Goal: Task Accomplishment & Management: Complete application form

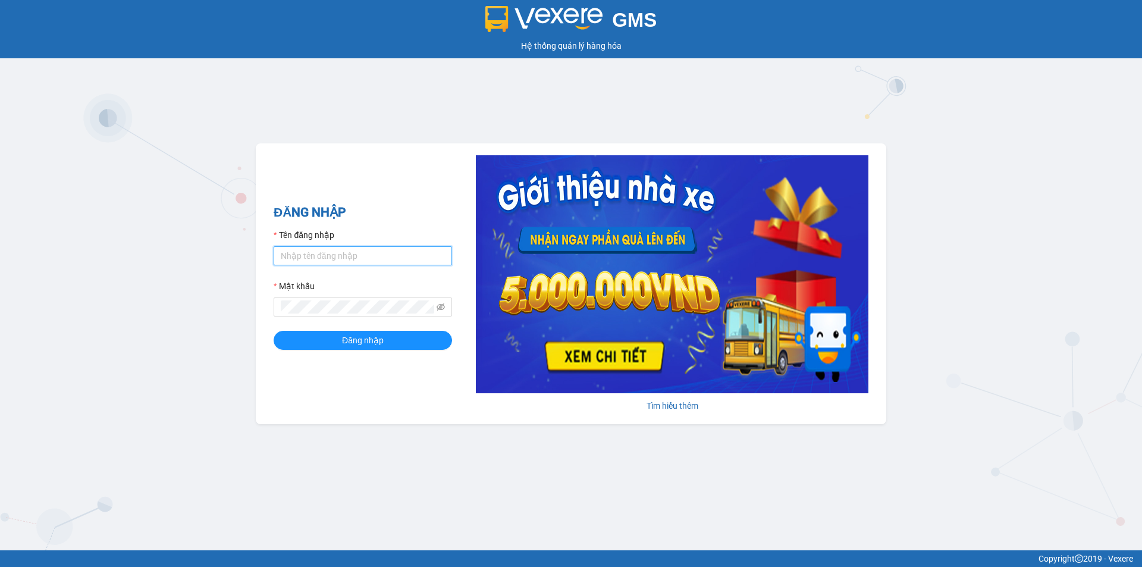
drag, startPoint x: 401, startPoint y: 254, endPoint x: 417, endPoint y: 254, distance: 16.1
click at [401, 254] on input "Tên đăng nhập" at bounding box center [363, 255] width 178 height 19
click at [442, 306] on icon "eye-invisible" at bounding box center [440, 306] width 8 height 7
click at [209, 310] on div "GMS Hệ thống quản lý hàng hóa ĐĂNG NHẬP Tên đăng nhập nguyenhoa.ct Mật khẩu Đăn…" at bounding box center [571, 275] width 1142 height 550
click at [274, 331] on button "Đăng nhập" at bounding box center [363, 340] width 178 height 19
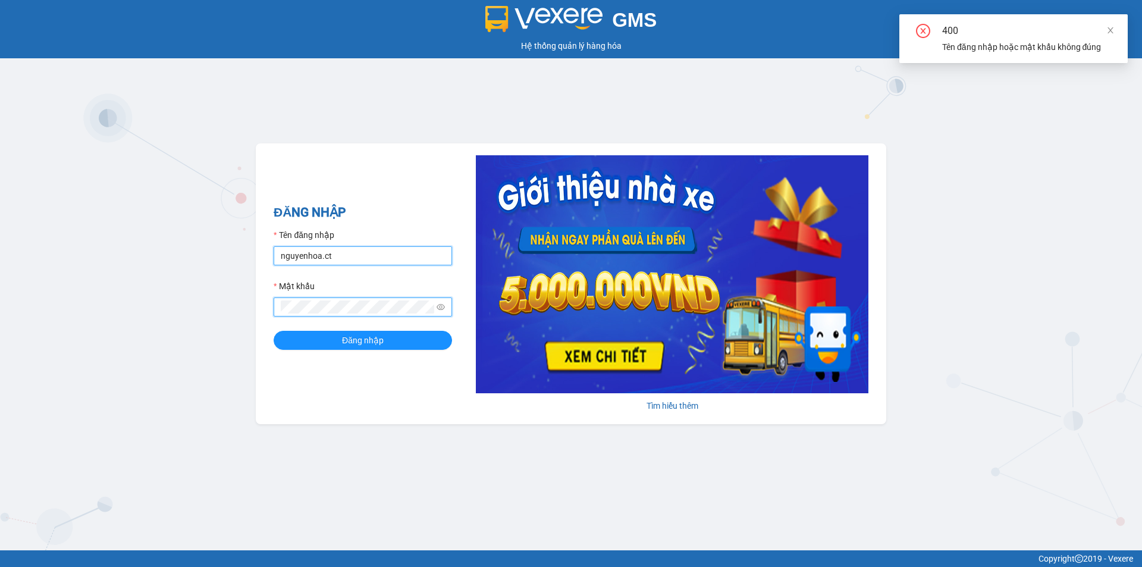
click at [350, 258] on input "nguyenhoa.ct" at bounding box center [363, 255] width 178 height 19
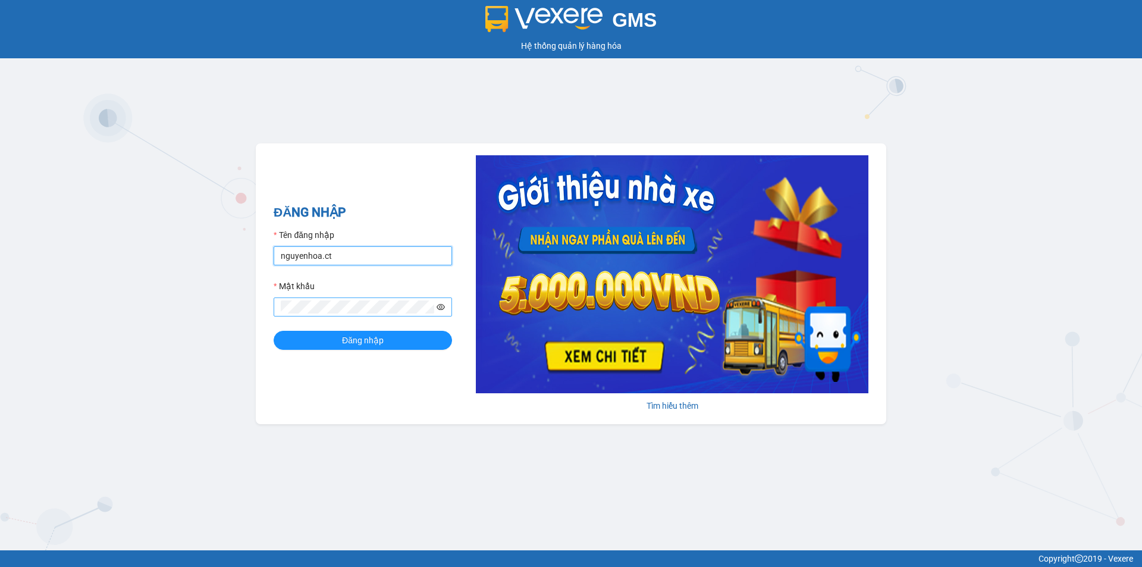
type input "taigh.ct"
drag, startPoint x: 376, startPoint y: 385, endPoint x: 411, endPoint y: 318, distance: 75.6
click at [378, 377] on div "ĐĂNG NHẬP Tên đăng nhập taigh.ct Mật khẩu Đăng nhập [PERSON_NAME] thêm" at bounding box center [571, 283] width 630 height 281
click at [440, 303] on icon "eye" at bounding box center [440, 307] width 8 height 8
click at [243, 304] on div "GMS Hệ thống quản lý hàng hóa ĐĂNG NHẬP Tên đăng nhập taigh.ct Mật khẩu Đăng nh…" at bounding box center [571, 275] width 1142 height 550
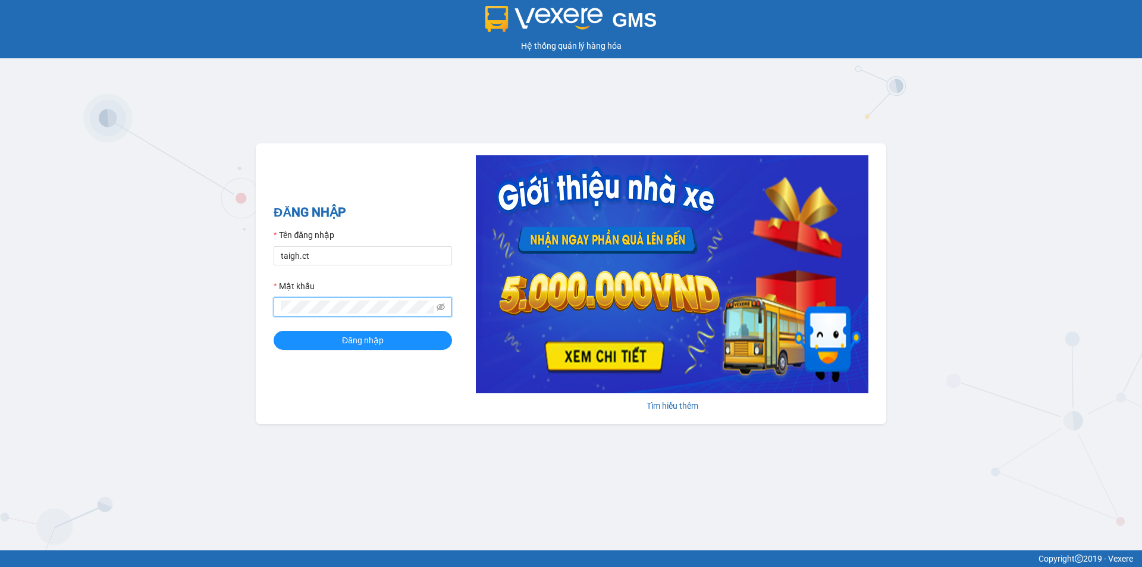
click at [425, 388] on div "ĐĂNG NHẬP Tên đăng nhập taigh.ct Mật khẩu Đăng nhập [PERSON_NAME] thêm" at bounding box center [571, 283] width 630 height 281
click at [442, 306] on icon "eye-invisible" at bounding box center [440, 307] width 8 height 8
click at [370, 312] on form "Tên đăng nhập taigh.ct Mật khẩu Đăng nhập" at bounding box center [363, 288] width 178 height 121
click at [274, 331] on button "Đăng nhập" at bounding box center [363, 340] width 178 height 19
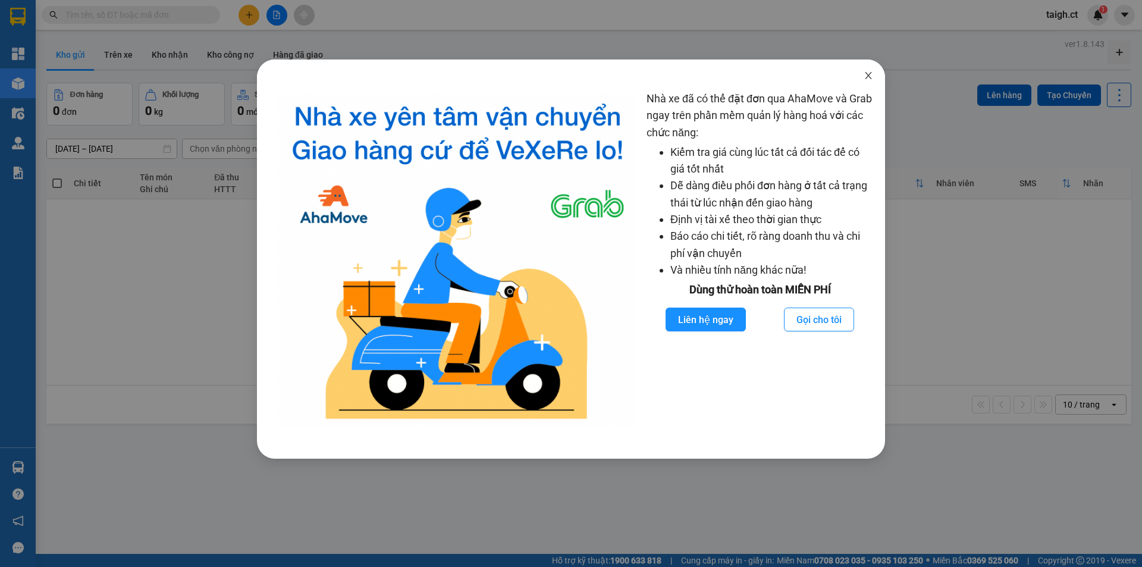
click at [868, 74] on icon "close" at bounding box center [868, 76] width 10 height 10
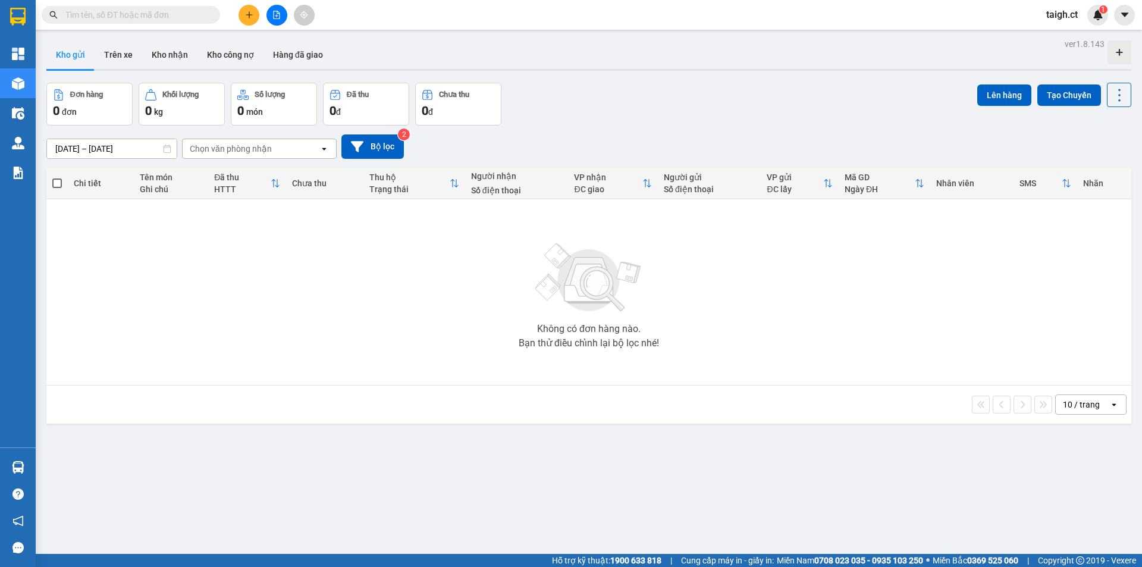
click at [145, 11] on input "text" at bounding box center [135, 14] width 140 height 13
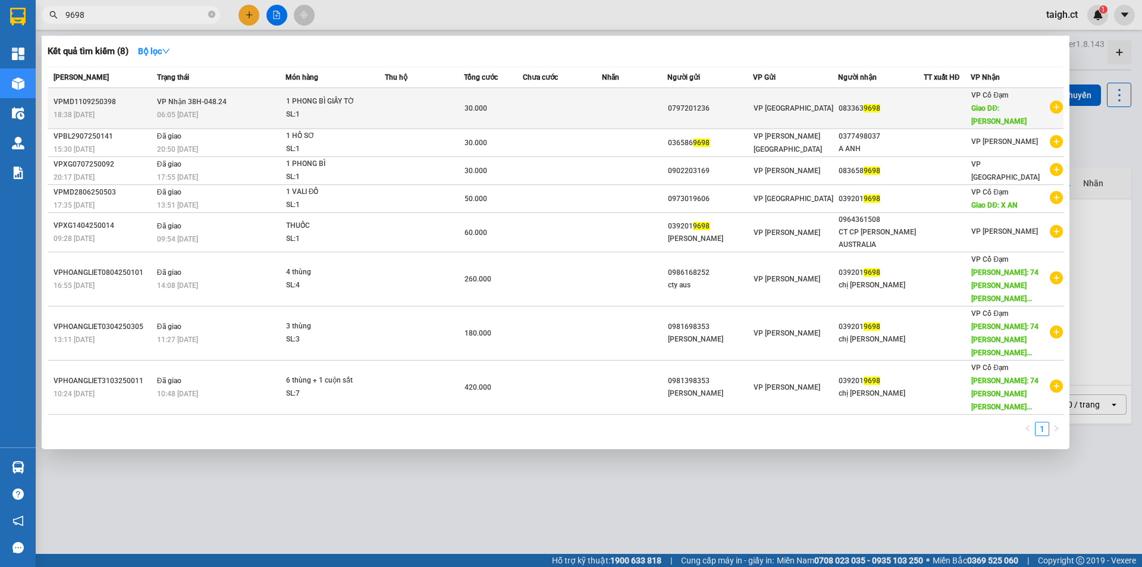
type input "9698"
click at [173, 109] on div "06:05 [DATE]" at bounding box center [221, 114] width 128 height 13
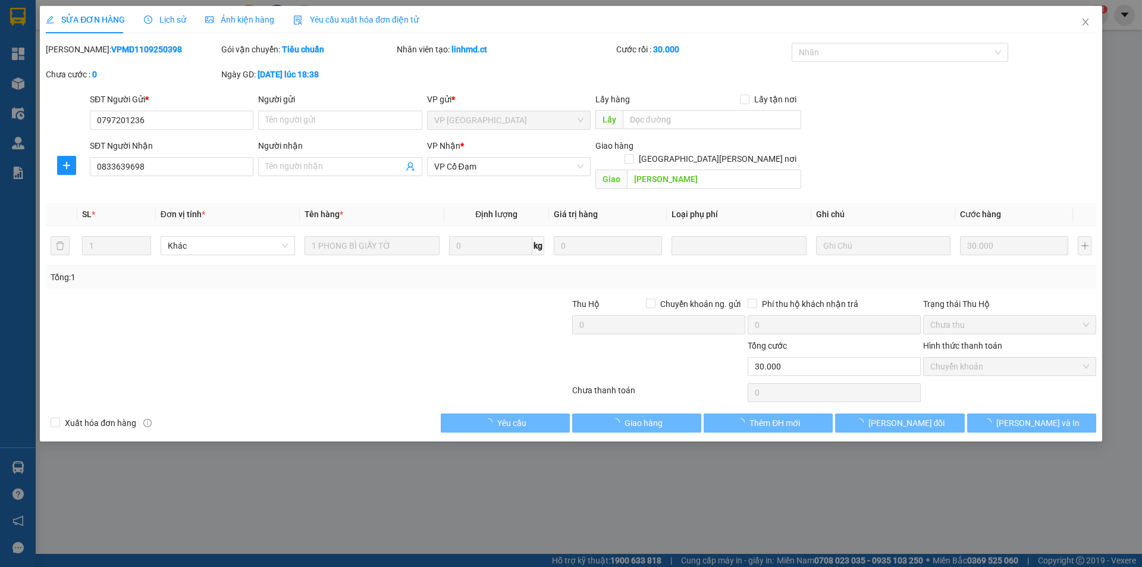
type input "0797201236"
type input "0833639698"
type input "[PERSON_NAME]"
type input "30.000"
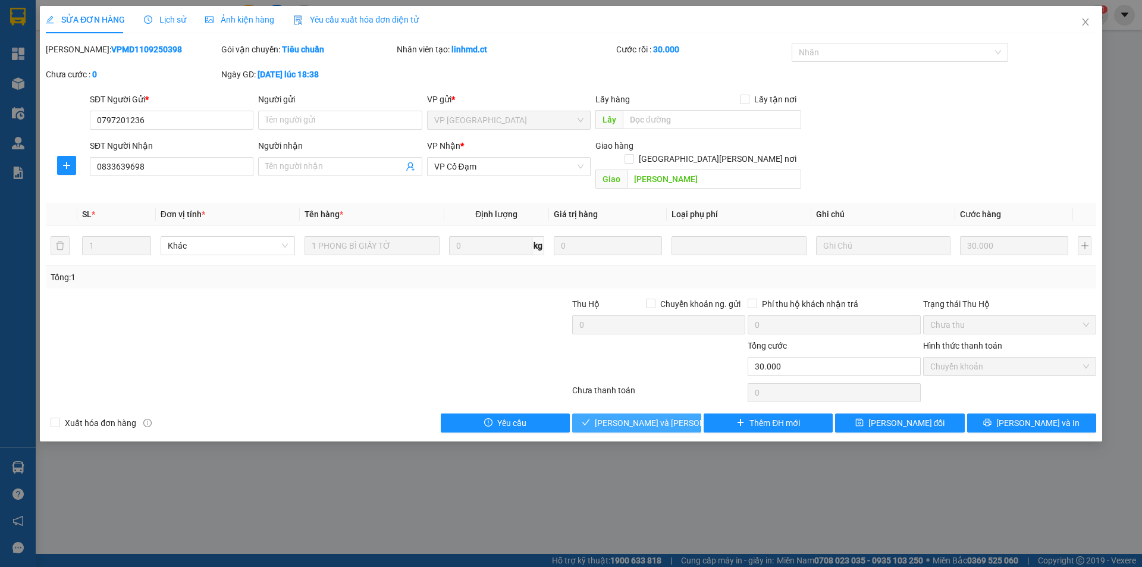
click at [623, 416] on span "[PERSON_NAME] và [PERSON_NAME] hàng" at bounding box center [675, 422] width 161 height 13
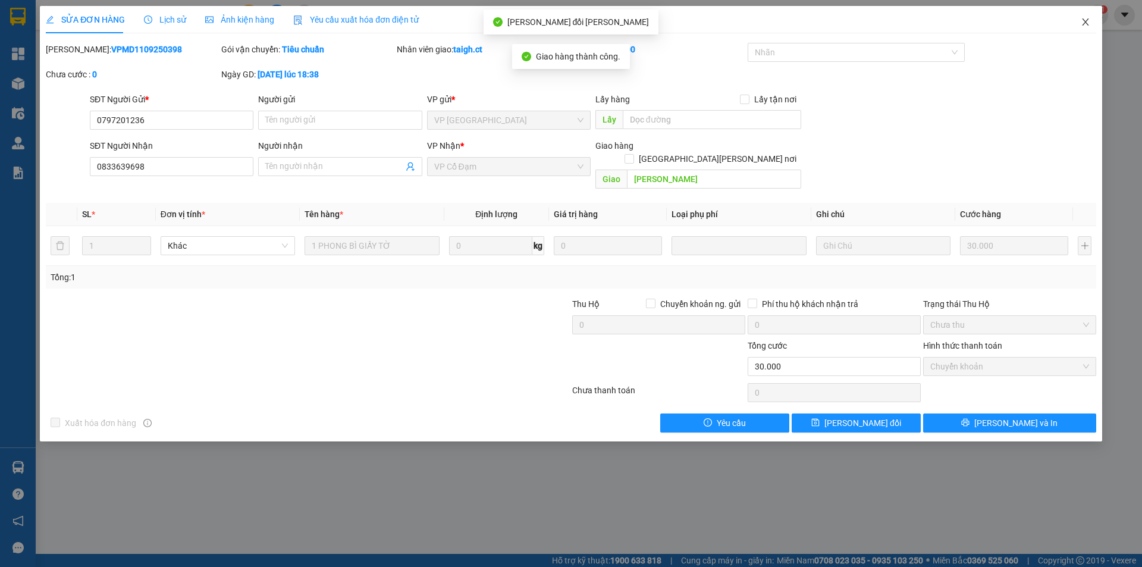
click at [1090, 17] on span "Close" at bounding box center [1085, 22] width 33 height 33
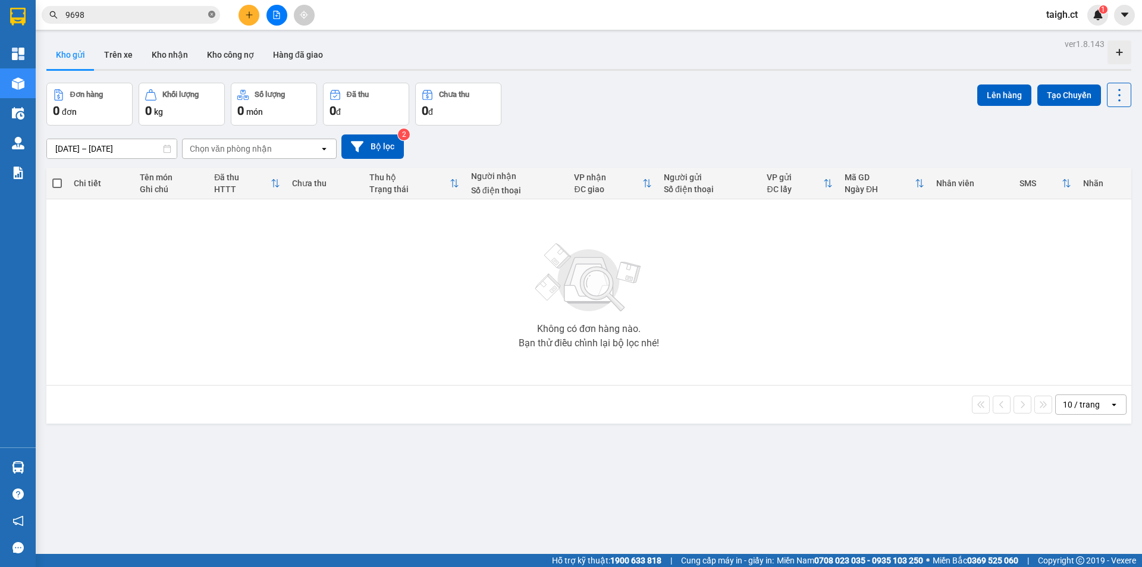
click at [209, 17] on icon "close-circle" at bounding box center [211, 14] width 7 height 7
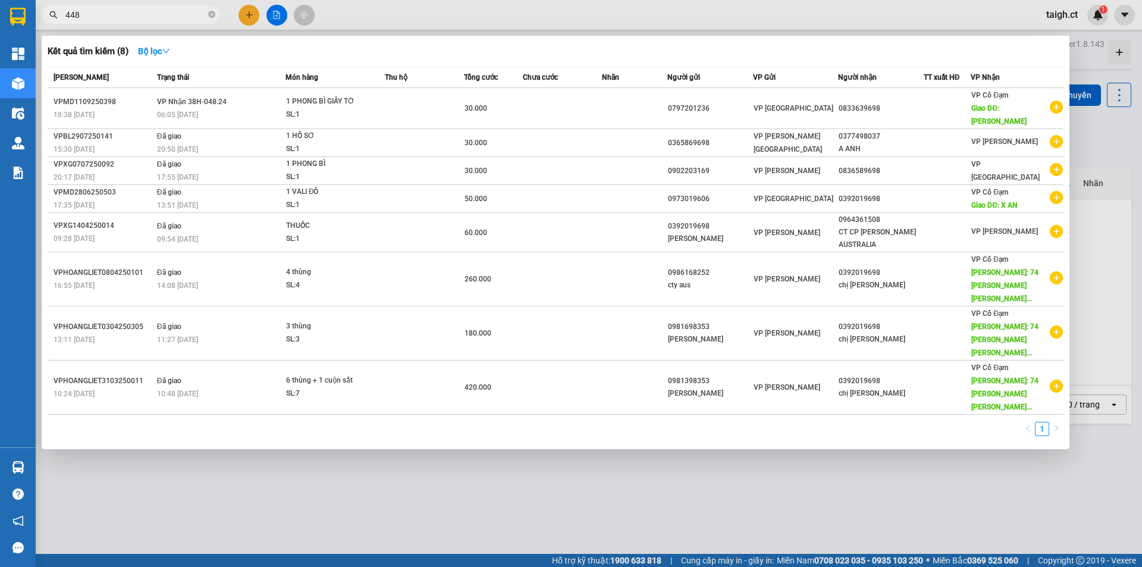
type input "4488"
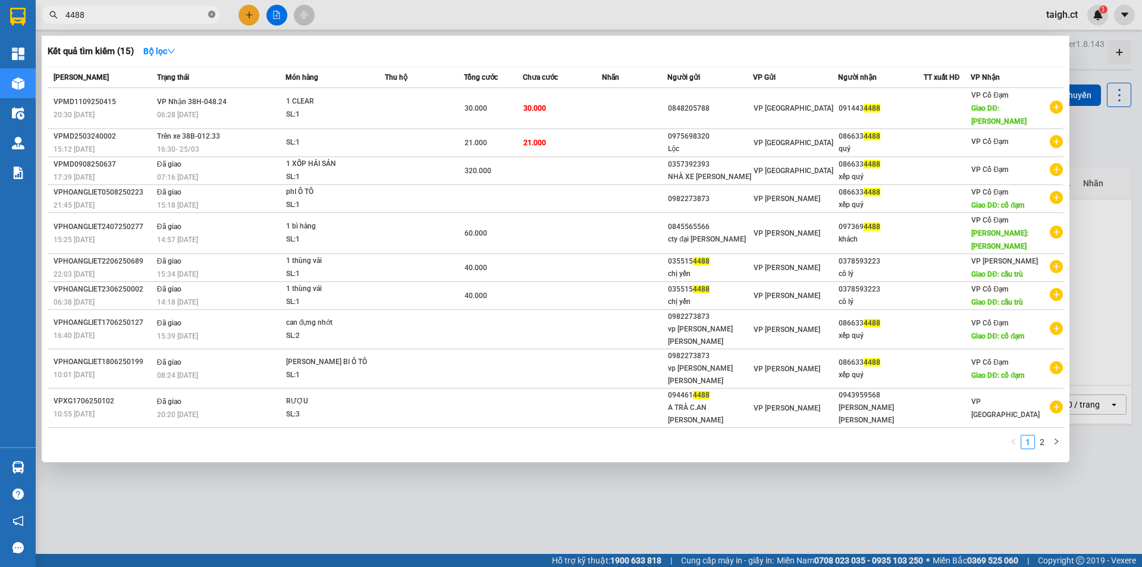
click at [210, 12] on icon "close-circle" at bounding box center [211, 14] width 7 height 7
click at [210, 12] on span at bounding box center [211, 14] width 7 height 13
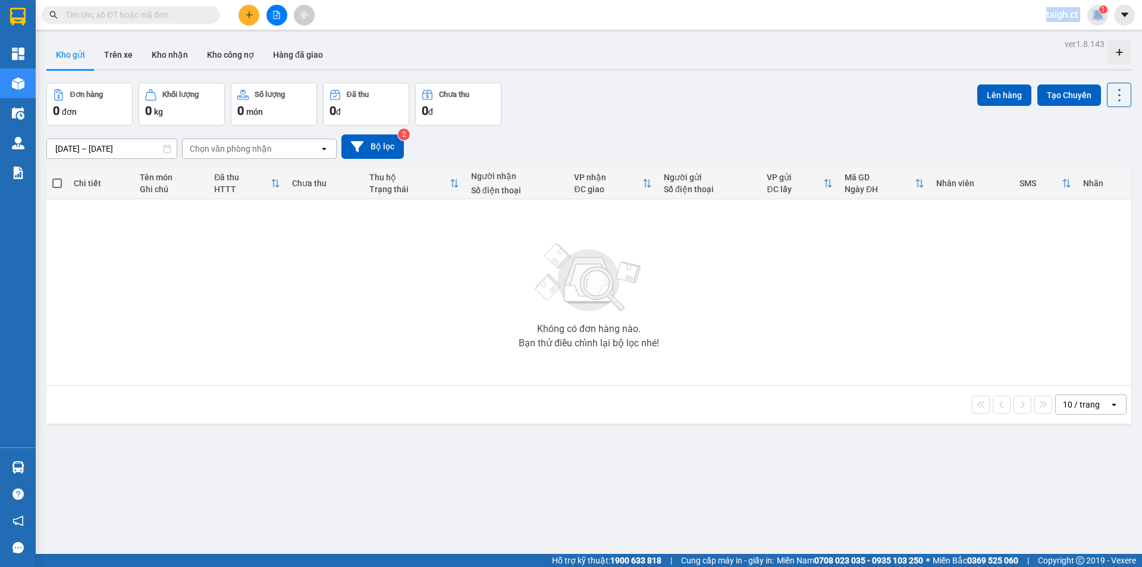
click at [210, 12] on span at bounding box center [211, 14] width 7 height 13
click at [196, 12] on input "text" at bounding box center [135, 14] width 140 height 13
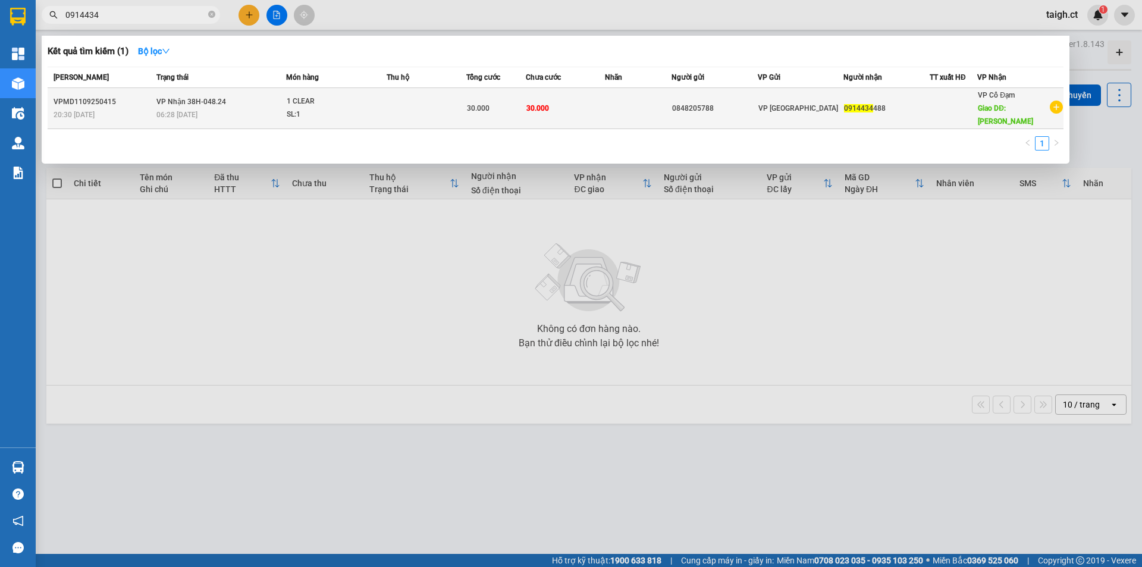
type input "0914434"
click at [200, 101] on td "[PERSON_NAME] 38H-048.24 06:28 [DATE]" at bounding box center [219, 108] width 133 height 41
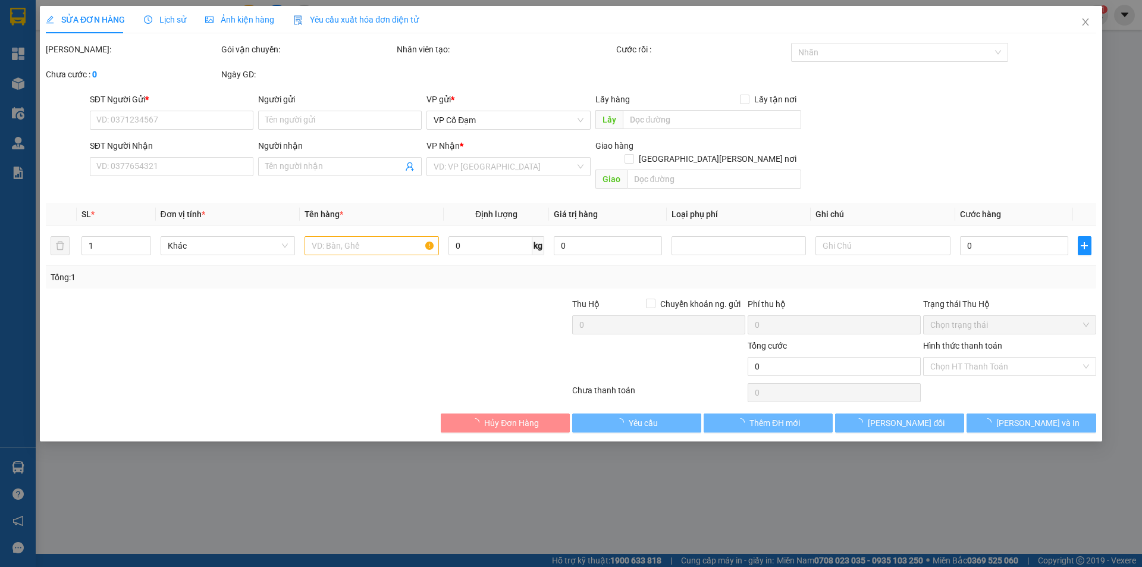
type input "0848205788"
type input "0914434488"
type input "[PERSON_NAME]"
type input "30.000"
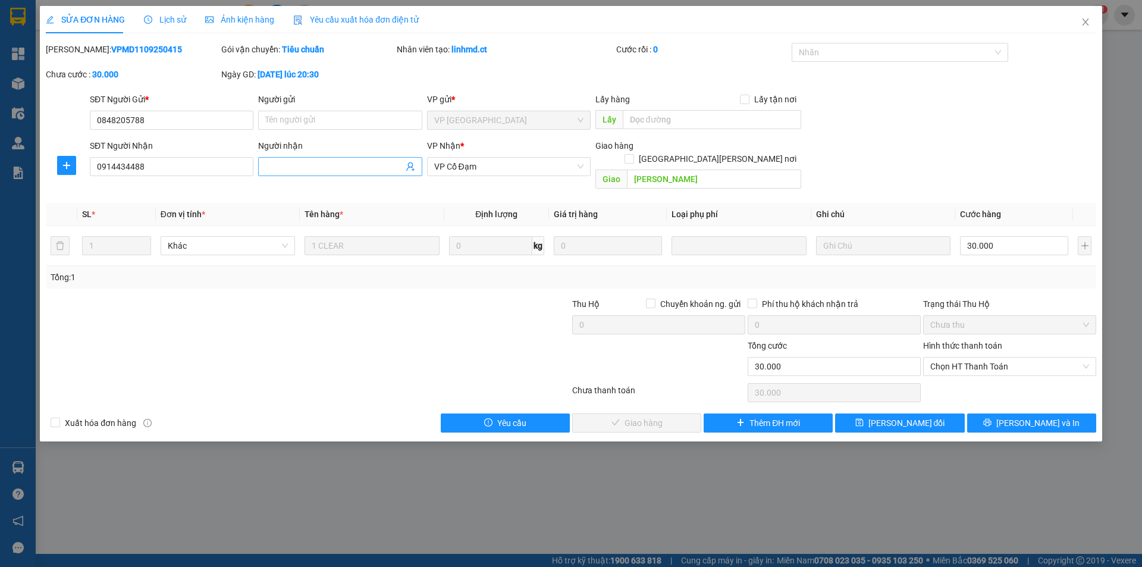
click at [351, 167] on input "Người nhận" at bounding box center [333, 166] width 137 height 13
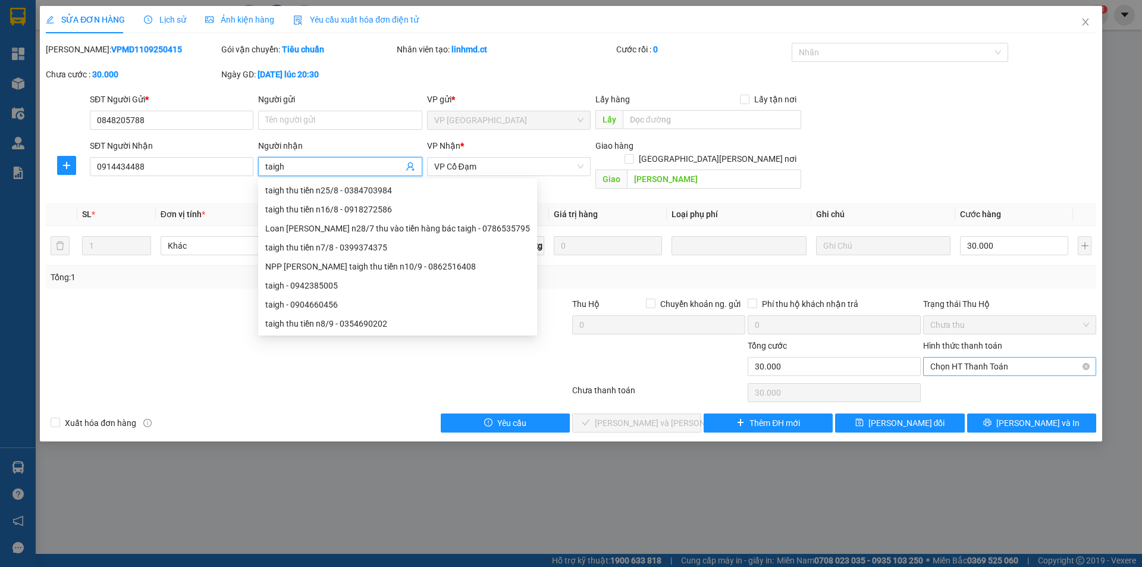
click at [959, 357] on span "Chọn HT Thanh Toán" at bounding box center [1009, 366] width 159 height 18
type input "taigh"
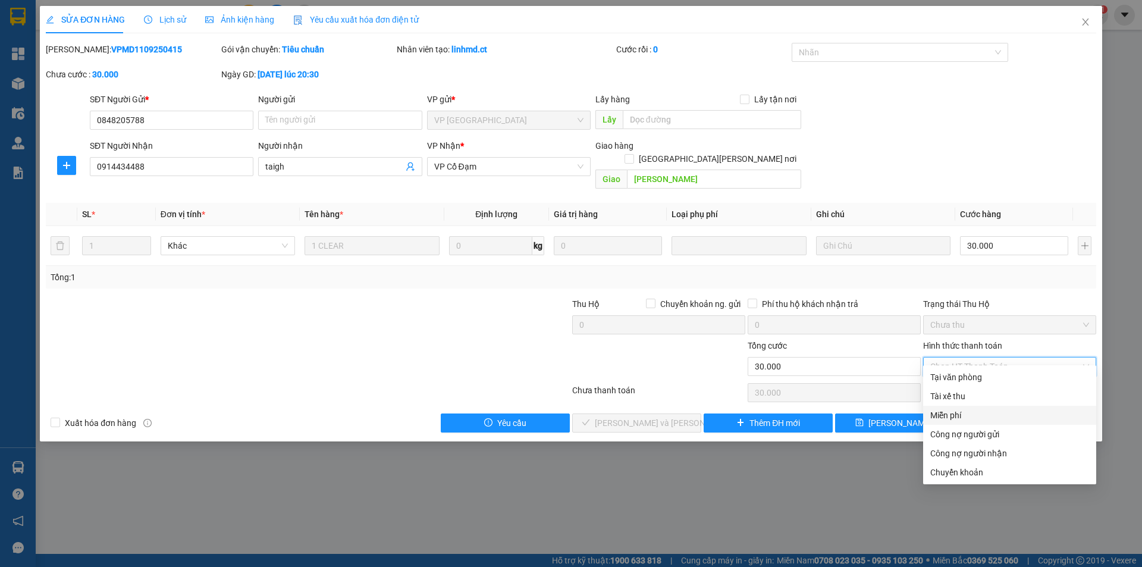
click at [973, 410] on div "Miễn phí" at bounding box center [1009, 414] width 159 height 13
type input "0"
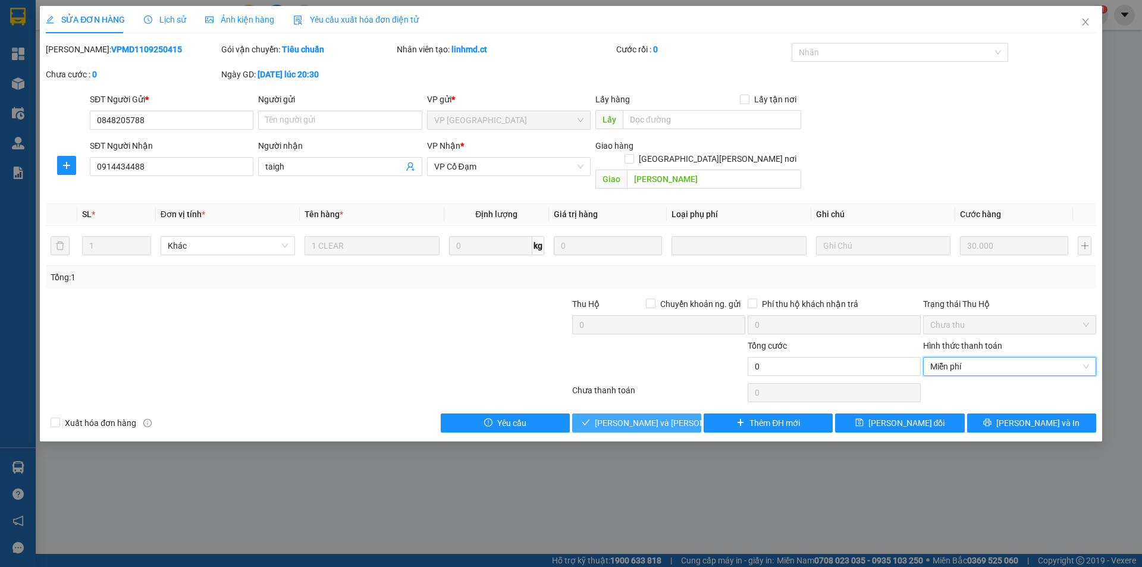
click at [655, 416] on span "[PERSON_NAME] và [PERSON_NAME] hàng" at bounding box center [675, 422] width 161 height 13
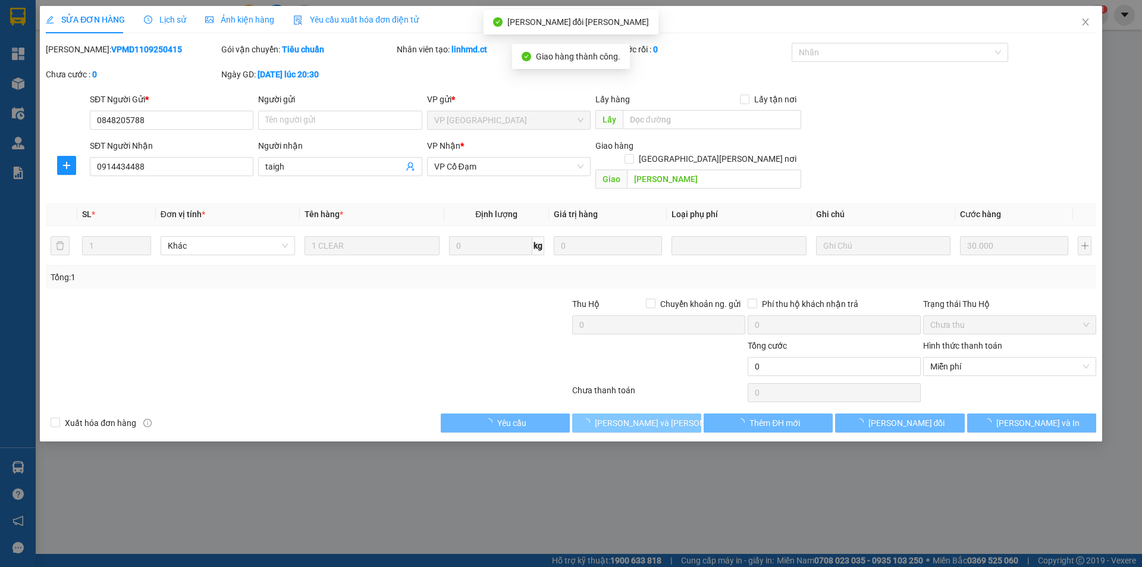
type input "0"
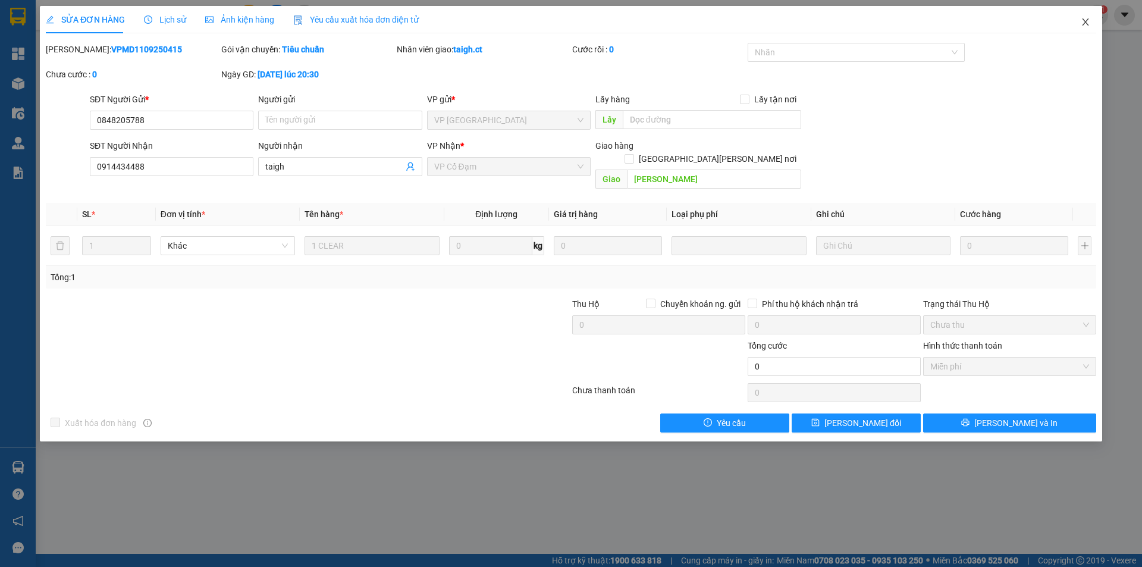
click at [1086, 24] on icon "close" at bounding box center [1085, 21] width 7 height 7
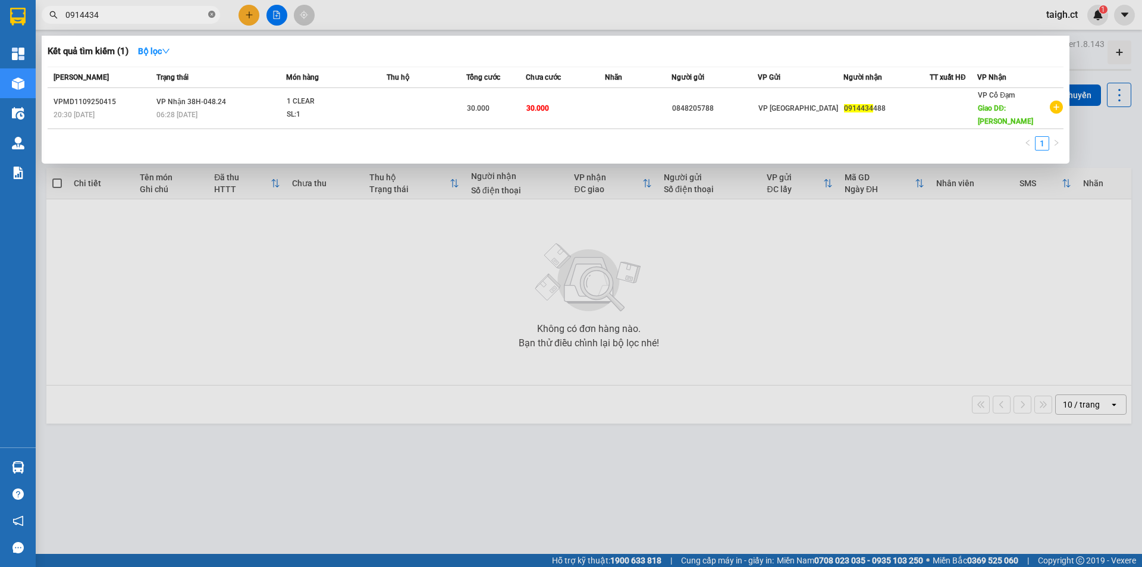
click at [210, 15] on icon "close-circle" at bounding box center [211, 14] width 7 height 7
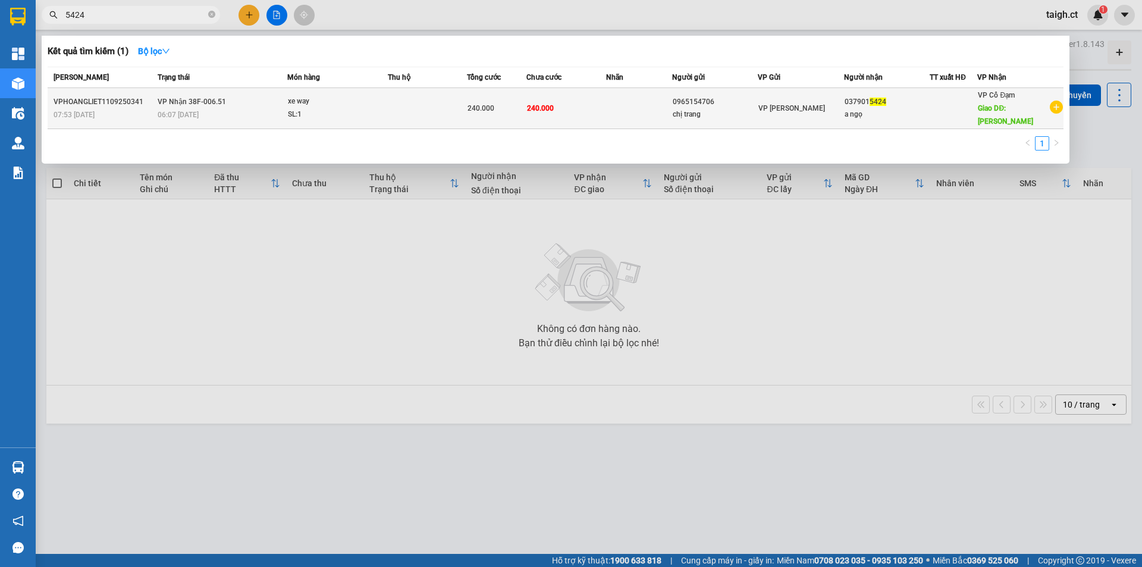
type input "5424"
click at [181, 100] on td "[PERSON_NAME] 38F-006.51 06:07 [DATE]" at bounding box center [221, 108] width 132 height 41
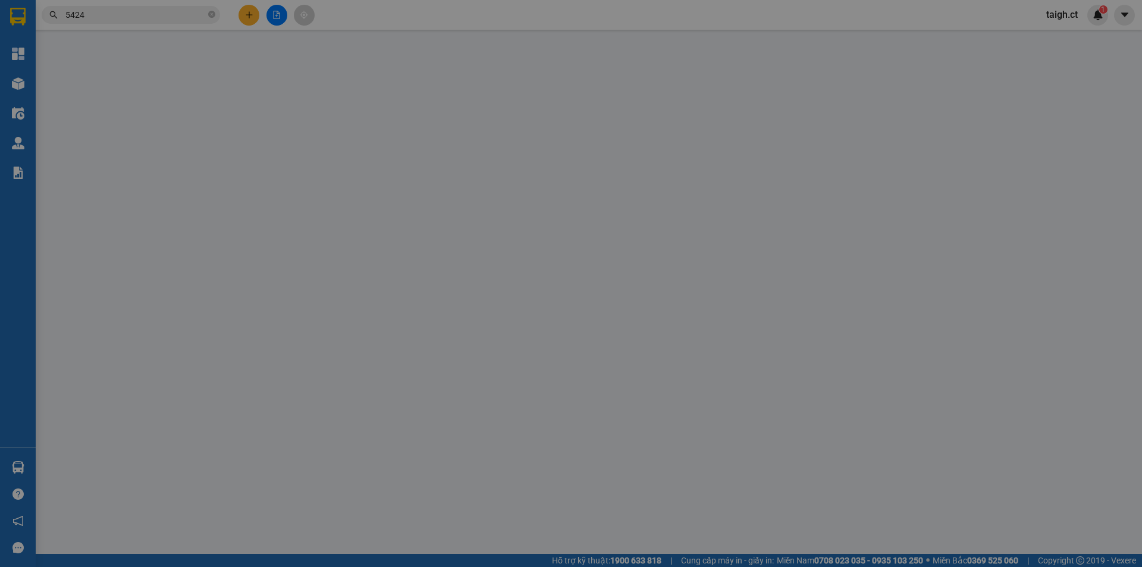
type input "0965154706"
type input "chị trang"
type input "0379015424"
type input "a ngọ"
type input "[PERSON_NAME]"
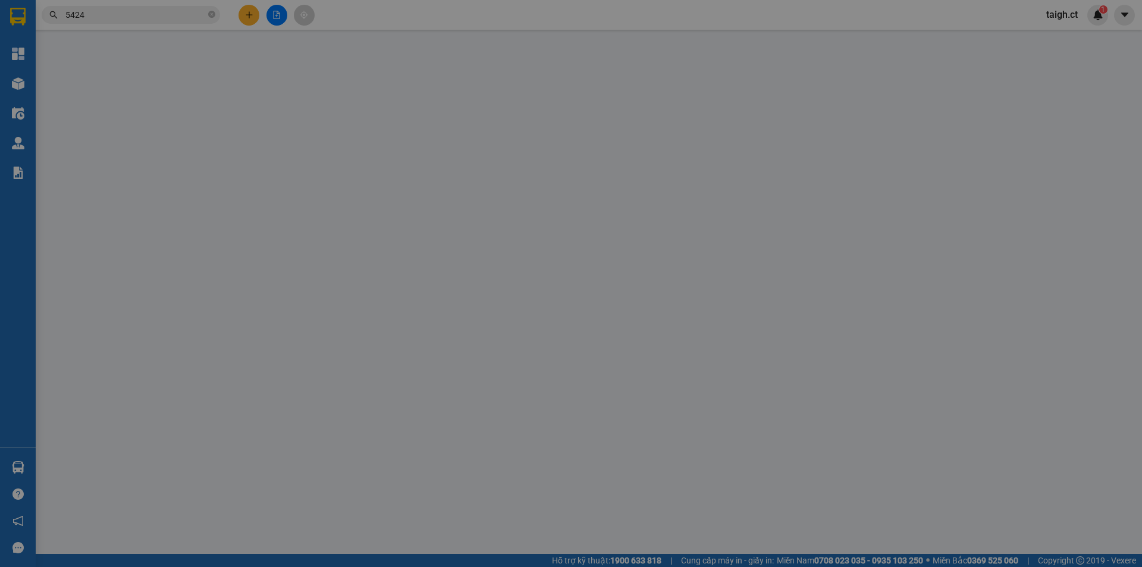
type input "240.000"
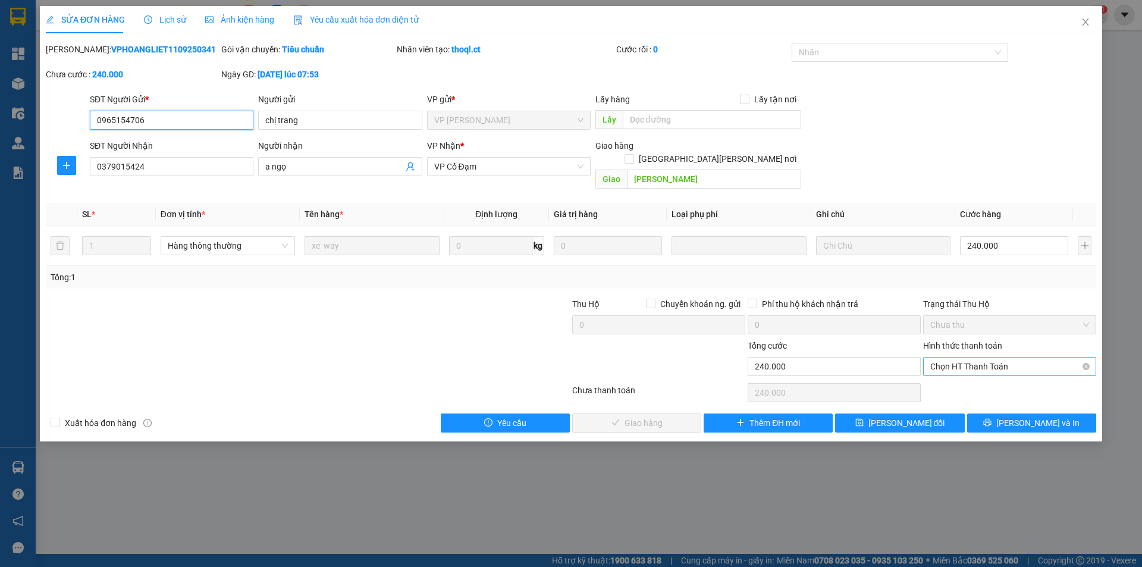
click at [992, 357] on span "Chọn HT Thanh Toán" at bounding box center [1009, 366] width 159 height 18
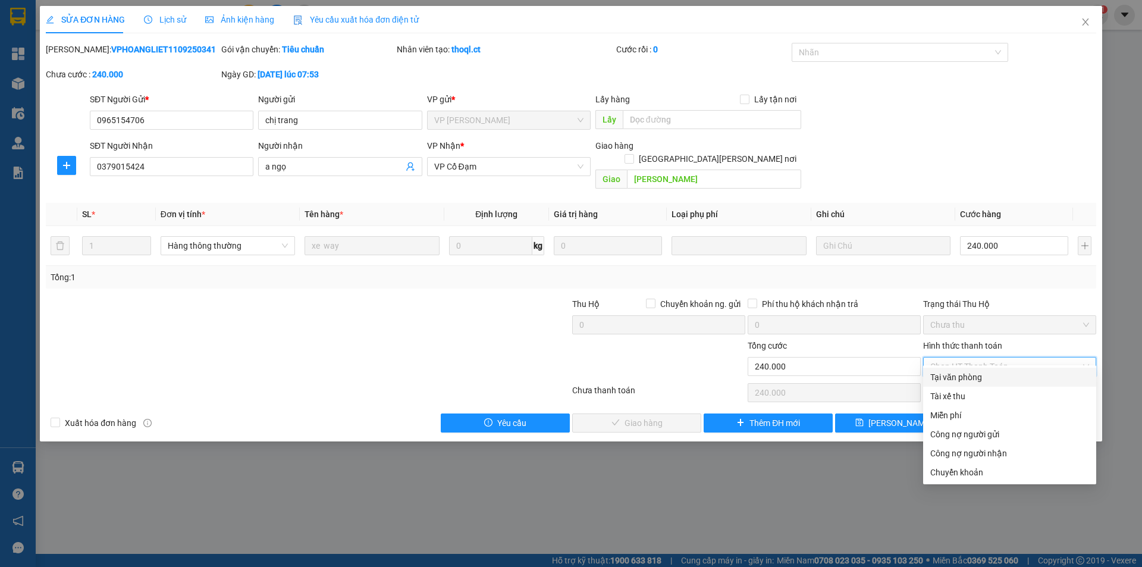
click at [977, 378] on div "Tại văn phòng" at bounding box center [1009, 376] width 159 height 13
type input "0"
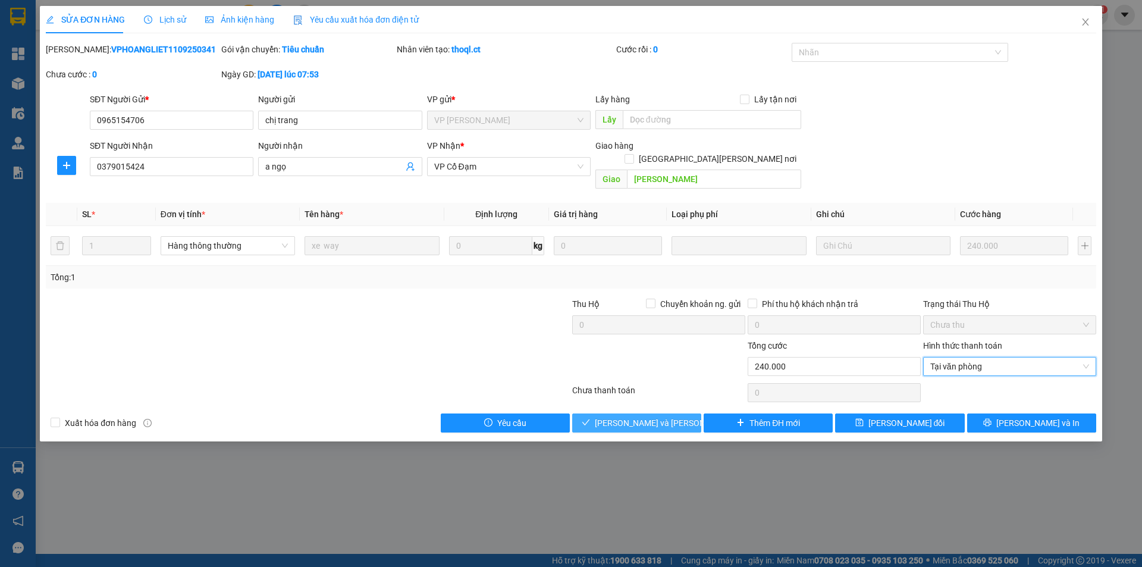
click at [669, 419] on button "[PERSON_NAME] và [PERSON_NAME] hàng" at bounding box center [636, 422] width 129 height 19
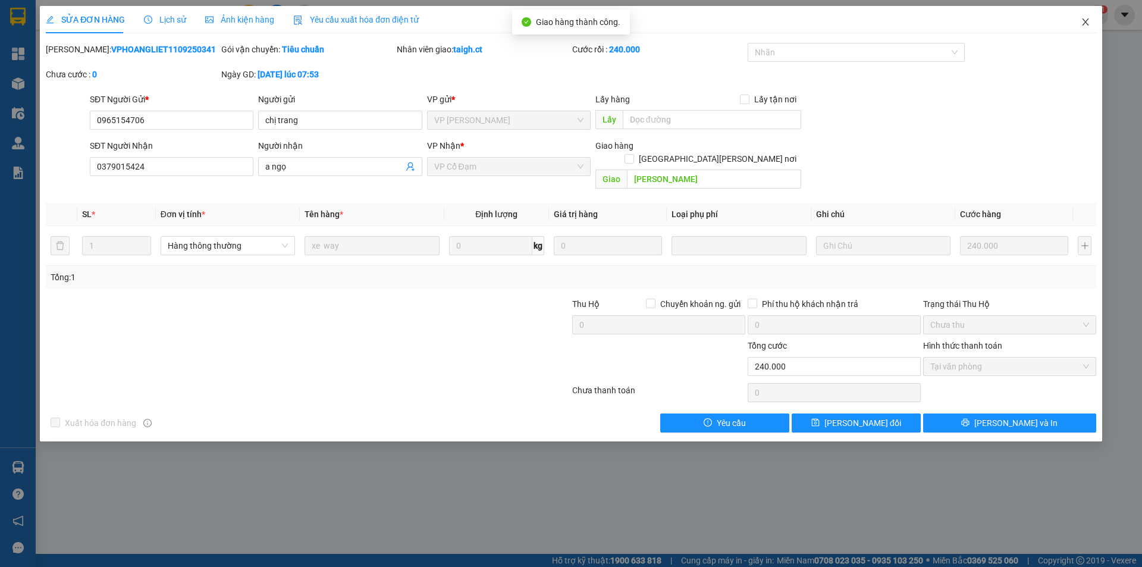
click at [1089, 16] on span "Close" at bounding box center [1085, 22] width 33 height 33
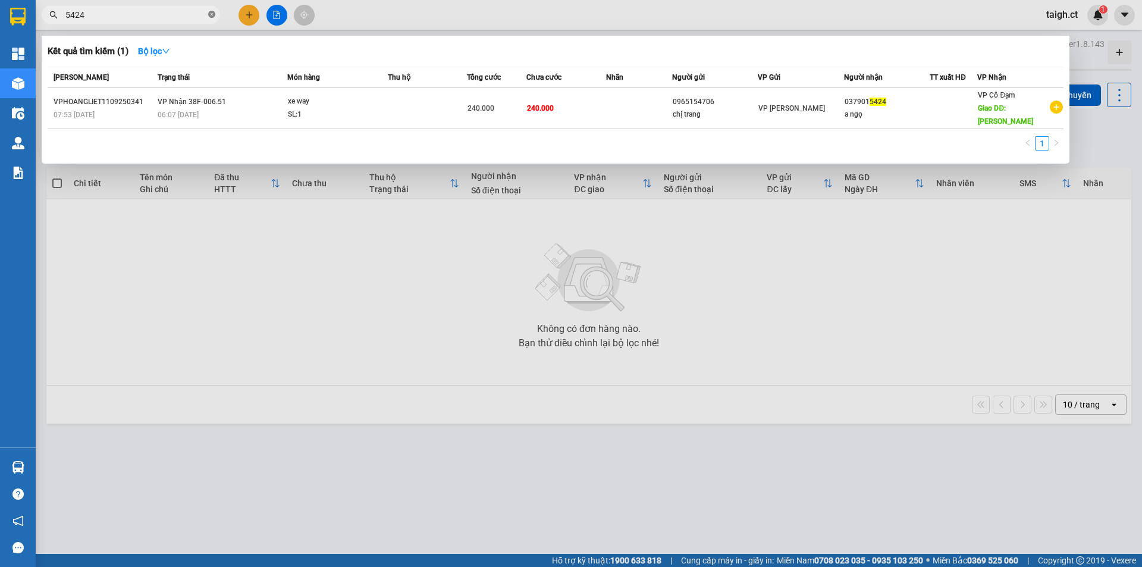
click at [212, 16] on icon "close-circle" at bounding box center [211, 14] width 7 height 7
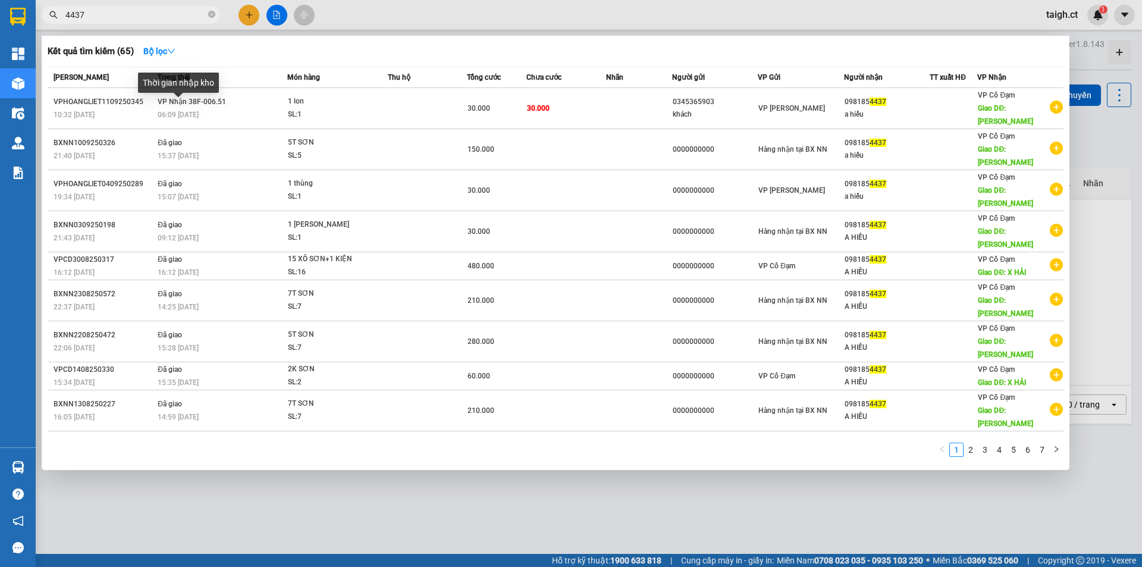
type input "4437"
click at [189, 99] on div "Thời gian nhập kho" at bounding box center [178, 87] width 81 height 29
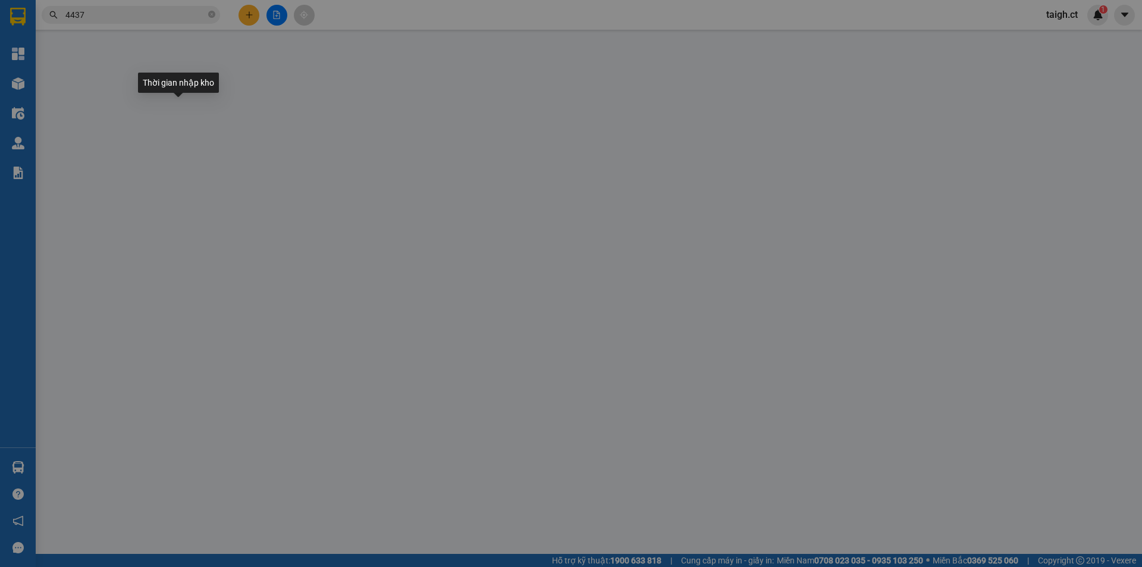
type input "0345365903"
type input "khách"
type input "0981854437"
type input "a hiếu"
type input "[PERSON_NAME]"
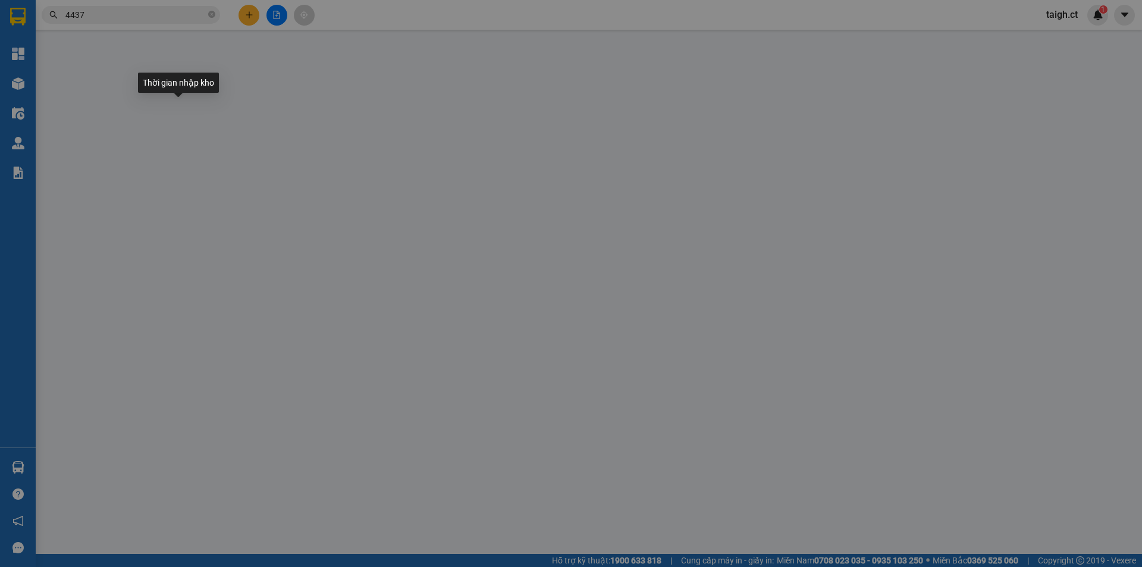
type input "30.000"
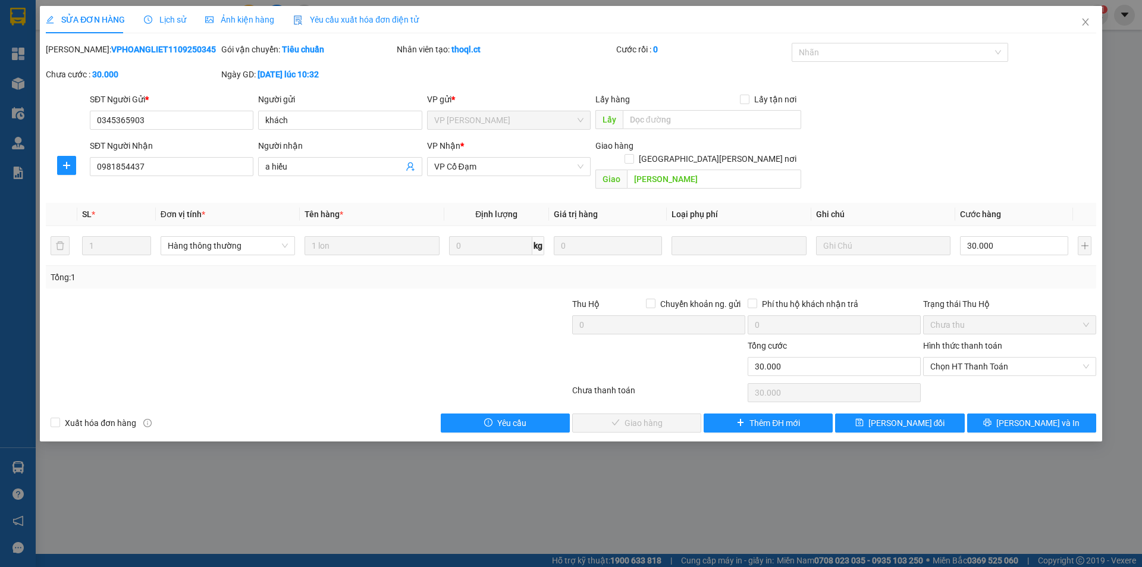
click at [175, 15] on span "Lịch sử" at bounding box center [165, 20] width 42 height 10
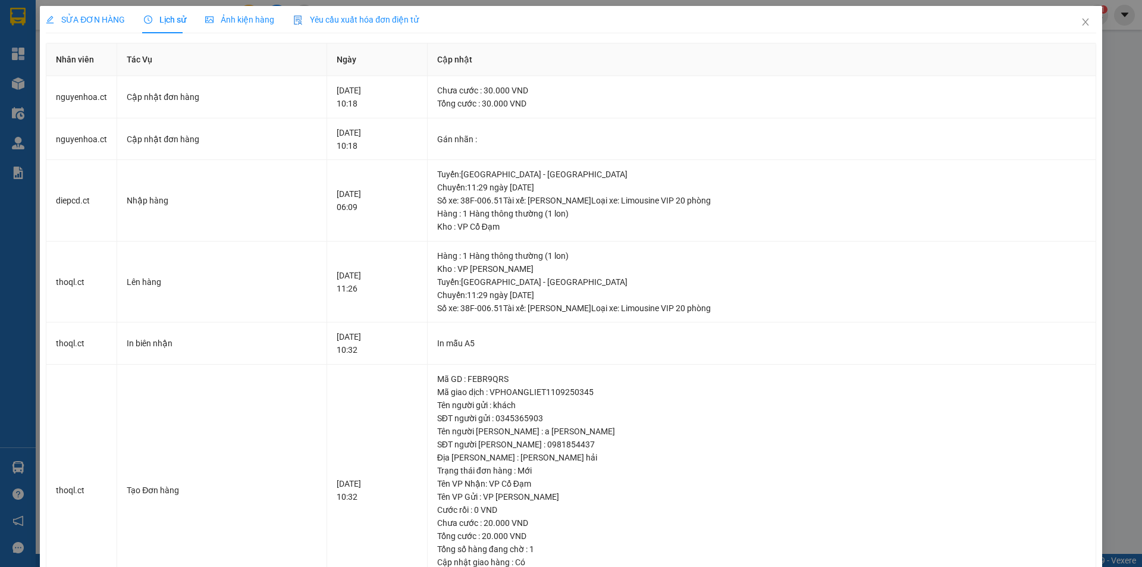
click at [94, 10] on div "SỬA ĐƠN HÀNG" at bounding box center [85, 19] width 79 height 27
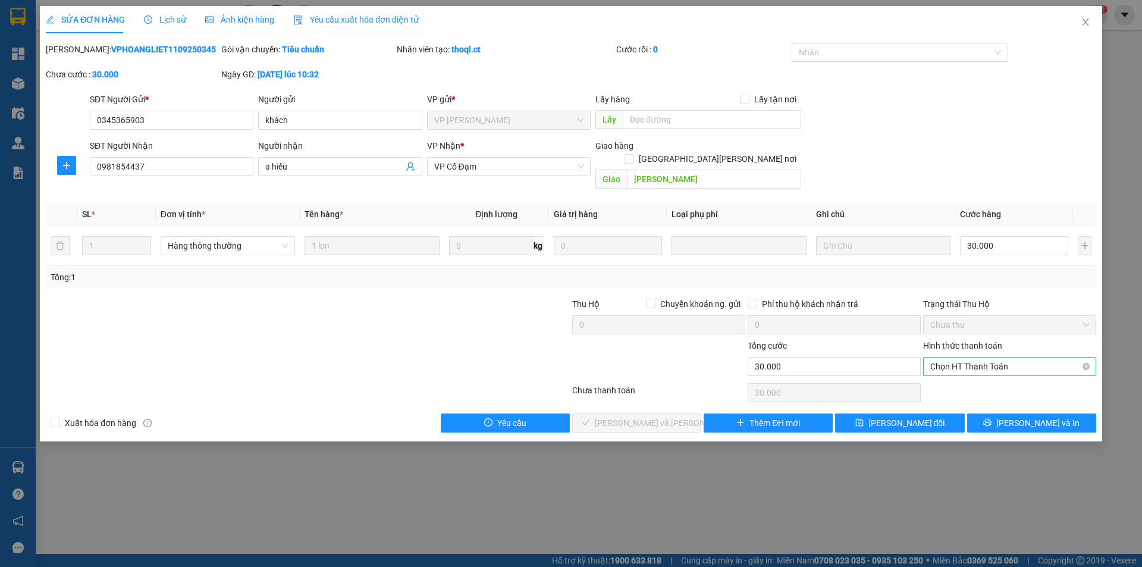
click at [975, 357] on span "Chọn HT Thanh Toán" at bounding box center [1009, 366] width 159 height 18
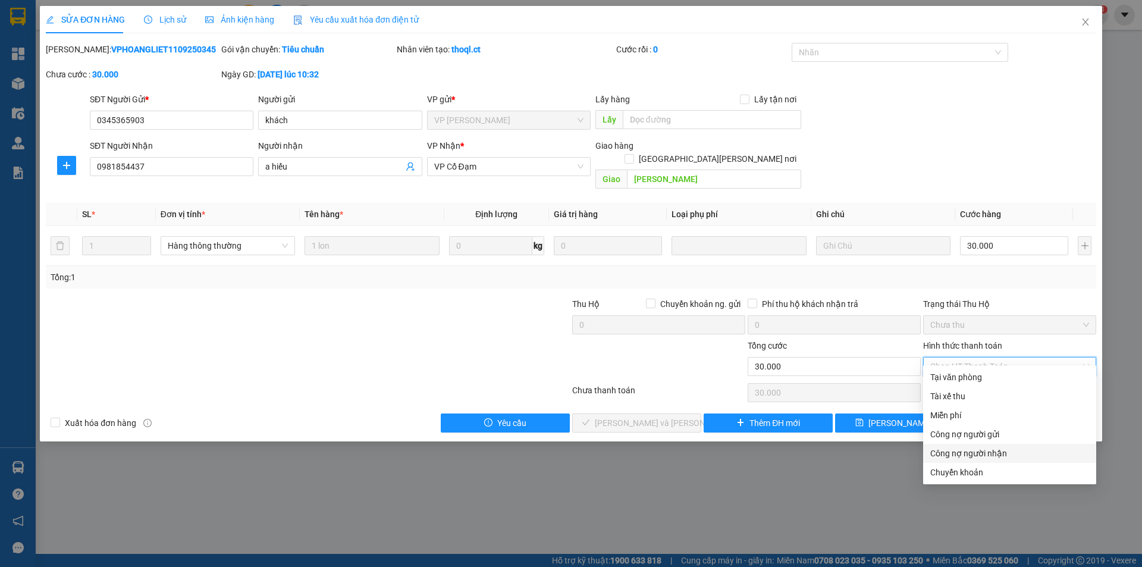
click at [941, 455] on div "Công nợ người nhận" at bounding box center [1009, 453] width 159 height 13
type input "0"
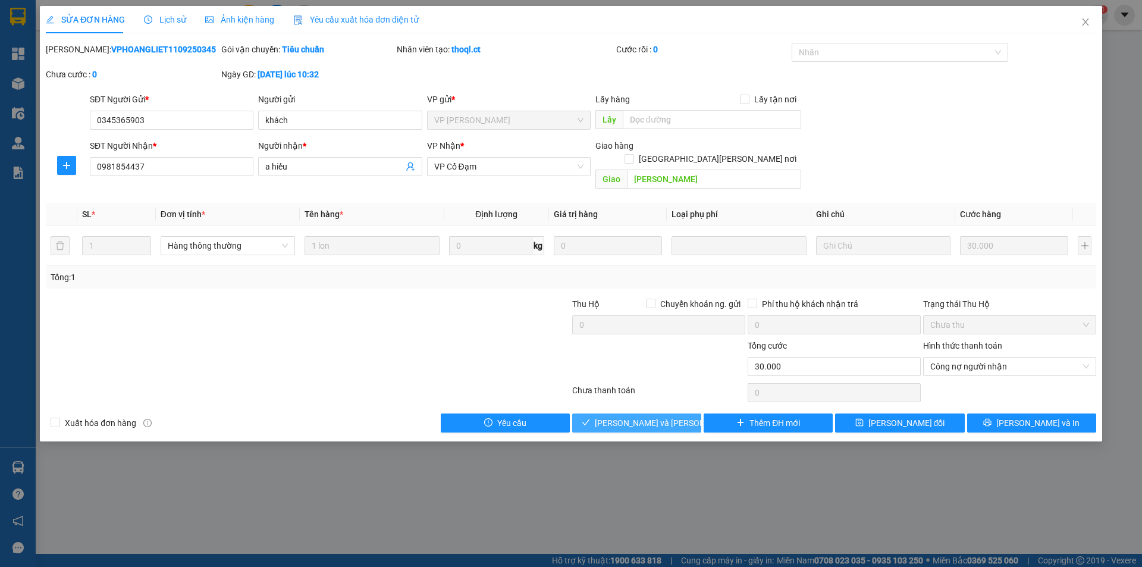
click at [649, 416] on span "[PERSON_NAME] và [PERSON_NAME] hàng" at bounding box center [675, 422] width 161 height 13
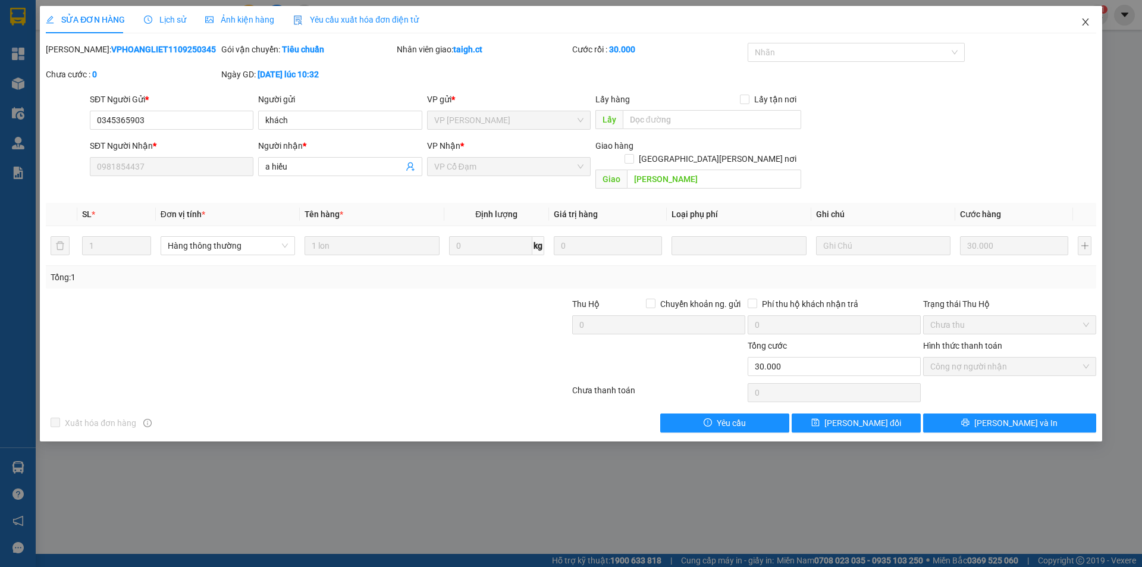
click at [1085, 20] on icon "close" at bounding box center [1085, 22] width 10 height 10
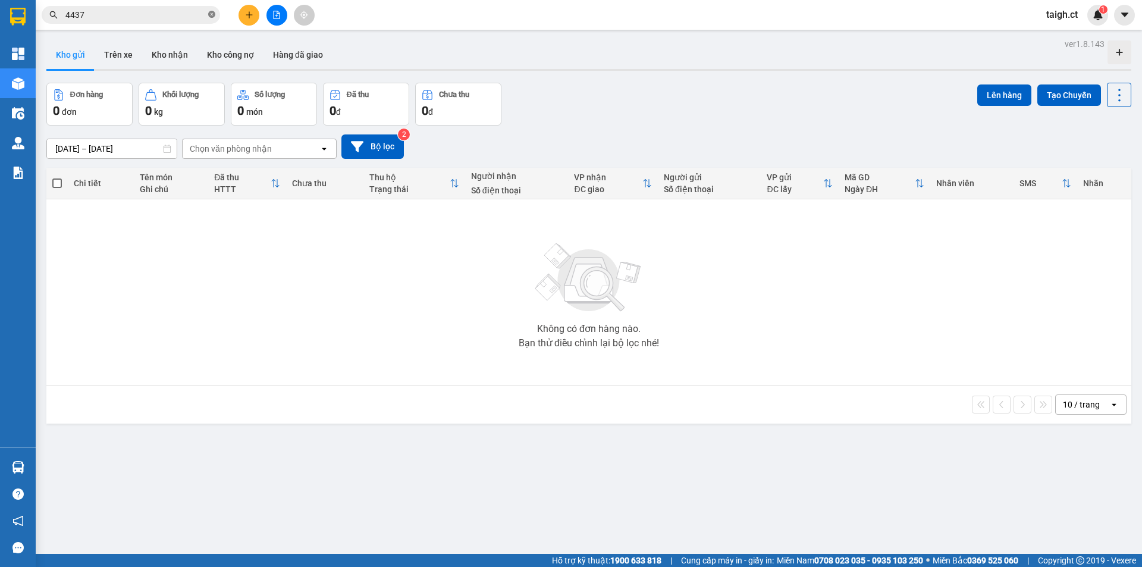
click at [212, 11] on icon "close-circle" at bounding box center [211, 14] width 7 height 7
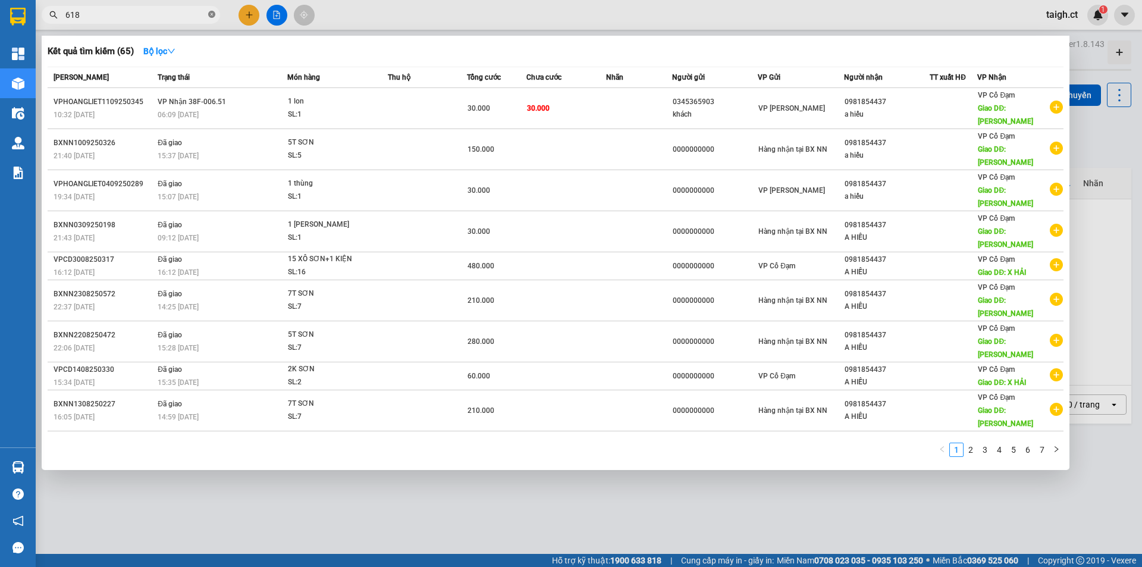
type input "6182"
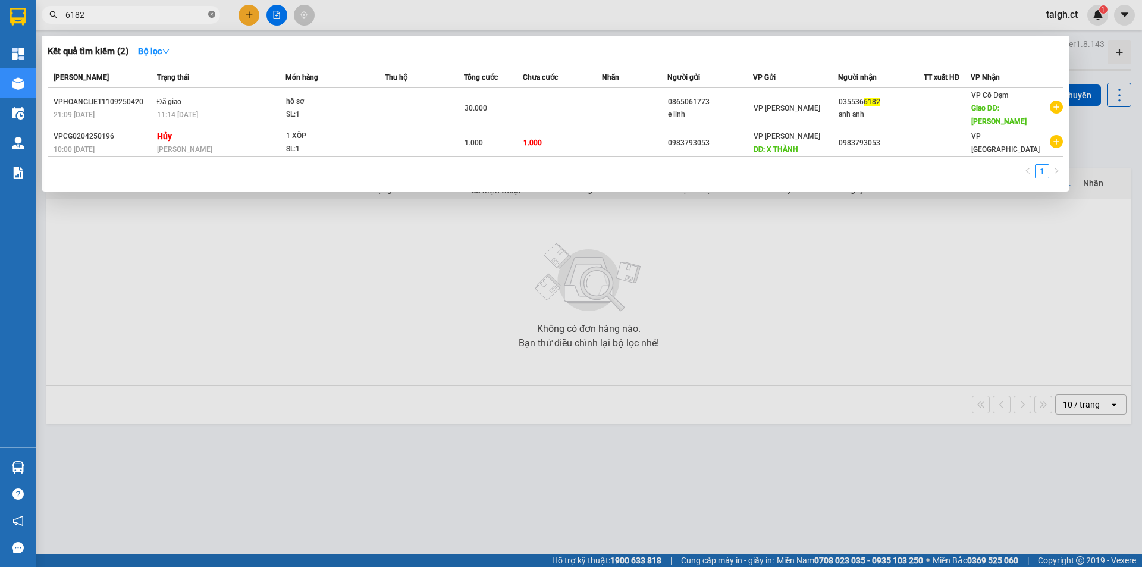
click at [213, 16] on icon "close-circle" at bounding box center [211, 14] width 7 height 7
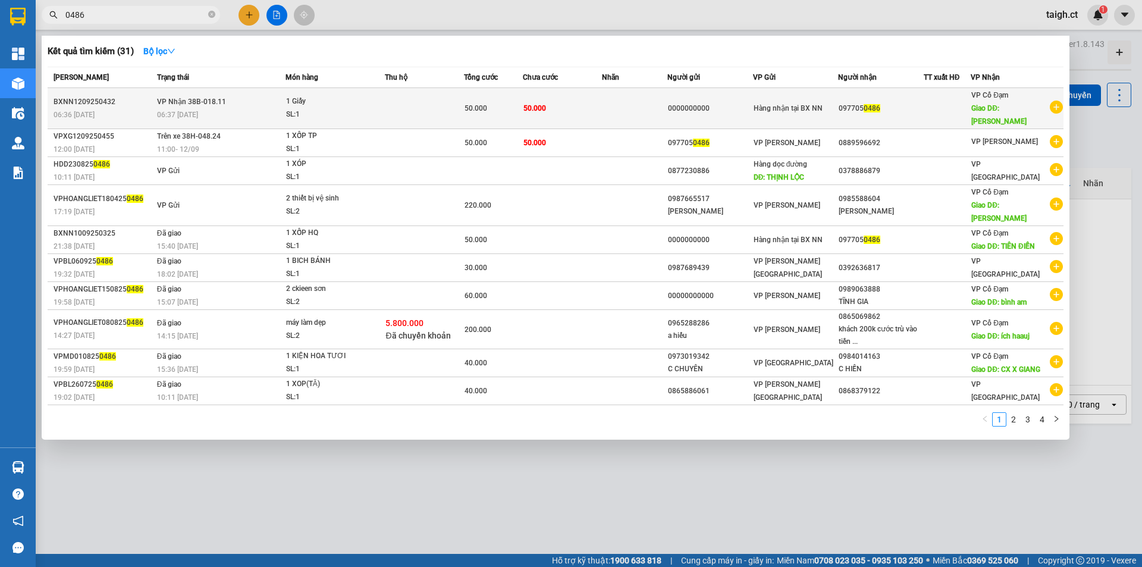
type input "0486"
click at [196, 108] on div "06:37 [DATE]" at bounding box center [221, 114] width 128 height 13
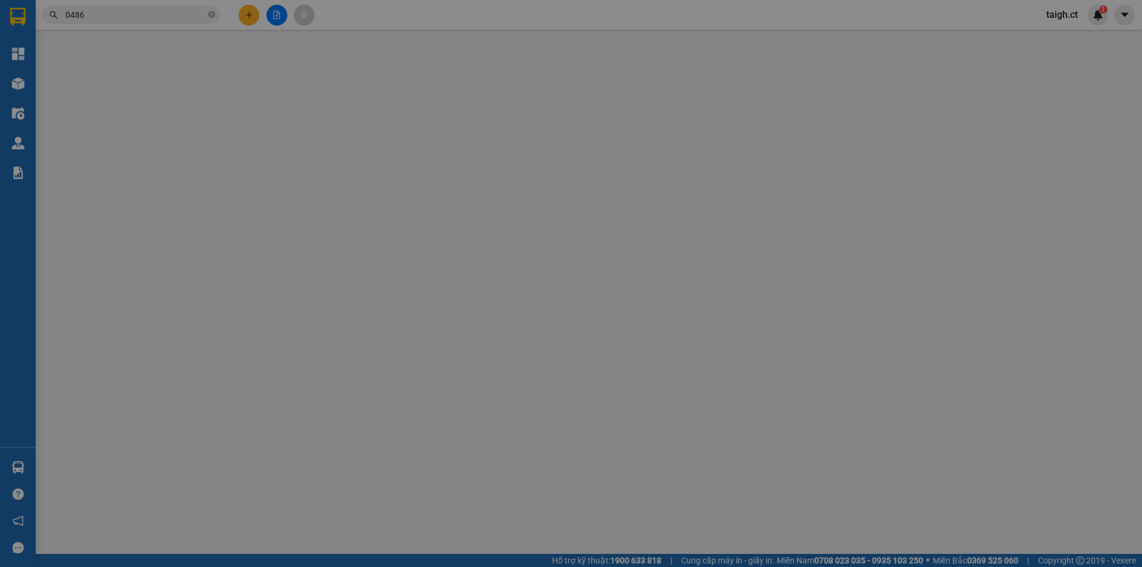
type input "0000000000"
type input "0977050486"
type input "[PERSON_NAME]"
type input "50.000"
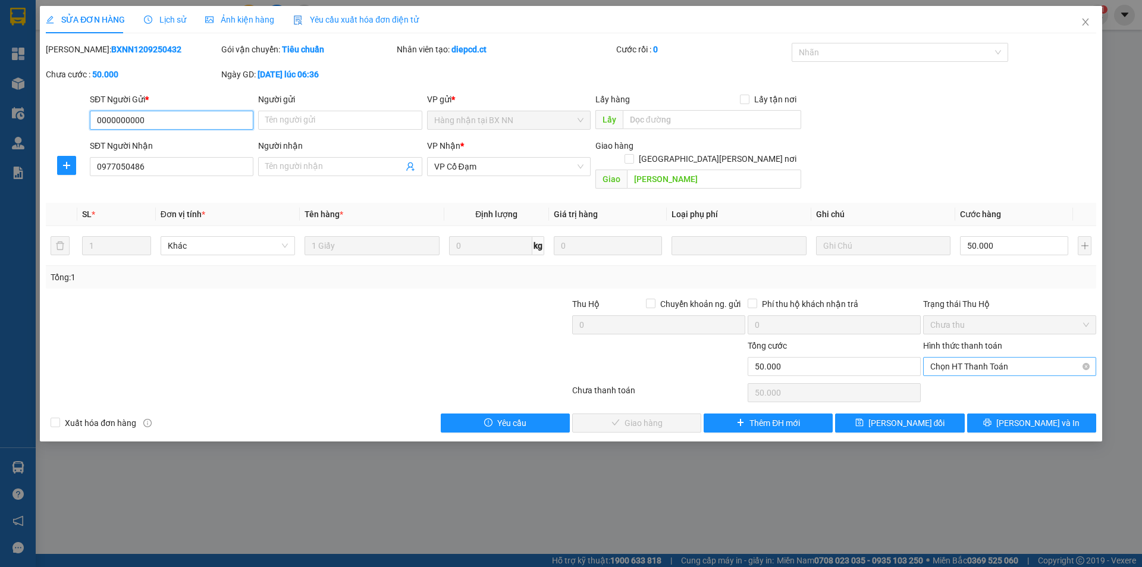
click at [970, 357] on span "Chọn HT Thanh Toán" at bounding box center [1009, 366] width 159 height 18
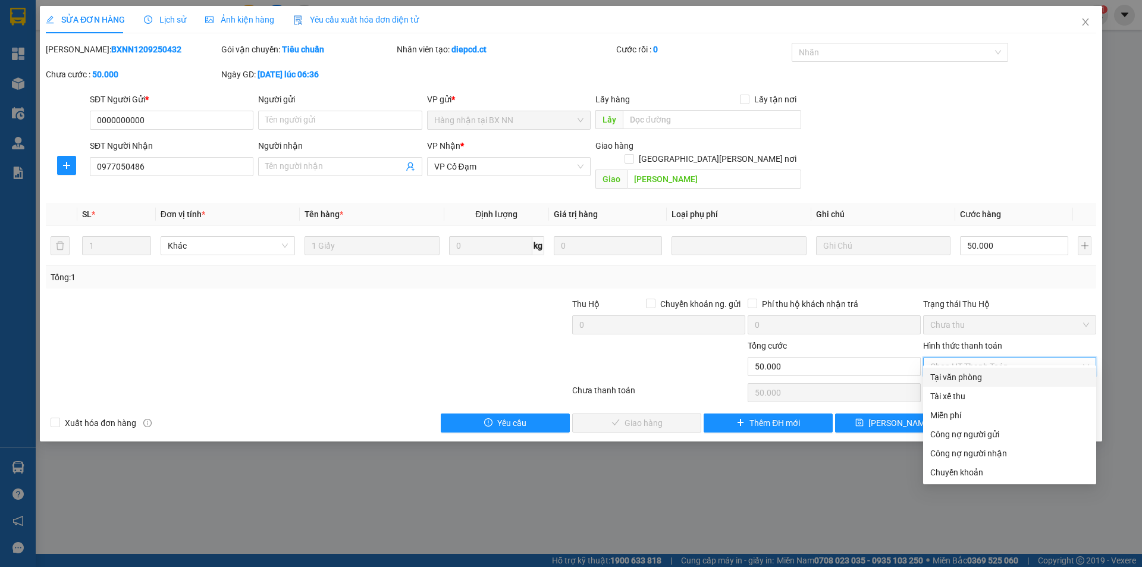
click at [972, 372] on div "Tại văn phòng" at bounding box center [1009, 376] width 159 height 13
type input "0"
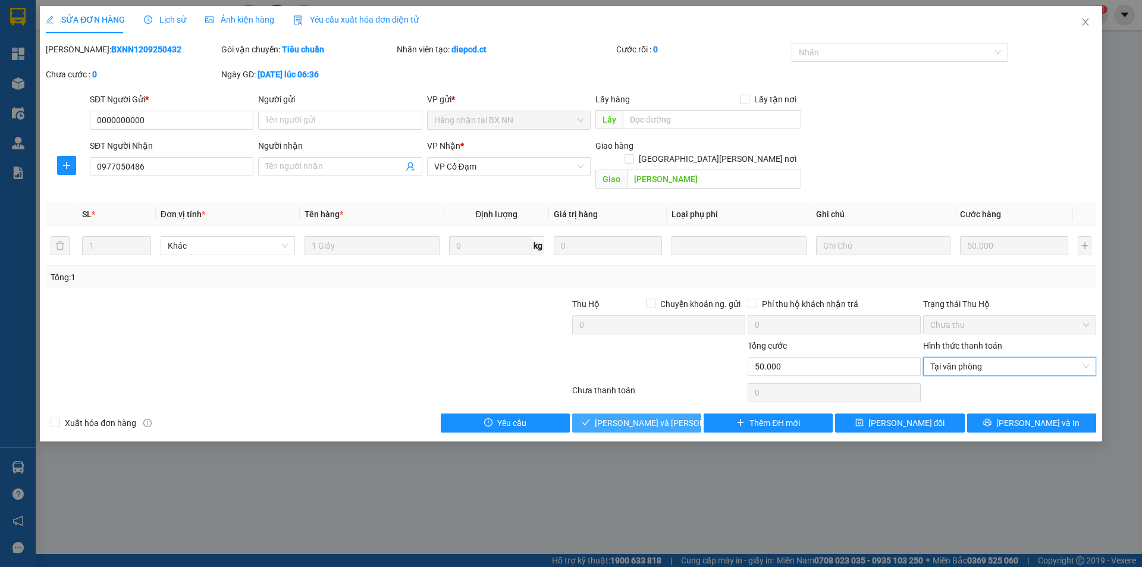
click at [684, 413] on button "[PERSON_NAME] và [PERSON_NAME] hàng" at bounding box center [636, 422] width 129 height 19
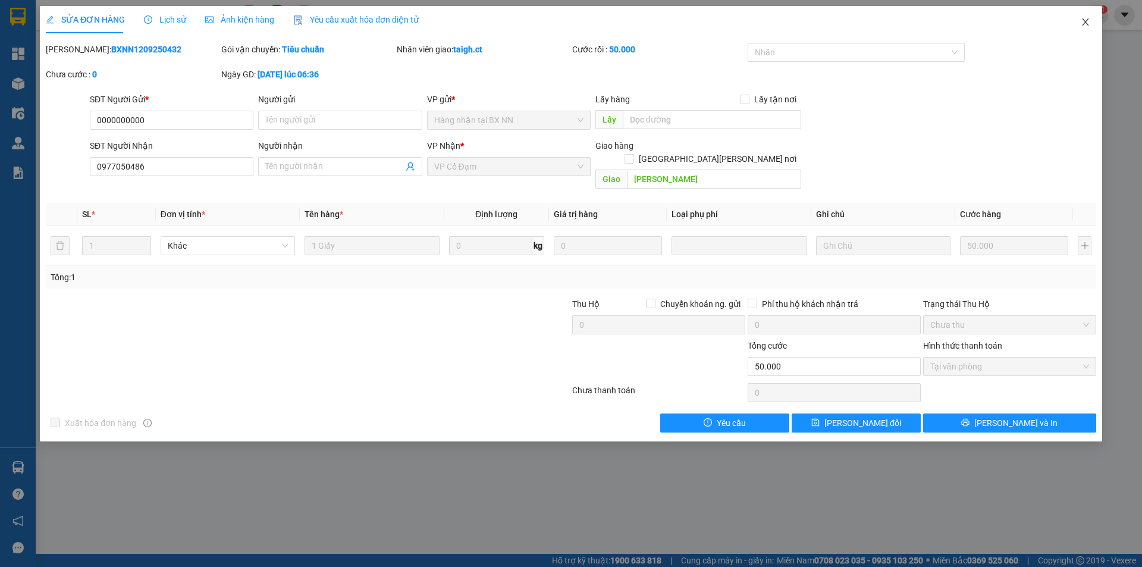
click at [1085, 24] on icon "close" at bounding box center [1085, 21] width 7 height 7
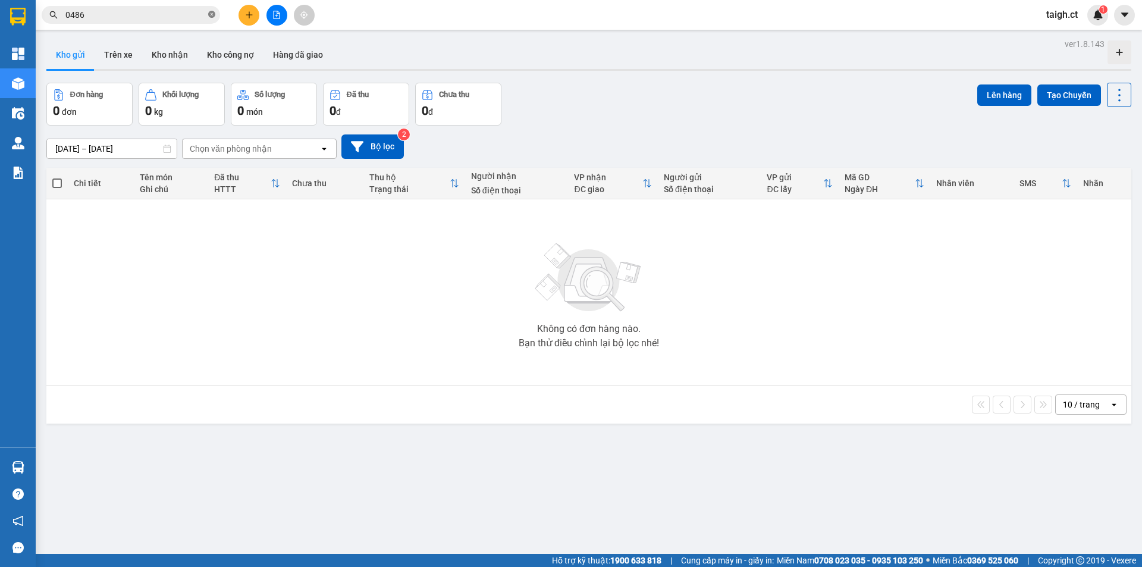
click at [212, 13] on icon "close-circle" at bounding box center [211, 14] width 7 height 7
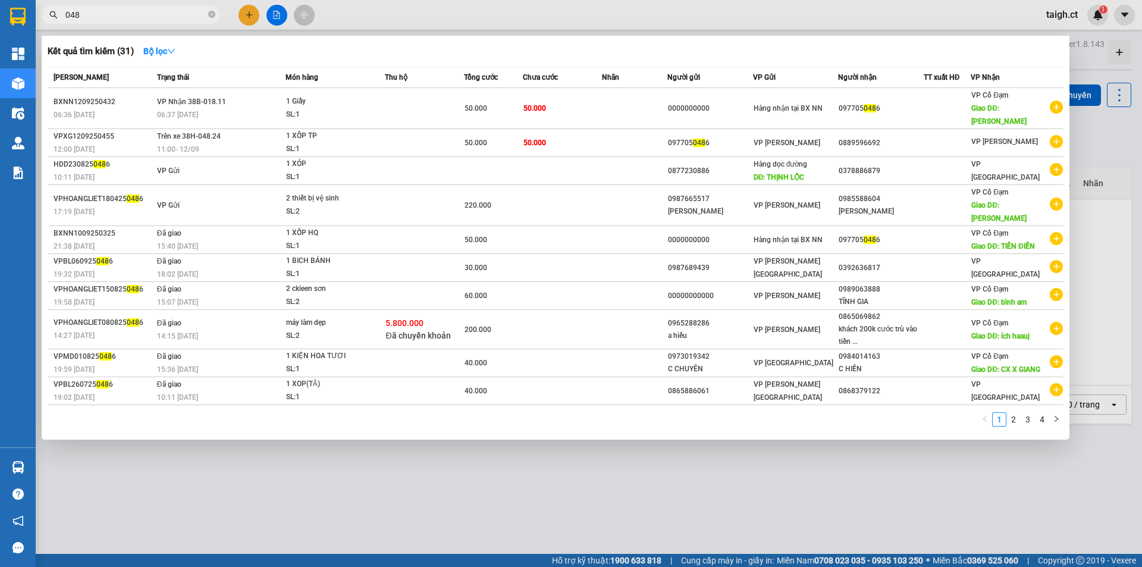
type input "0486"
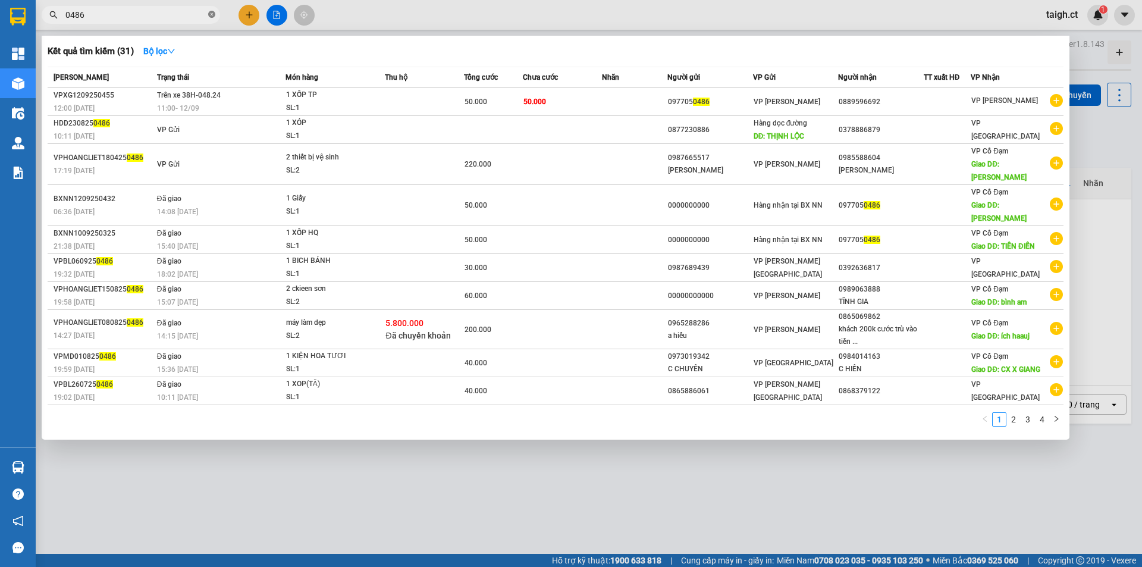
click at [209, 14] on icon "close-circle" at bounding box center [211, 14] width 7 height 7
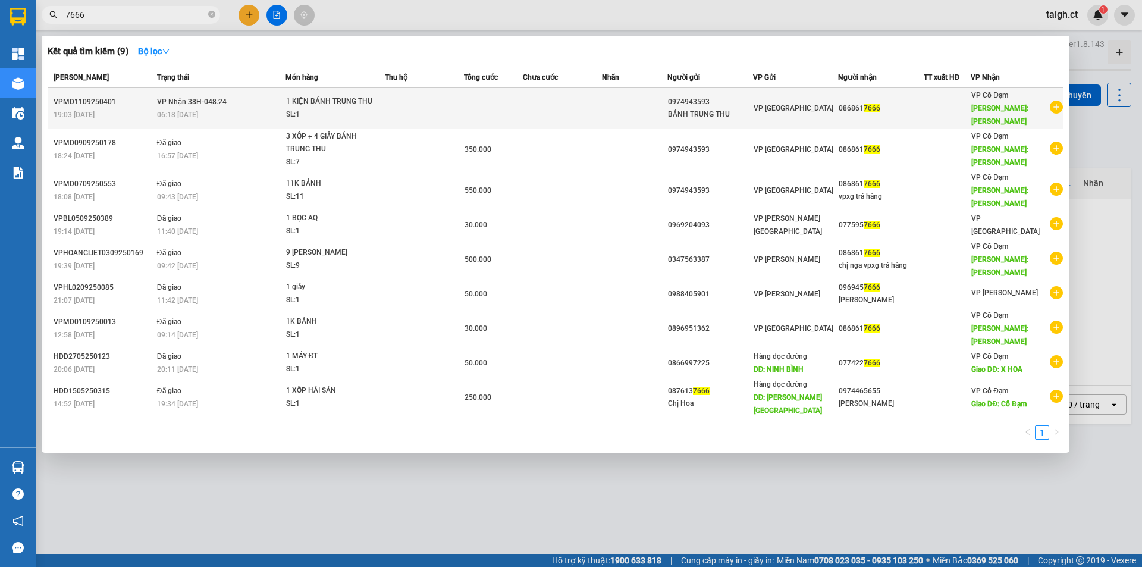
type input "7666"
click at [208, 98] on span "VP Nhận 38H-048.24" at bounding box center [192, 102] width 70 height 8
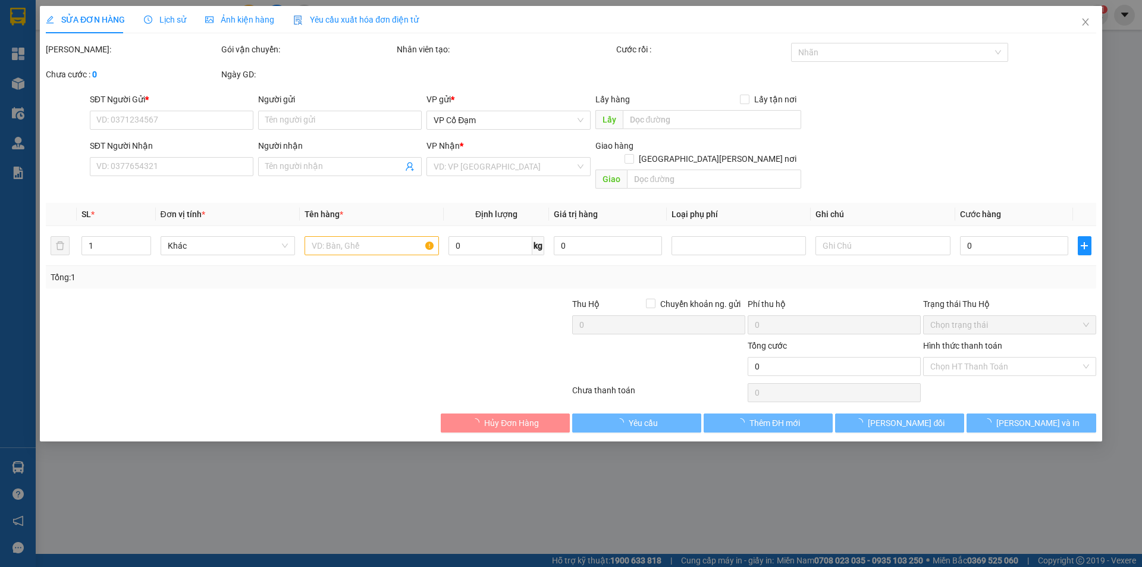
type input "0974943593"
type input "BÁNH TRUNG THU"
type input "0868617666"
type input "[PERSON_NAME]"
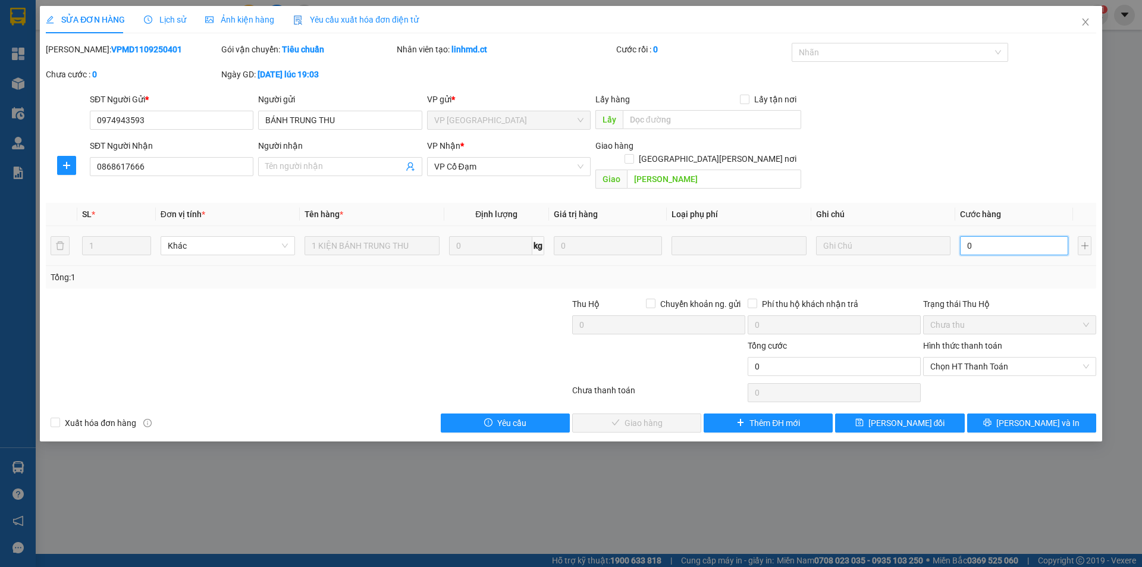
click at [970, 239] on input "0" at bounding box center [1014, 245] width 108 height 19
type input "5"
type input "50"
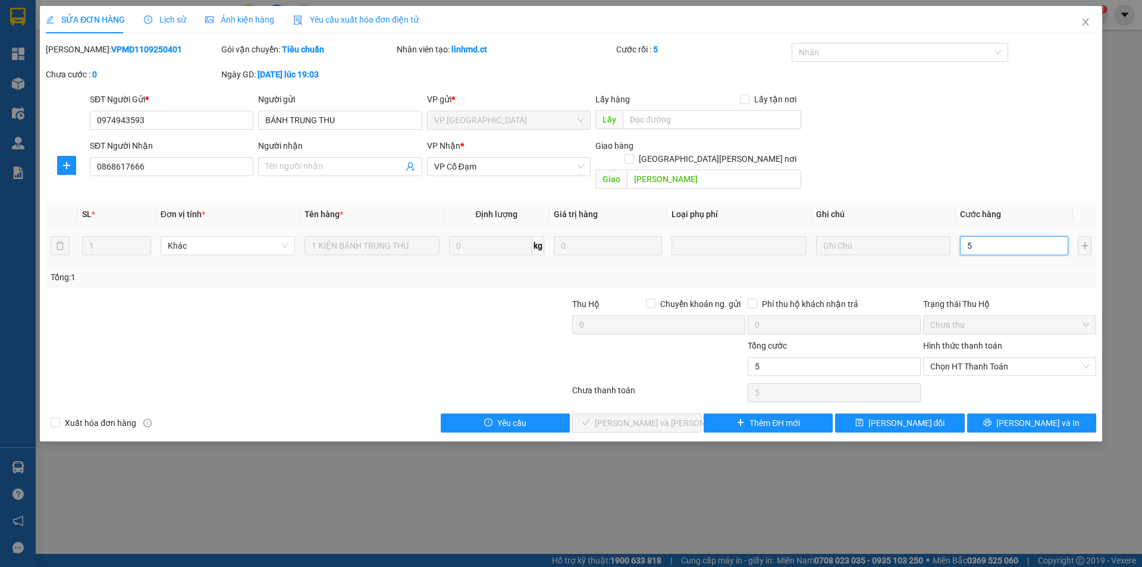
type input "50"
type input "50.000"
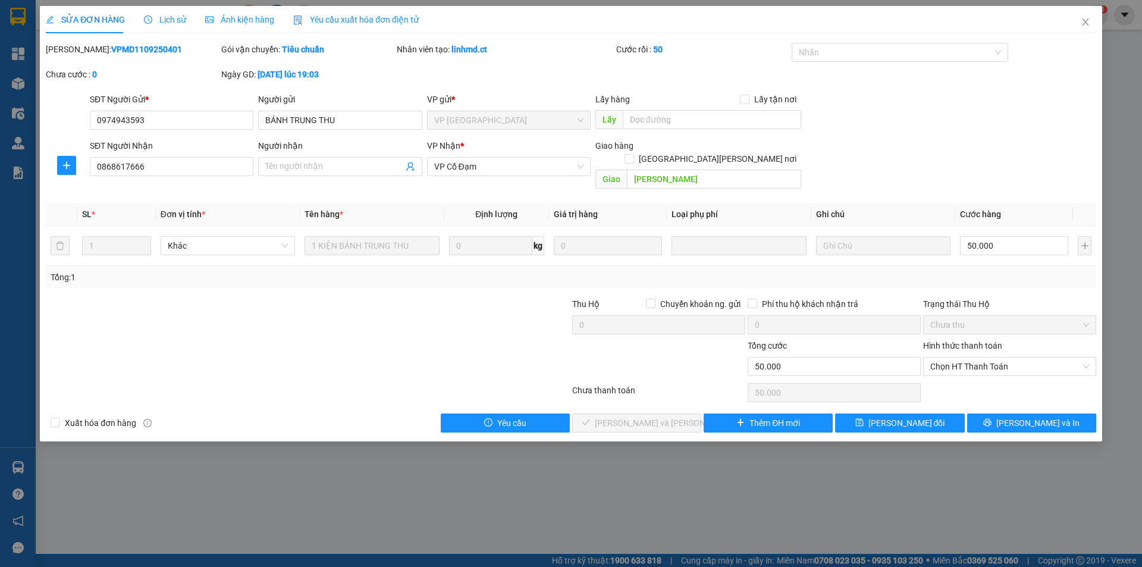
click at [976, 364] on div "Hình thức thanh toán Chọn HT Thanh Toán" at bounding box center [1009, 360] width 173 height 42
click at [978, 357] on span "Chọn HT Thanh Toán" at bounding box center [1009, 366] width 159 height 18
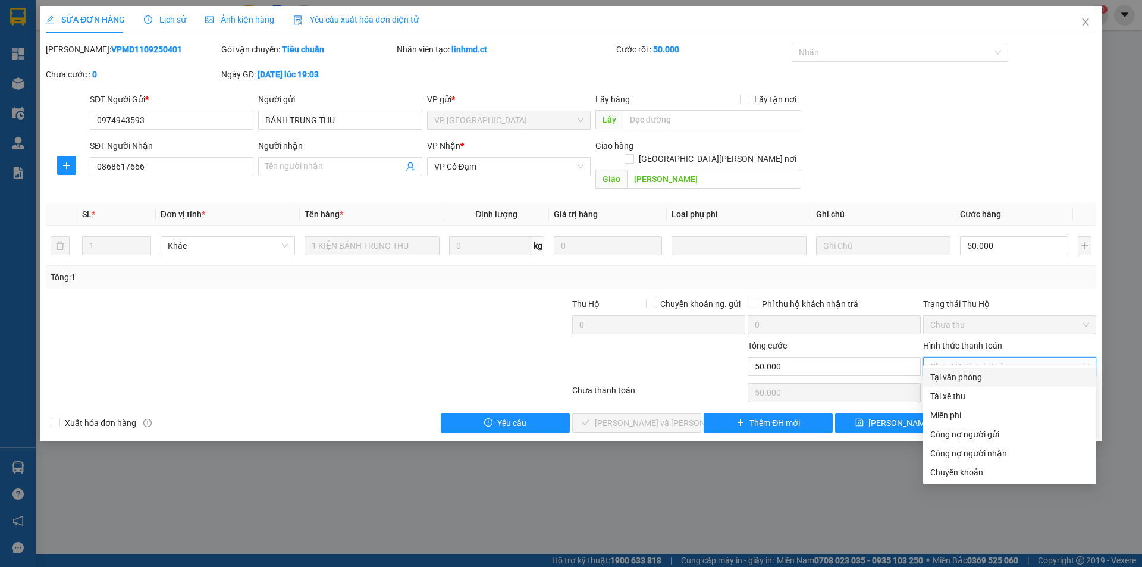
click at [973, 378] on div "Tại văn phòng" at bounding box center [1009, 376] width 159 height 13
type input "0"
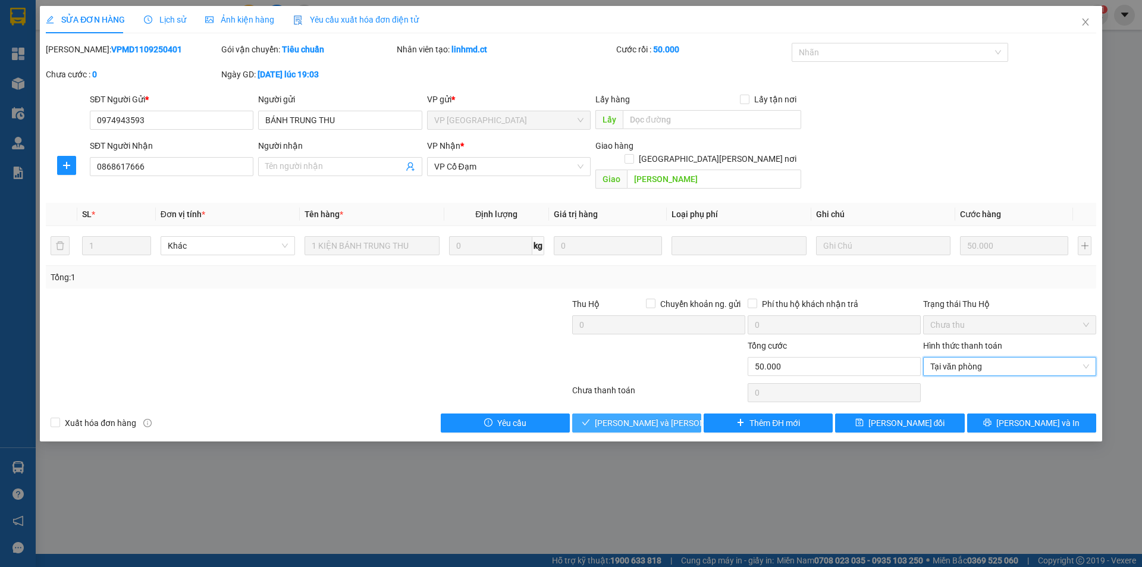
click at [660, 416] on span "[PERSON_NAME] và [PERSON_NAME] hàng" at bounding box center [675, 422] width 161 height 13
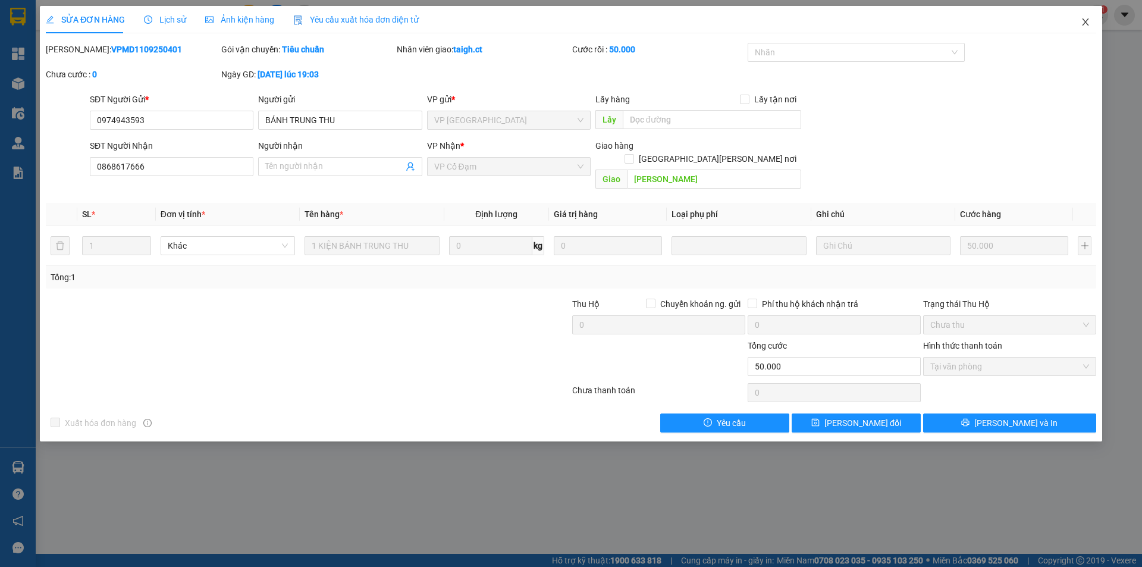
click at [1088, 20] on icon "close" at bounding box center [1085, 22] width 10 height 10
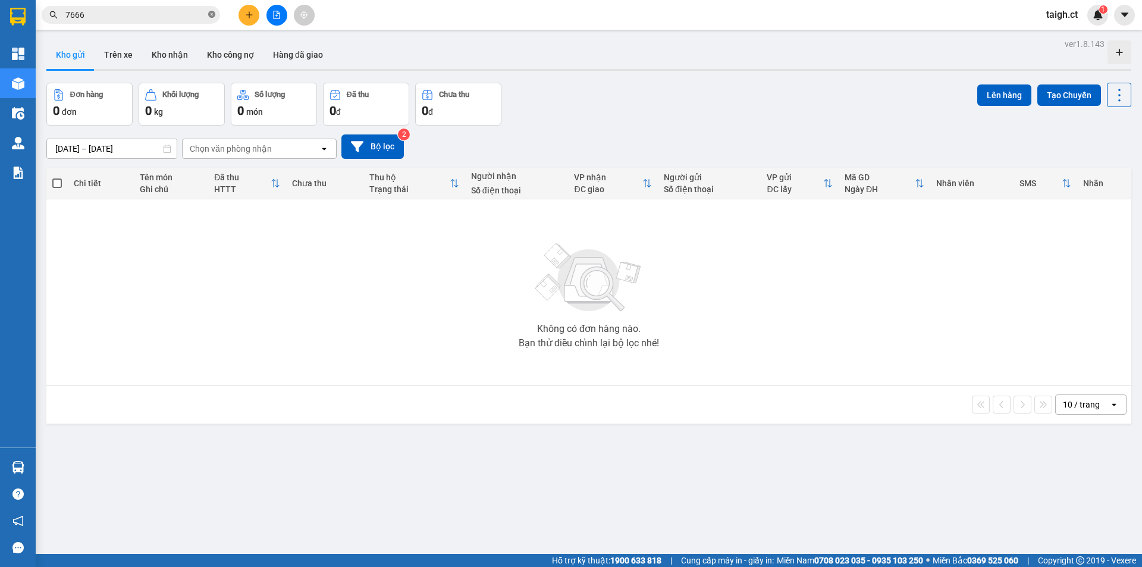
click at [213, 15] on icon "close-circle" at bounding box center [211, 14] width 7 height 7
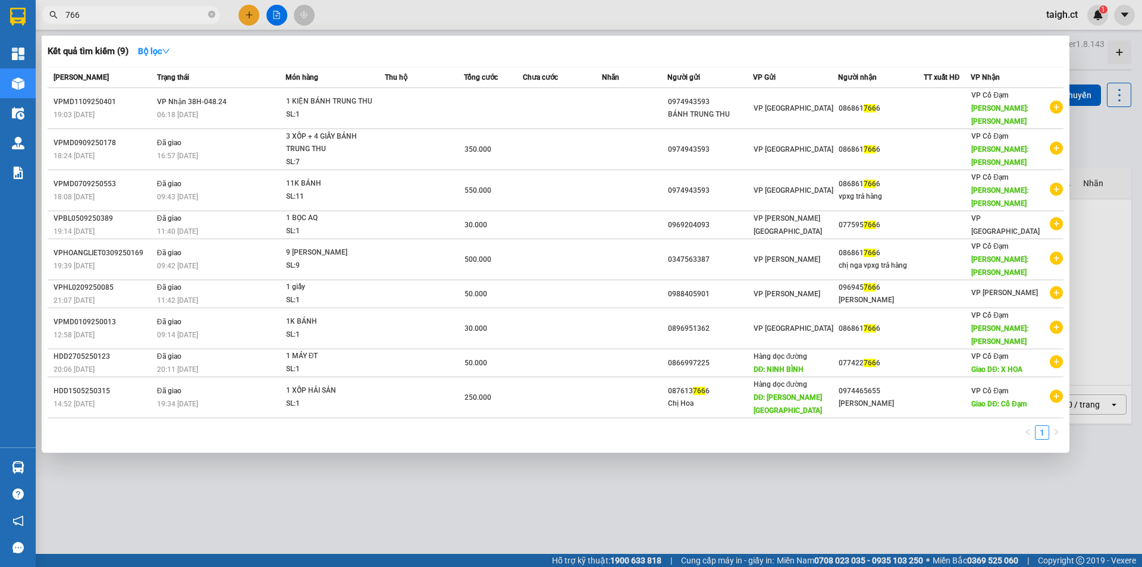
type input "7666"
click at [211, 15] on icon "close-circle" at bounding box center [211, 14] width 7 height 7
type input "6455"
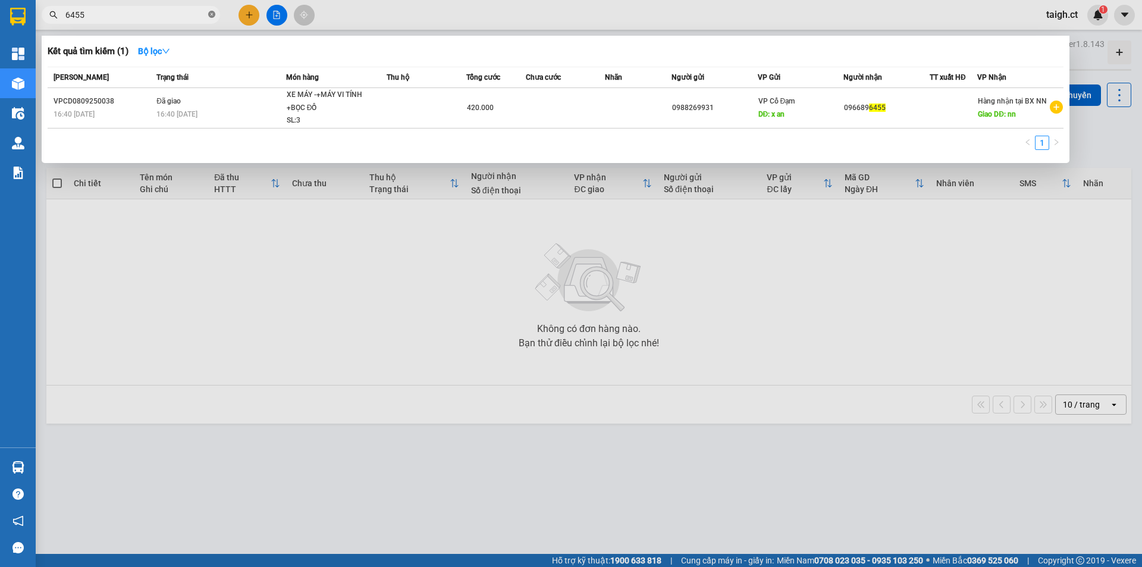
click at [211, 14] on icon "close-circle" at bounding box center [211, 14] width 7 height 7
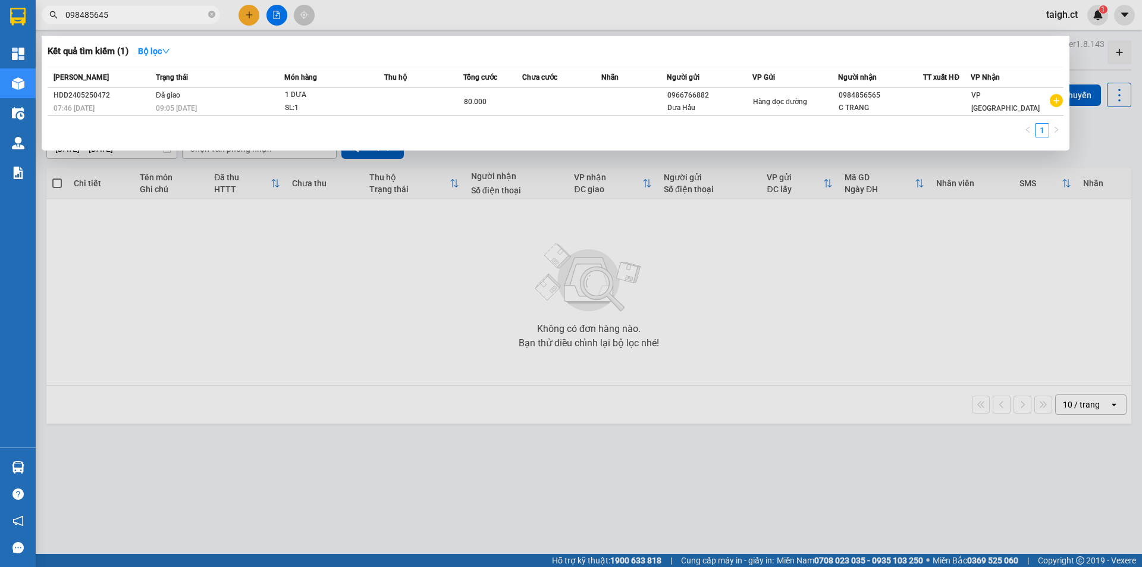
type input "0984856455"
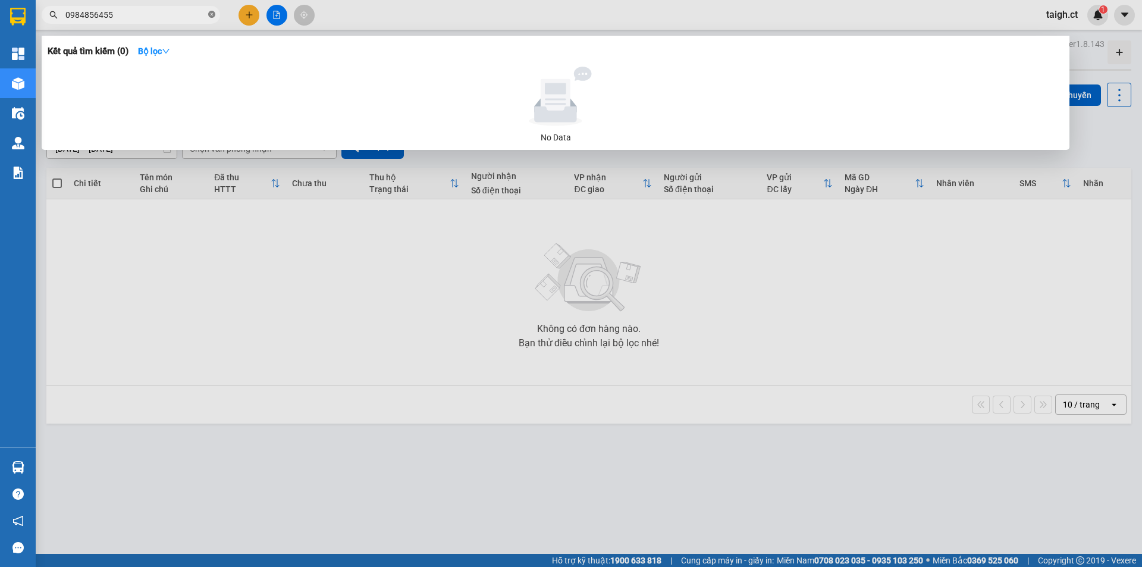
click at [214, 14] on icon "close-circle" at bounding box center [211, 14] width 7 height 7
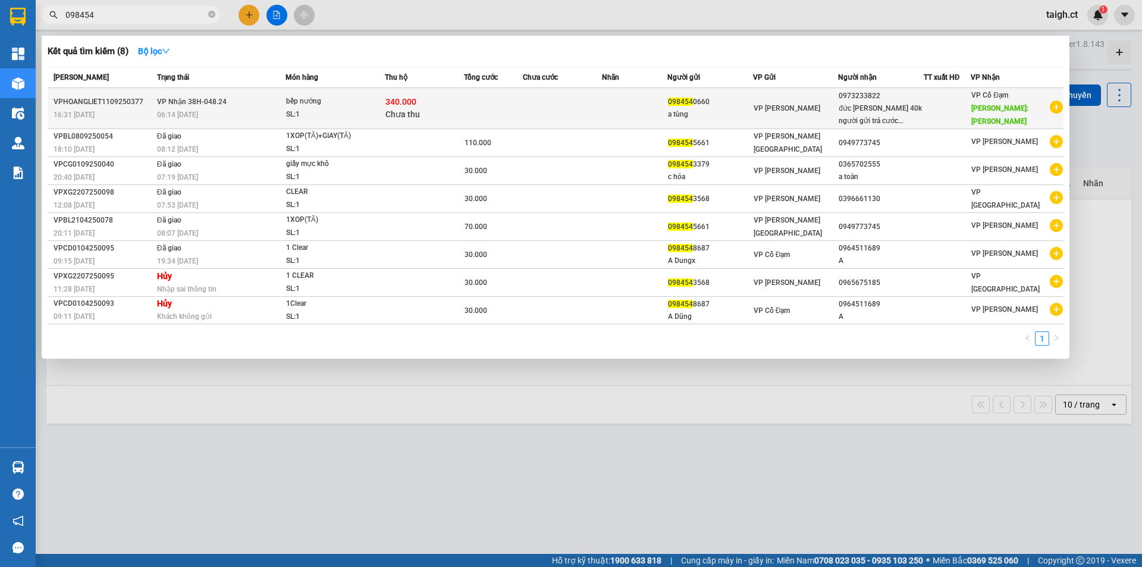
type input "098454"
click at [199, 108] on div "06:14 [DATE]" at bounding box center [221, 114] width 128 height 13
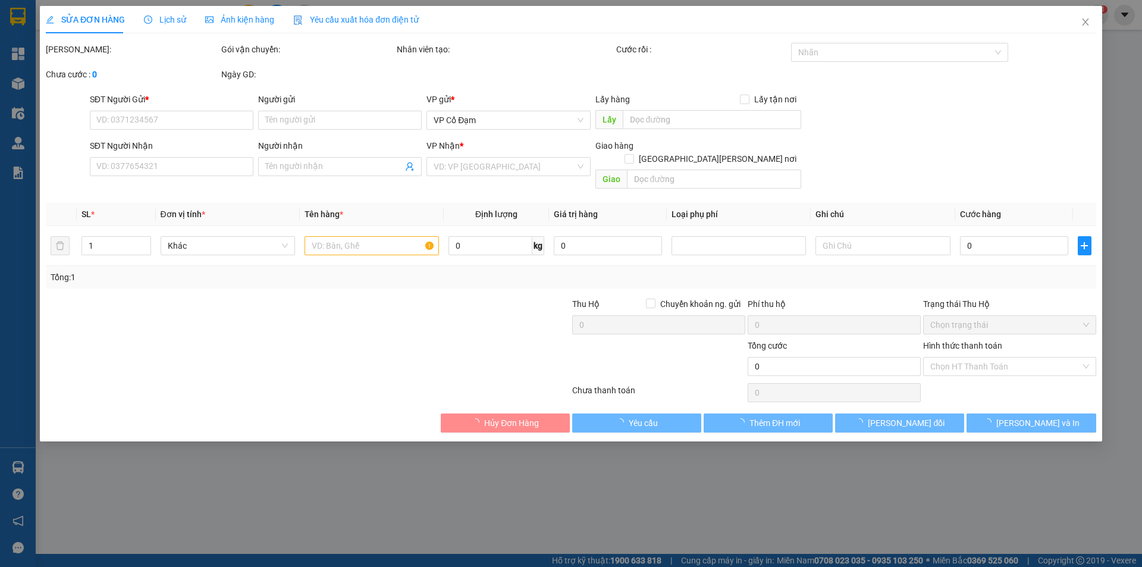
type input "0984540660"
type input "a tùng"
type input "0973233822"
type input "đức anh 40k người gửi trả cước"
type input "tiên điền"
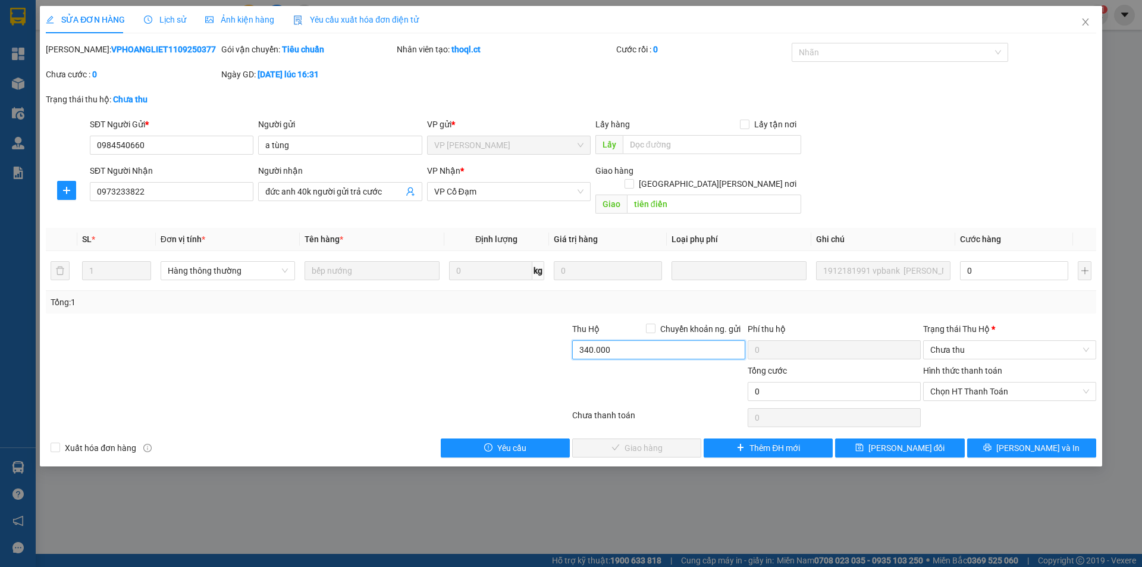
click at [647, 340] on input "340.000" at bounding box center [658, 349] width 173 height 19
type input "300.000"
click at [986, 261] on input "0" at bounding box center [1014, 270] width 108 height 19
type input "4"
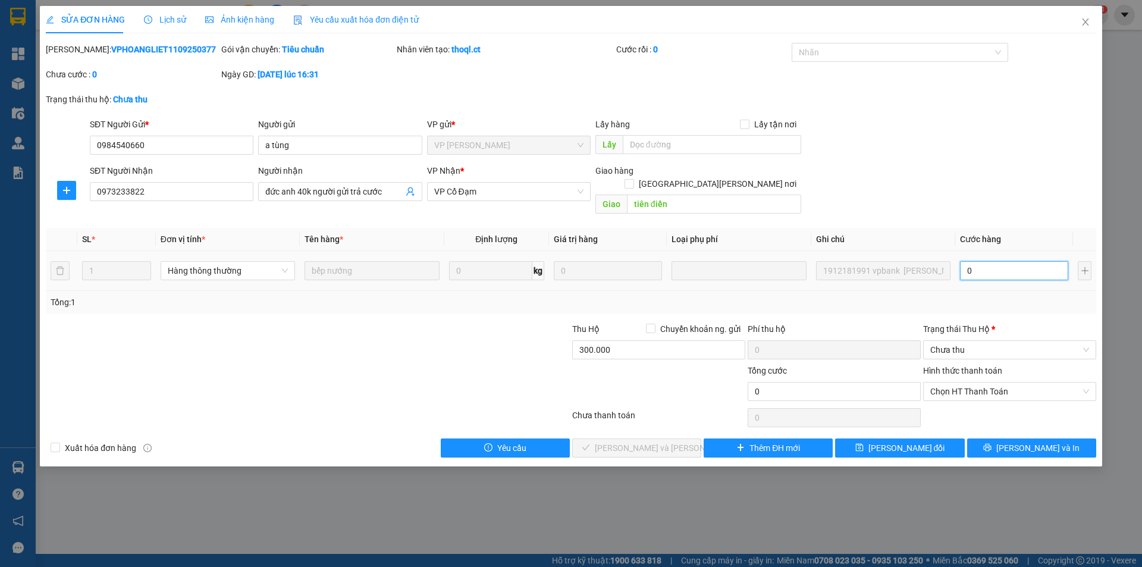
type input "4"
type input "40"
click at [972, 341] on span "Chưa thu" at bounding box center [1009, 350] width 159 height 18
type input "40"
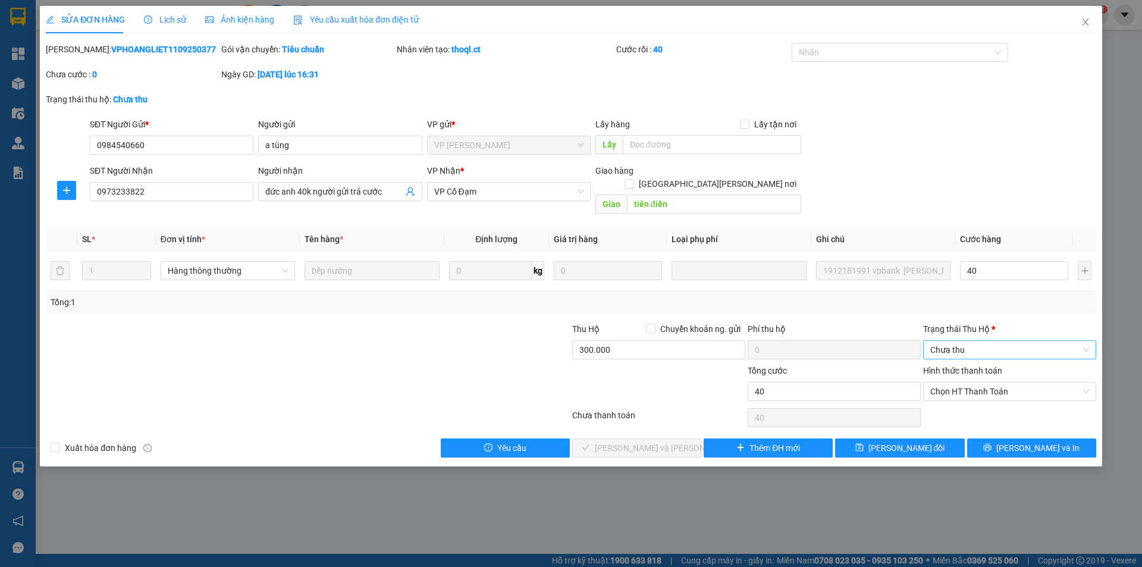
type input "40.000"
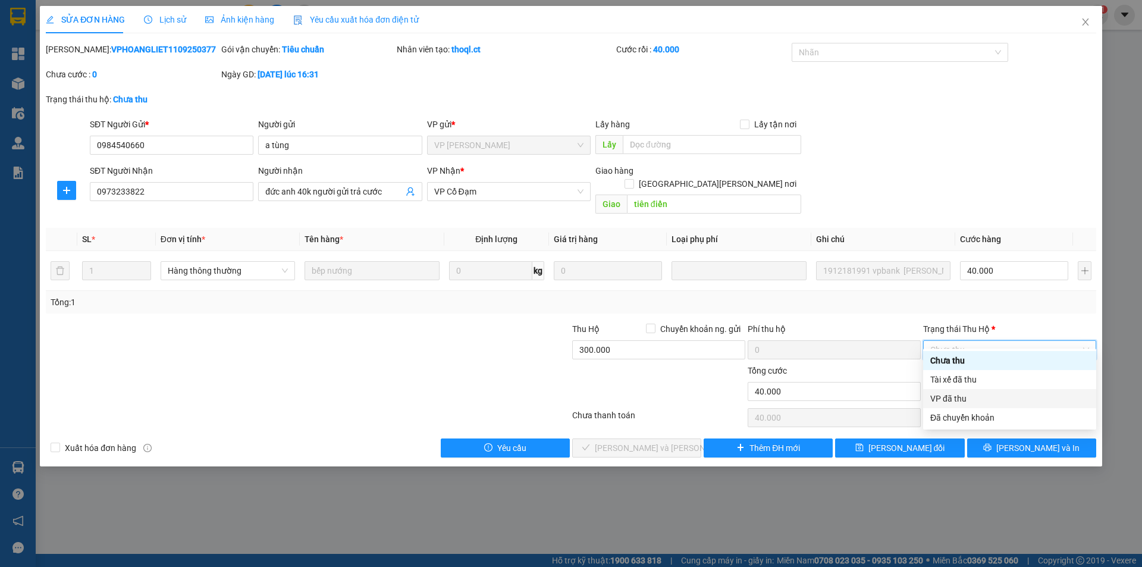
click at [965, 400] on div "VP đã thu" at bounding box center [1009, 398] width 159 height 13
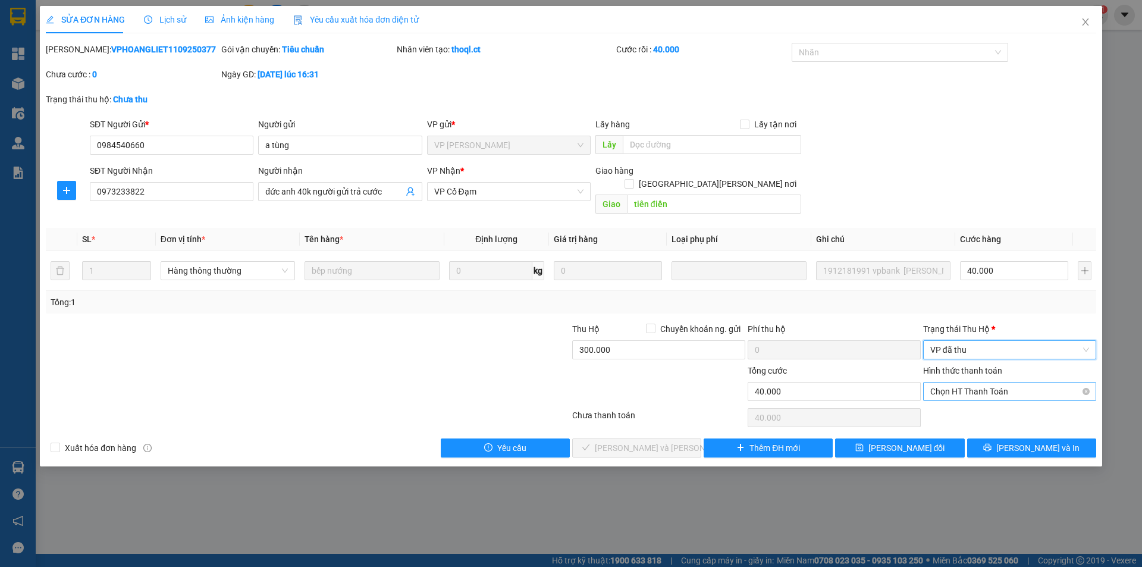
click at [978, 382] on span "Chọn HT Thanh Toán" at bounding box center [1009, 391] width 159 height 18
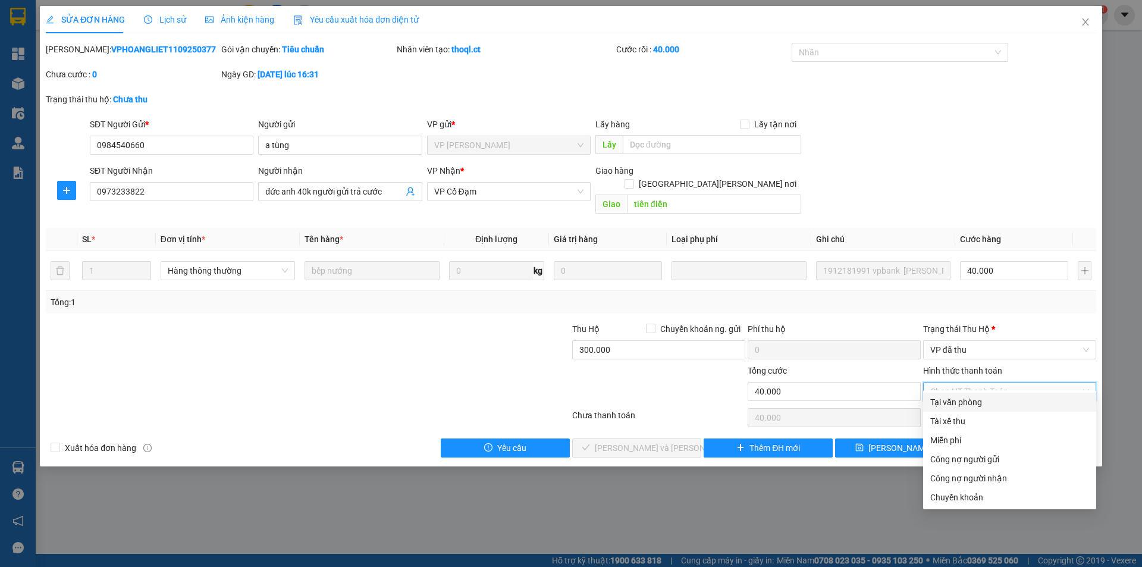
click at [964, 403] on div "Tại văn phòng" at bounding box center [1009, 401] width 159 height 13
type input "0"
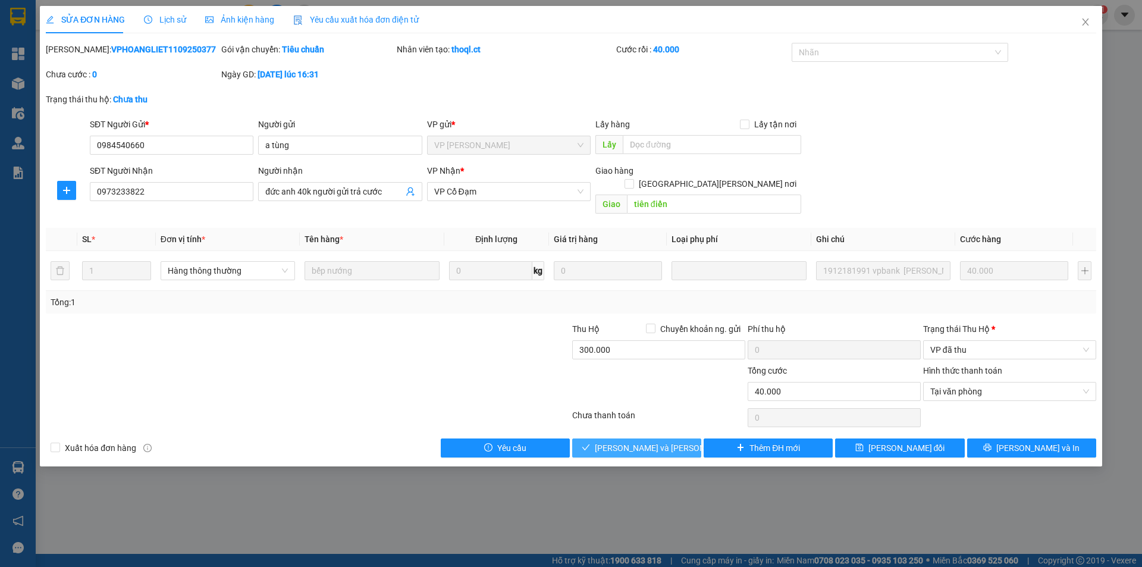
click at [662, 441] on span "[PERSON_NAME] và [PERSON_NAME] hàng" at bounding box center [675, 447] width 161 height 13
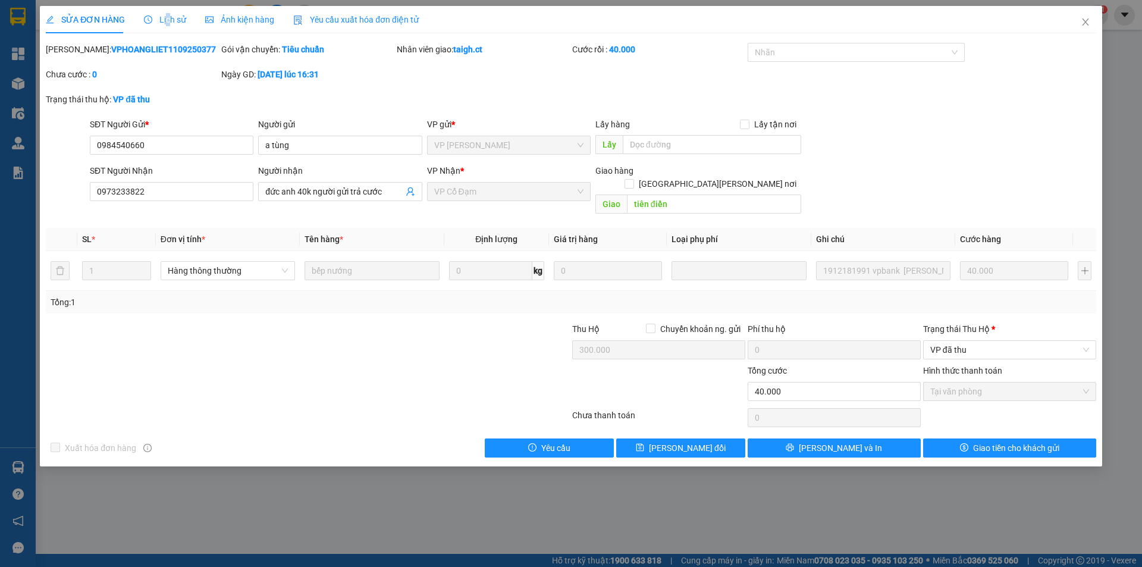
click at [166, 15] on span "Lịch sử" at bounding box center [165, 20] width 42 height 10
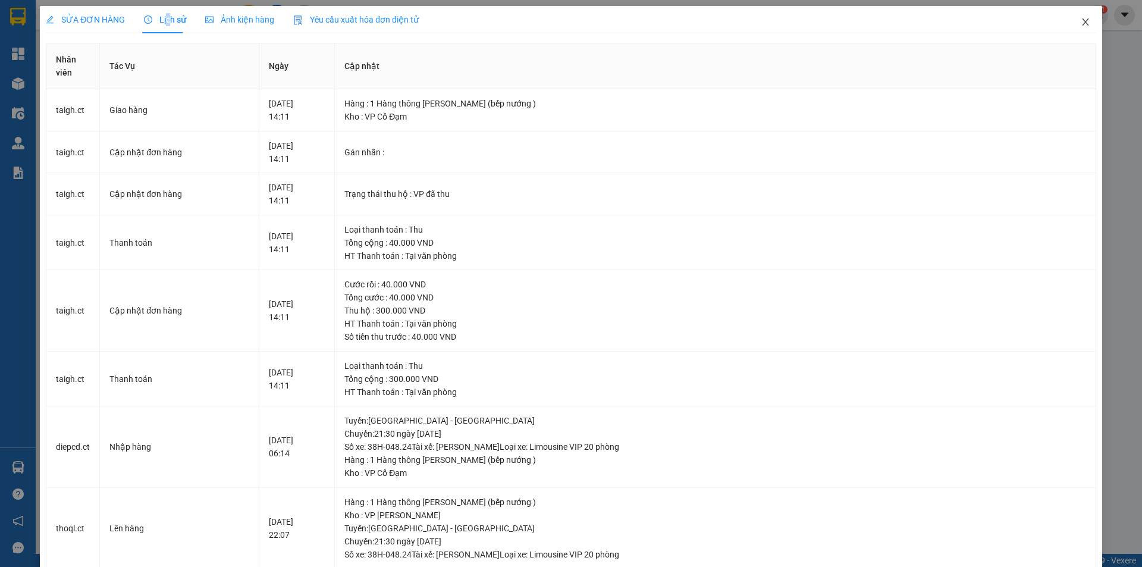
click at [1080, 19] on icon "close" at bounding box center [1085, 22] width 10 height 10
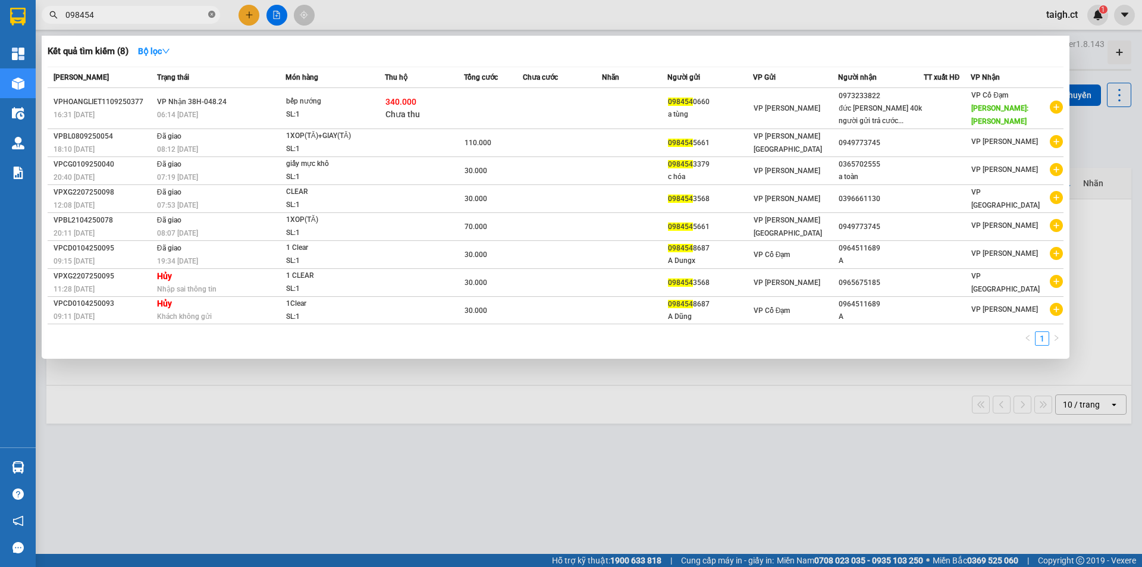
click at [210, 15] on icon "close-circle" at bounding box center [211, 14] width 7 height 7
type input "1988"
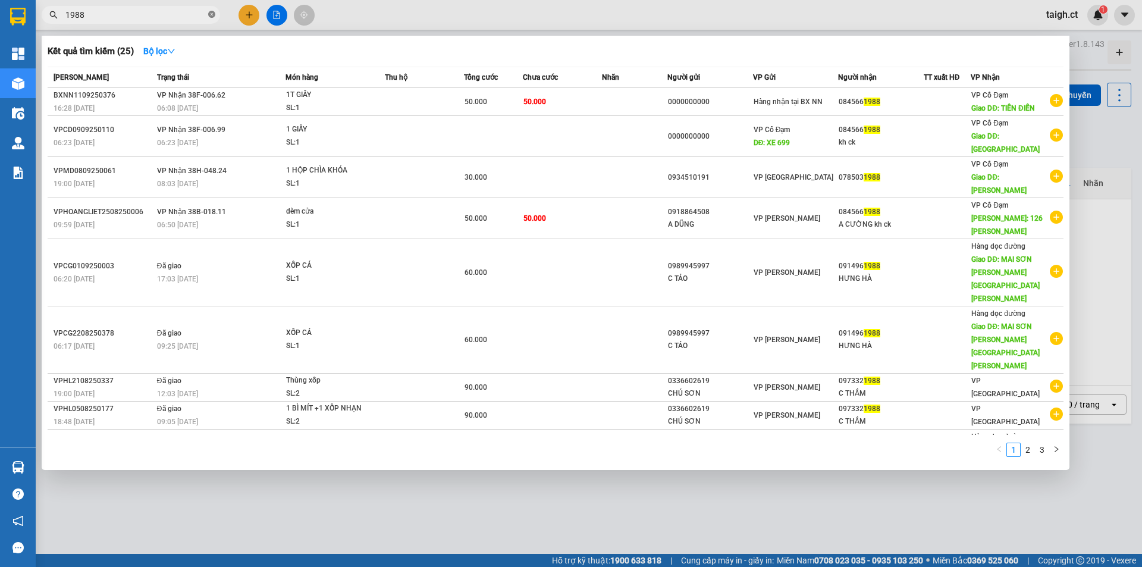
click at [210, 16] on icon "close-circle" at bounding box center [211, 14] width 7 height 7
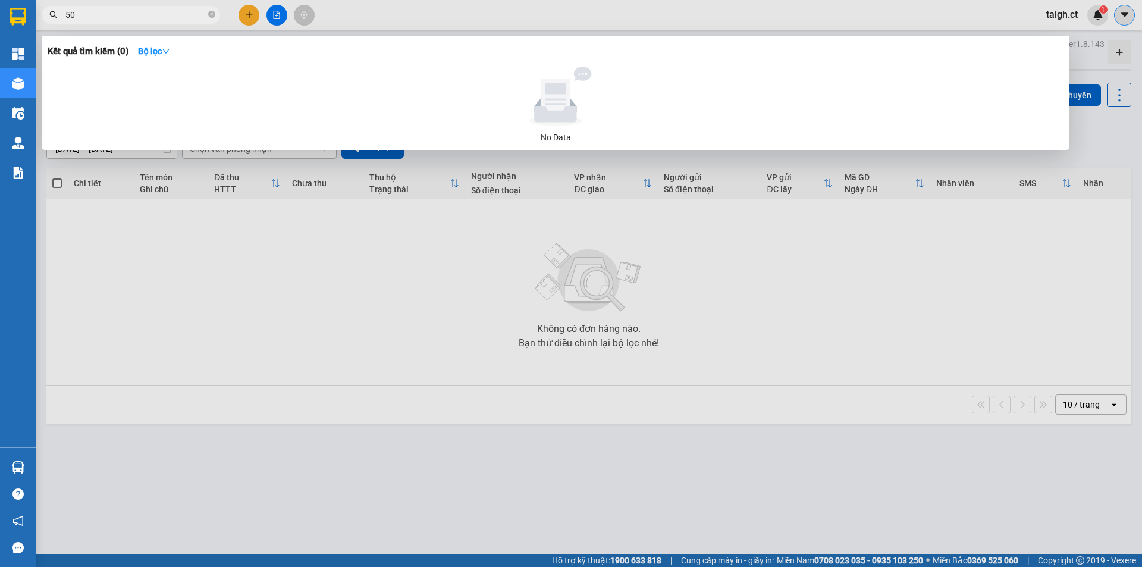
type input "5"
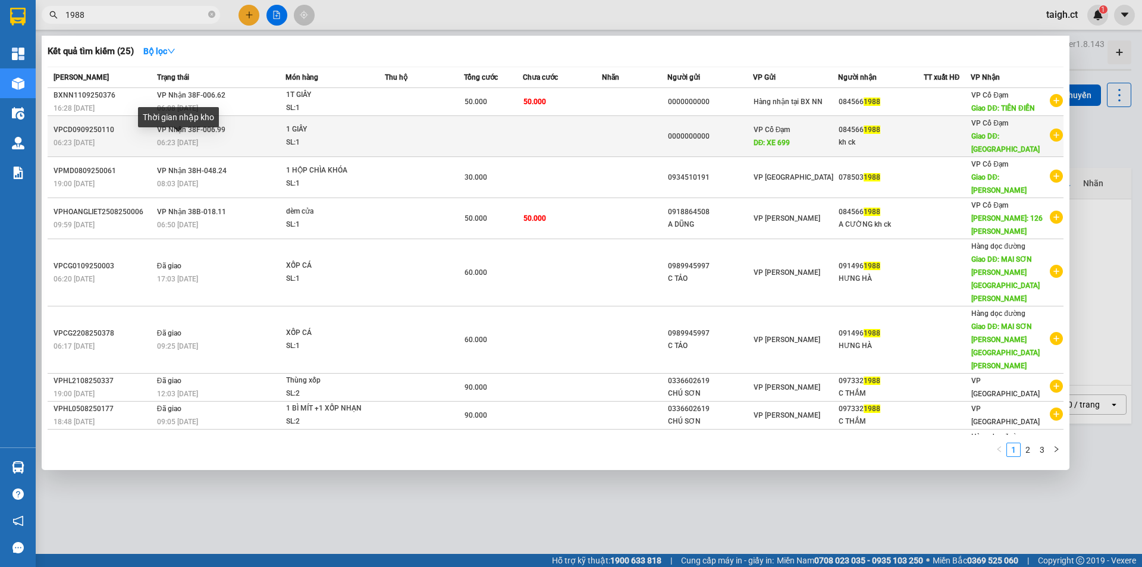
type input "1988"
click at [178, 142] on span "06:23 [DATE]" at bounding box center [177, 143] width 41 height 8
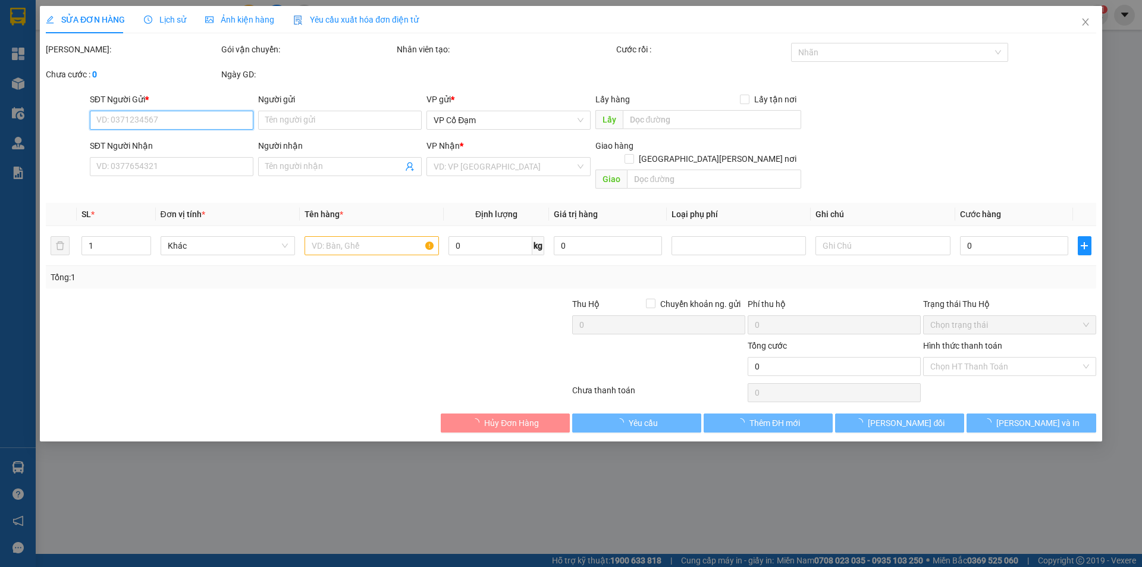
type input "0000000000"
type input "XE 699"
type input "0845661988"
type input "kh ck"
type input "CHỢ ĐÌNH NX"
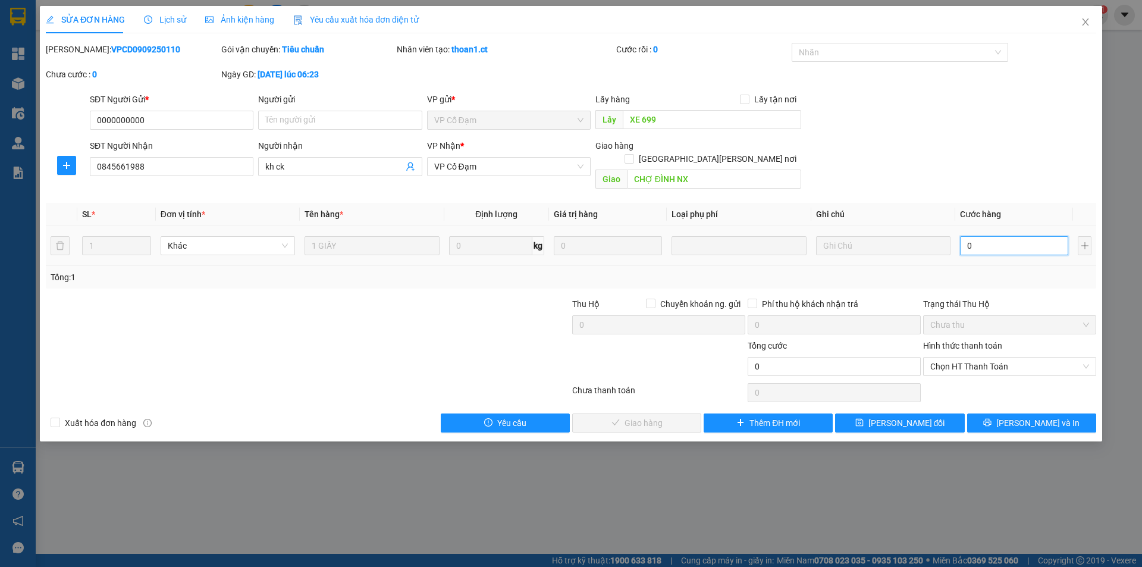
click at [1003, 236] on input "0" at bounding box center [1014, 245] width 108 height 19
type input "6"
type input "60"
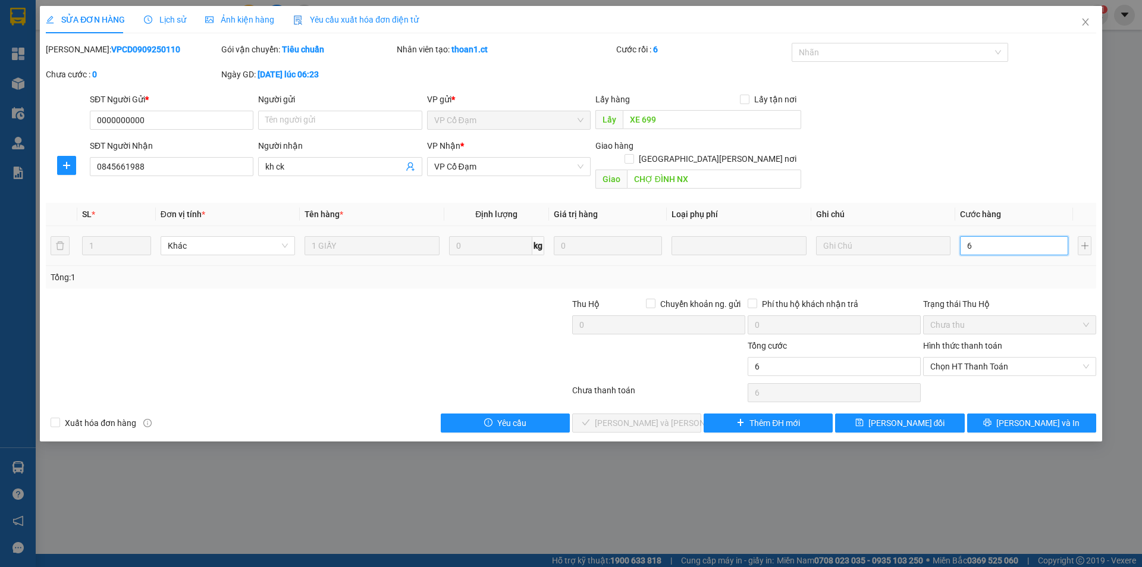
type input "60"
click at [975, 357] on span "Chọn HT Thanh Toán" at bounding box center [1009, 366] width 159 height 18
type input "60"
type input "60.000"
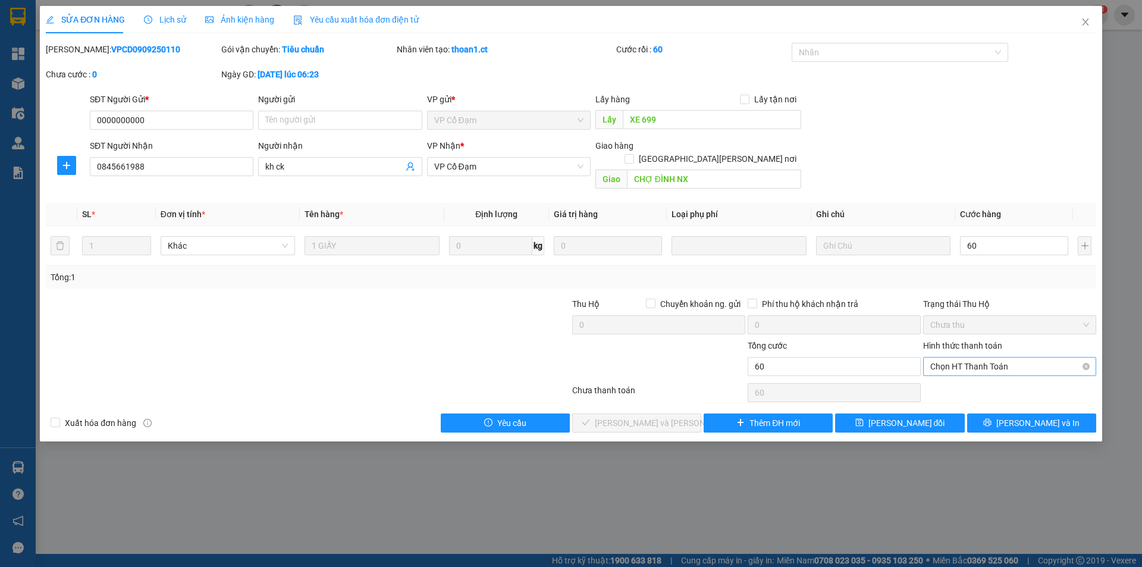
type input "60.000"
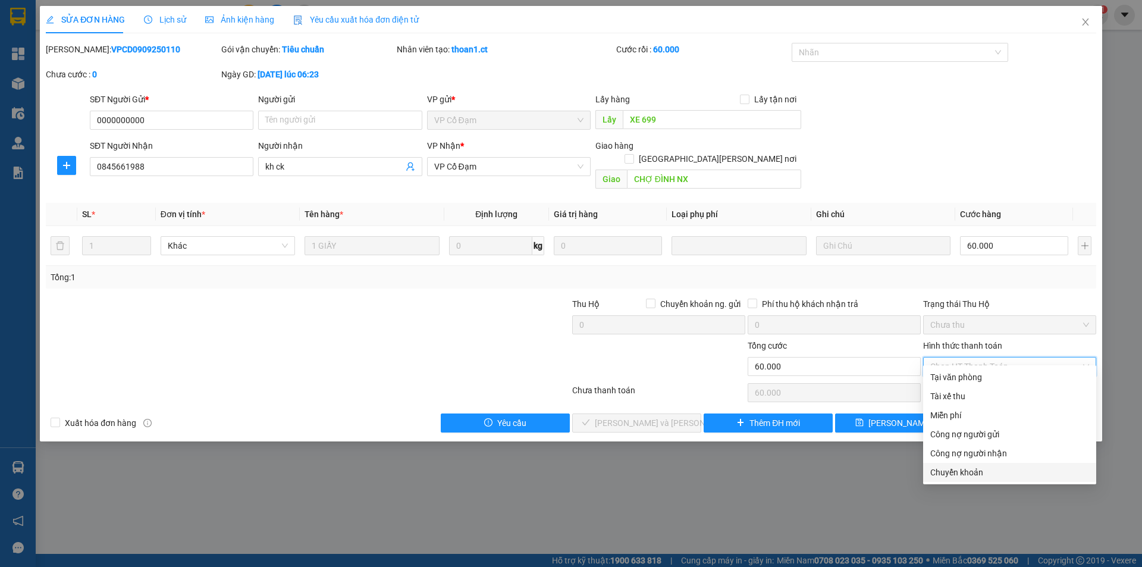
click at [940, 470] on div "Chuyển khoản" at bounding box center [1009, 472] width 159 height 13
type input "0"
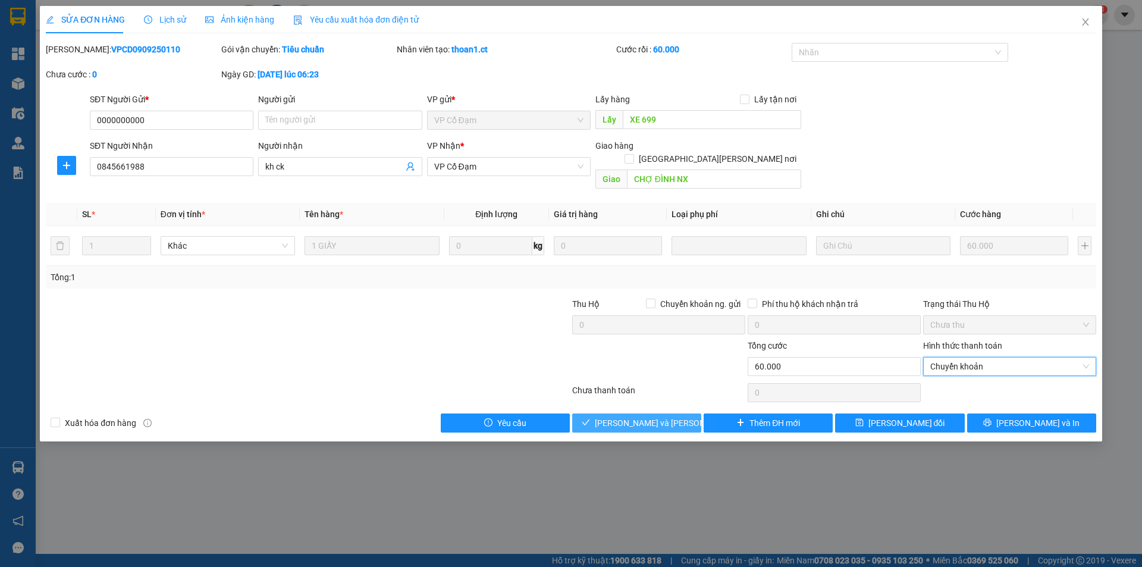
drag, startPoint x: 656, startPoint y: 404, endPoint x: 686, endPoint y: 381, distance: 38.1
click at [656, 416] on span "[PERSON_NAME] và [PERSON_NAME] hàng" at bounding box center [675, 422] width 161 height 13
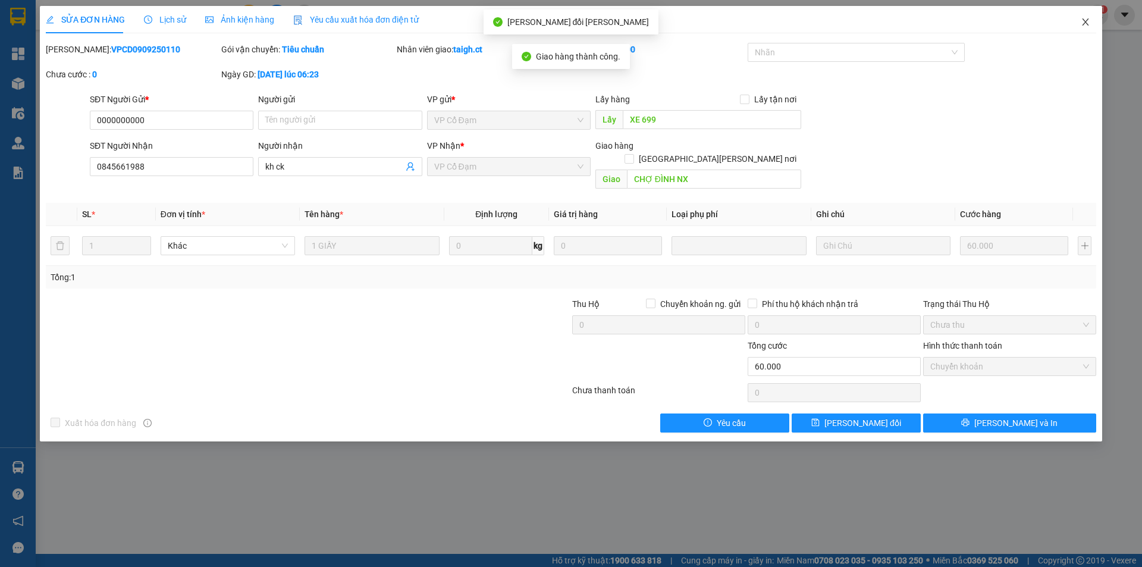
click at [1088, 21] on icon "close" at bounding box center [1085, 22] width 10 height 10
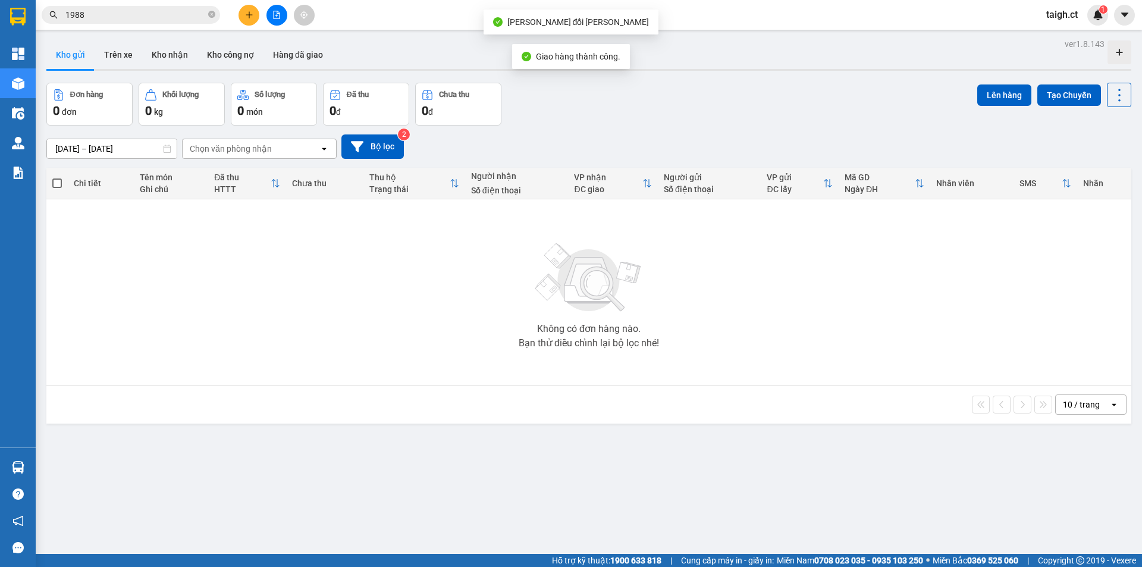
click at [137, 16] on input "1988" at bounding box center [135, 14] width 140 height 13
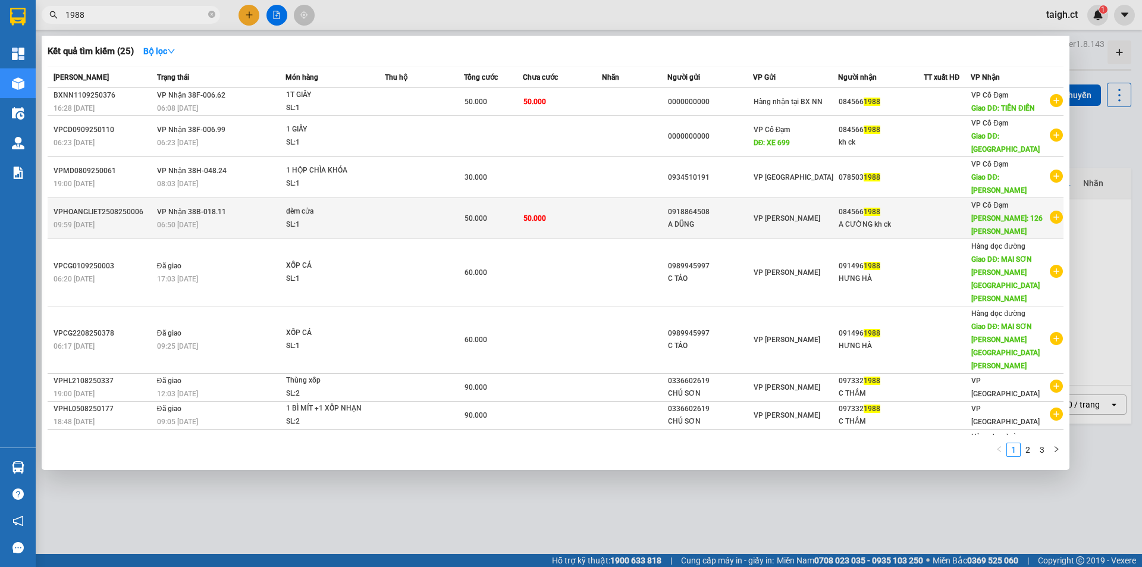
click at [235, 206] on td "[PERSON_NAME] 38B-018.11 06:50 [DATE]" at bounding box center [219, 218] width 131 height 41
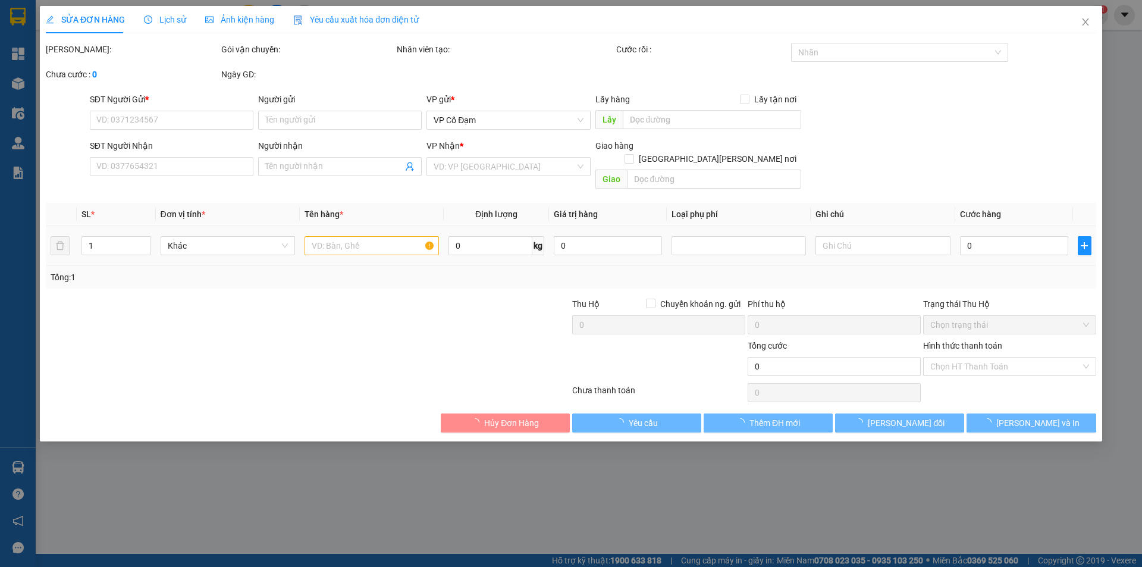
type input "0918864508"
type input "A DŨNG"
type input "0845661988"
type input "A CƯỜNG kh ck"
type input "126 [PERSON_NAME]"
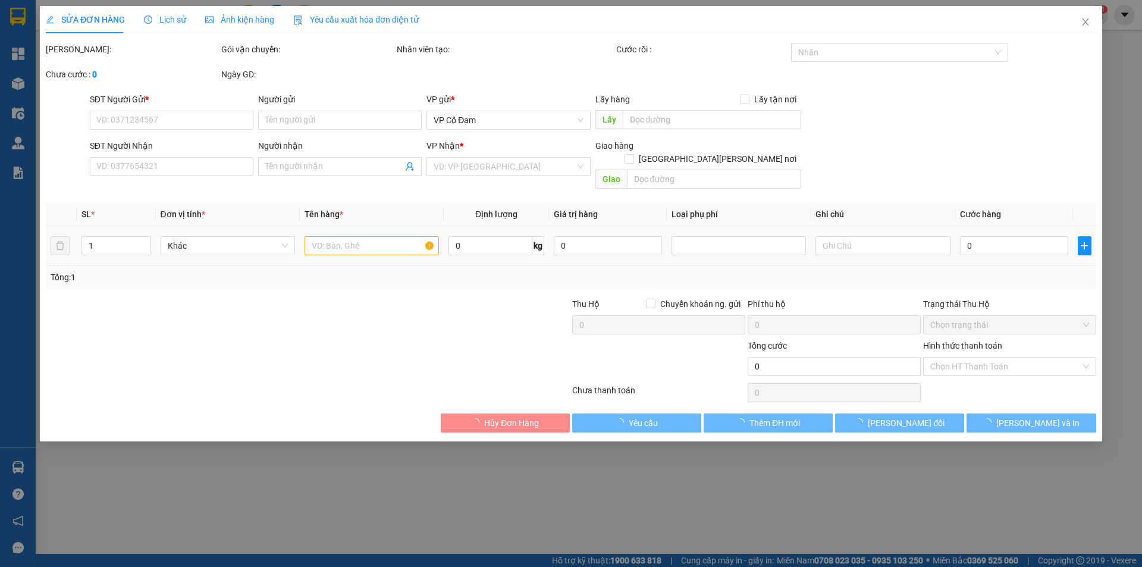
type input "50.000"
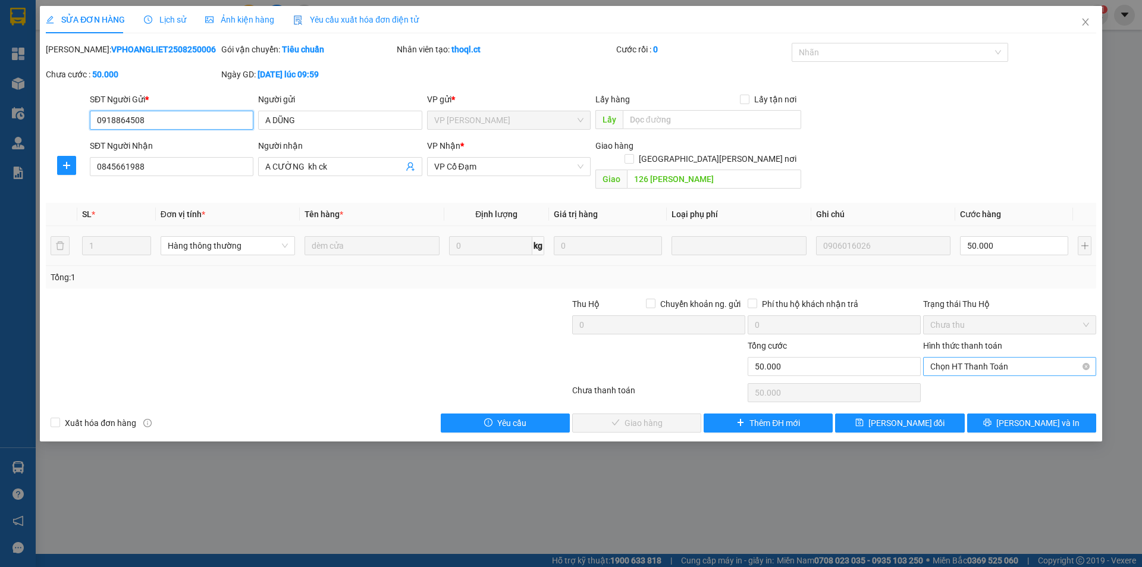
click at [1001, 357] on span "Chọn HT Thanh Toán" at bounding box center [1009, 366] width 159 height 18
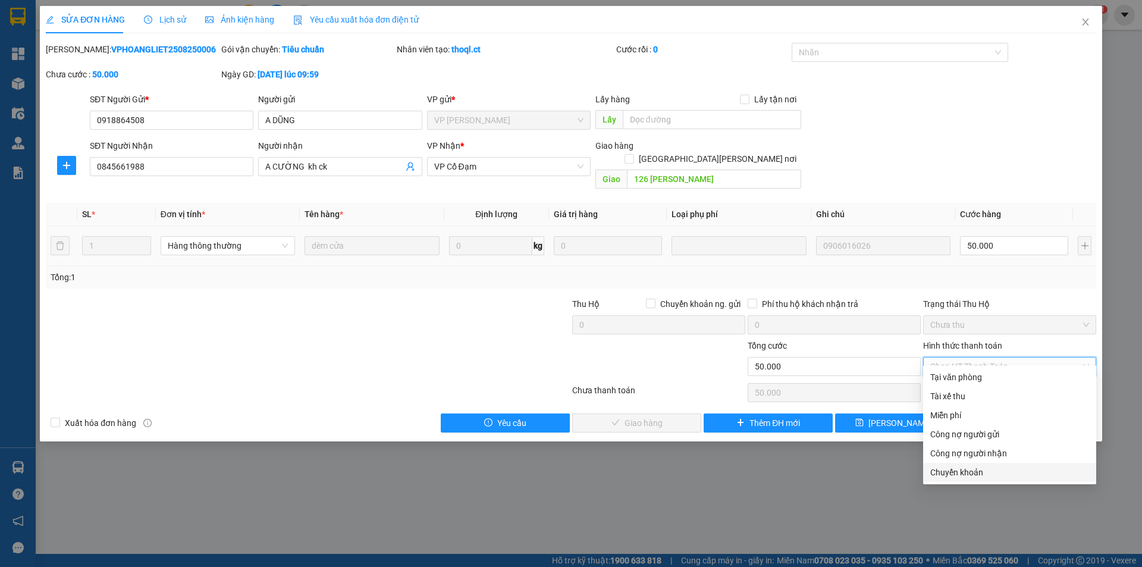
click at [944, 469] on div "Chuyển khoản" at bounding box center [1009, 472] width 159 height 13
type input "0"
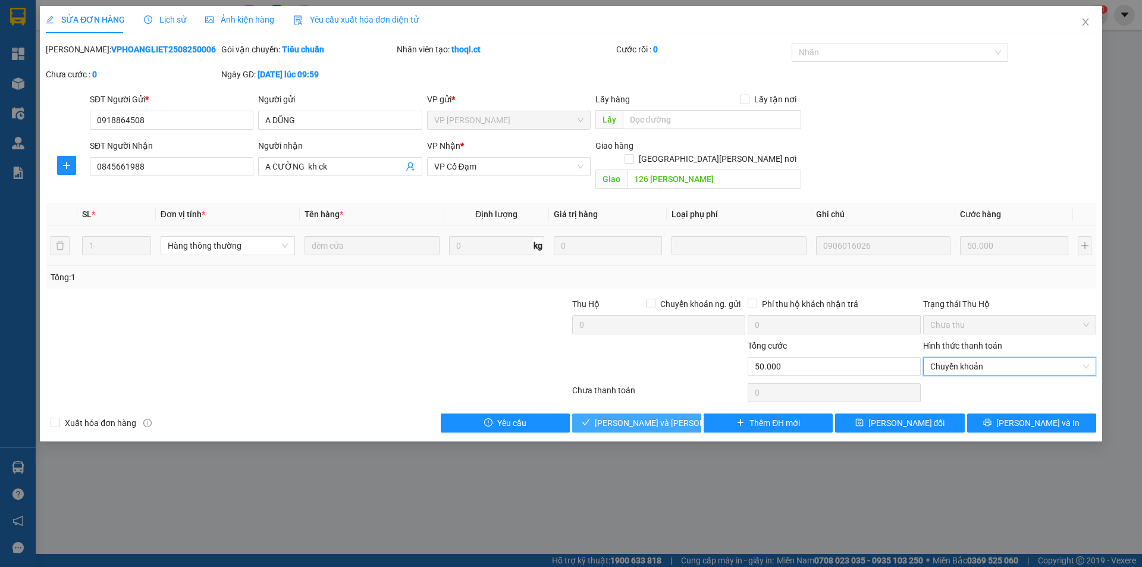
drag, startPoint x: 668, startPoint y: 412, endPoint x: 667, endPoint y: 400, distance: 12.0
click at [668, 416] on span "[PERSON_NAME] và [PERSON_NAME] hàng" at bounding box center [675, 422] width 161 height 13
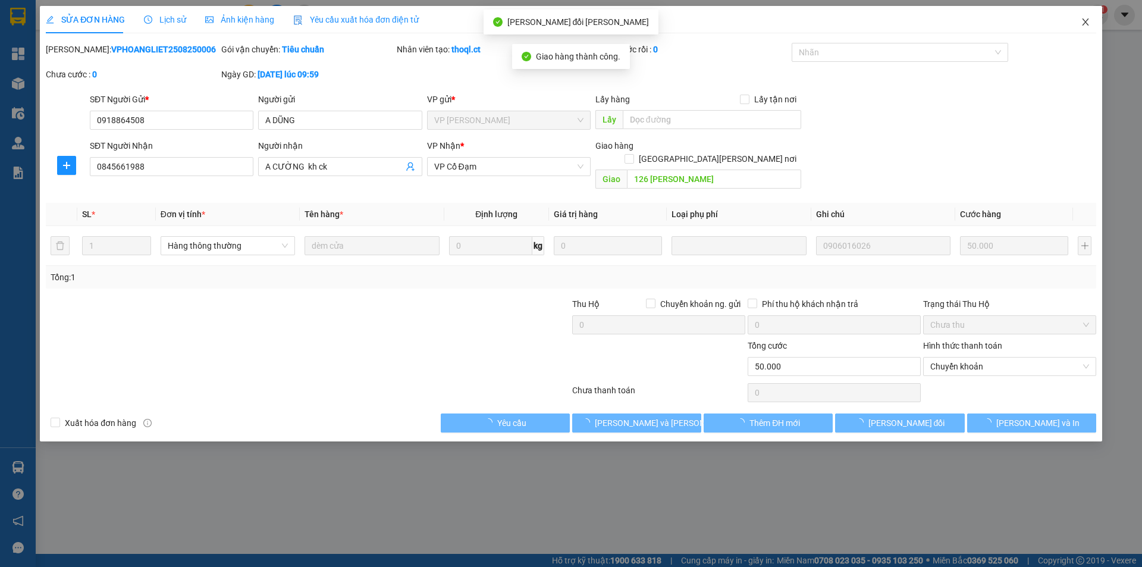
click at [1086, 19] on icon "close" at bounding box center [1085, 22] width 10 height 10
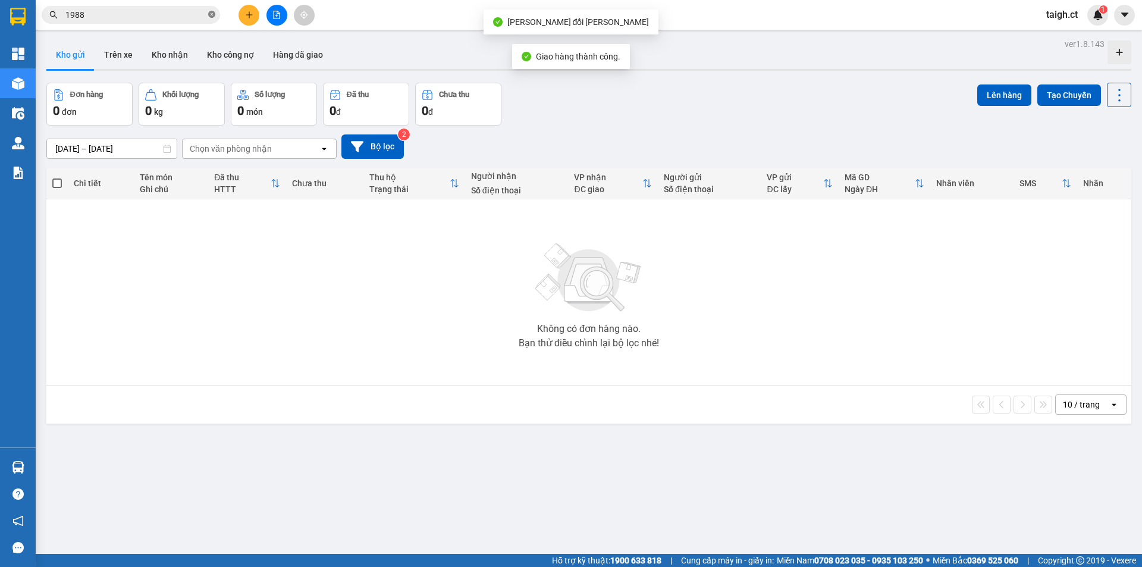
click at [213, 15] on icon "close-circle" at bounding box center [211, 14] width 7 height 7
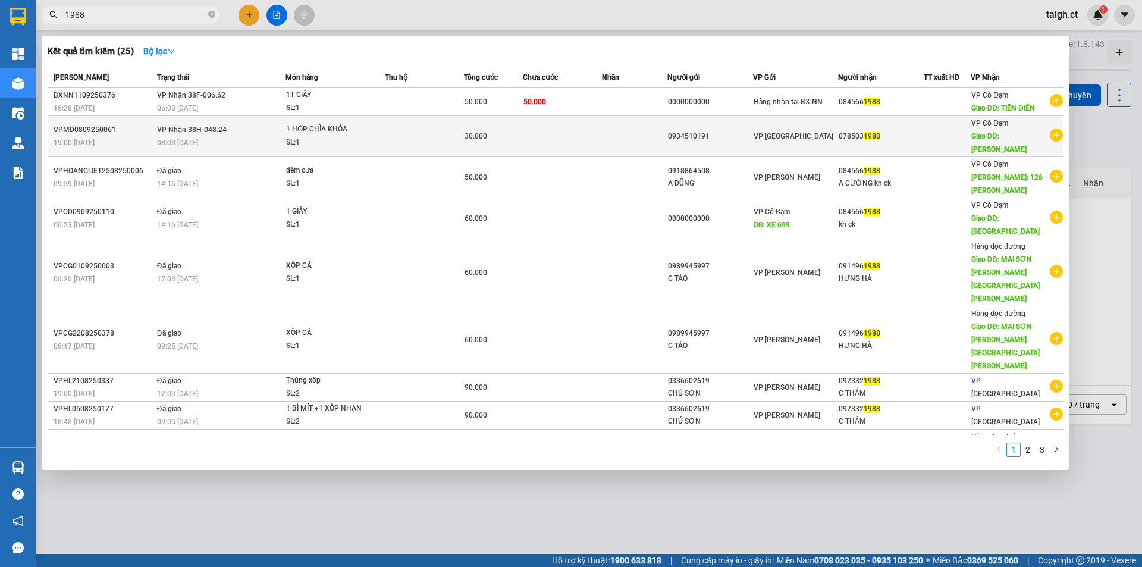
type input "1988"
click at [219, 144] on div "08:03 [DATE]" at bounding box center [221, 142] width 128 height 13
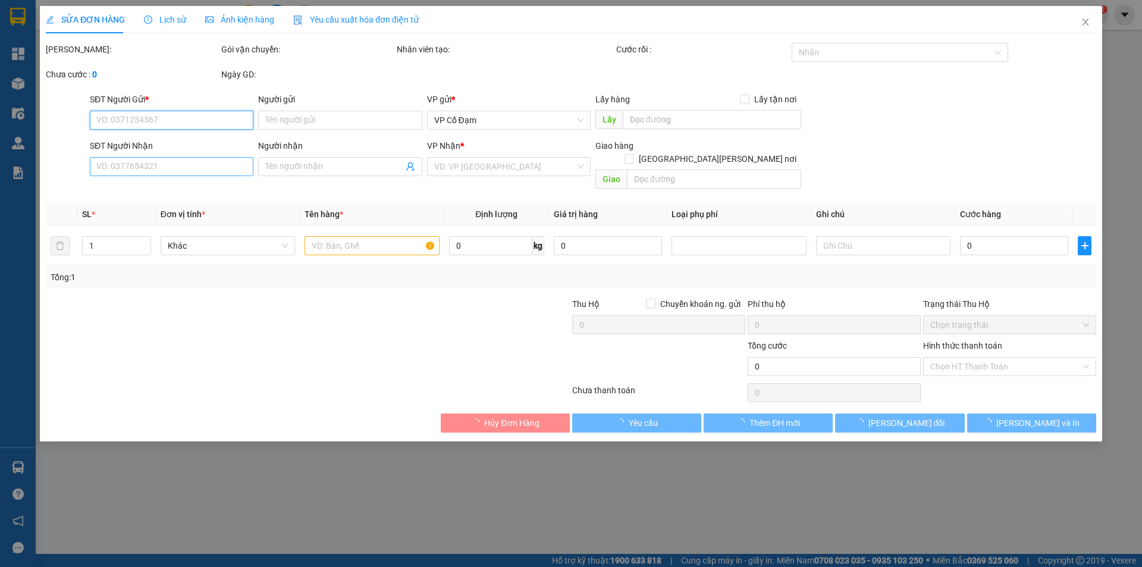
type input "0934510191"
type input "0785031988"
type input "[PERSON_NAME]"
type input "30.000"
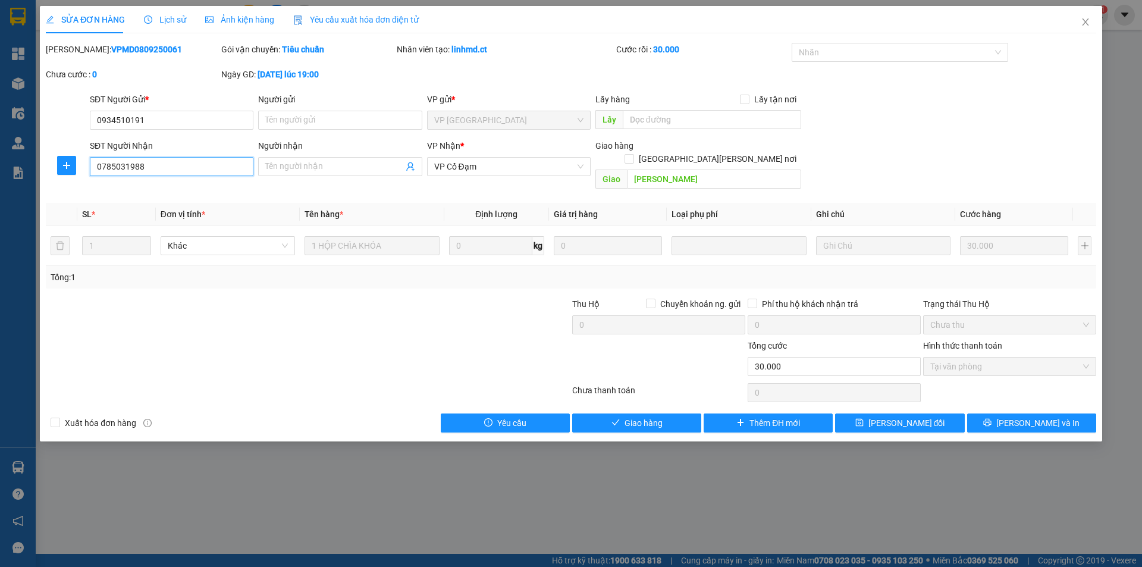
click at [168, 171] on input "0785031988" at bounding box center [172, 166] width 164 height 19
click at [1086, 21] on icon "close" at bounding box center [1085, 21] width 7 height 7
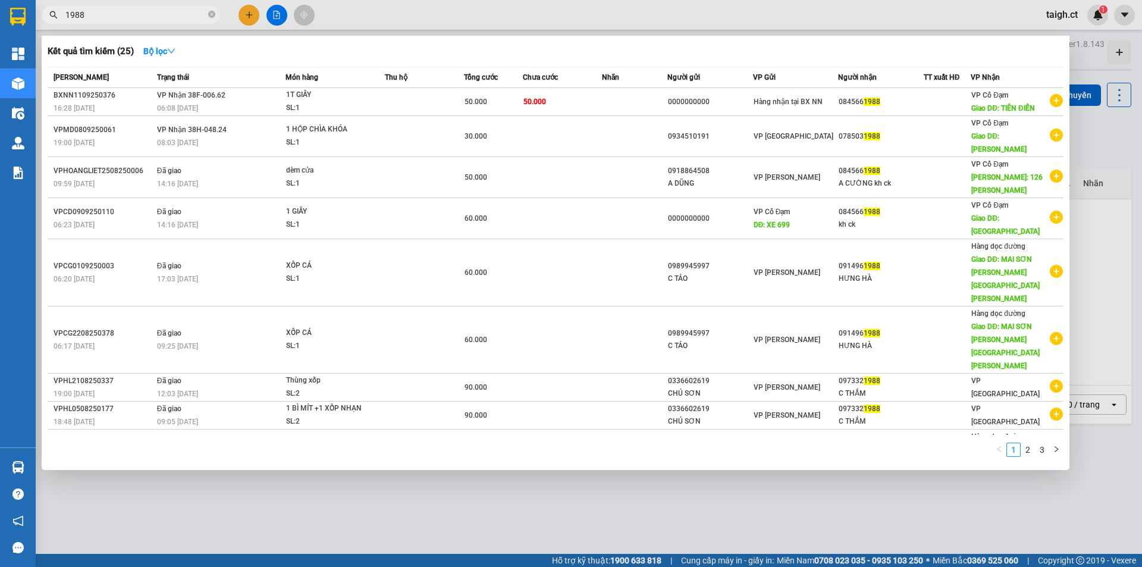
click at [150, 12] on input "1988" at bounding box center [135, 14] width 140 height 13
click at [210, 16] on icon "close-circle" at bounding box center [211, 14] width 7 height 7
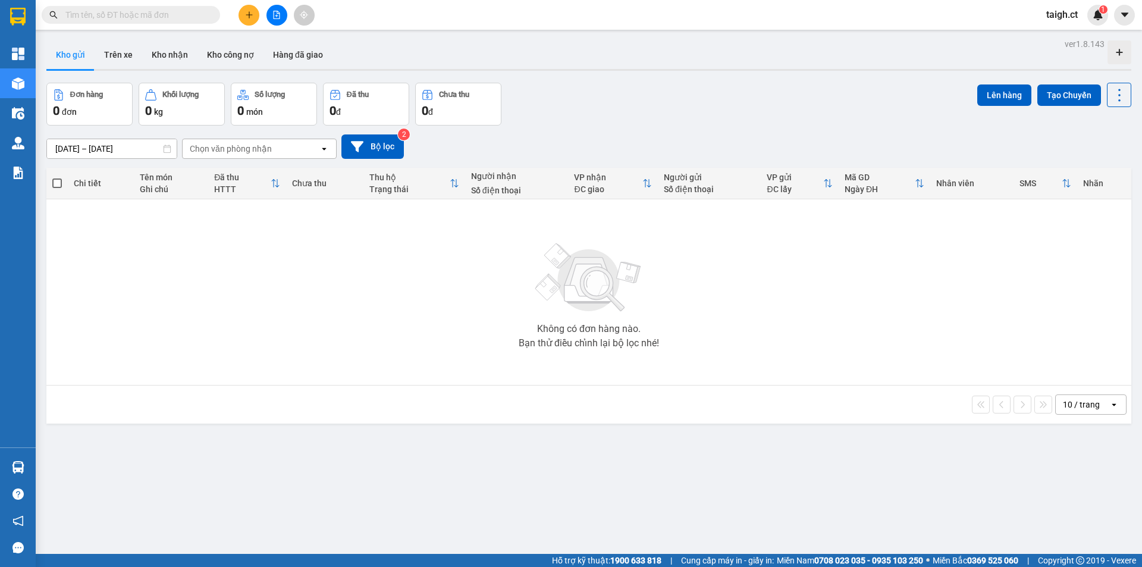
paste input "0785031988"
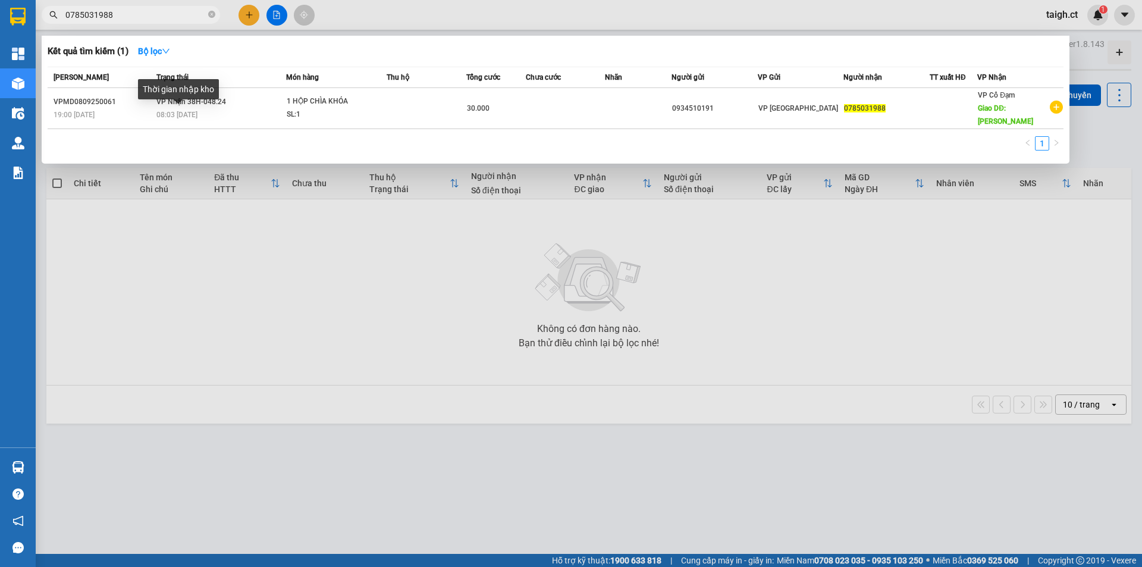
type input "0785031988"
click at [187, 102] on div "Thời gian nhập kho" at bounding box center [178, 93] width 81 height 29
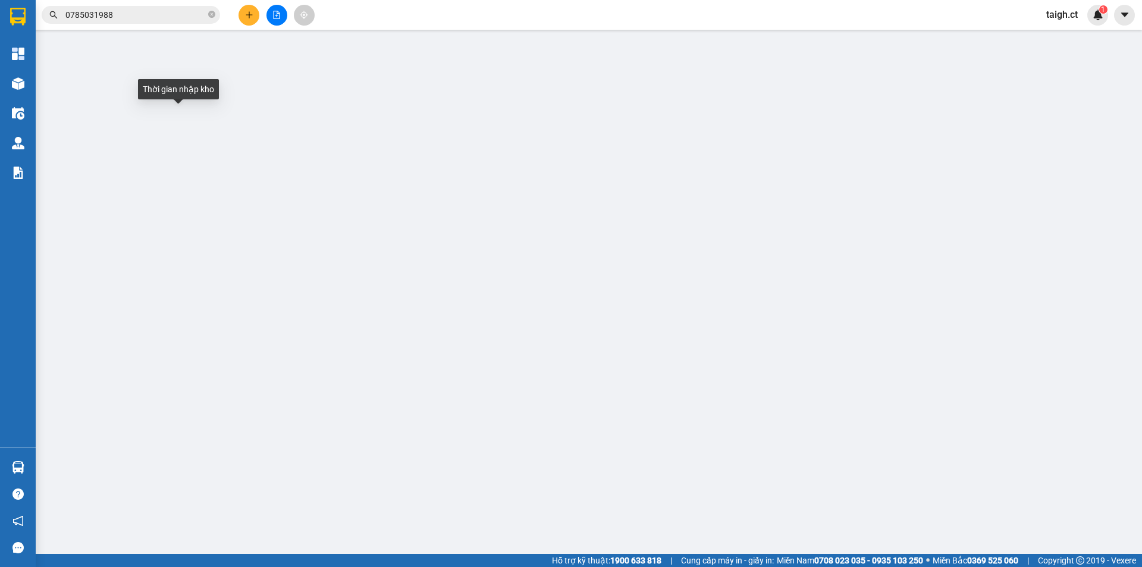
type input "0934510191"
type input "0785031988"
type input "[PERSON_NAME]"
type input "30.000"
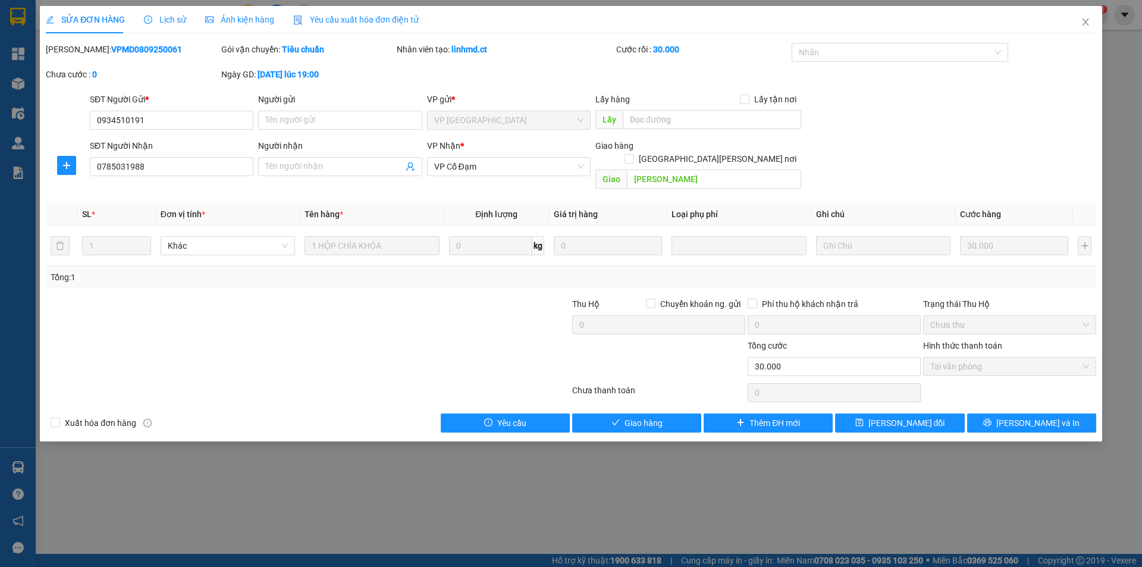
click at [164, 23] on span "Lịch sử" at bounding box center [165, 20] width 42 height 10
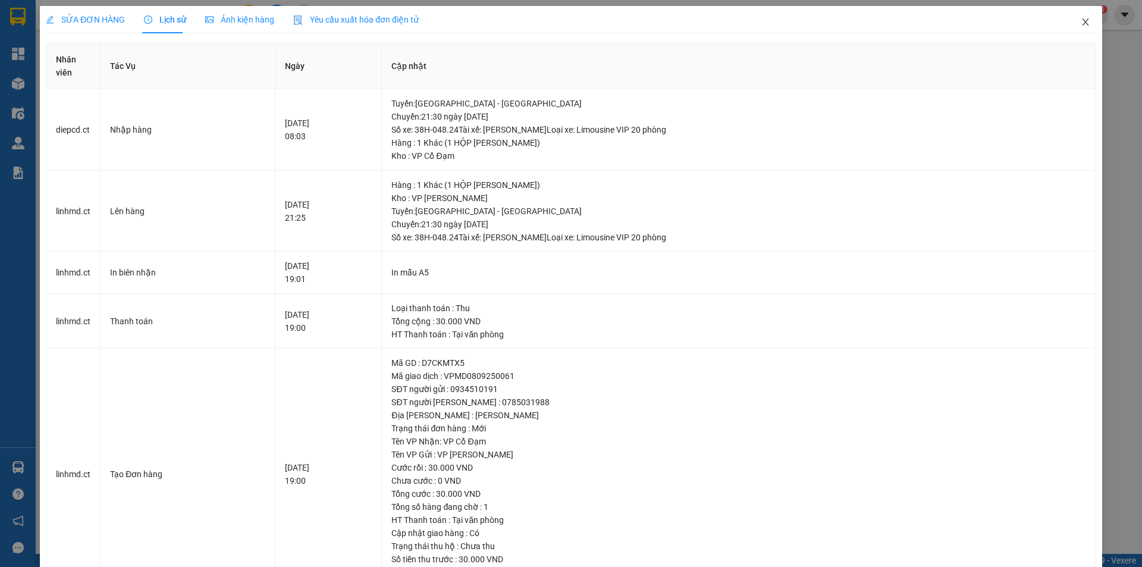
click at [1080, 20] on icon "close" at bounding box center [1085, 22] width 10 height 10
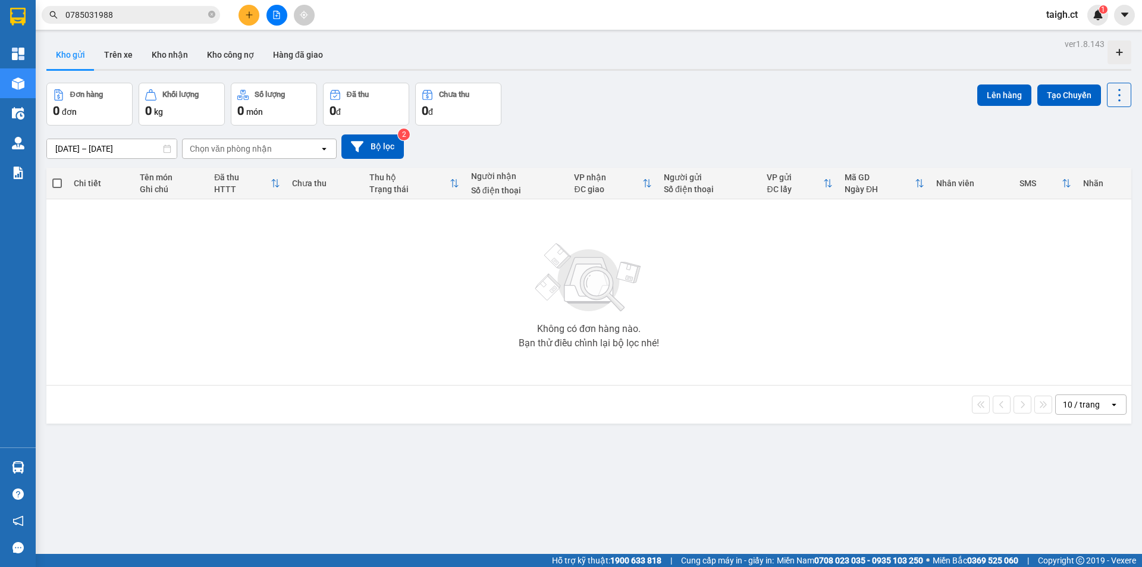
click at [159, 23] on div "Kết quả [PERSON_NAME] ( 1 ) Bộ lọc Mã ĐH Trạng thái Món hàng Thu hộ Tổng [PERSO…" at bounding box center [116, 15] width 232 height 21
click at [214, 12] on icon "close-circle" at bounding box center [211, 14] width 7 height 7
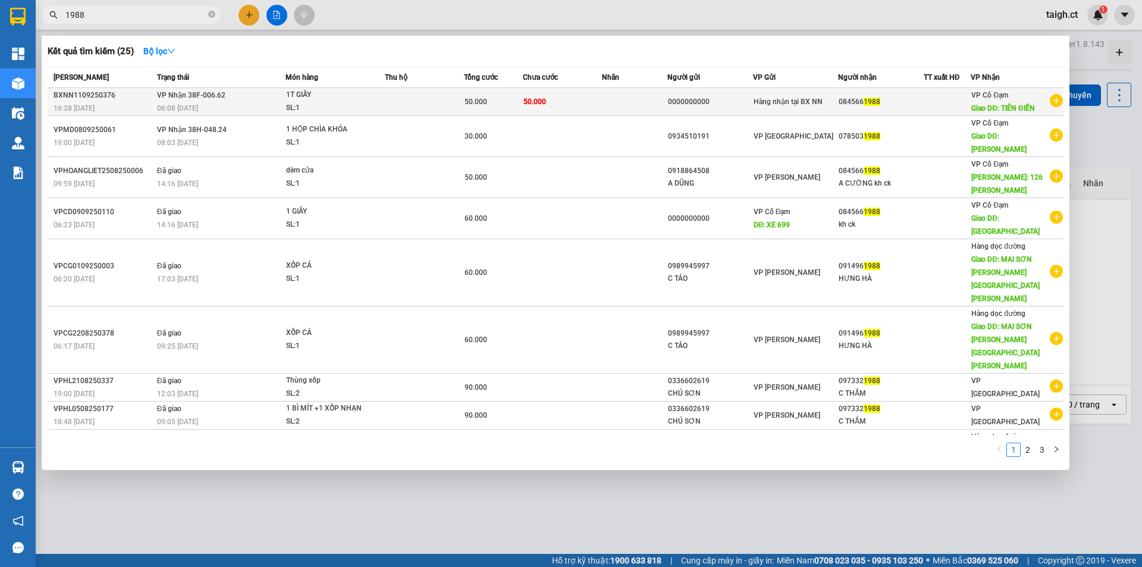
type input "1988"
click at [175, 101] on td "[PERSON_NAME] 38F-006.62 06:08 [DATE]" at bounding box center [219, 102] width 131 height 28
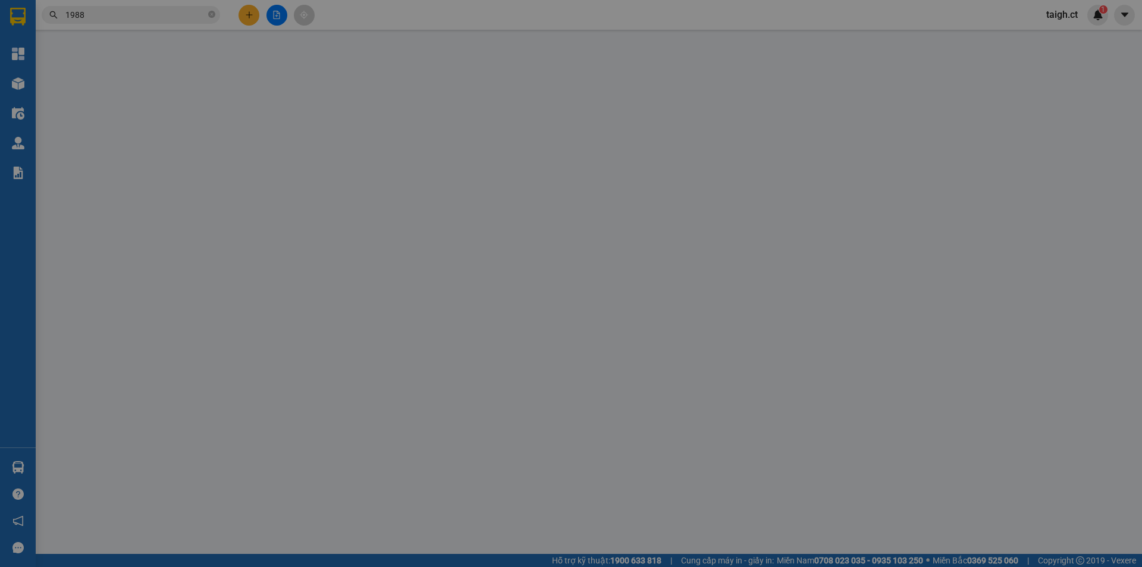
type input "0000000000"
type input "0845661988"
type input "TIÊN ĐIỀN"
type input "50.000"
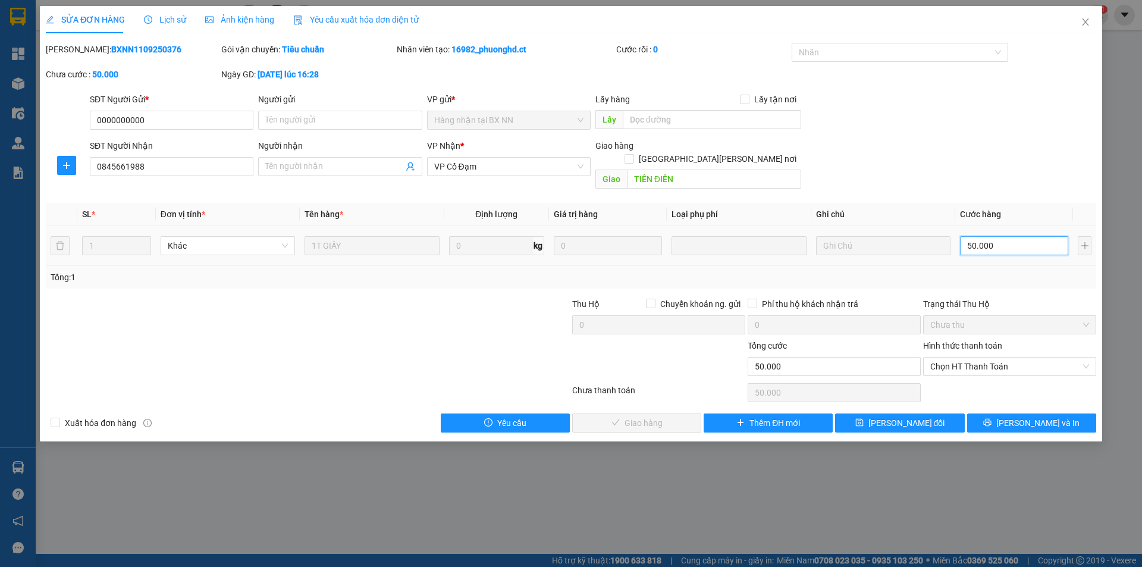
click at [986, 236] on input "50.000" at bounding box center [1014, 245] width 108 height 19
type input "8"
type input "80"
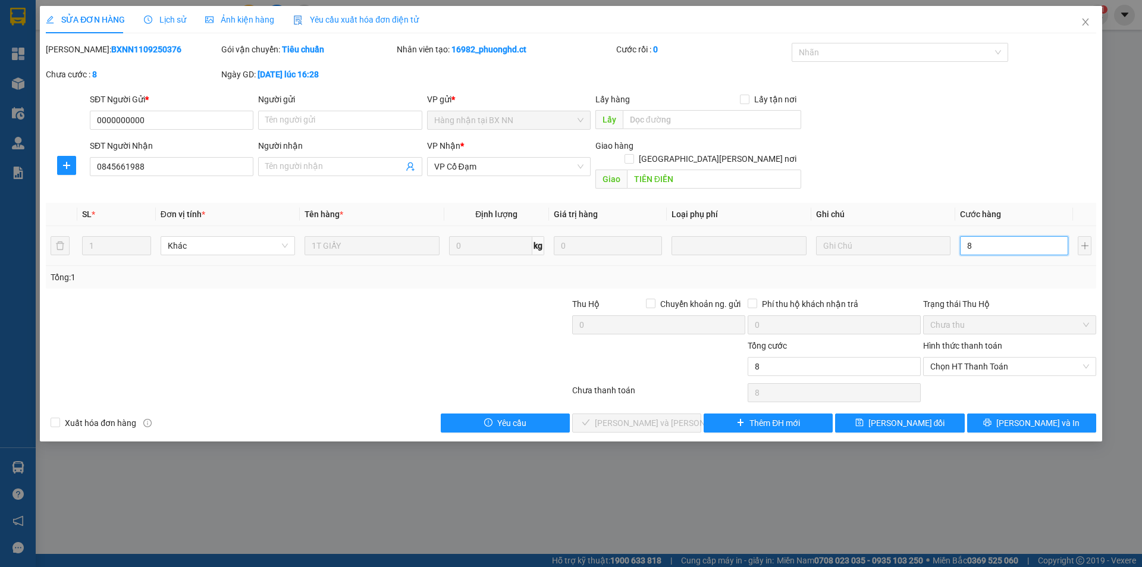
type input "80"
click at [973, 357] on span "Chọn HT Thanh Toán" at bounding box center [1009, 366] width 159 height 18
type input "80"
type input "80.000"
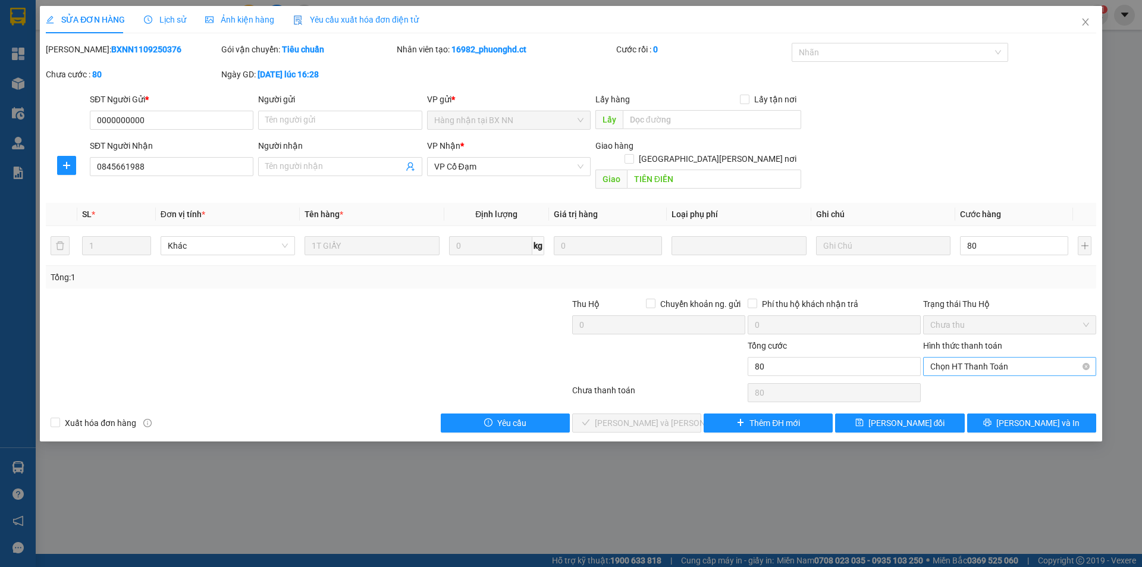
type input "80.000"
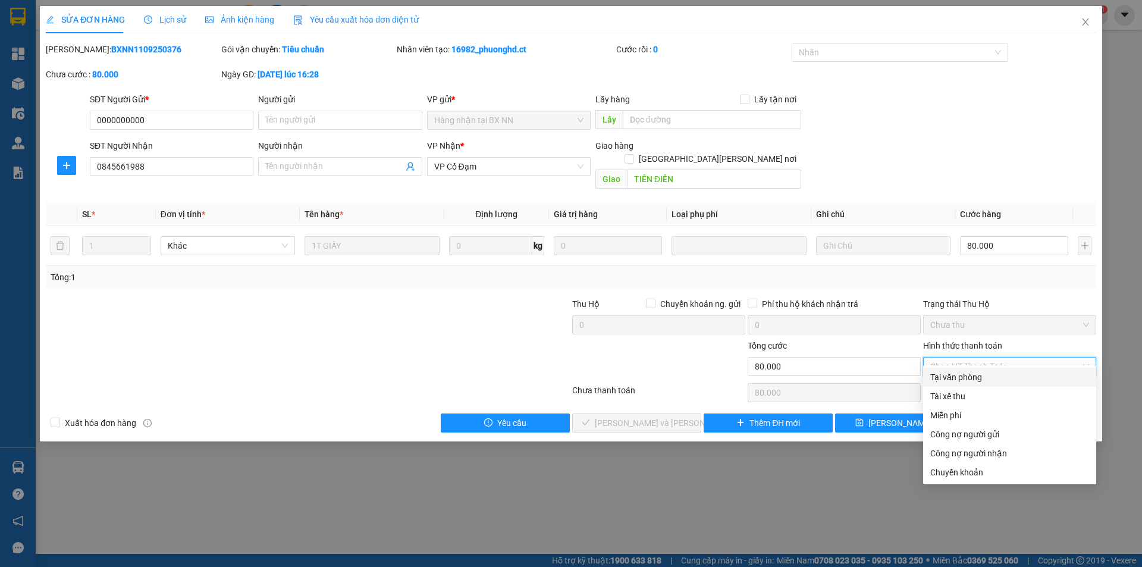
click at [975, 379] on div "Tại văn phòng" at bounding box center [1009, 376] width 159 height 13
type input "0"
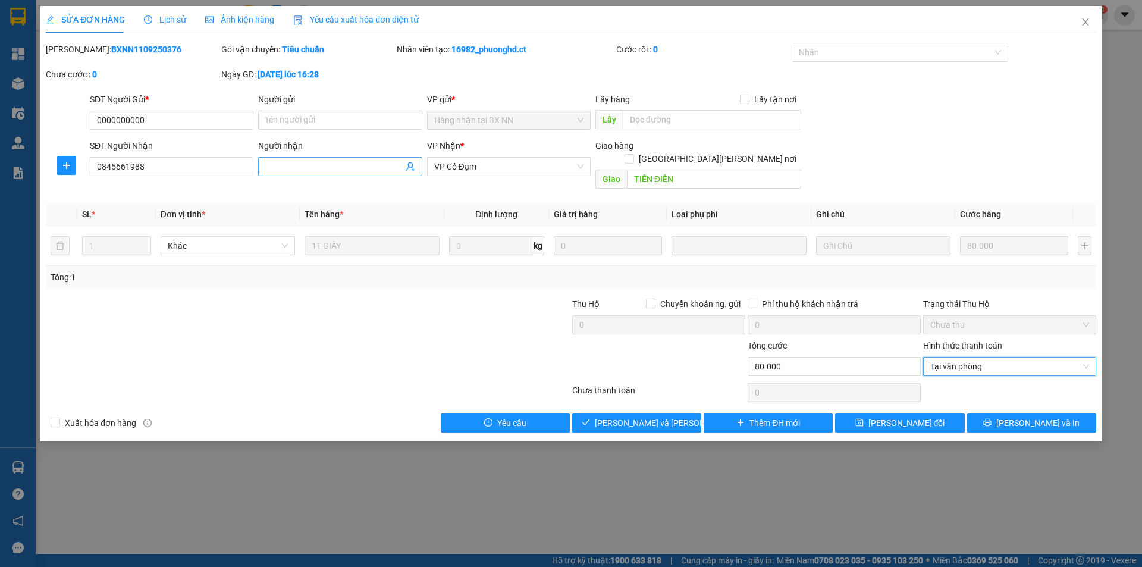
click at [323, 169] on input "Người nhận" at bounding box center [333, 166] width 137 height 13
type input "50k cước + 30 nợ cũ"
click at [663, 416] on span "[PERSON_NAME] và [PERSON_NAME] hàng" at bounding box center [675, 422] width 161 height 13
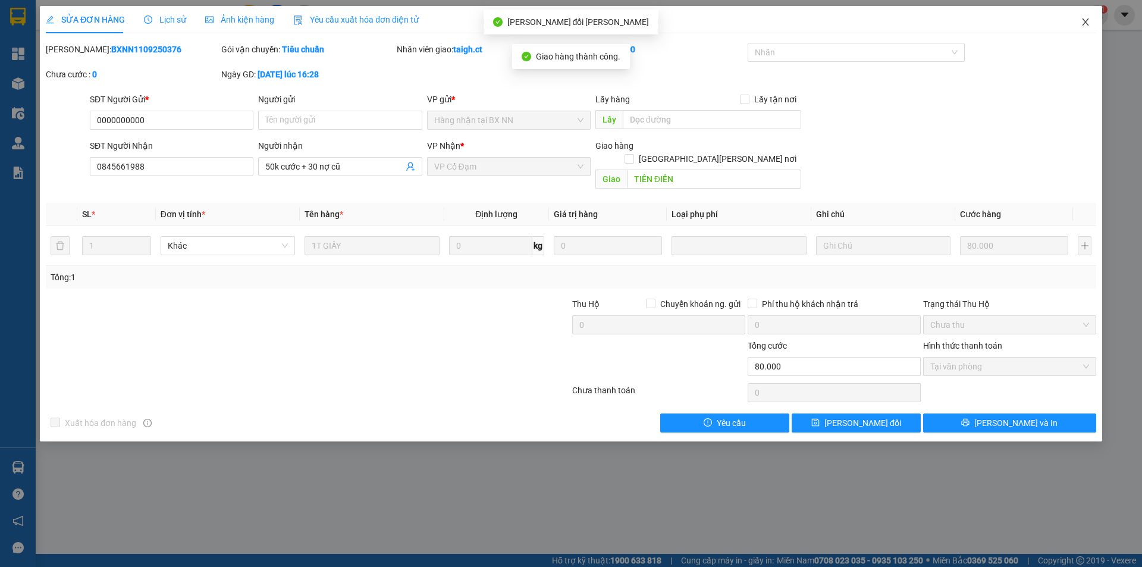
click at [1086, 24] on icon "close" at bounding box center [1085, 21] width 7 height 7
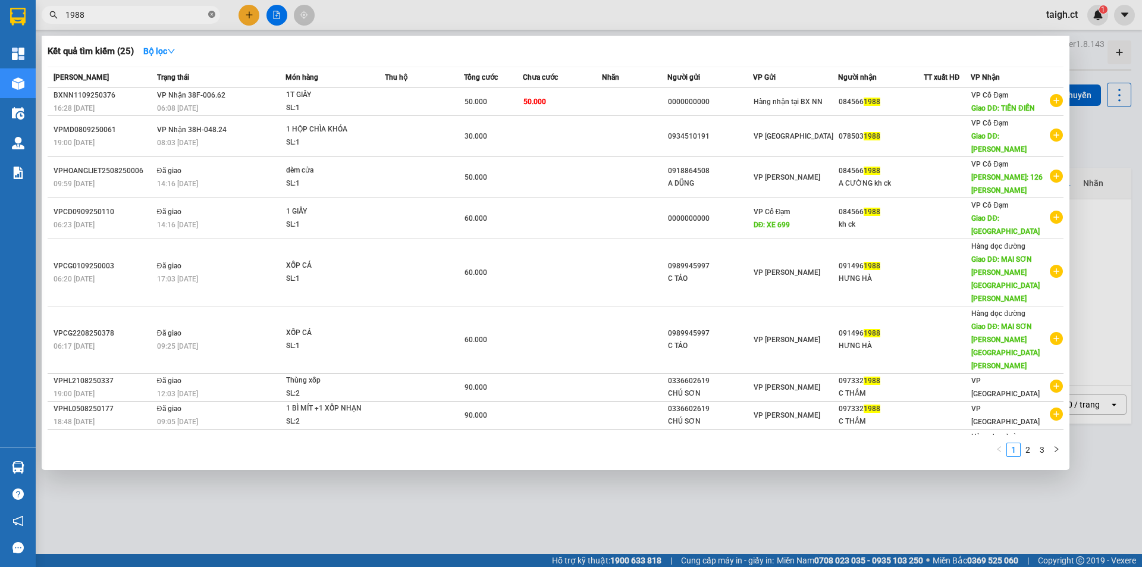
click at [214, 13] on icon "close-circle" at bounding box center [211, 14] width 7 height 7
type input "1988"
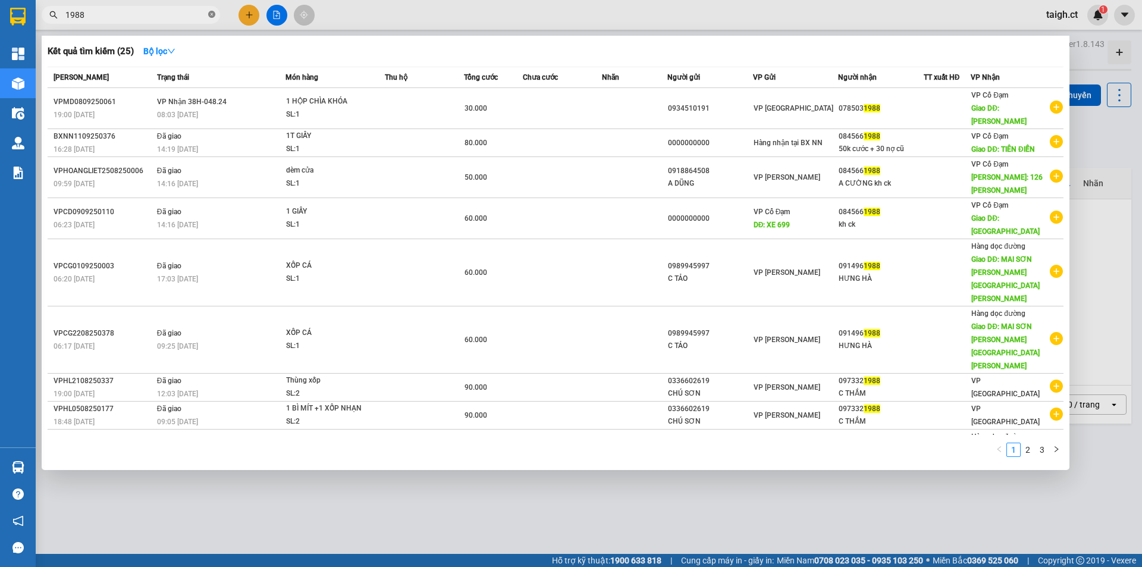
click at [212, 14] on icon "close-circle" at bounding box center [211, 14] width 7 height 7
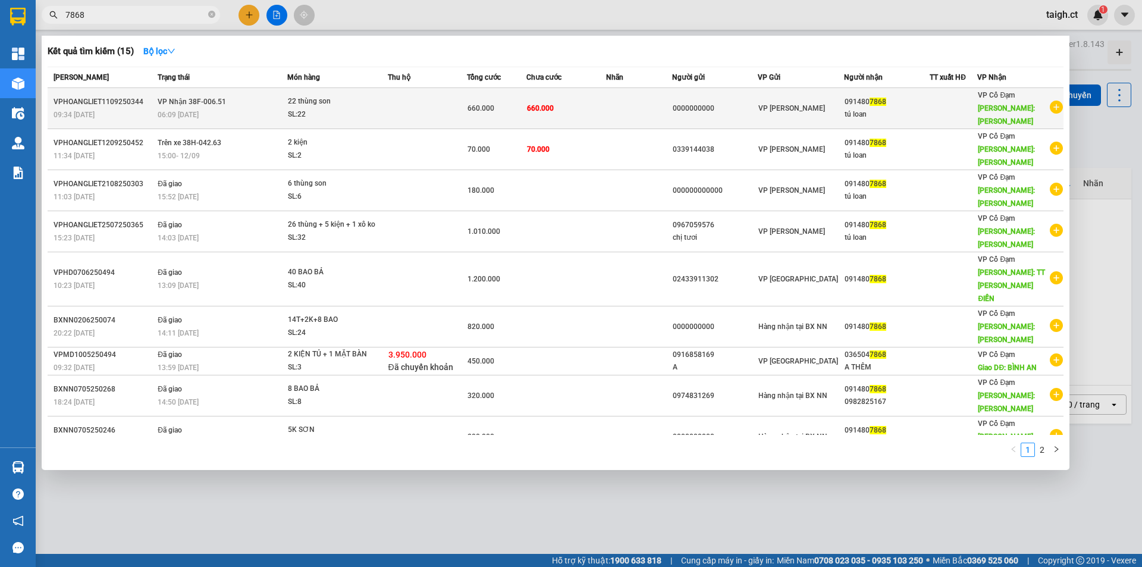
type input "7868"
click at [219, 98] on span "VP Nhận 38F-006.51" at bounding box center [192, 102] width 68 height 8
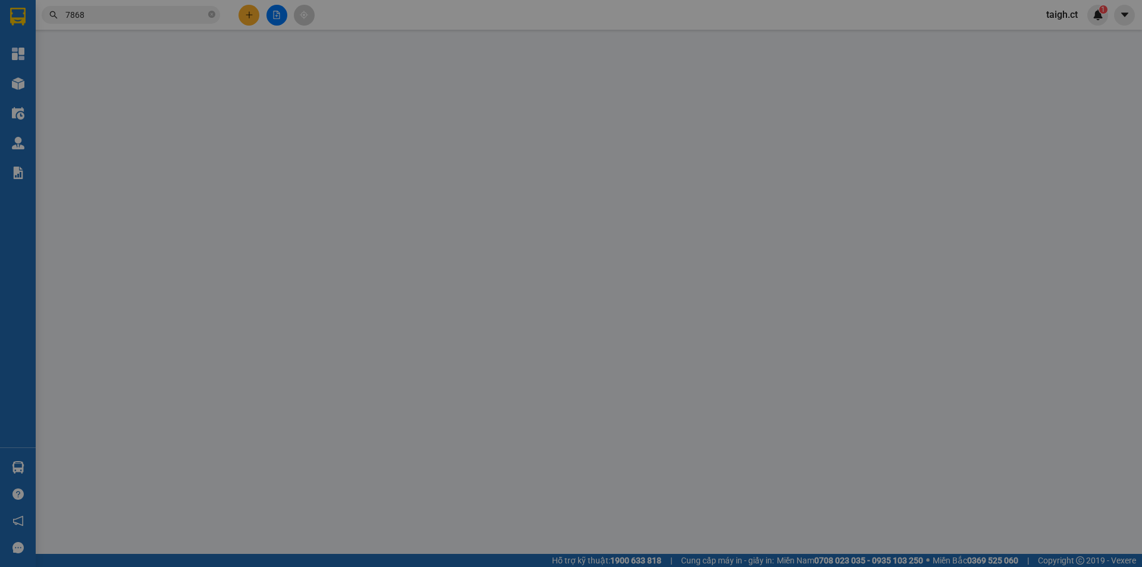
type input "0000000000"
type input "0914807868"
type input "tú loan"
type input "tiên điền"
type input "660.000"
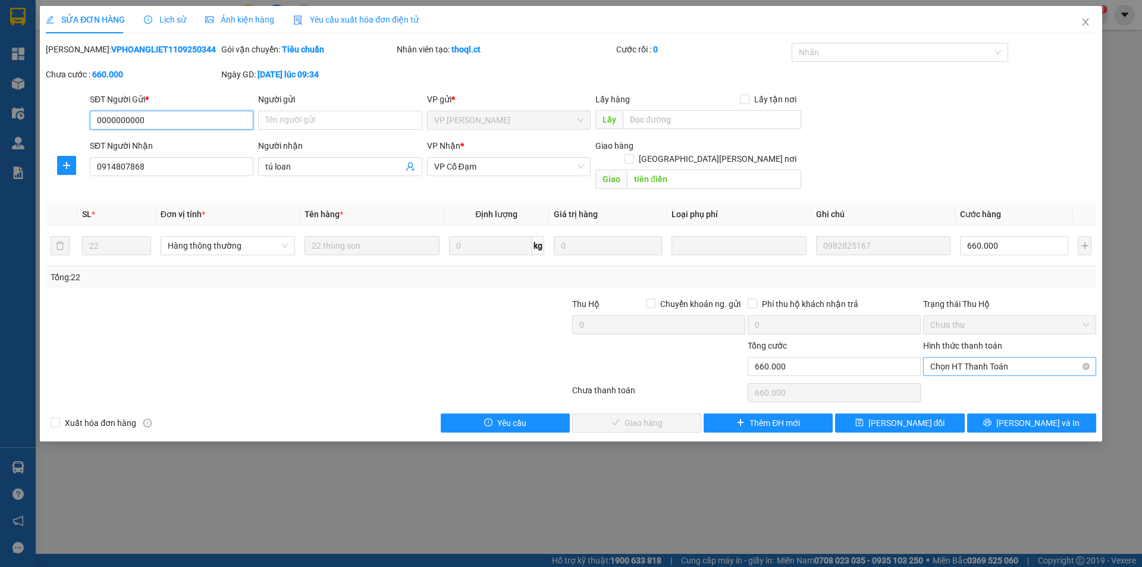
click at [983, 357] on span "Chọn HT Thanh Toán" at bounding box center [1009, 366] width 159 height 18
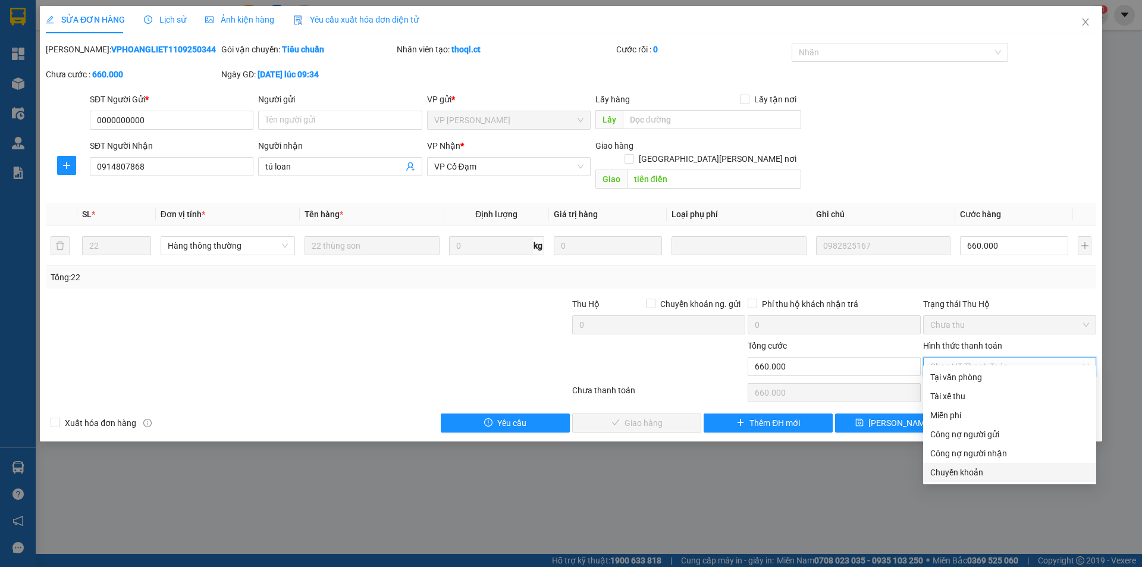
click at [950, 469] on div "Chuyển khoản" at bounding box center [1009, 472] width 159 height 13
type input "0"
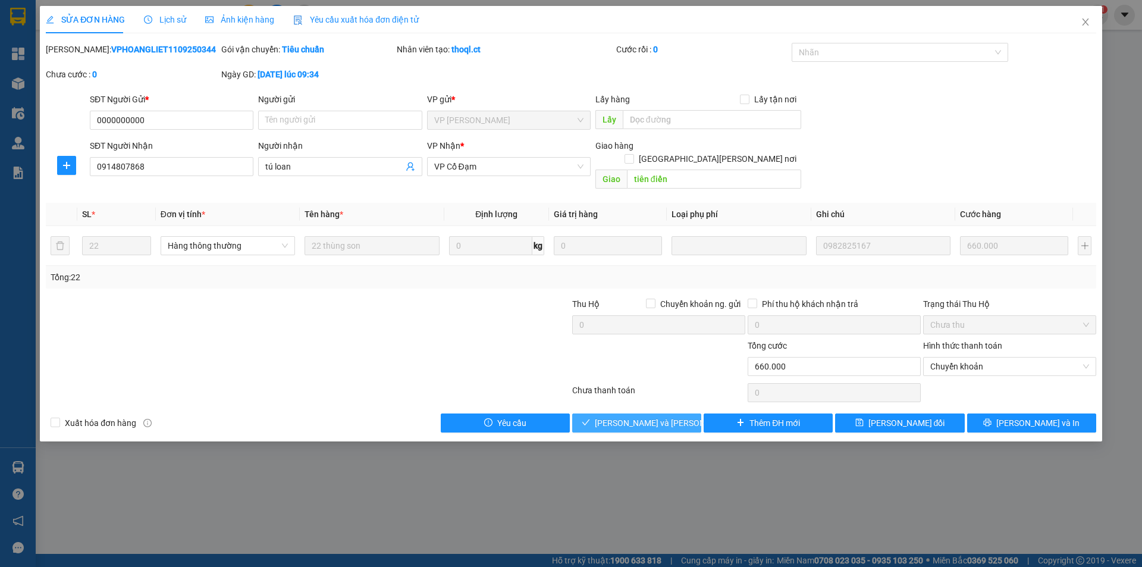
click at [658, 416] on span "[PERSON_NAME] và [PERSON_NAME] hàng" at bounding box center [675, 422] width 161 height 13
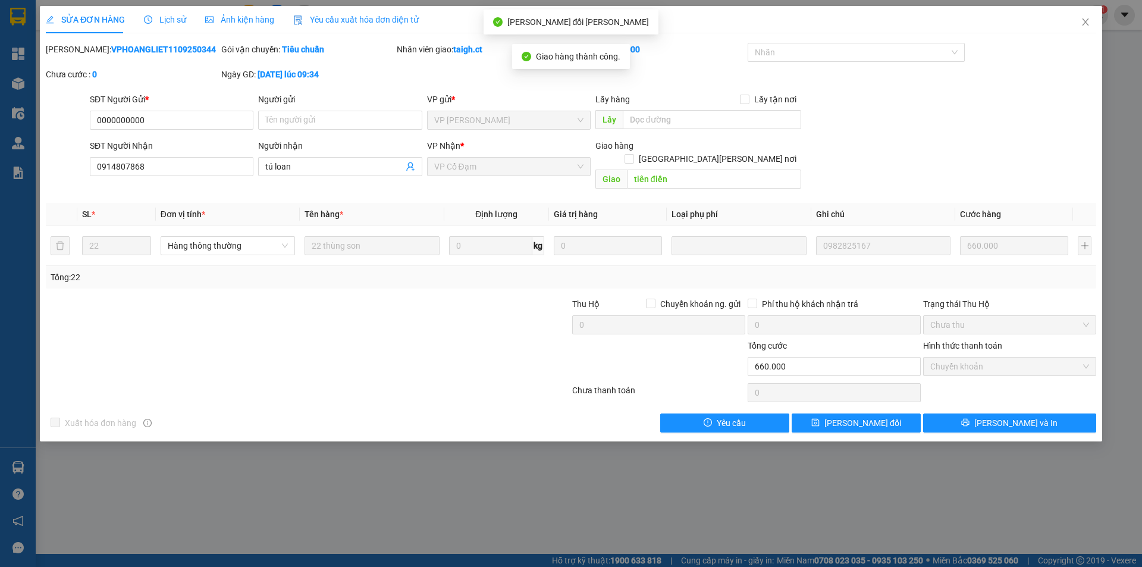
click at [171, 15] on span "Lịch sử" at bounding box center [165, 20] width 42 height 10
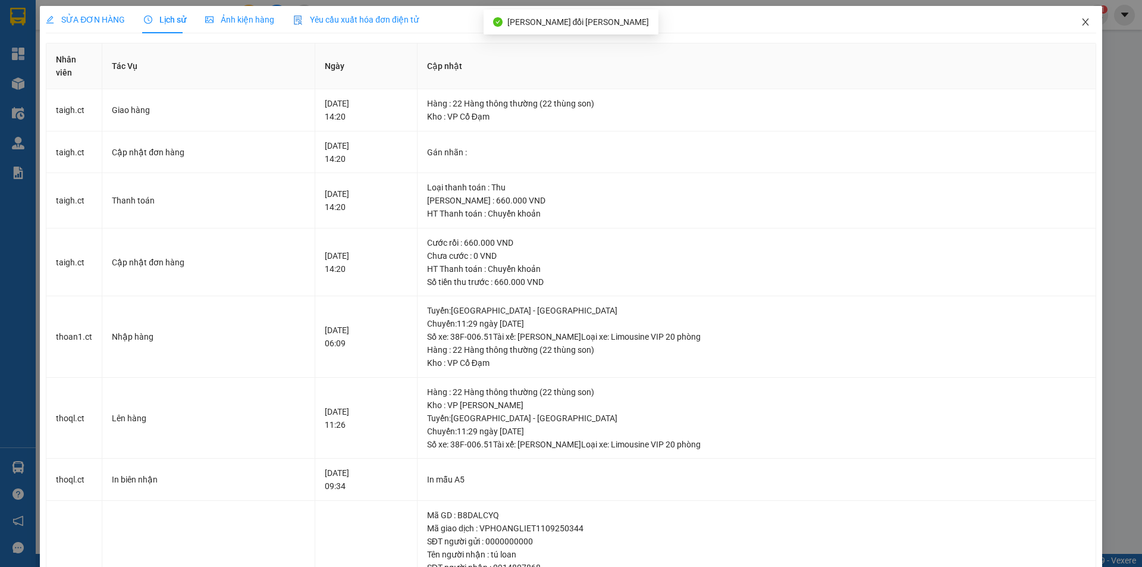
click at [1080, 19] on icon "close" at bounding box center [1085, 22] width 10 height 10
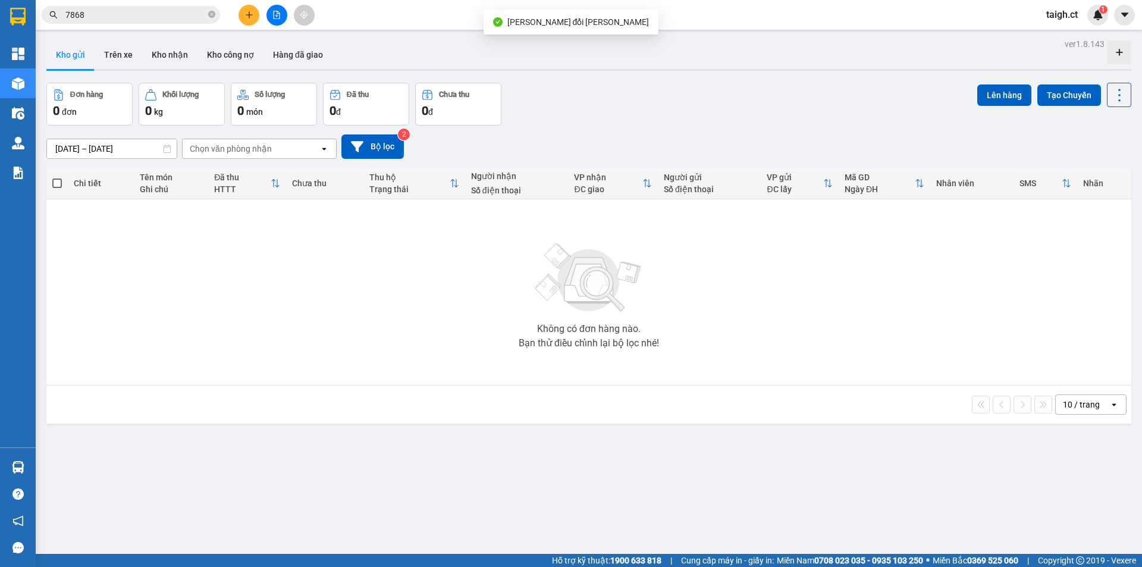
click at [168, 13] on input "7868" at bounding box center [135, 14] width 140 height 13
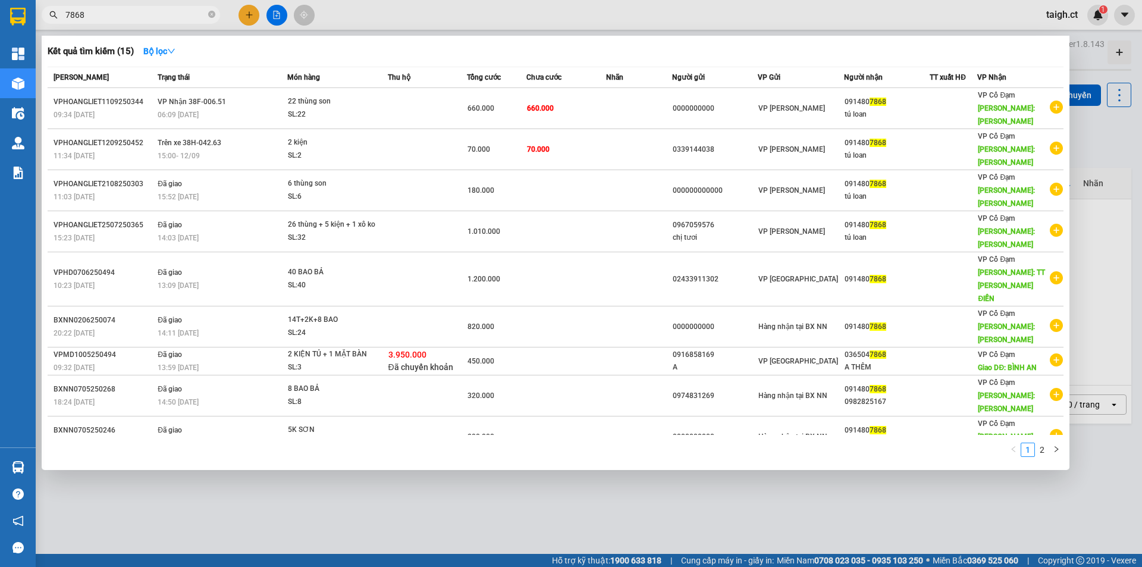
click at [215, 14] on span "7868" at bounding box center [131, 15] width 178 height 18
click at [212, 15] on icon "close-circle" at bounding box center [211, 14] width 7 height 7
type input "7868"
click at [213, 14] on icon "close-circle" at bounding box center [211, 14] width 7 height 7
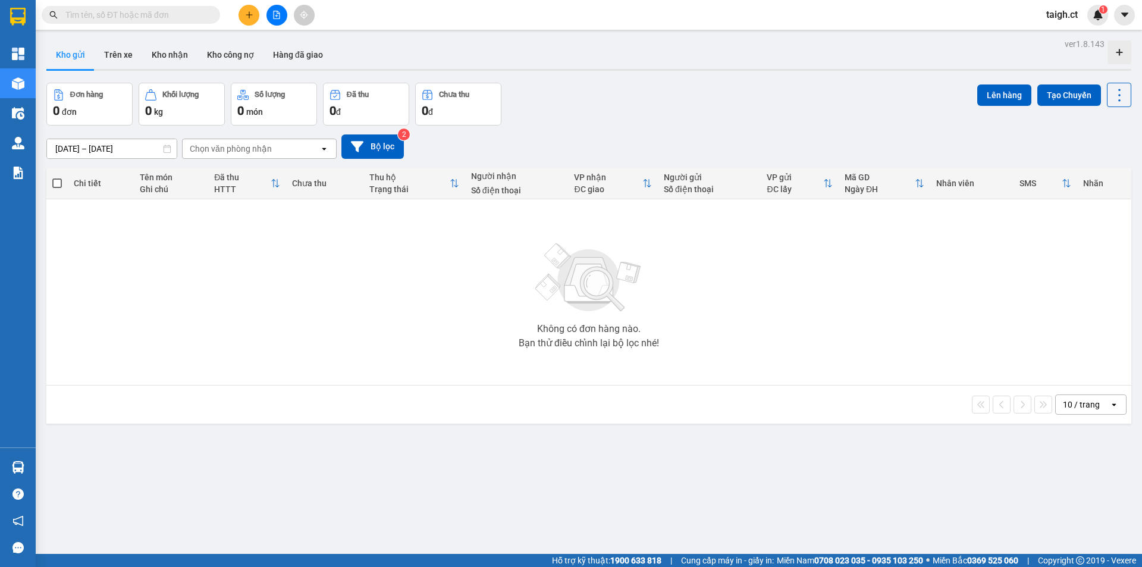
click at [159, 7] on div "Kết quả [PERSON_NAME] ( 15 ) Bộ lọc Mã ĐH Trạng thái Món hàng Thu hộ Tổng [PERS…" at bounding box center [116, 15] width 232 height 21
click at [162, 22] on span at bounding box center [131, 15] width 178 height 18
click at [184, 19] on input "text" at bounding box center [135, 14] width 140 height 13
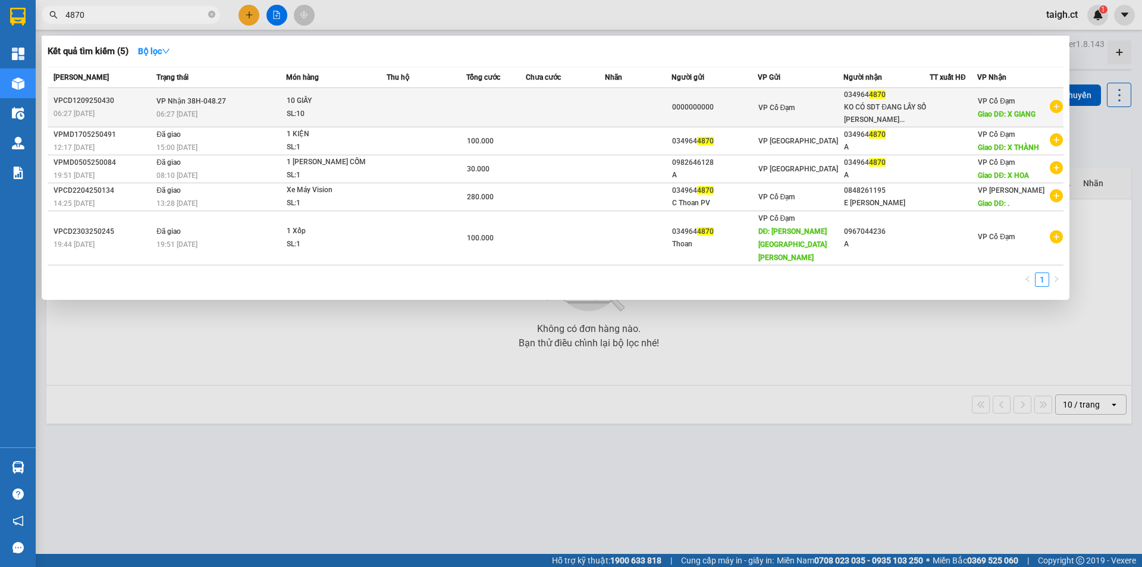
type input "4870"
click at [194, 105] on span "VP Nhận 38H-048.27" at bounding box center [191, 101] width 70 height 8
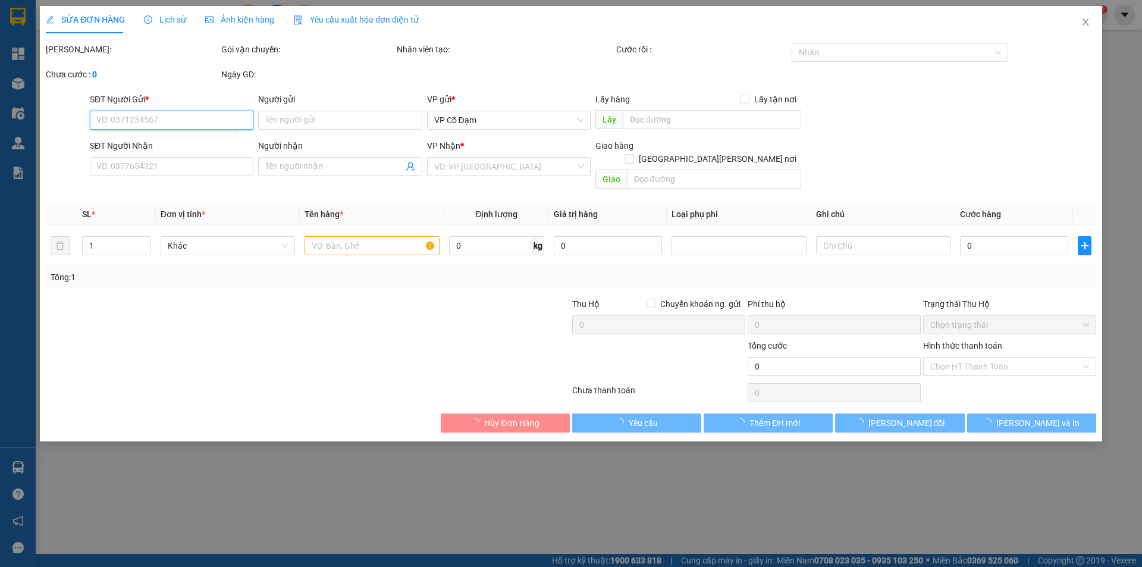
type input "0000000000"
type input "0349644870"
type input "KO CÓ SDT ĐANG LẤY SỐ [PERSON_NAME]"
type input "X GIANG"
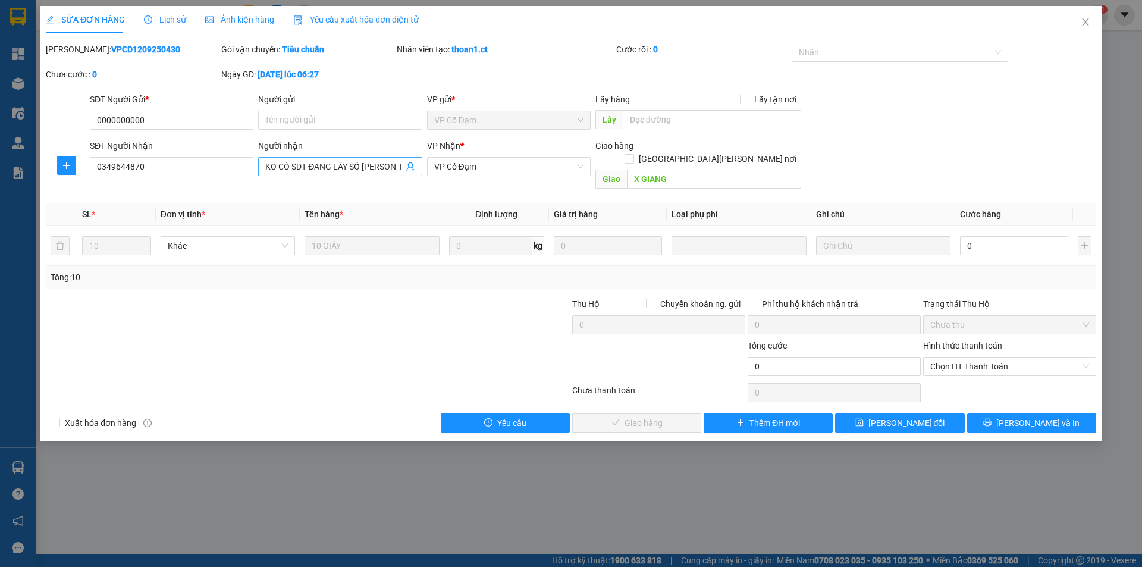
click at [398, 167] on input "KO CÓ SDT ĐANG LẤY SỐ [PERSON_NAME]" at bounding box center [333, 166] width 137 height 13
click at [392, 180] on div "Người [PERSON_NAME] CÓ SDT ĐANG LẤY SỐ CỦA [PERSON_NAME] CÓ SDT ĐANG LẤY SỐ [PE…" at bounding box center [340, 160] width 164 height 42
click at [328, 340] on div at bounding box center [220, 360] width 351 height 42
click at [375, 163] on input "KO CÓ SDT ĐANG LẤY SỐ [PERSON_NAME]" at bounding box center [333, 166] width 137 height 13
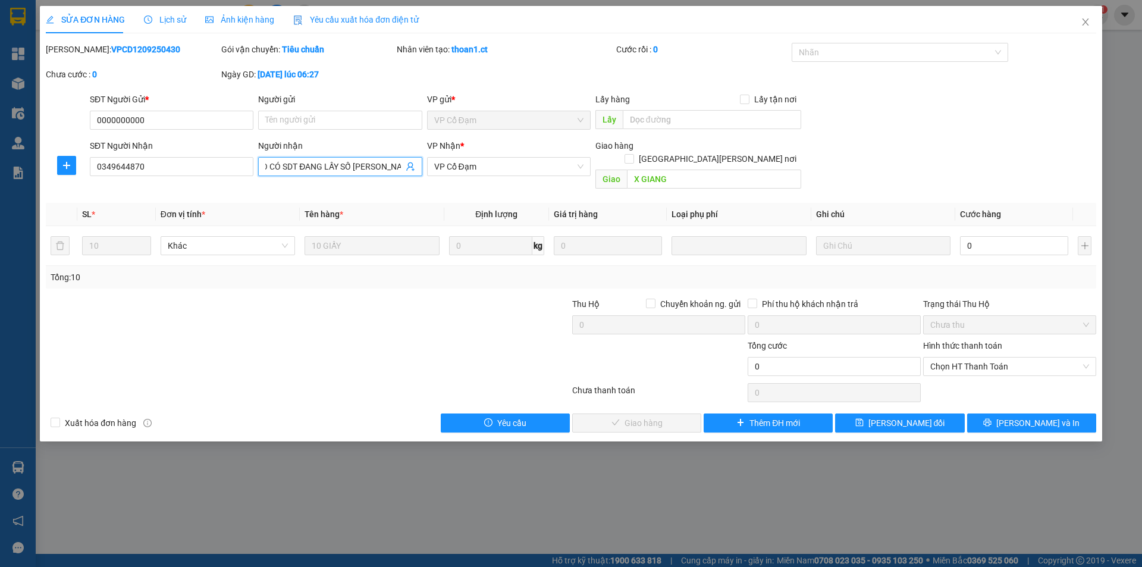
click at [403, 162] on span "KO CÓ SDT ĐANG LẤY SỐ [PERSON_NAME]" at bounding box center [340, 166] width 164 height 19
click at [403, 164] on span "KO CÓ SDT ĐANG LẤY SỐ [PERSON_NAME]" at bounding box center [340, 166] width 164 height 19
click at [402, 167] on input "KO CÓ SDT ĐANG LẤY SỐ [PERSON_NAME]" at bounding box center [333, 166] width 137 height 13
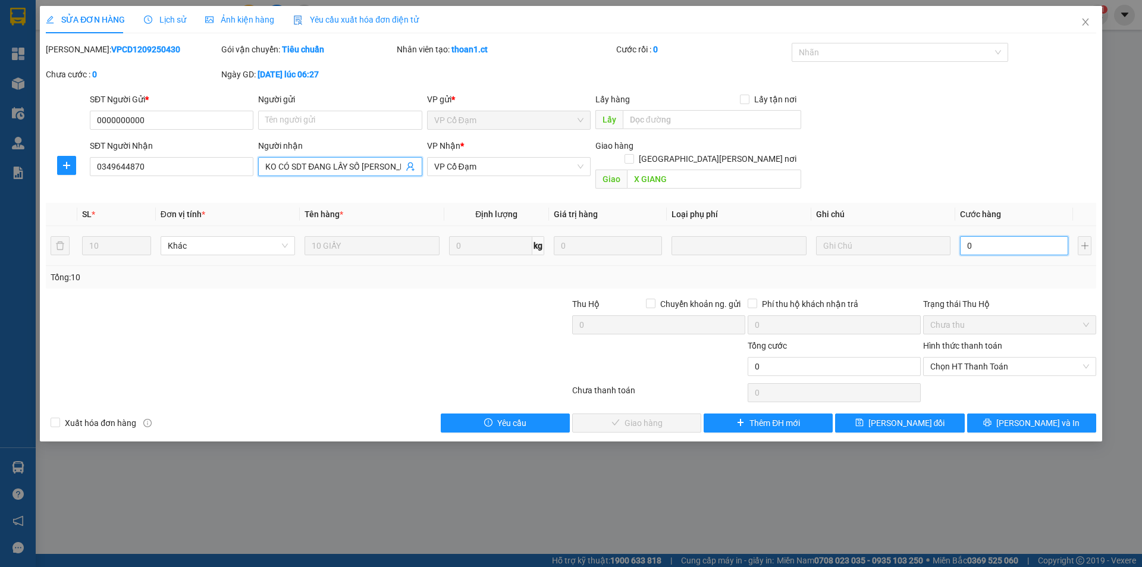
click at [1002, 236] on input "0" at bounding box center [1014, 245] width 108 height 19
type input "6"
type input "65"
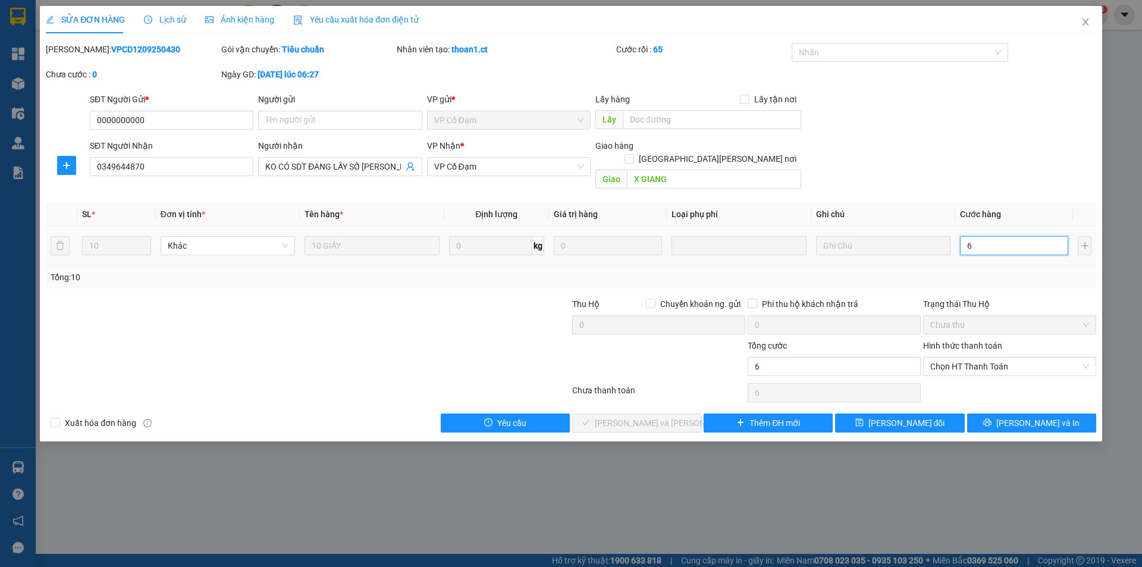
type input "65"
type input "650"
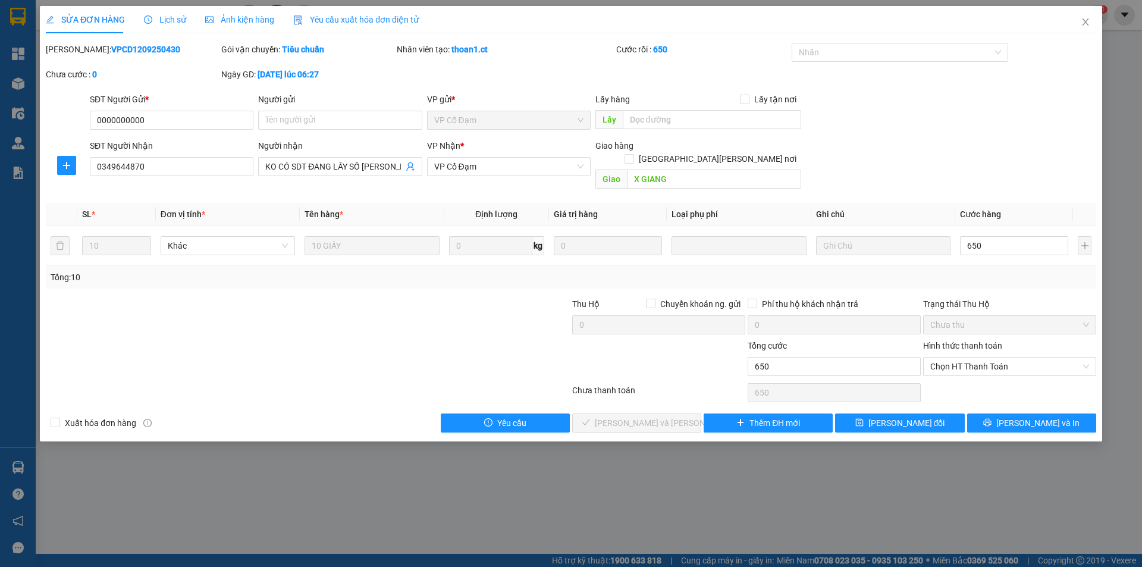
type input "650.000"
click at [952, 341] on div "Hình thức thanh toán" at bounding box center [1009, 348] width 173 height 18
click at [954, 357] on span "Chọn HT Thanh Toán" at bounding box center [1009, 366] width 159 height 18
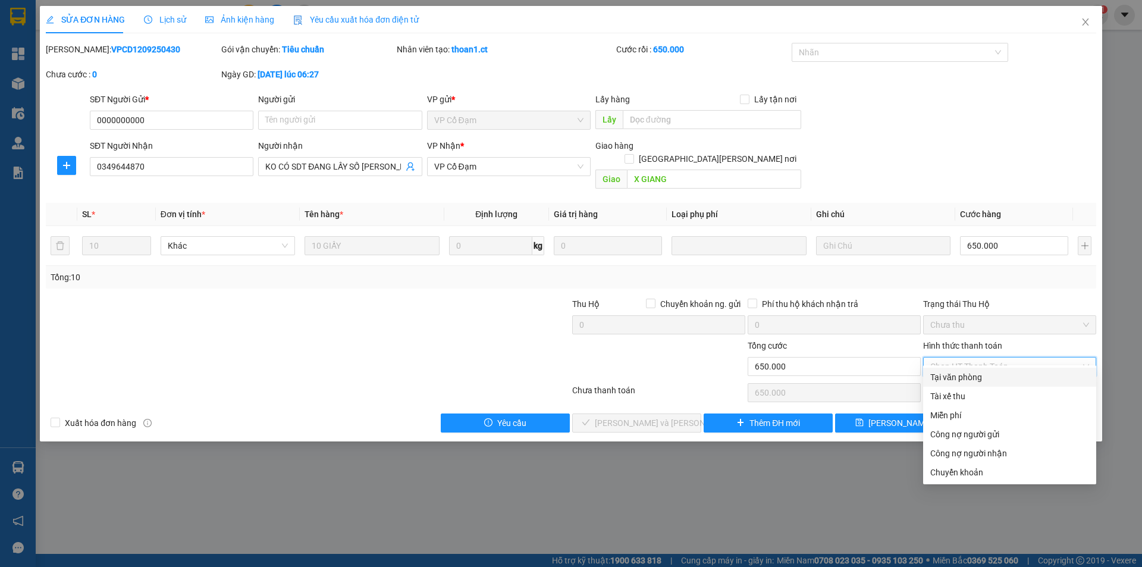
click at [956, 376] on div "Tại văn phòng" at bounding box center [1009, 376] width 159 height 13
type input "0"
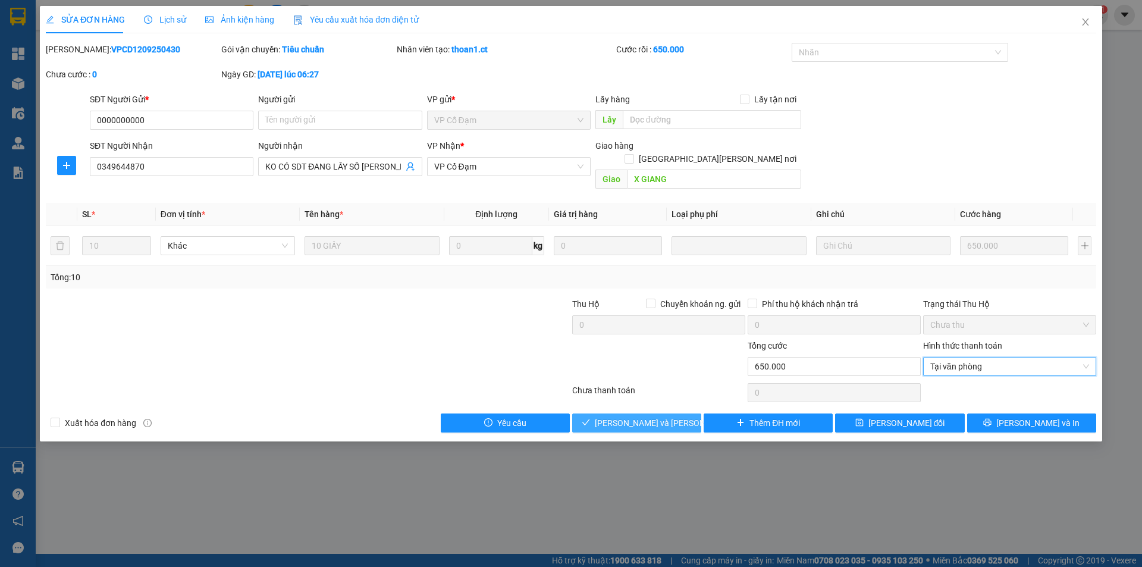
click at [644, 416] on span "[PERSON_NAME] và [PERSON_NAME] hàng" at bounding box center [675, 422] width 161 height 13
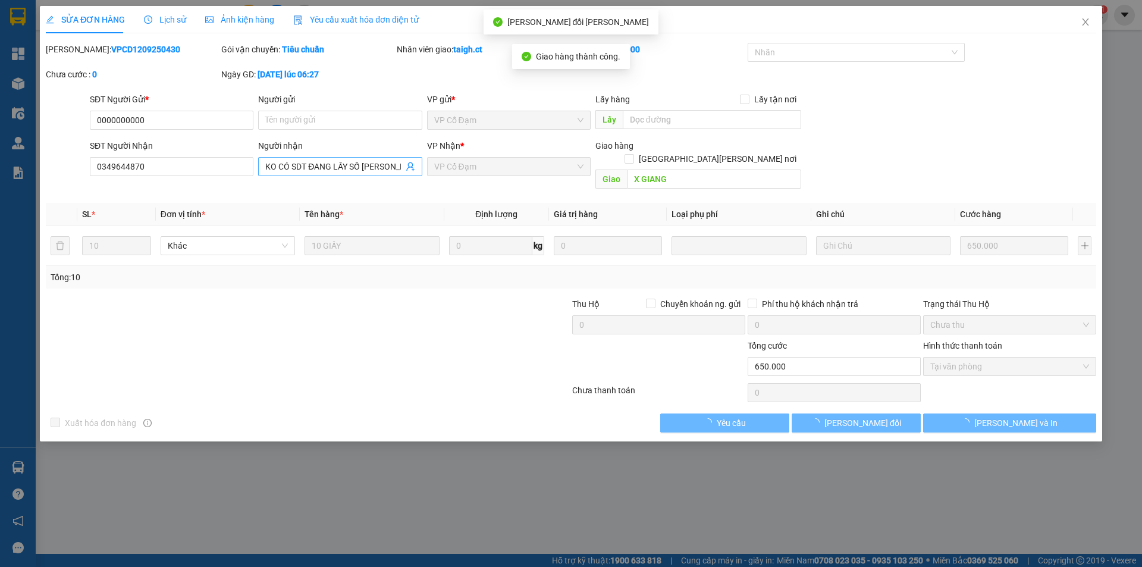
click at [387, 166] on input "KO CÓ SDT ĐANG LẤY SỐ [PERSON_NAME]" at bounding box center [333, 166] width 137 height 13
click at [398, 164] on input "KO CÓ SDT ĐANG LẤY SỐ [PERSON_NAME]" at bounding box center [333, 166] width 137 height 13
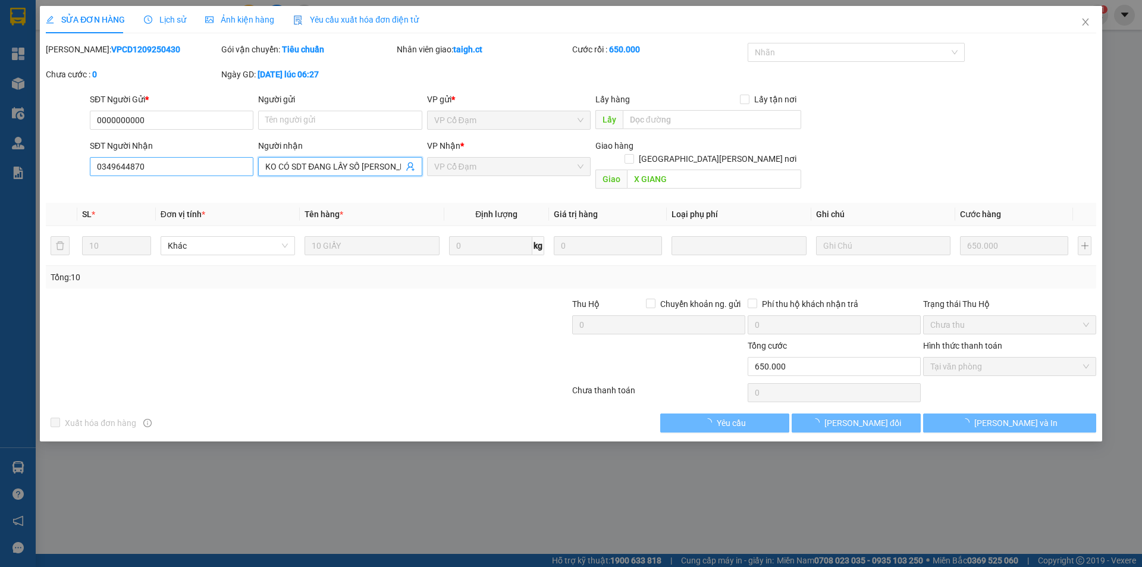
drag, startPoint x: 401, startPoint y: 165, endPoint x: 240, endPoint y: 167, distance: 161.2
click at [240, 167] on div "SĐT Người [PERSON_NAME] 0349644870 Người [PERSON_NAME] CÓ SDT ĐANG LẤY SỐ CỦA […" at bounding box center [592, 166] width 1011 height 55
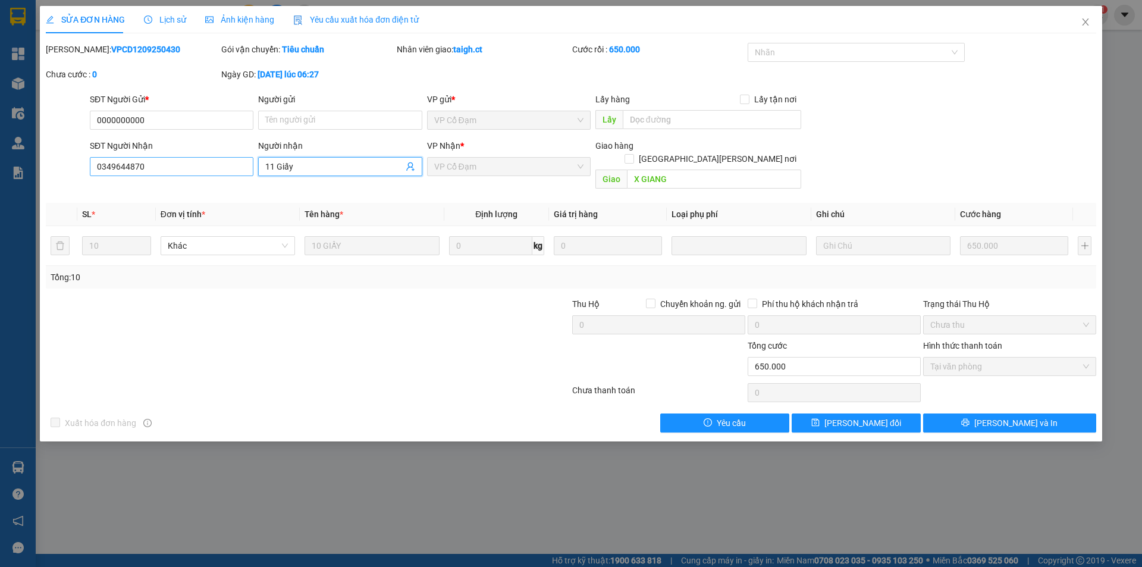
type input "11 Giấy"
drag, startPoint x: 183, startPoint y: 170, endPoint x: 32, endPoint y: 168, distance: 151.0
click at [33, 168] on div "SỬA ĐƠN HÀNG Lịch sử [PERSON_NAME] hàng Yêu cầu xuất [PERSON_NAME] điện tử Tota…" at bounding box center [571, 283] width 1142 height 567
click at [175, 167] on input "SĐT Người Nhận" at bounding box center [172, 166] width 164 height 19
paste input "0378722755"
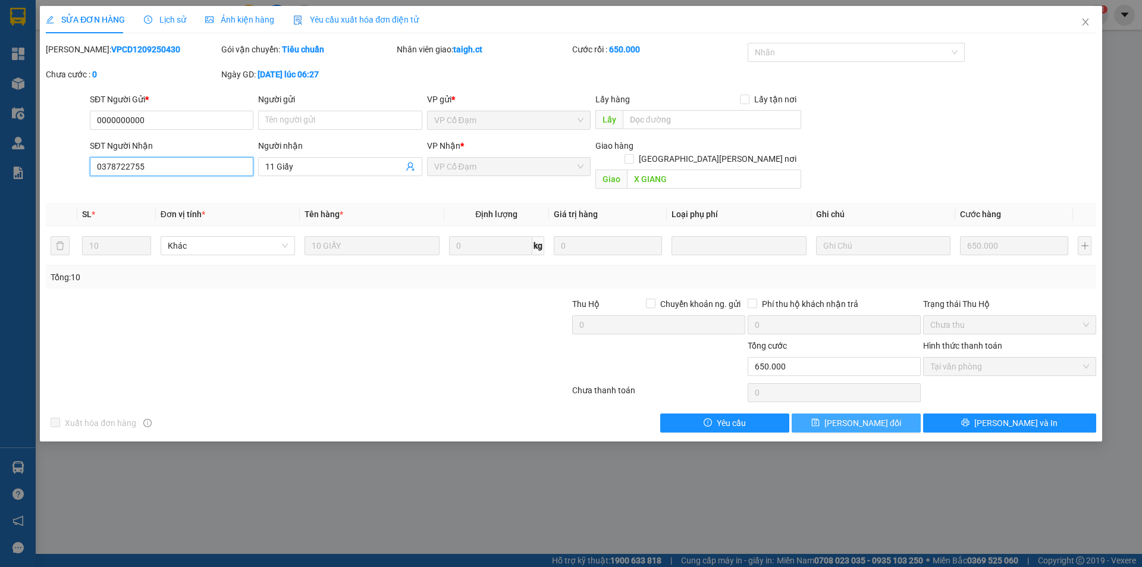
type input "0378722755"
click at [857, 416] on span "[PERSON_NAME] đổi" at bounding box center [862, 422] width 77 height 13
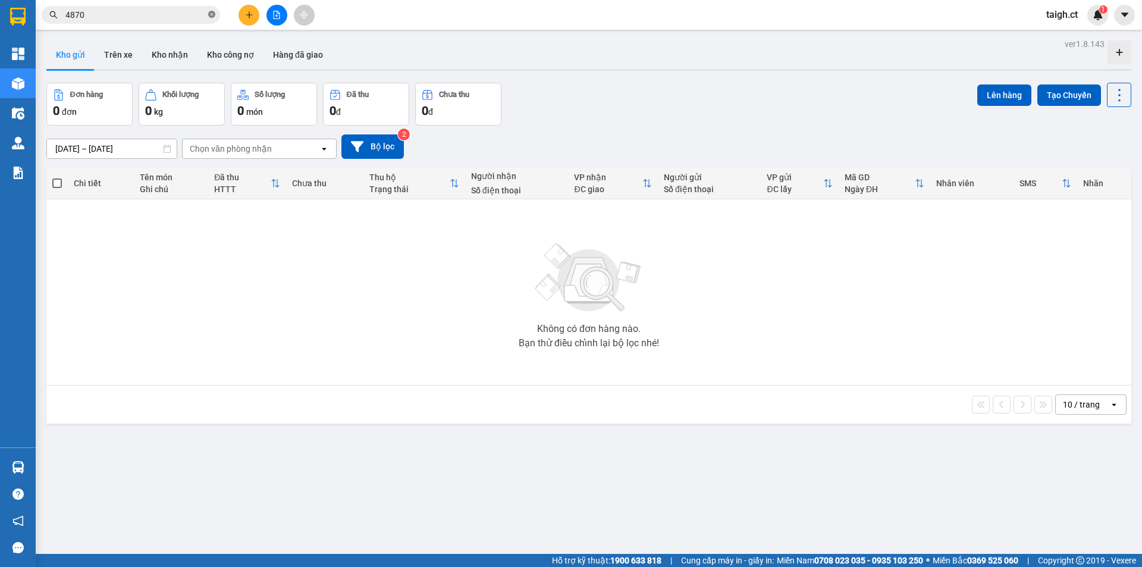
click at [210, 12] on icon "close-circle" at bounding box center [211, 14] width 7 height 7
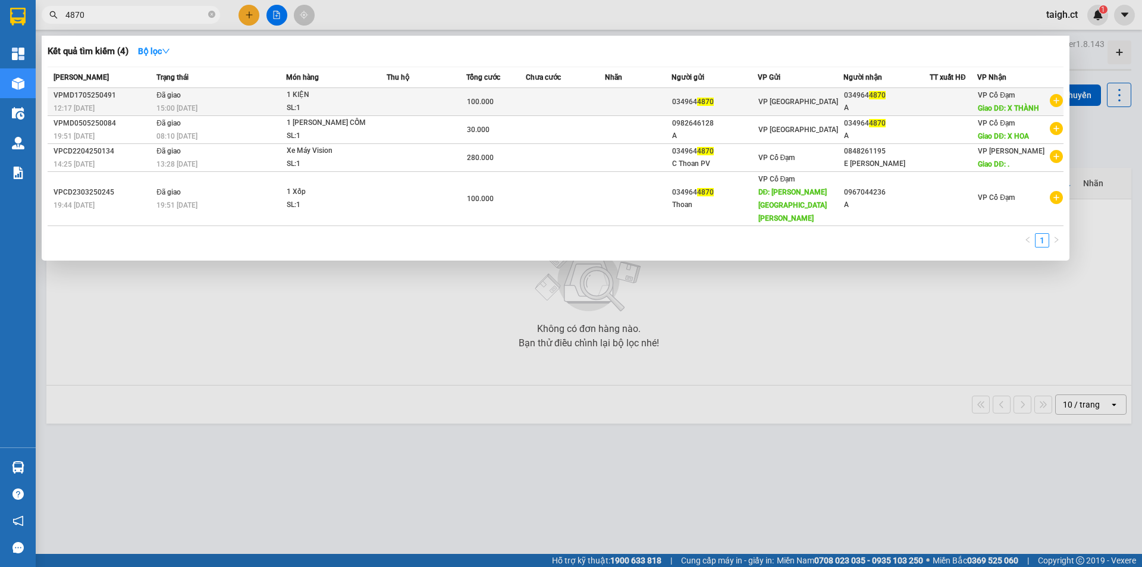
type input "4870"
click at [187, 106] on span "15:00 [DATE]" at bounding box center [176, 108] width 41 height 8
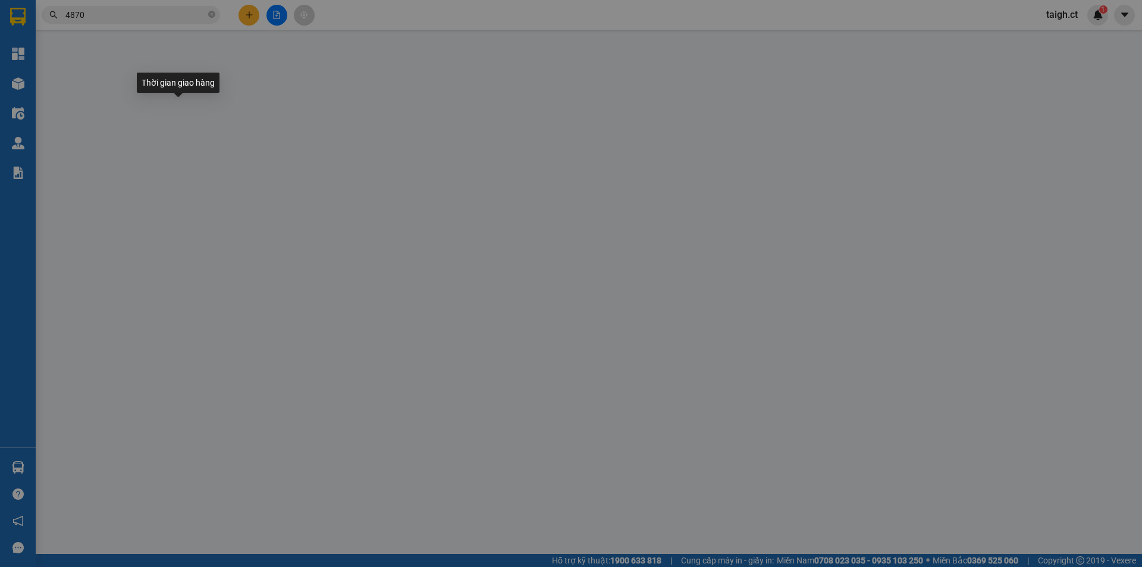
type input "0349644870"
type input "A"
type input "X THÀNH"
type input "100.000"
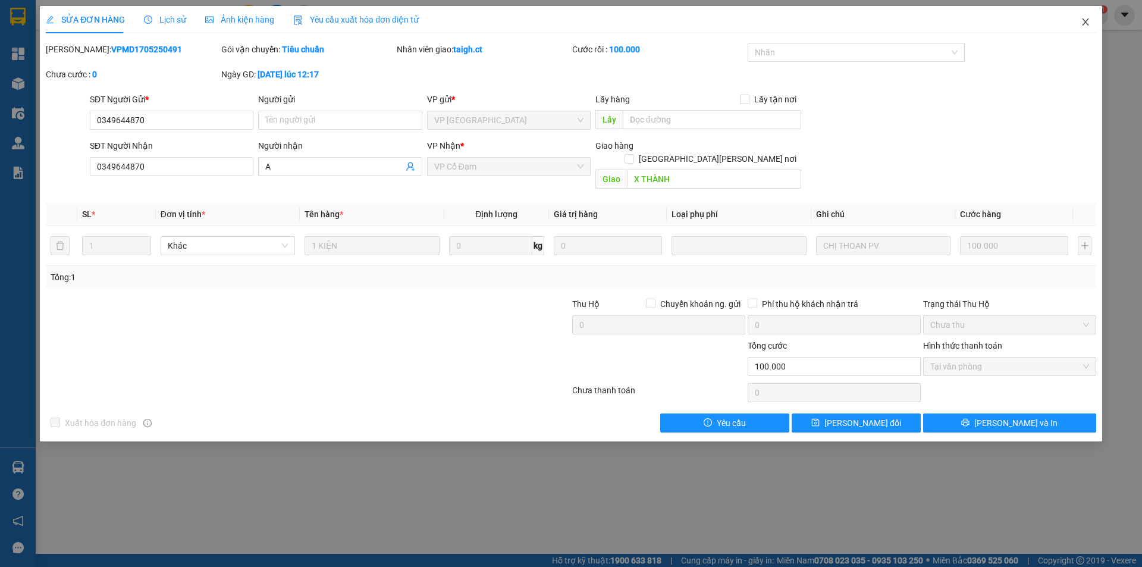
click at [1088, 20] on icon "close" at bounding box center [1085, 21] width 7 height 7
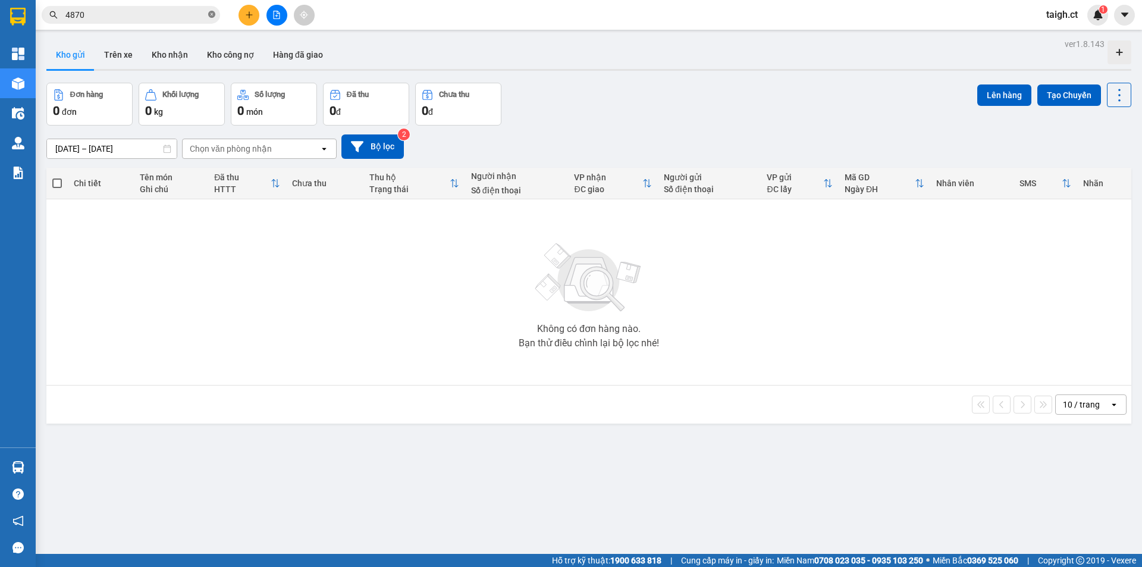
click at [213, 13] on icon "close-circle" at bounding box center [211, 14] width 7 height 7
click at [180, 10] on input "text" at bounding box center [135, 14] width 140 height 13
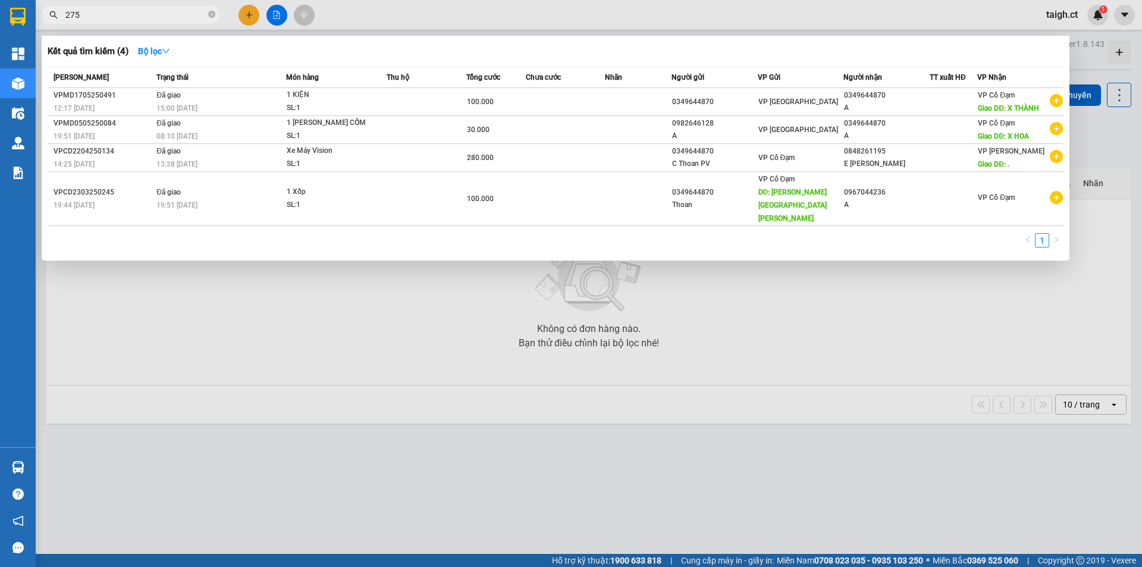
type input "2755"
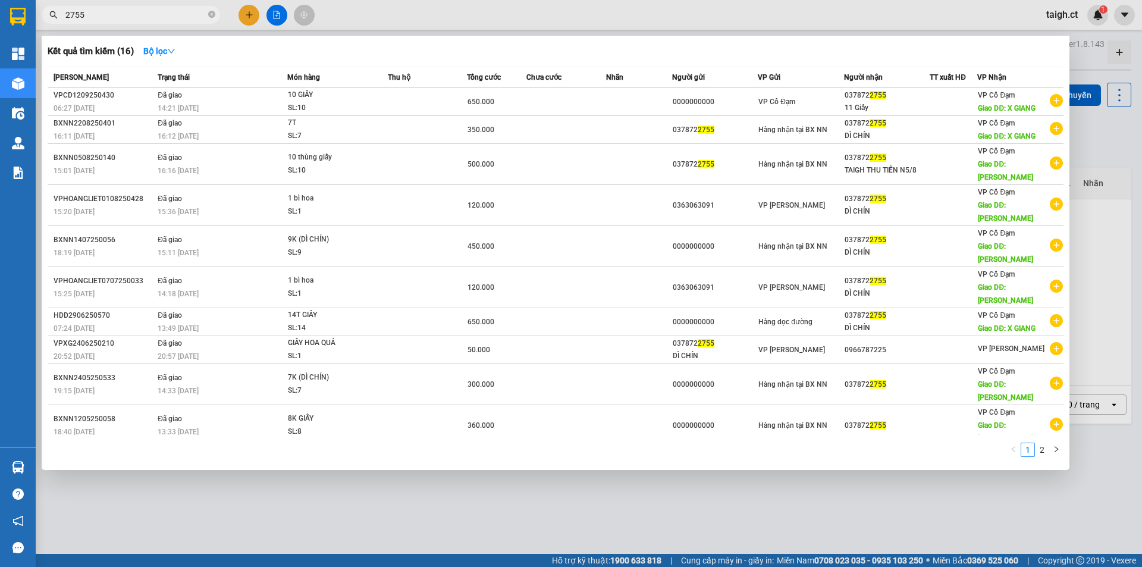
click at [212, 14] on icon "close-circle" at bounding box center [211, 14] width 7 height 7
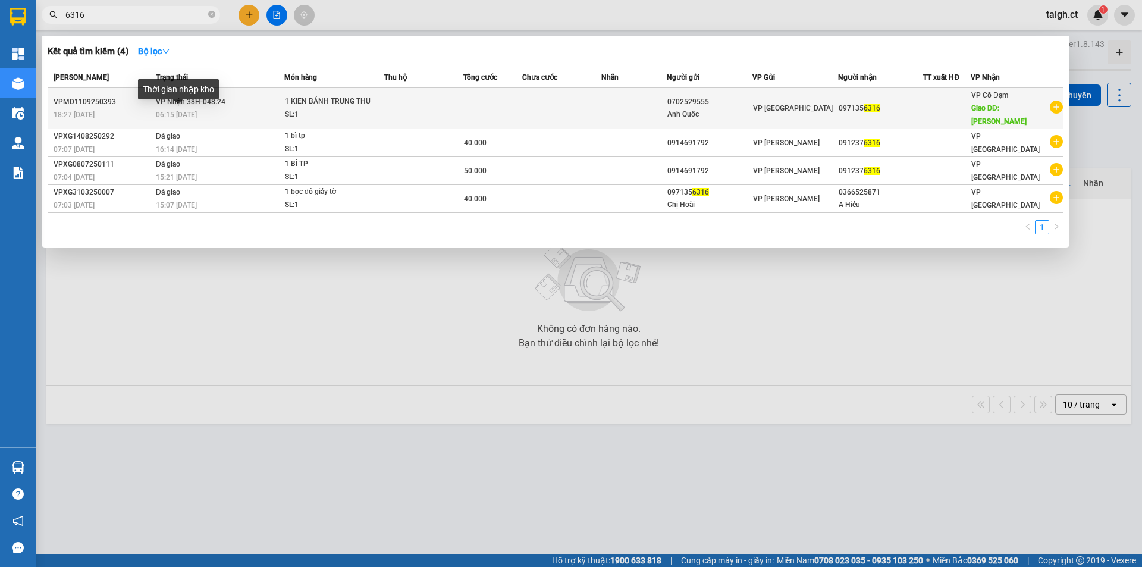
type input "6316"
click at [197, 113] on span "06:15 [DATE]" at bounding box center [176, 115] width 41 height 8
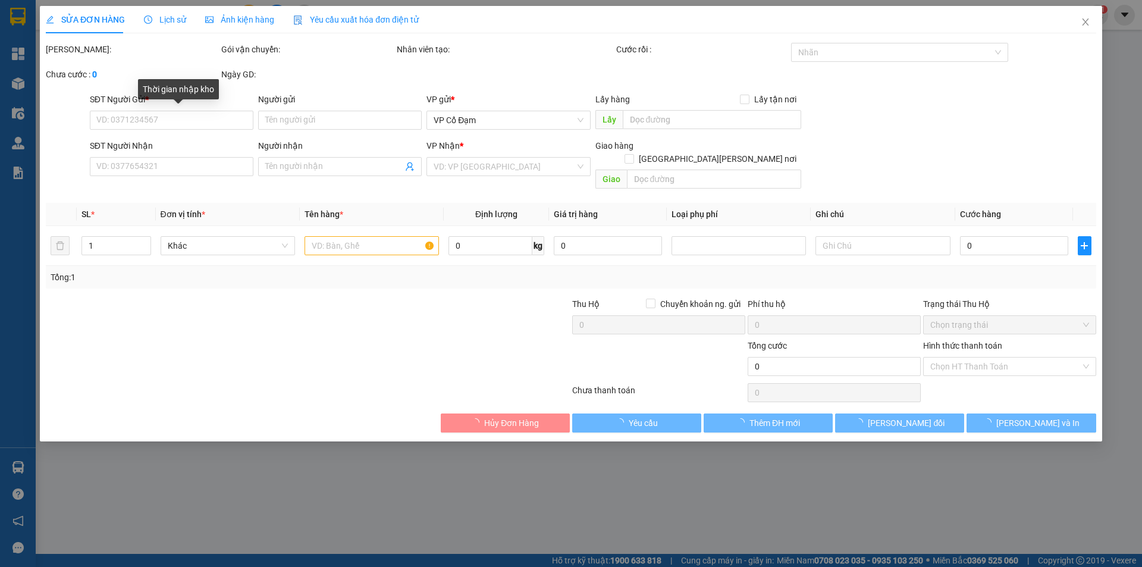
type input "0702529555"
type input "Anh Quốc"
type input "0971356316"
type input "[PERSON_NAME]"
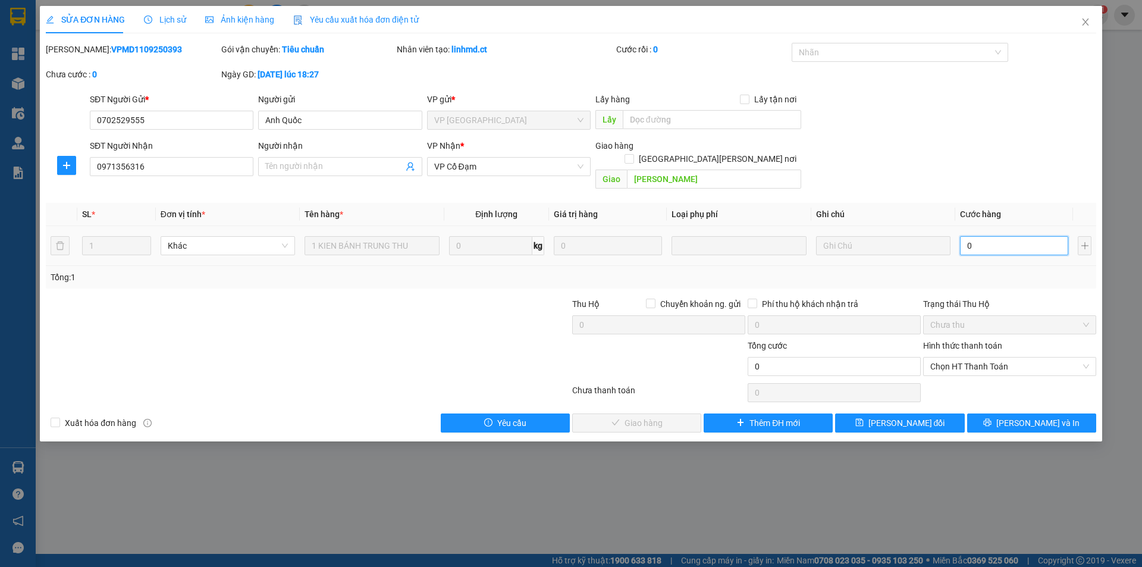
click at [1009, 240] on input "0" at bounding box center [1014, 245] width 108 height 19
type input "4"
type input "40"
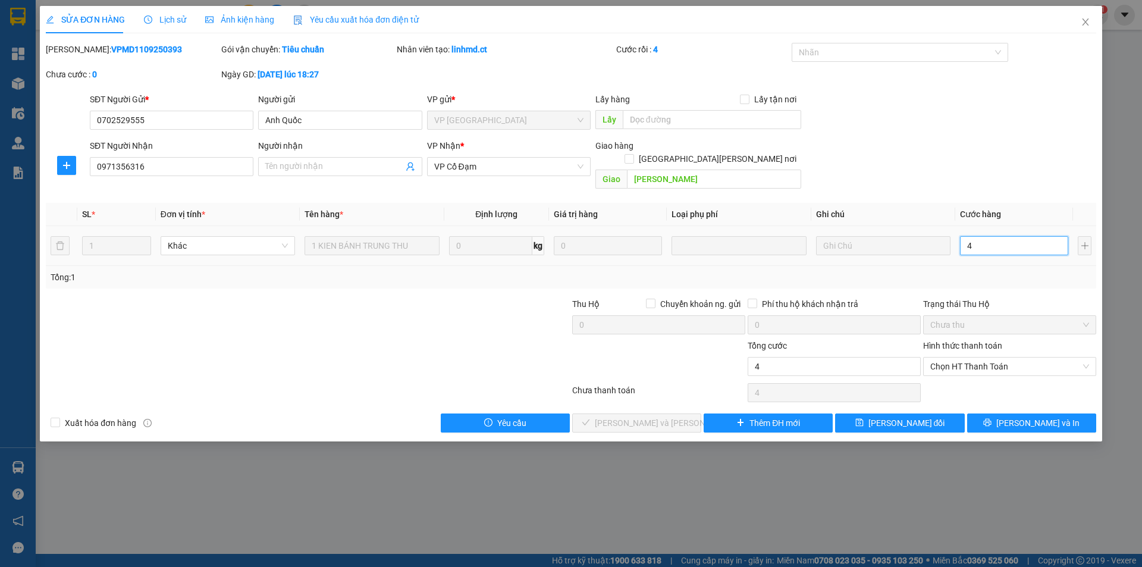
type input "40"
click at [992, 357] on span "Chọn HT Thanh Toán" at bounding box center [1009, 366] width 159 height 18
type input "40"
type input "40.000"
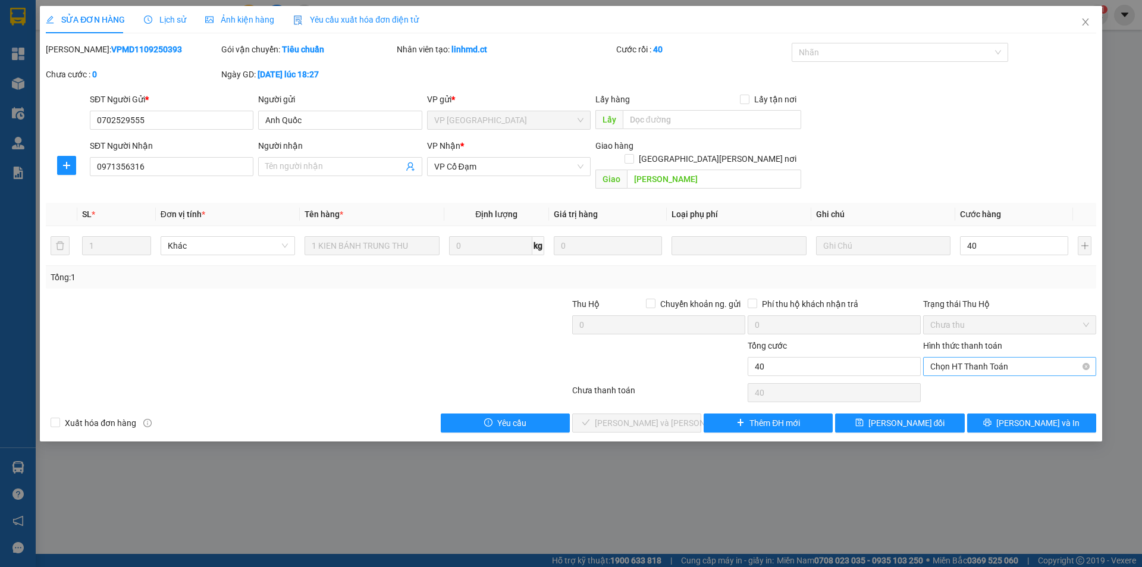
type input "40.000"
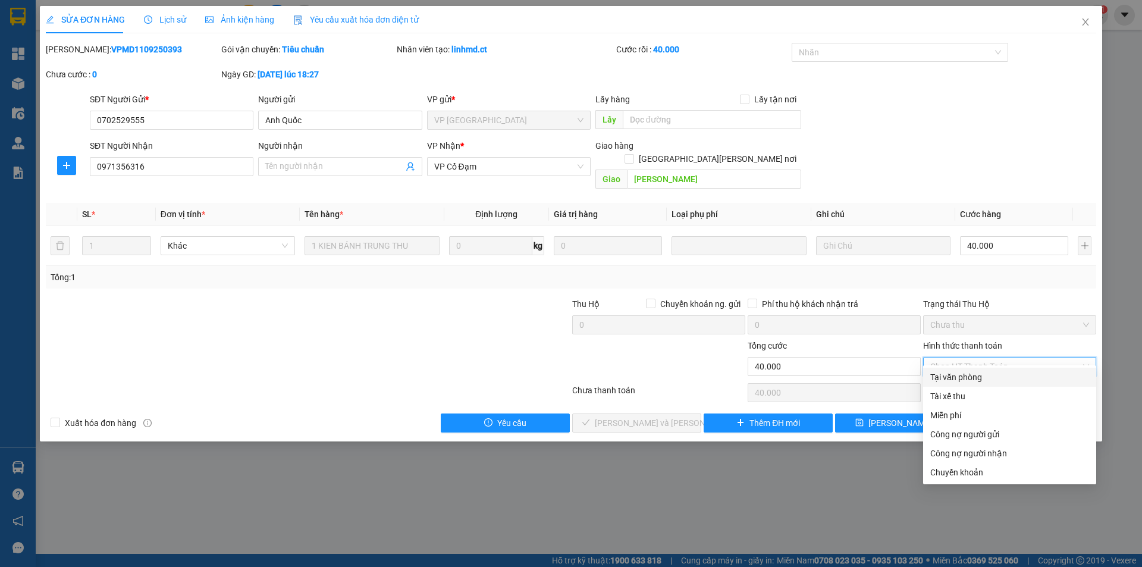
click at [983, 378] on div "Tại văn phòng" at bounding box center [1009, 376] width 159 height 13
type input "0"
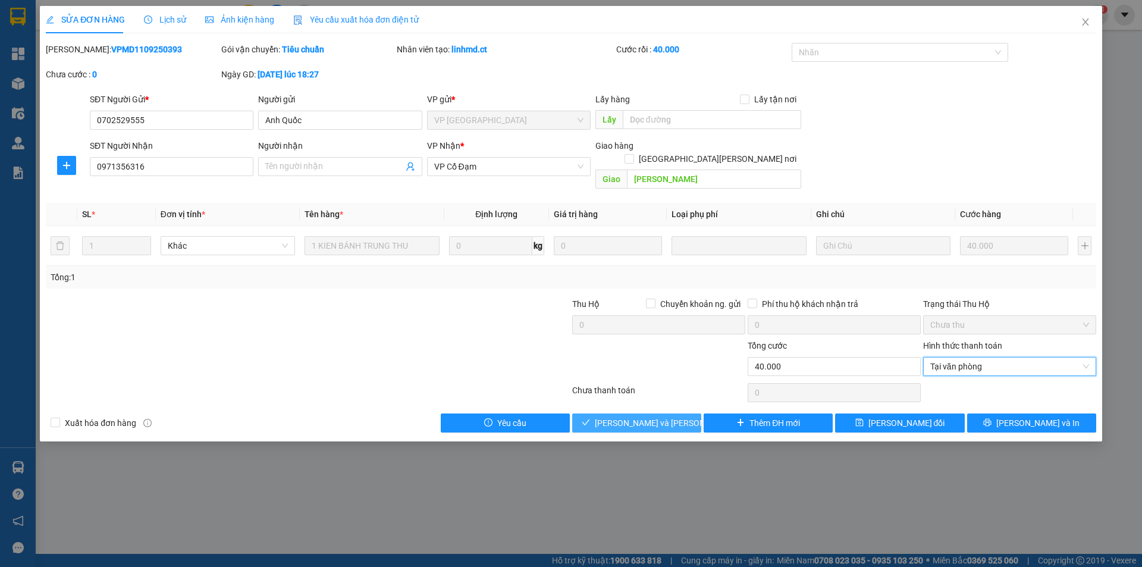
click at [667, 416] on span "[PERSON_NAME] và [PERSON_NAME] hàng" at bounding box center [675, 422] width 161 height 13
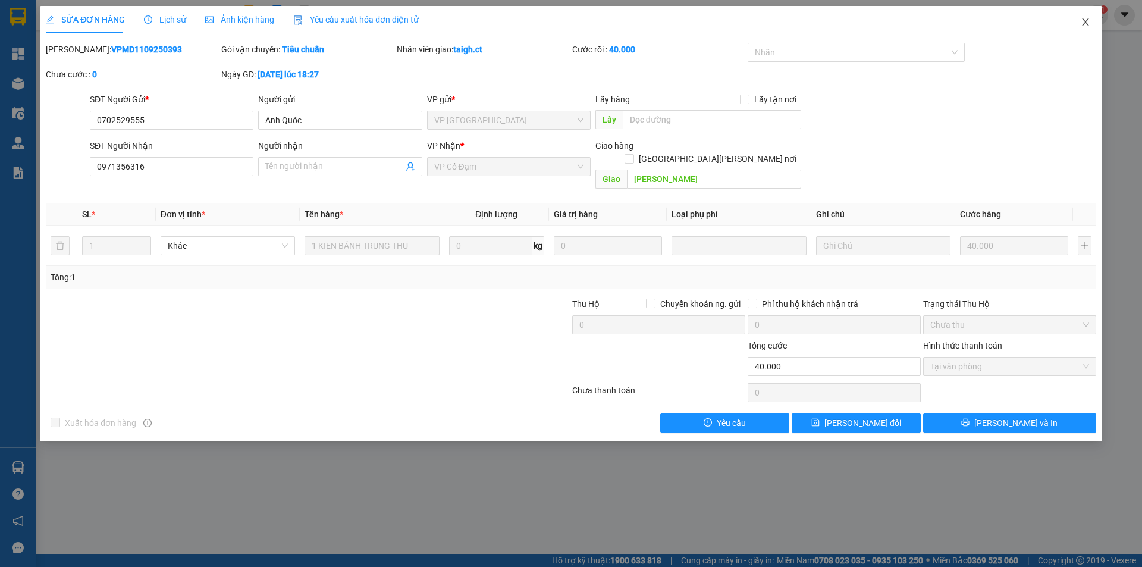
click at [1088, 21] on icon "close" at bounding box center [1085, 22] width 10 height 10
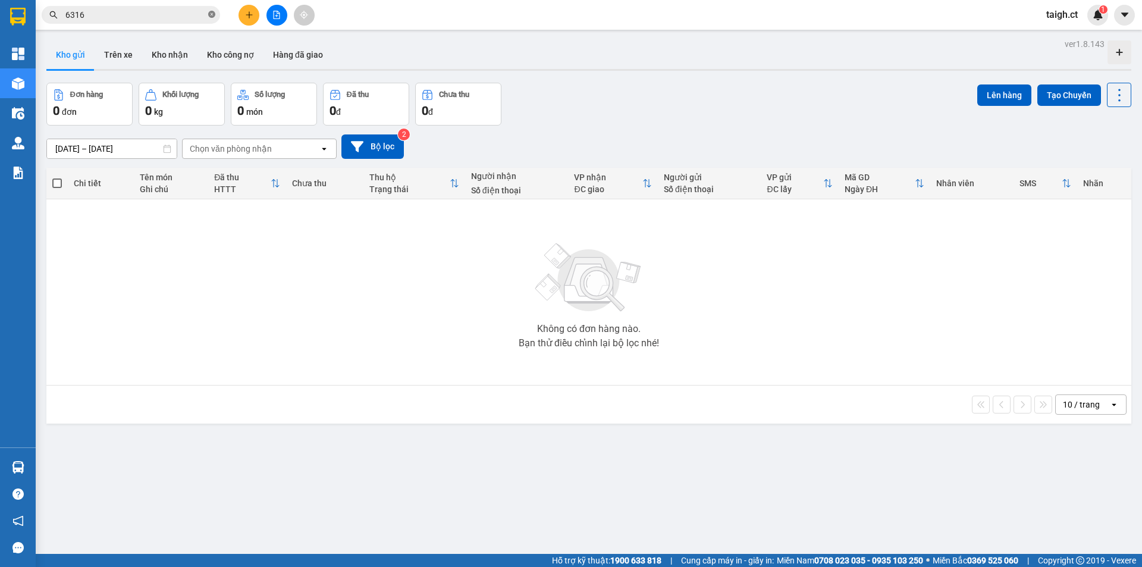
click at [209, 15] on icon "close-circle" at bounding box center [211, 14] width 7 height 7
click at [205, 12] on input "text" at bounding box center [135, 14] width 140 height 13
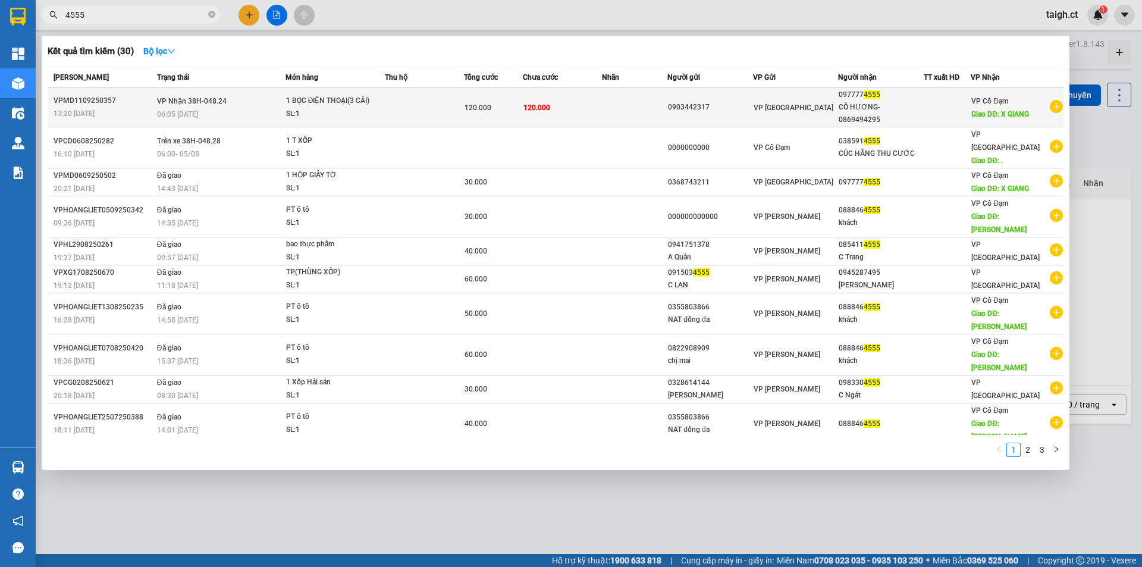
type input "4555"
click at [210, 98] on span "VP Nhận 38H-048.24" at bounding box center [192, 101] width 70 height 8
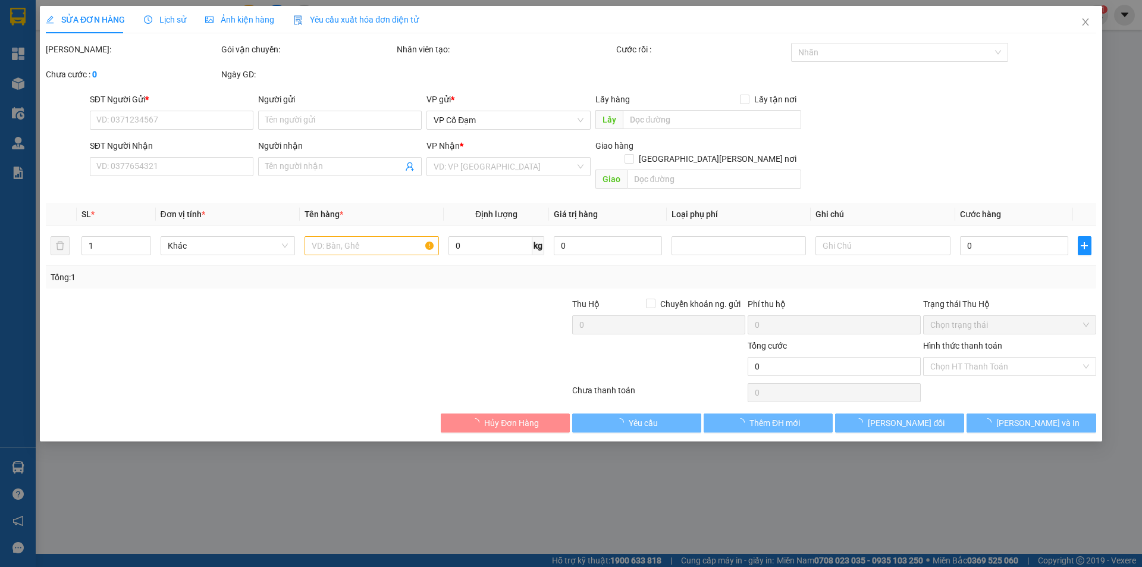
type input "0903442317"
type input "0977774555"
type input "CÔ HƯƠNG- 0869494295"
type input "X GIANG"
type input "120.000"
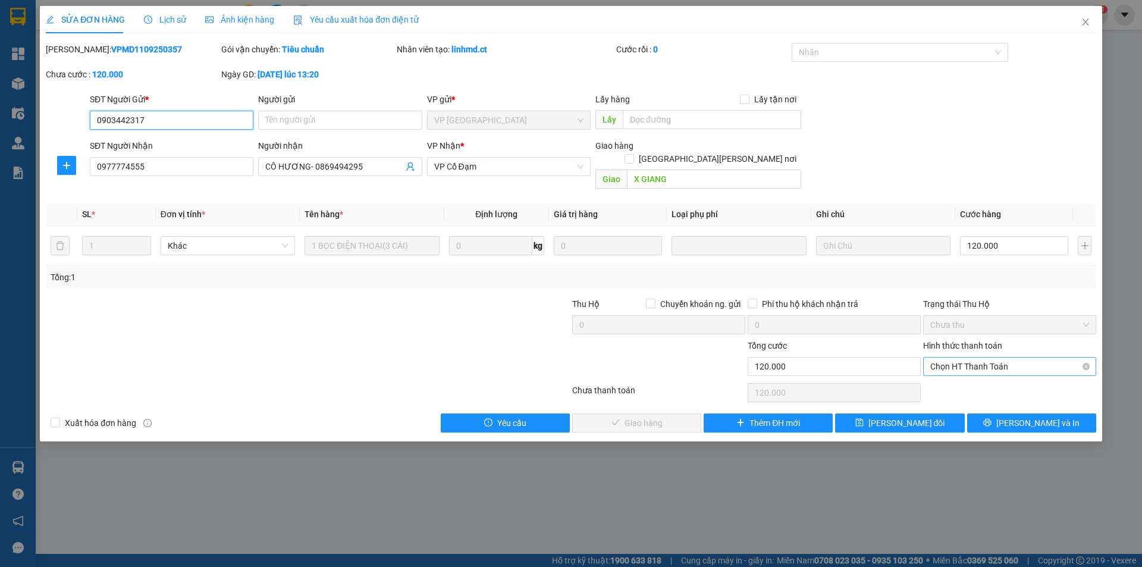
click at [974, 357] on span "Chọn HT Thanh Toán" at bounding box center [1009, 366] width 159 height 18
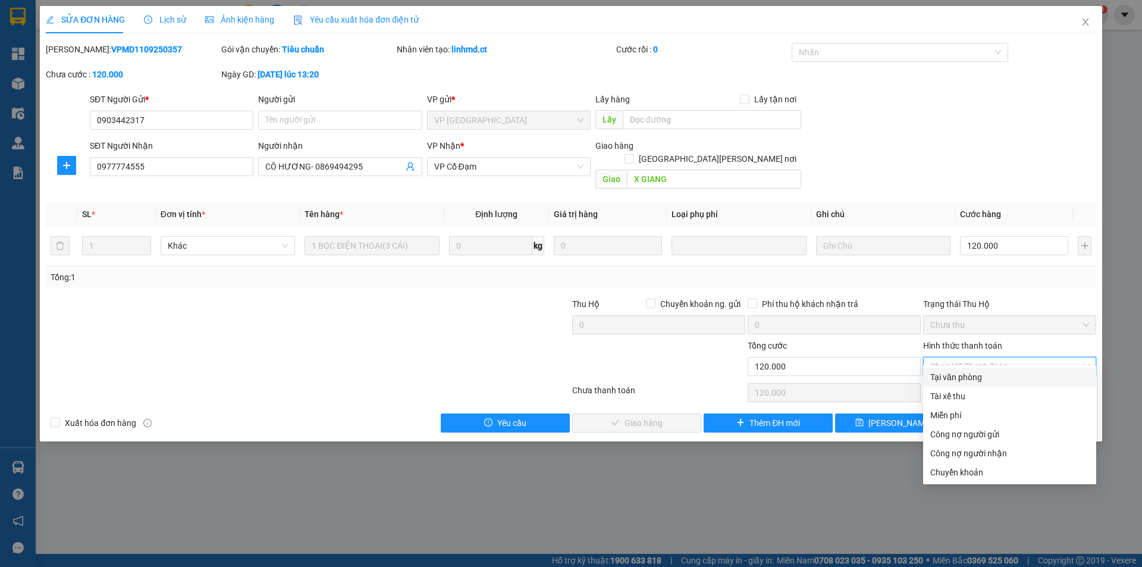
click at [969, 372] on div "Tại văn phòng" at bounding box center [1009, 376] width 159 height 13
type input "0"
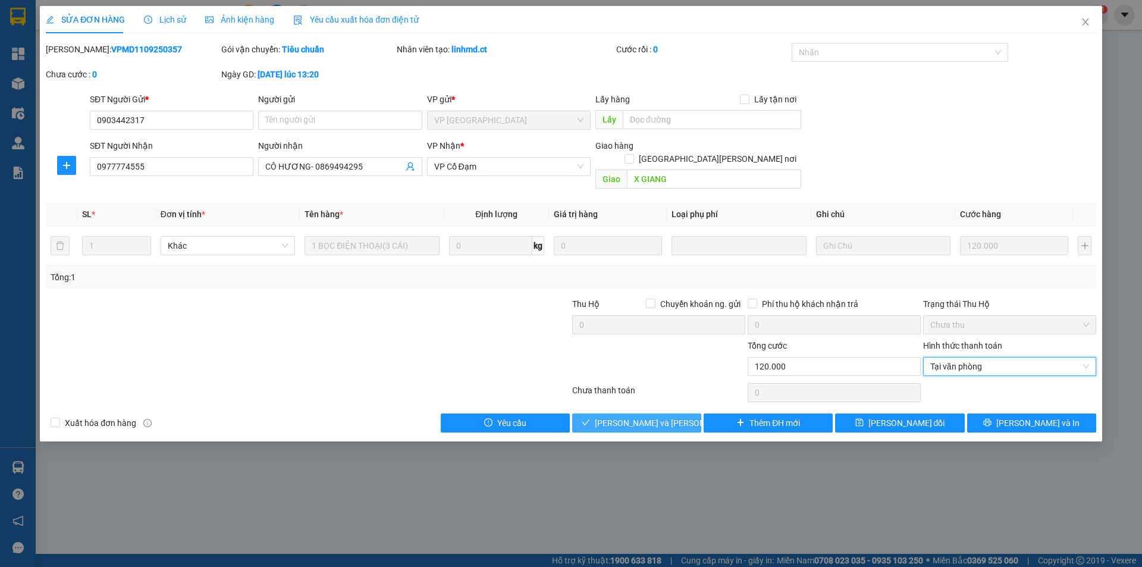
click at [642, 413] on button "[PERSON_NAME] và [PERSON_NAME] hàng" at bounding box center [636, 422] width 129 height 19
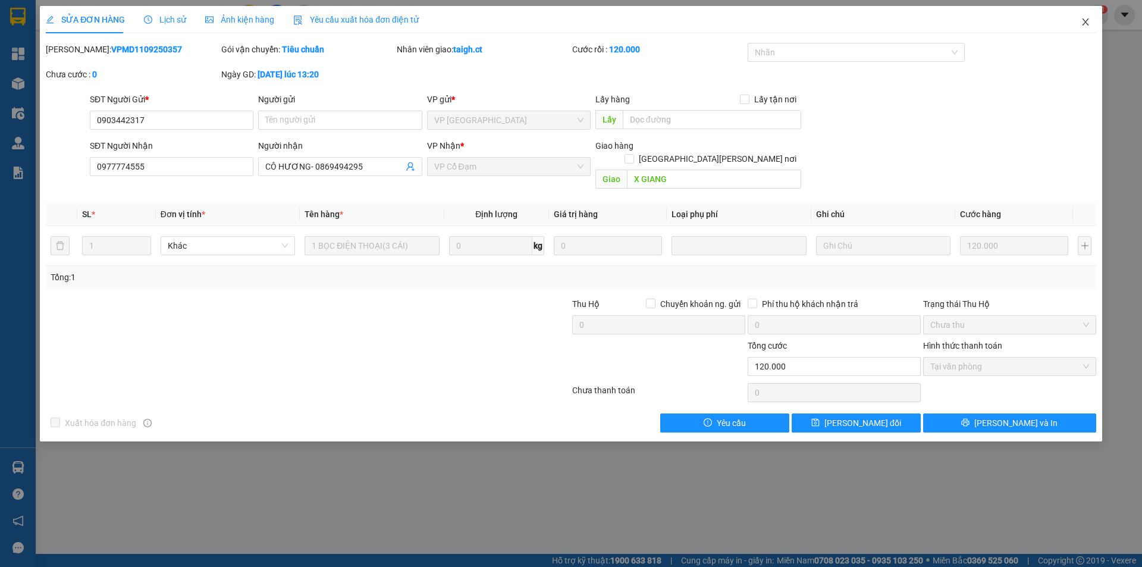
click at [1091, 19] on span "Close" at bounding box center [1085, 22] width 33 height 33
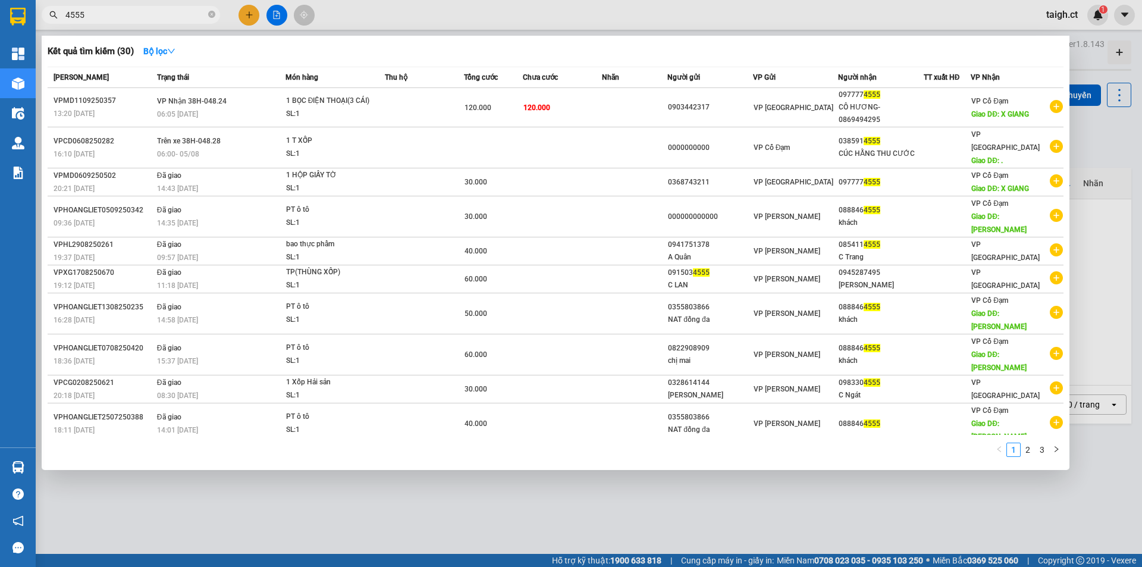
click at [208, 15] on span "4555" at bounding box center [131, 15] width 178 height 18
click at [209, 14] on icon "close-circle" at bounding box center [211, 14] width 7 height 7
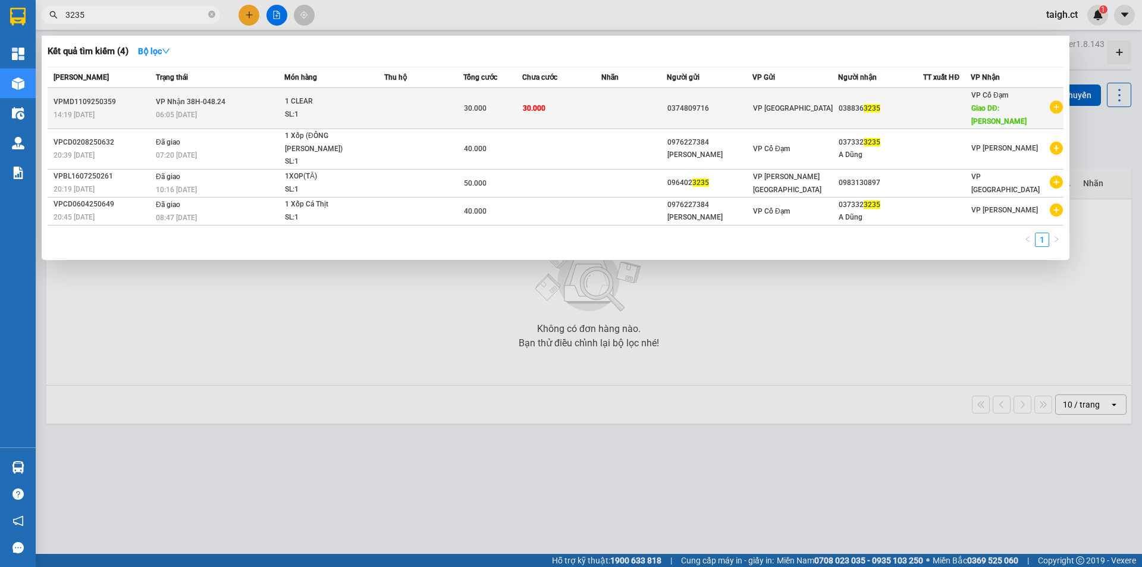
type input "3235"
click at [191, 100] on span "VP Nhận 38H-048.24" at bounding box center [191, 102] width 70 height 8
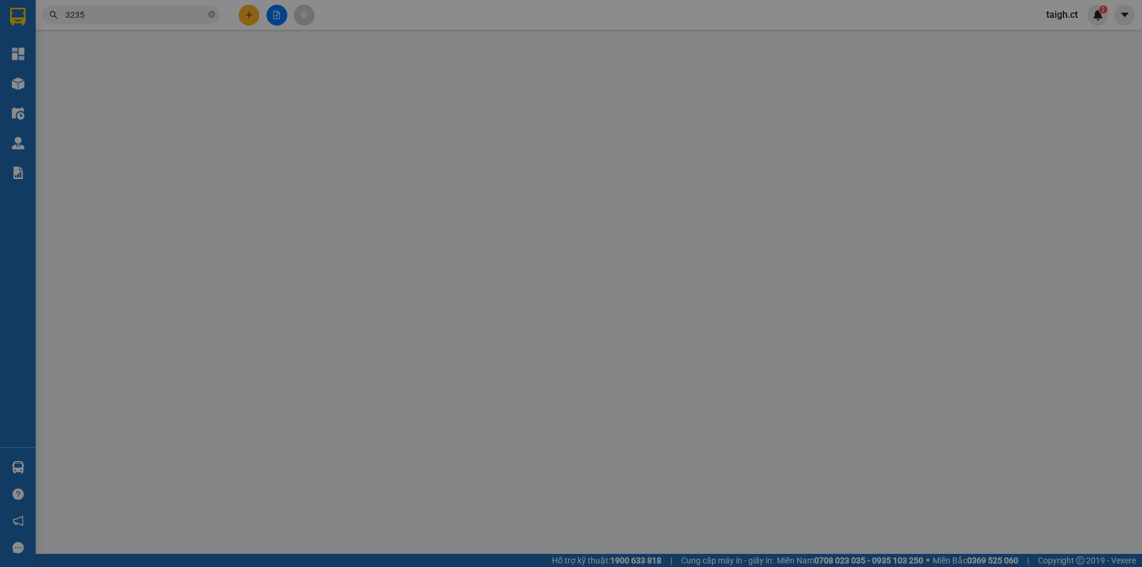
type input "0374809716"
type input "0388363235"
type input "[PERSON_NAME]"
type input "30.000"
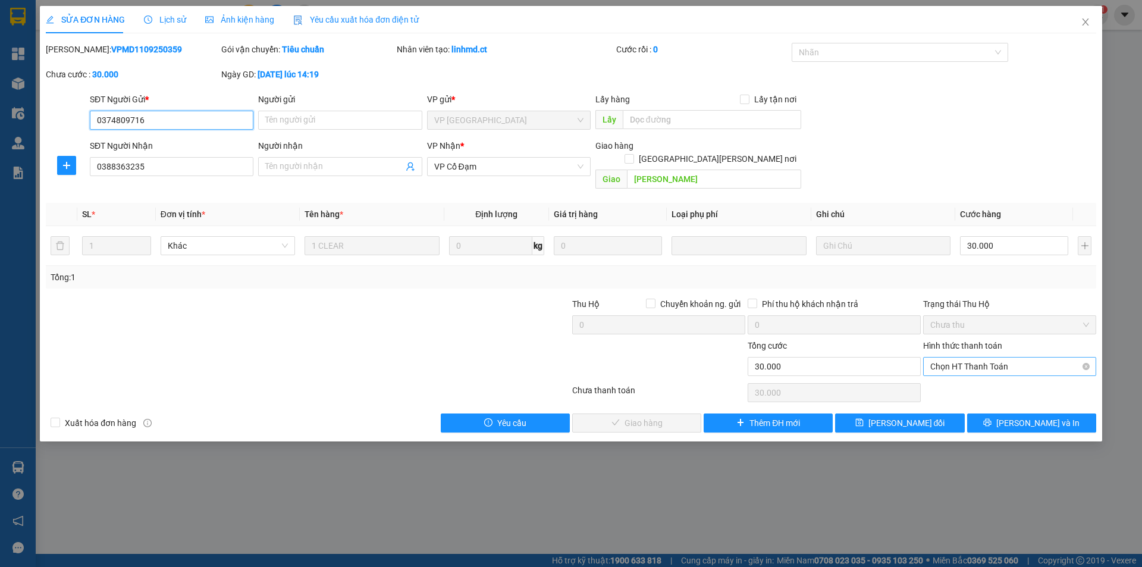
click at [975, 357] on span "Chọn HT Thanh Toán" at bounding box center [1009, 366] width 159 height 18
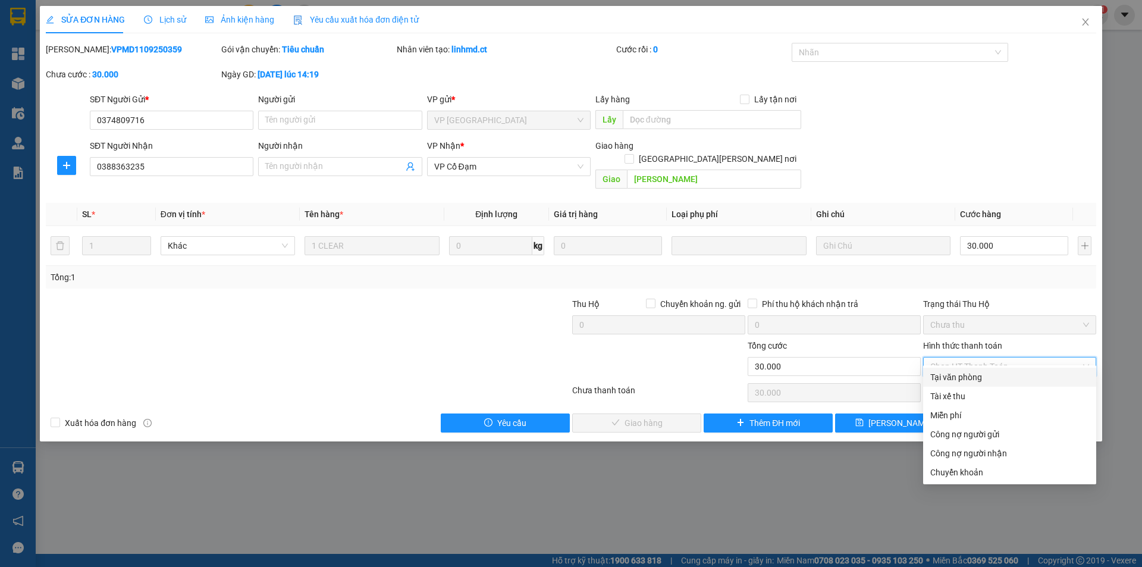
click at [967, 371] on div "Tại văn phòng" at bounding box center [1009, 376] width 159 height 13
type input "0"
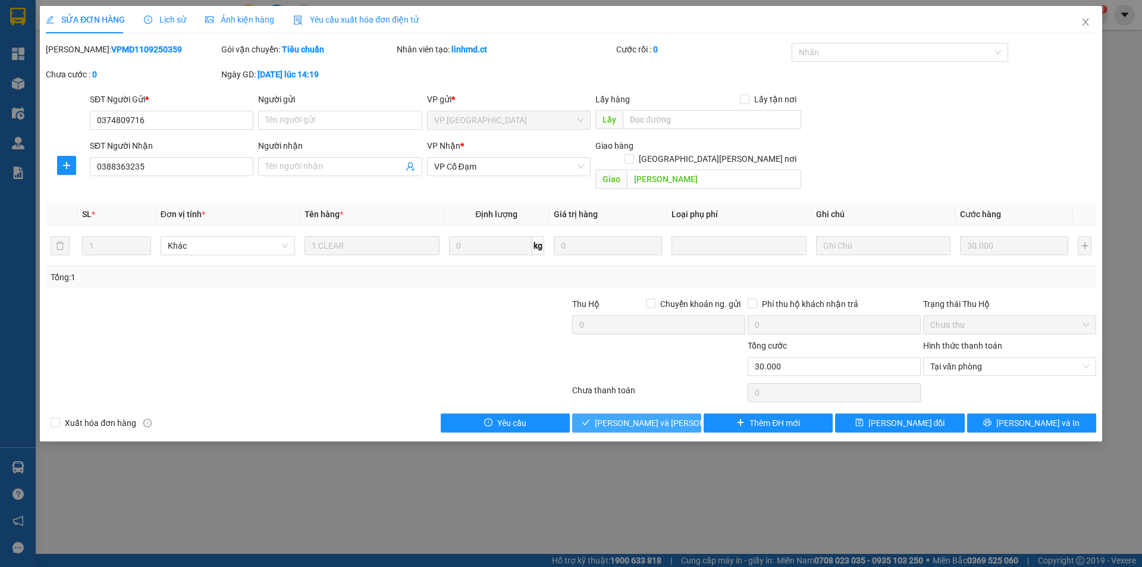
click at [671, 416] on span "[PERSON_NAME] và [PERSON_NAME] hàng" at bounding box center [675, 422] width 161 height 13
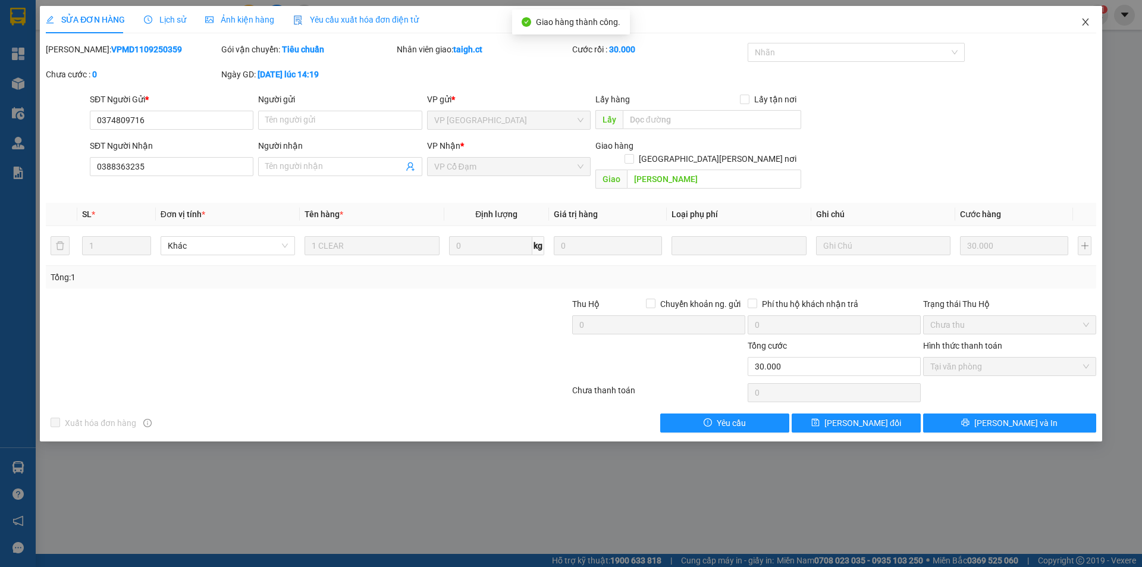
click at [1089, 20] on icon "close" at bounding box center [1085, 22] width 10 height 10
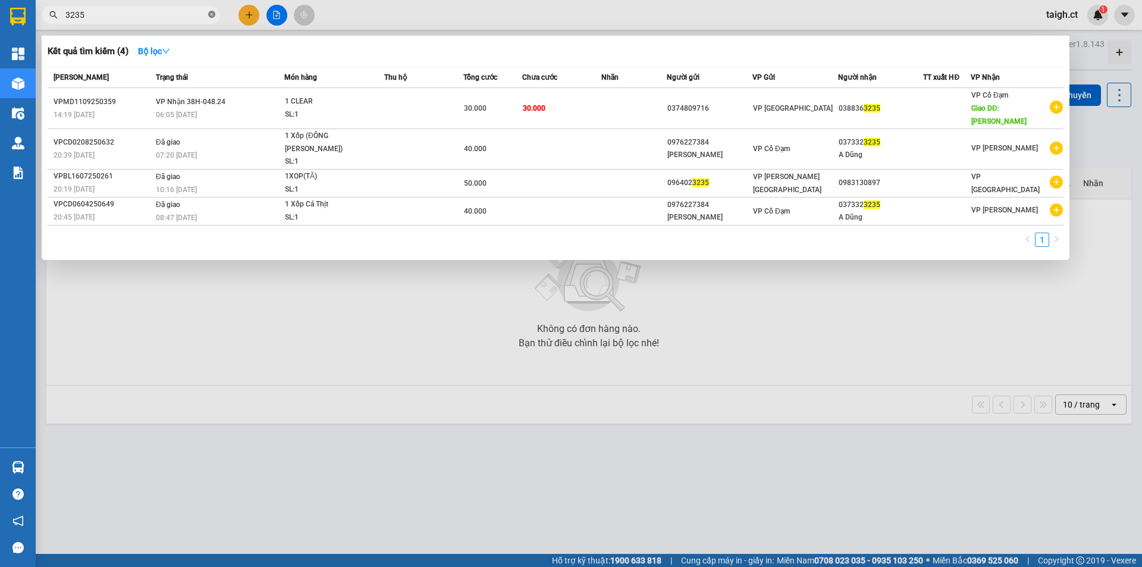
click at [212, 12] on icon "close-circle" at bounding box center [211, 14] width 7 height 7
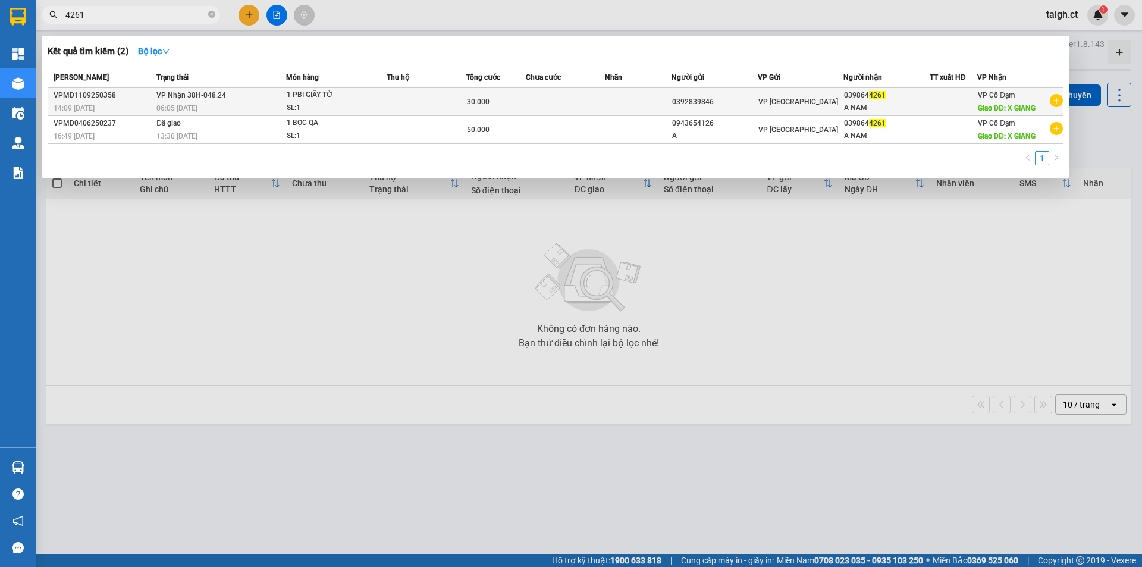
type input "4261"
click at [202, 95] on span "VP Nhận 38H-048.24" at bounding box center [191, 95] width 70 height 8
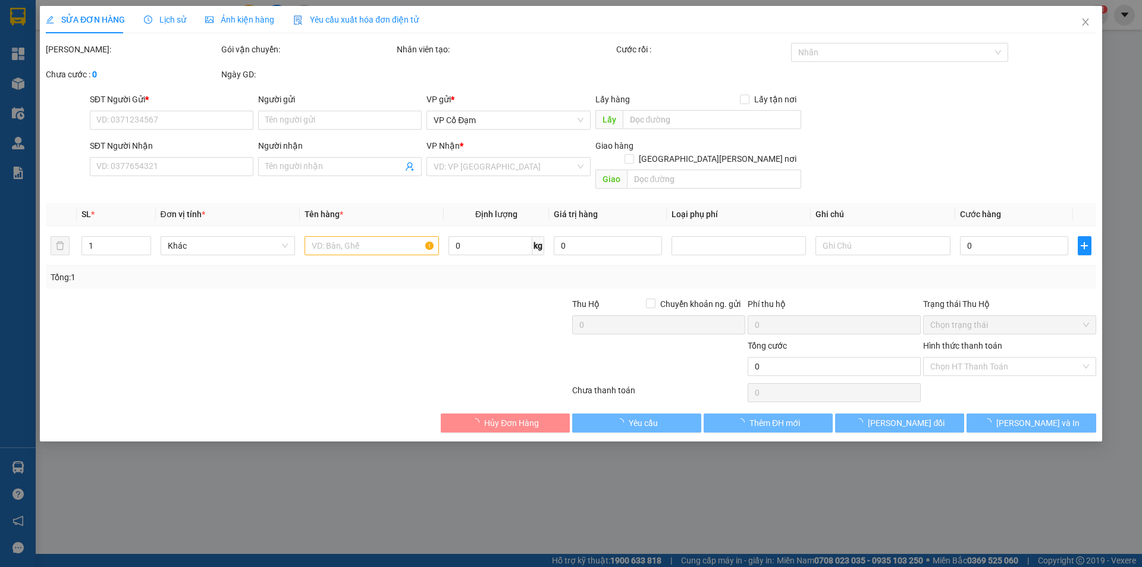
type input "0392839846"
type input "0398644261"
type input "A NAM"
type input "X GIANG"
type input "30.000"
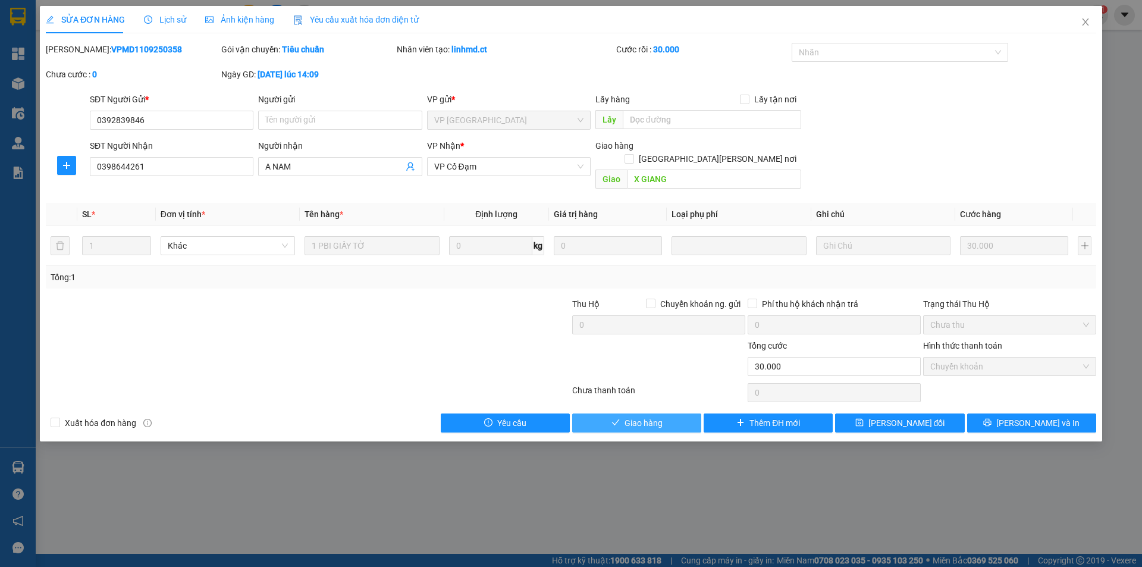
click at [657, 416] on span "Giao hàng" at bounding box center [643, 422] width 38 height 13
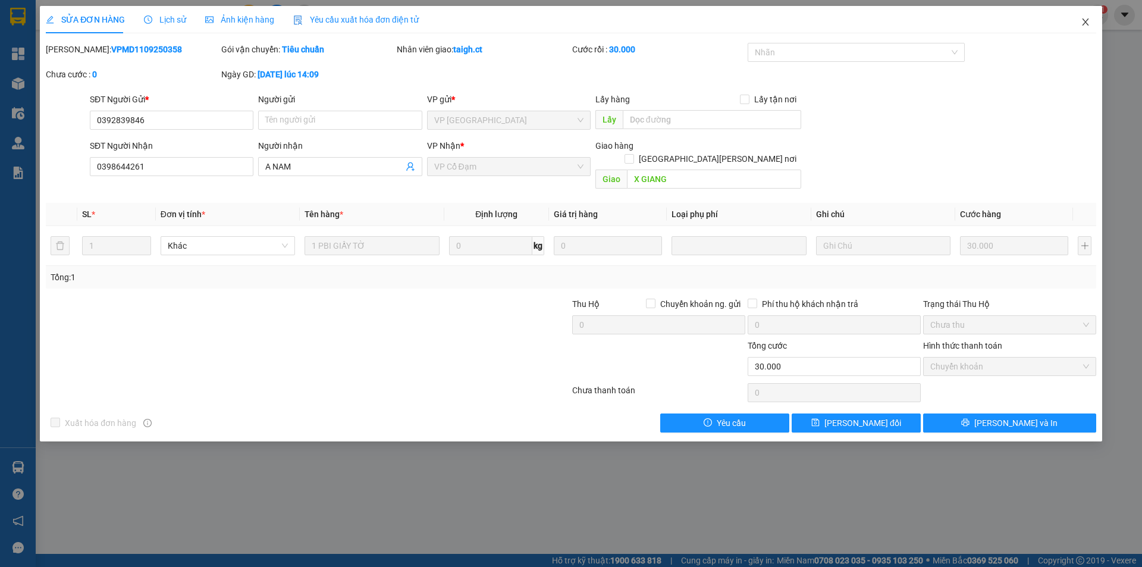
click at [1086, 21] on icon "close" at bounding box center [1085, 22] width 10 height 10
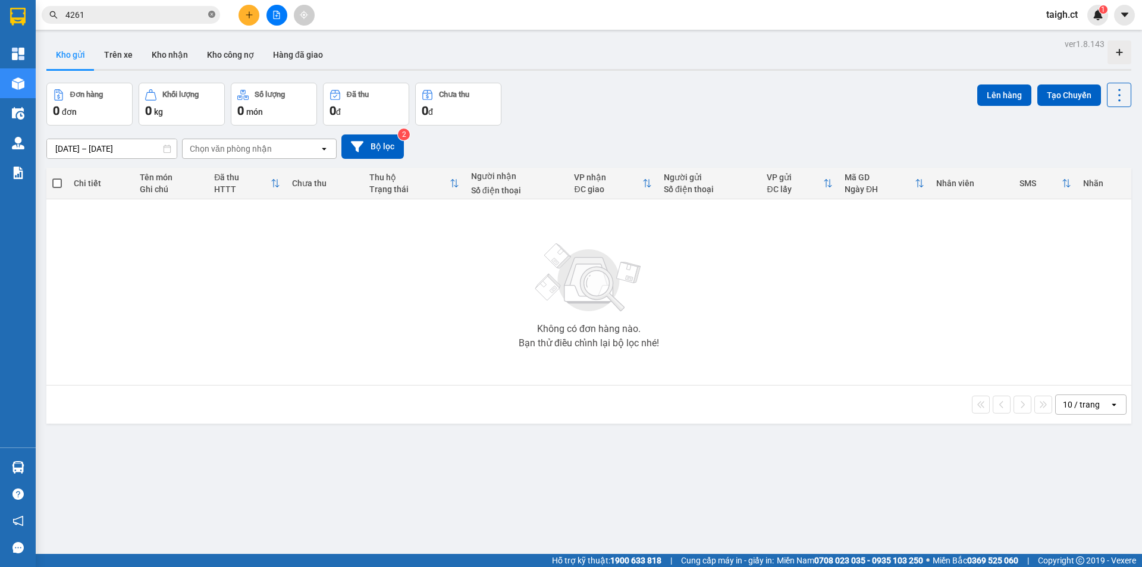
click at [212, 15] on icon "close-circle" at bounding box center [211, 14] width 7 height 7
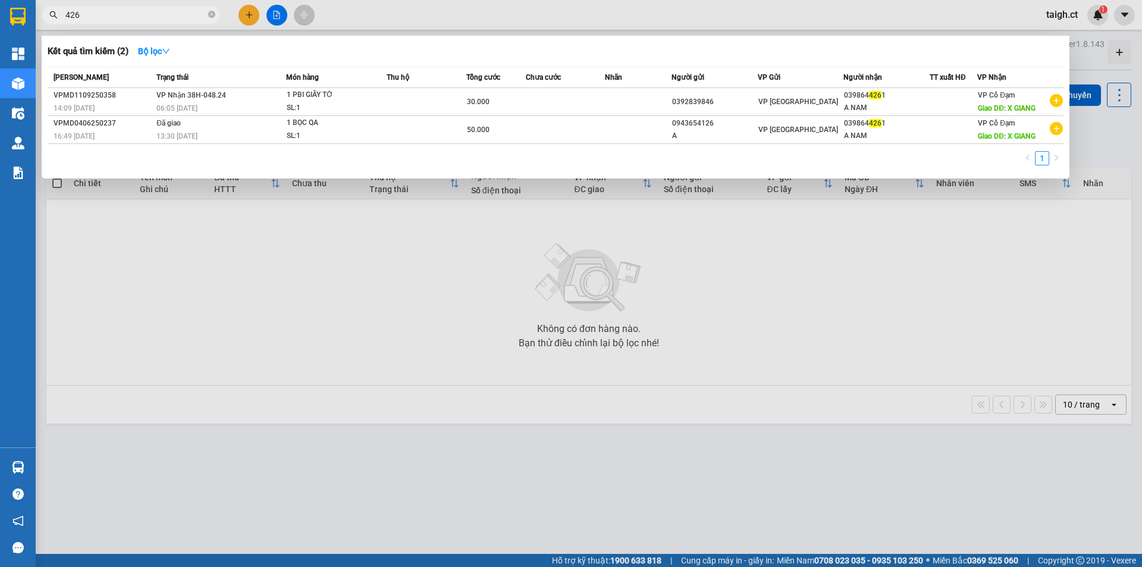
type input "4261"
click at [213, 14] on icon "close-circle" at bounding box center [211, 14] width 7 height 7
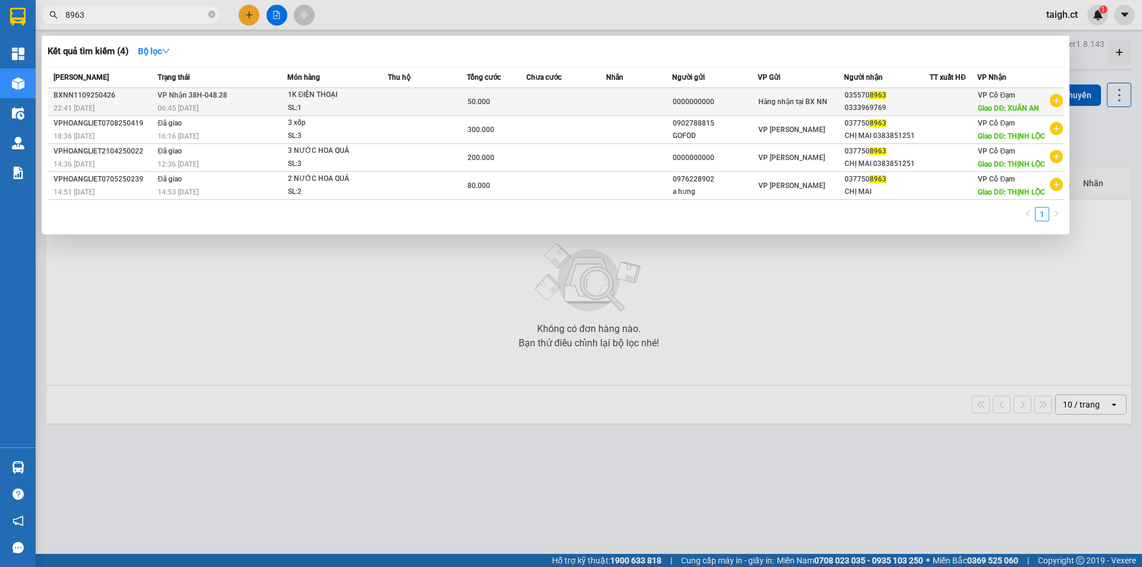
type input "8963"
click at [199, 99] on span "VP Nhận 38H-048.28" at bounding box center [193, 95] width 70 height 8
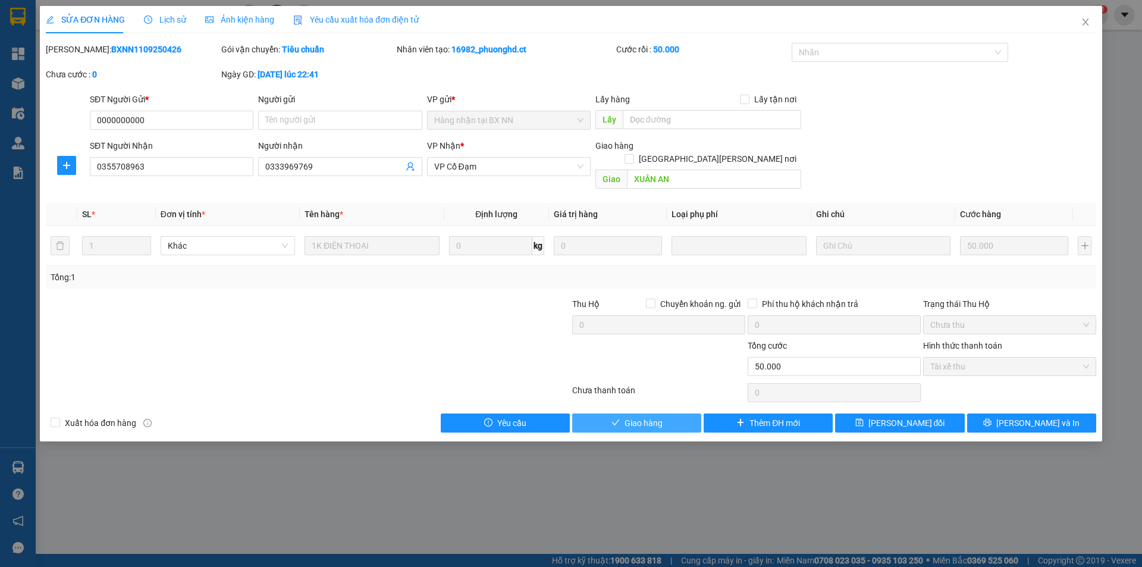
click at [657, 416] on span "Giao hàng" at bounding box center [643, 422] width 38 height 13
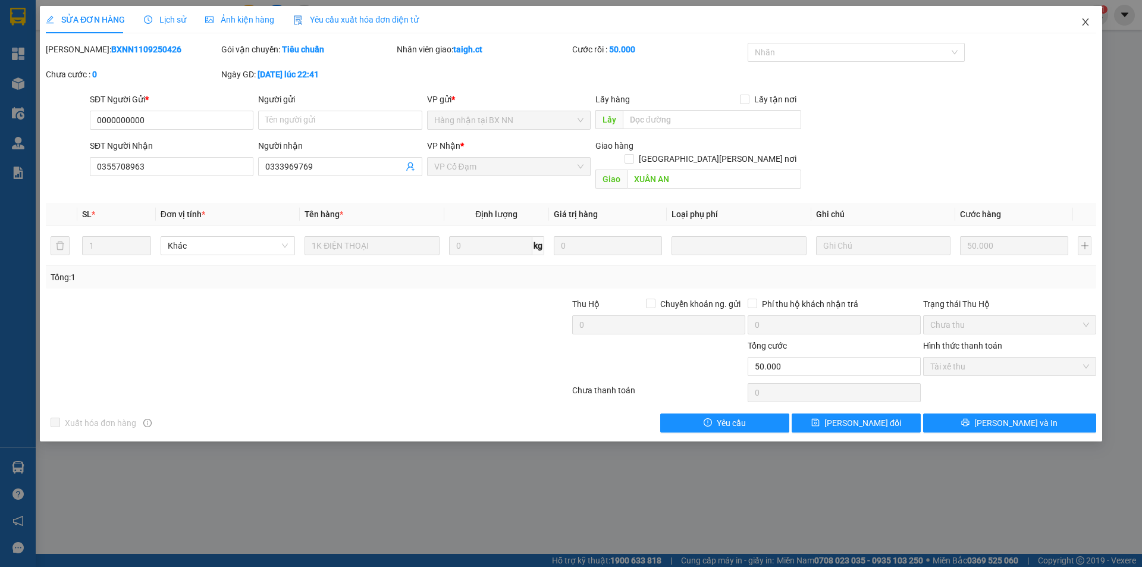
click at [1086, 20] on icon "close" at bounding box center [1085, 22] width 10 height 10
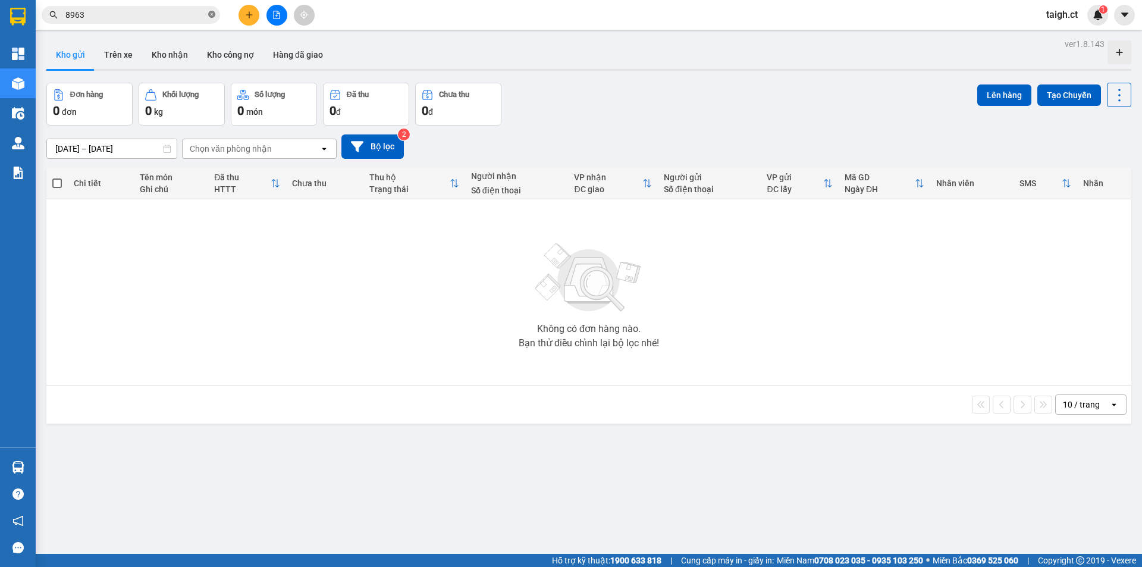
click at [210, 14] on icon "close-circle" at bounding box center [211, 14] width 7 height 7
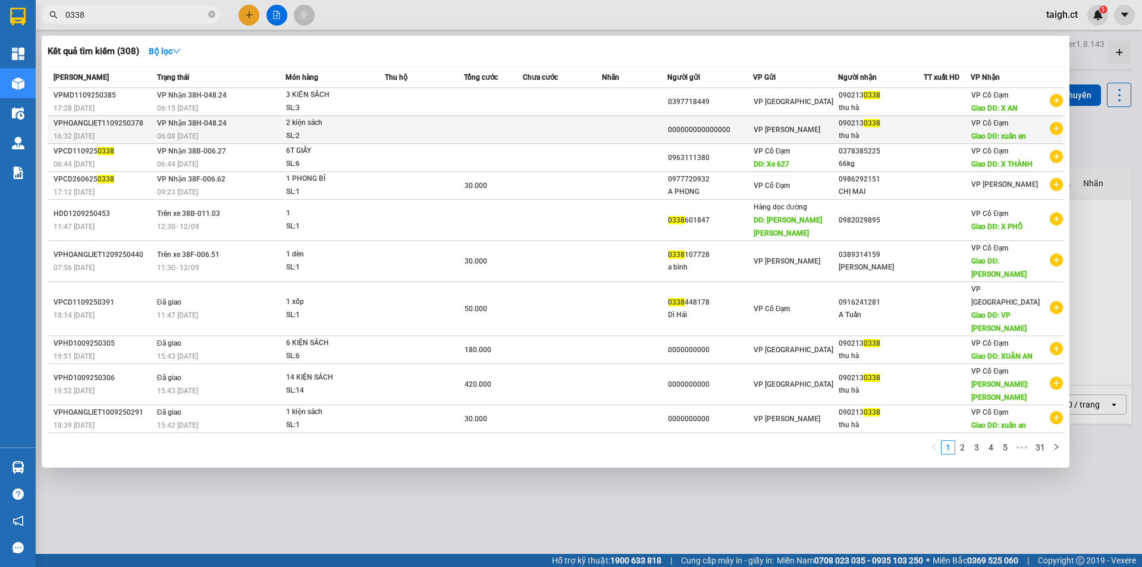
click at [217, 130] on div "06:08 [DATE]" at bounding box center [221, 136] width 128 height 13
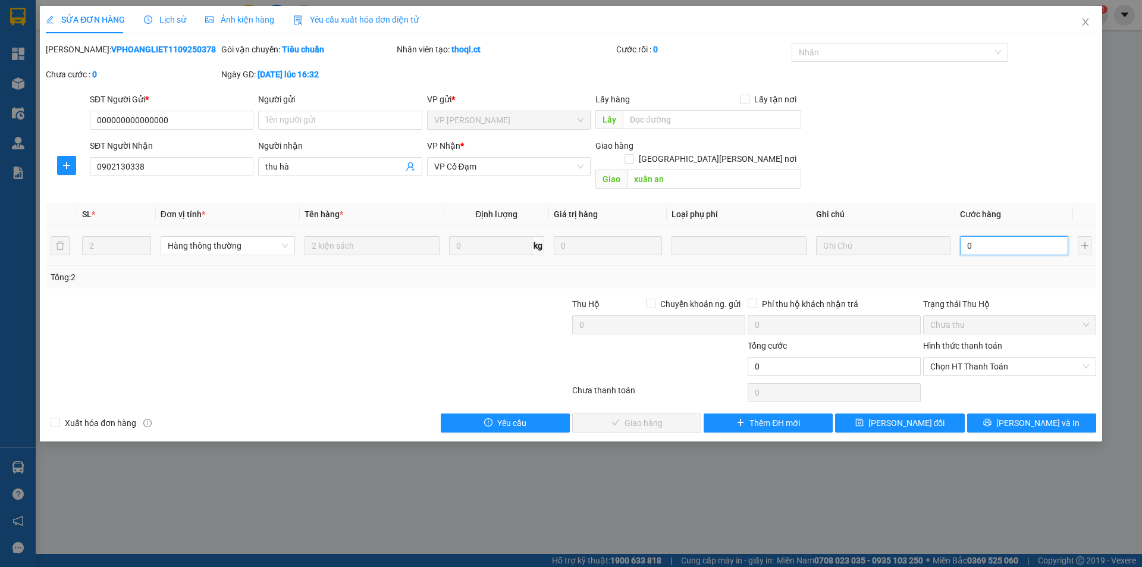
click at [989, 236] on input "0" at bounding box center [1014, 245] width 108 height 19
click at [988, 357] on span "Chọn HT Thanh Toán" at bounding box center [1009, 366] width 159 height 18
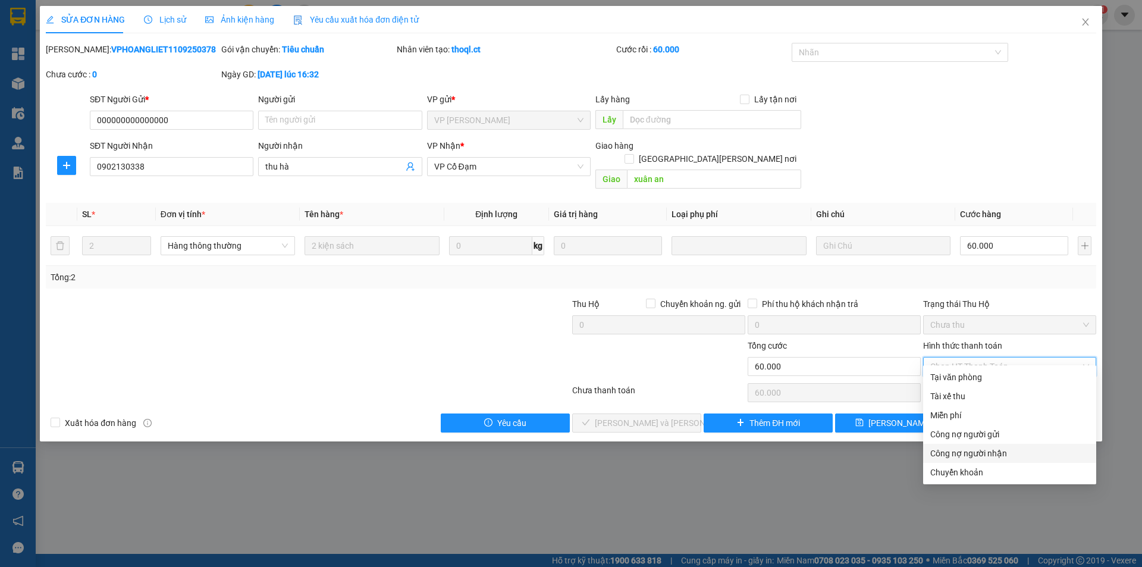
click at [972, 453] on div "Công nợ người nhận" at bounding box center [1009, 453] width 159 height 13
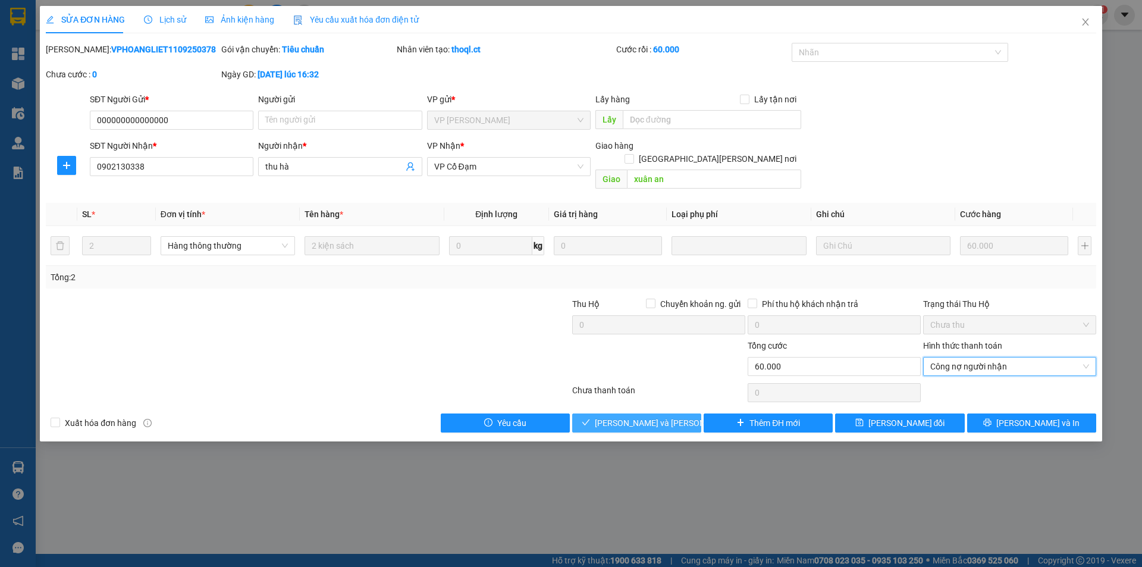
click at [648, 416] on span "[PERSON_NAME] và [PERSON_NAME] hàng" at bounding box center [675, 422] width 161 height 13
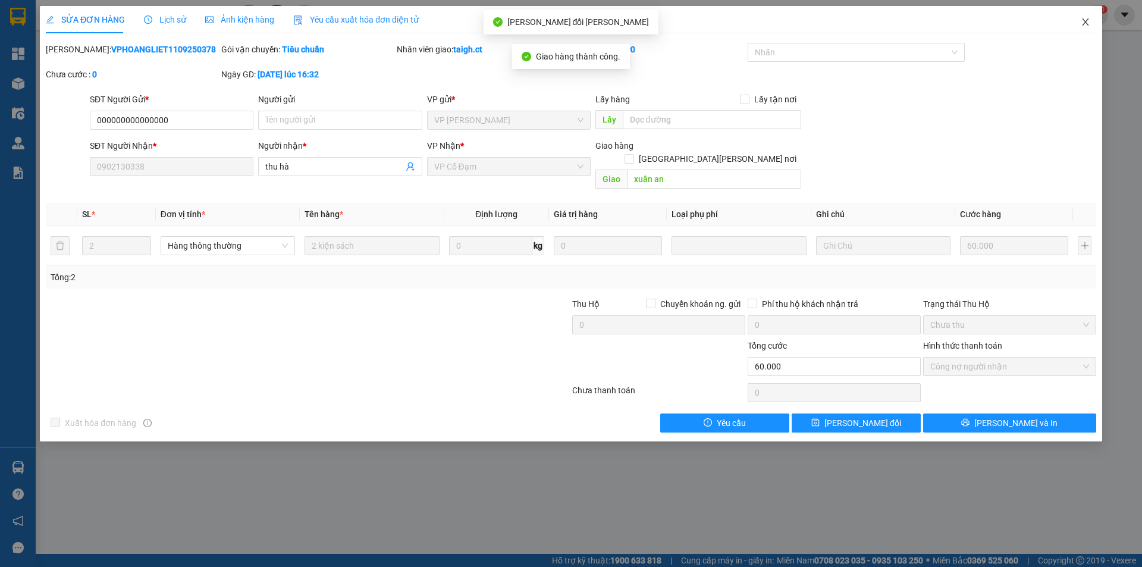
click at [1085, 20] on icon "close" at bounding box center [1085, 22] width 10 height 10
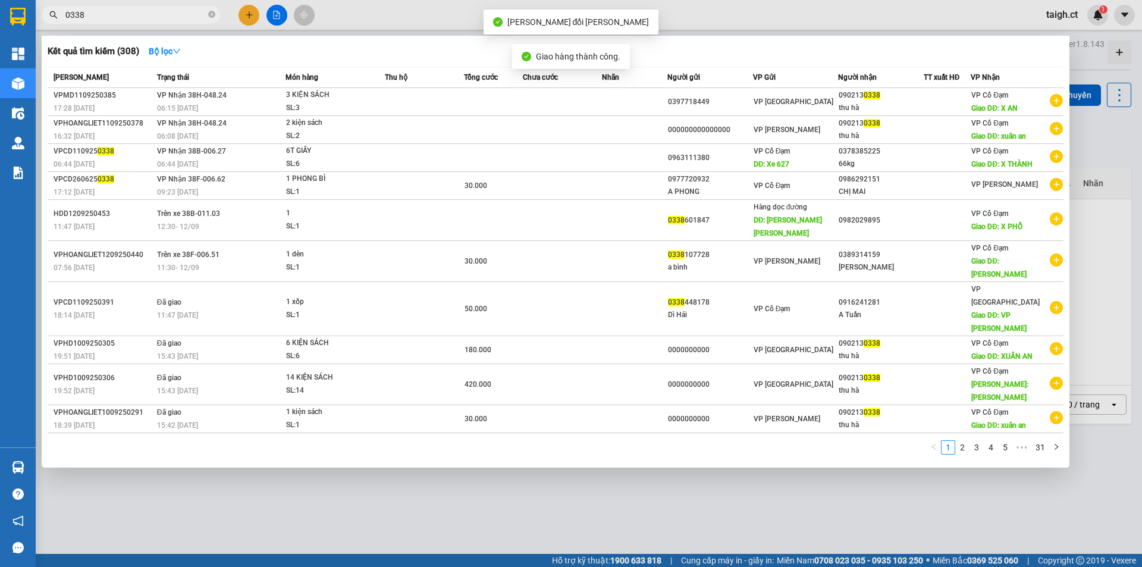
click at [175, 12] on input "0338" at bounding box center [135, 14] width 140 height 13
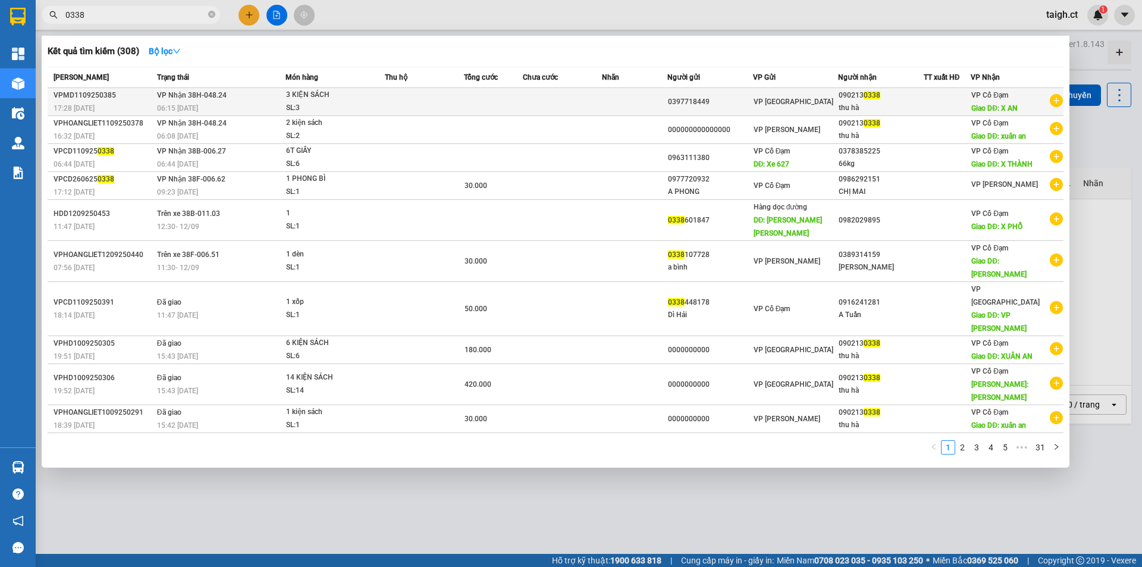
click at [197, 93] on span "VP Nhận 38H-048.24" at bounding box center [192, 95] width 70 height 8
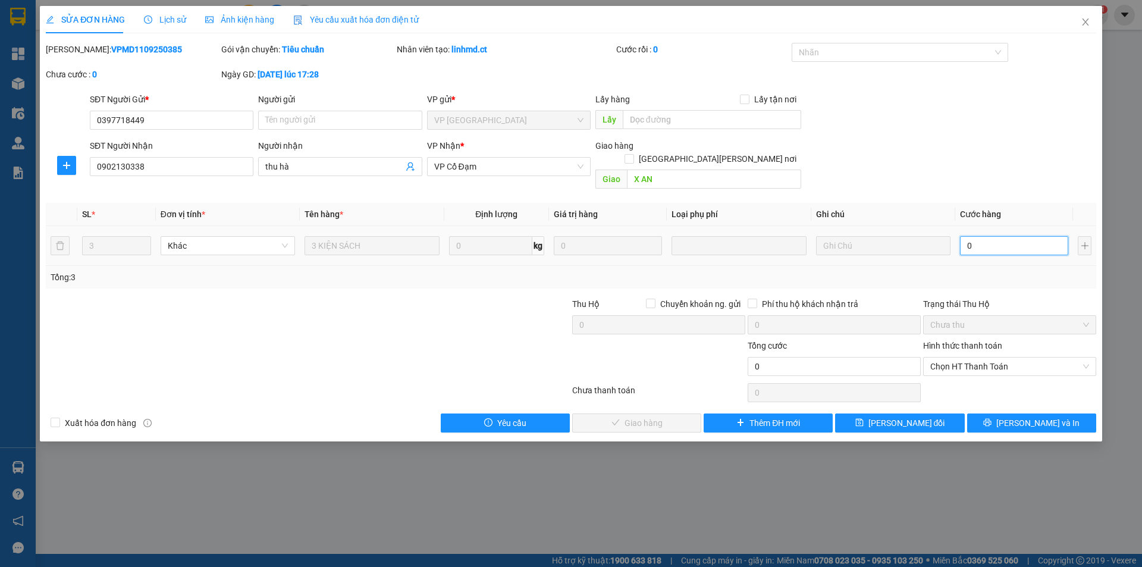
click at [997, 236] on input "0" at bounding box center [1014, 245] width 108 height 19
click at [968, 357] on span "Chọn HT Thanh Toán" at bounding box center [1009, 366] width 159 height 18
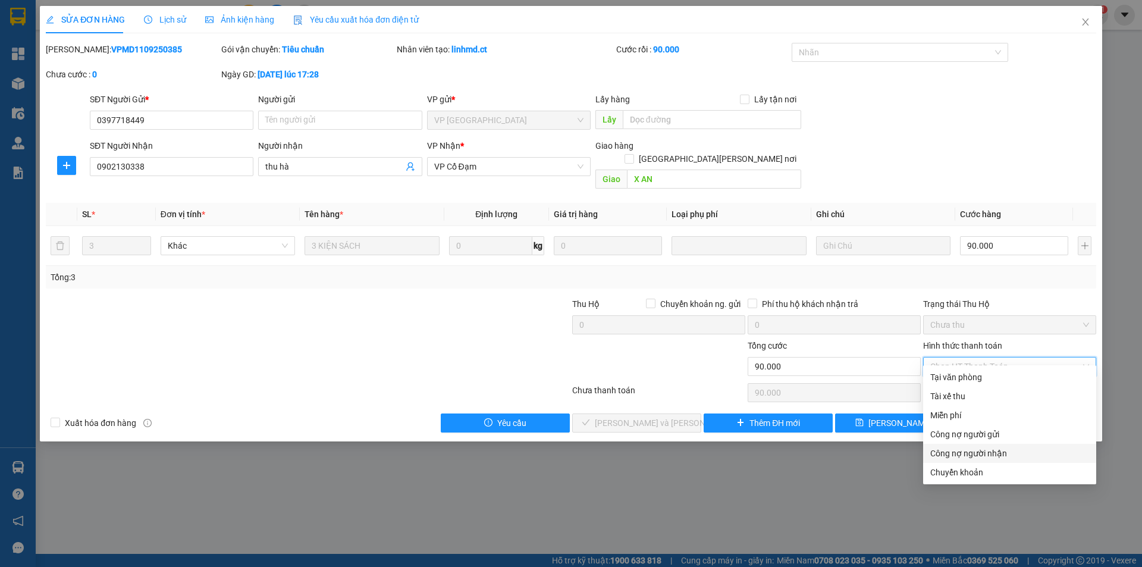
click at [957, 453] on div "Công nợ người nhận" at bounding box center [1009, 453] width 159 height 13
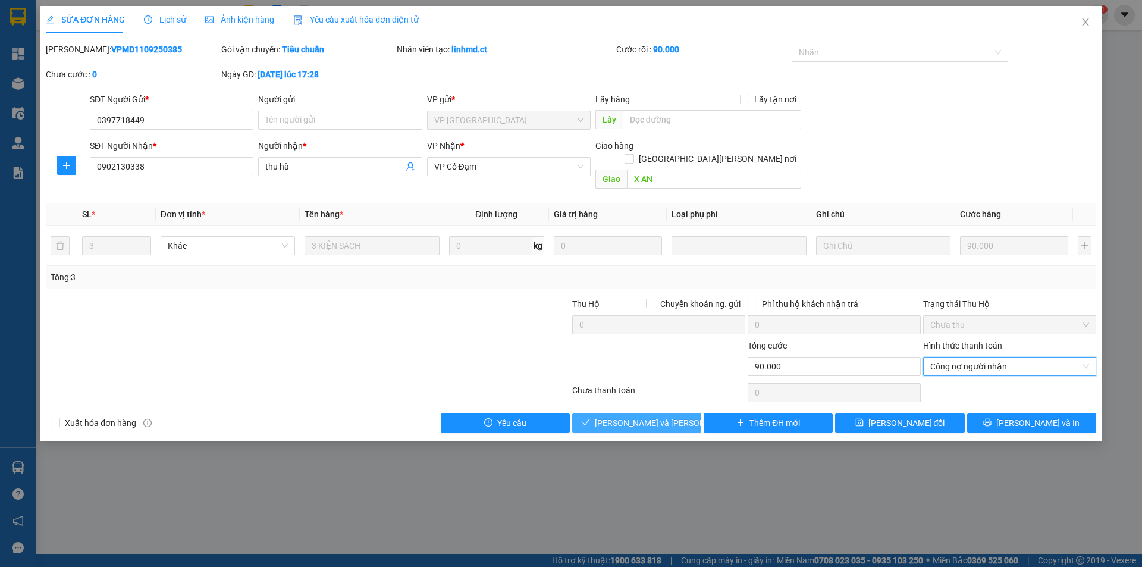
click at [664, 416] on span "[PERSON_NAME] và [PERSON_NAME] hàng" at bounding box center [675, 422] width 161 height 13
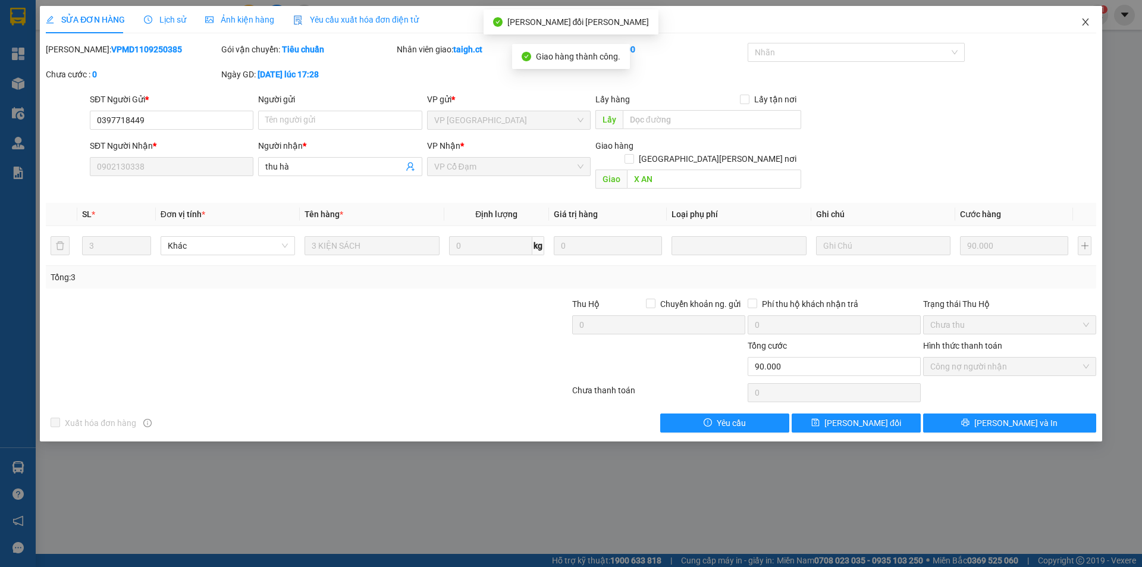
click at [1086, 19] on icon "close" at bounding box center [1085, 22] width 10 height 10
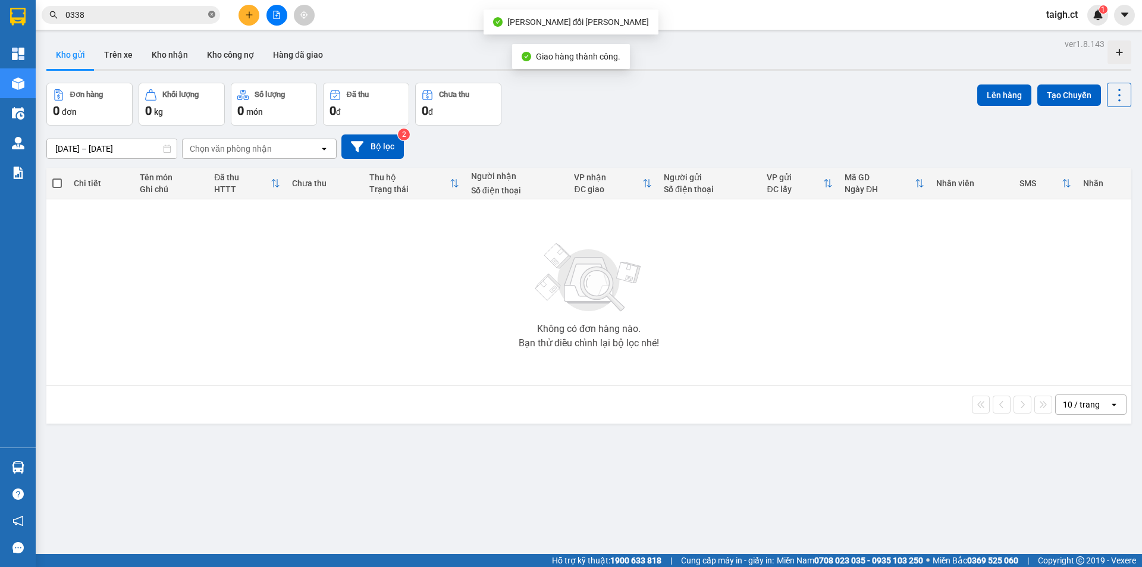
click at [212, 14] on icon "close-circle" at bounding box center [211, 14] width 7 height 7
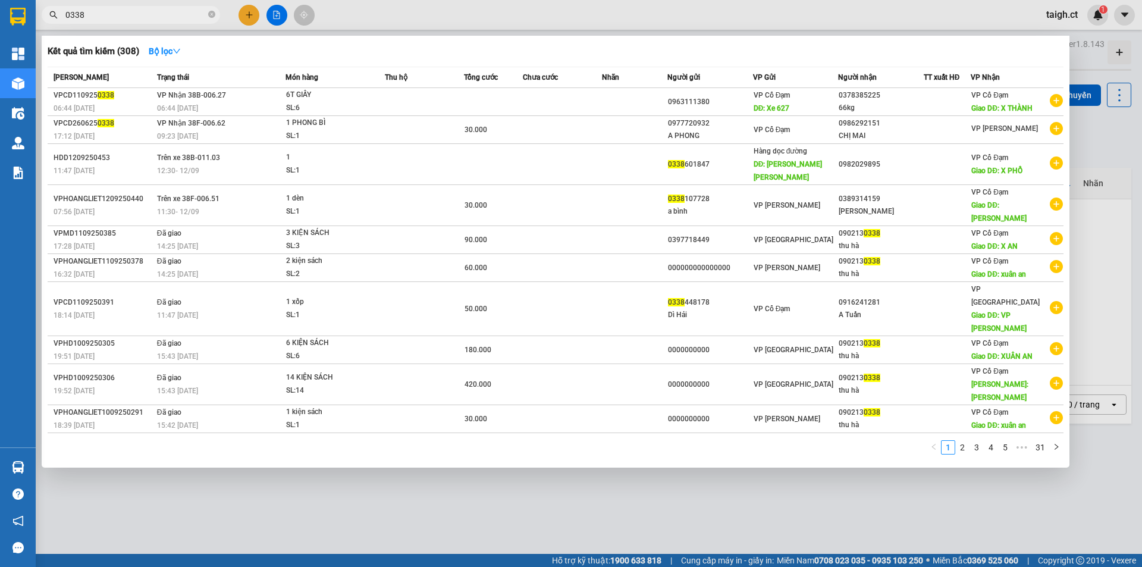
click at [212, 14] on icon "close-circle" at bounding box center [211, 14] width 7 height 7
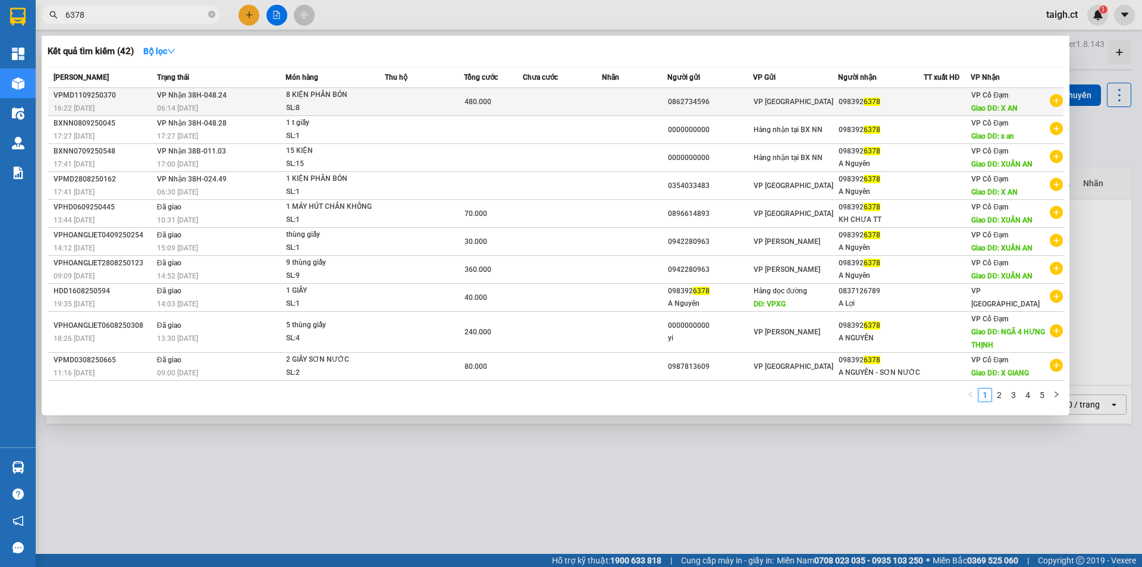
click at [184, 96] on span "VP Nhận 38H-048.24" at bounding box center [192, 95] width 70 height 8
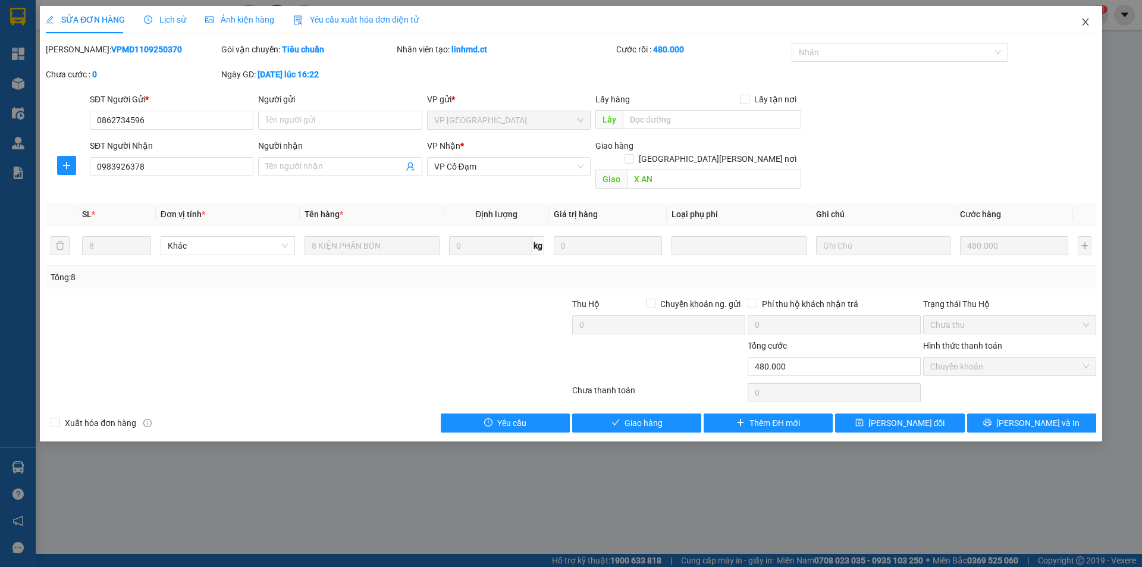
click at [1085, 23] on icon "close" at bounding box center [1085, 21] width 7 height 7
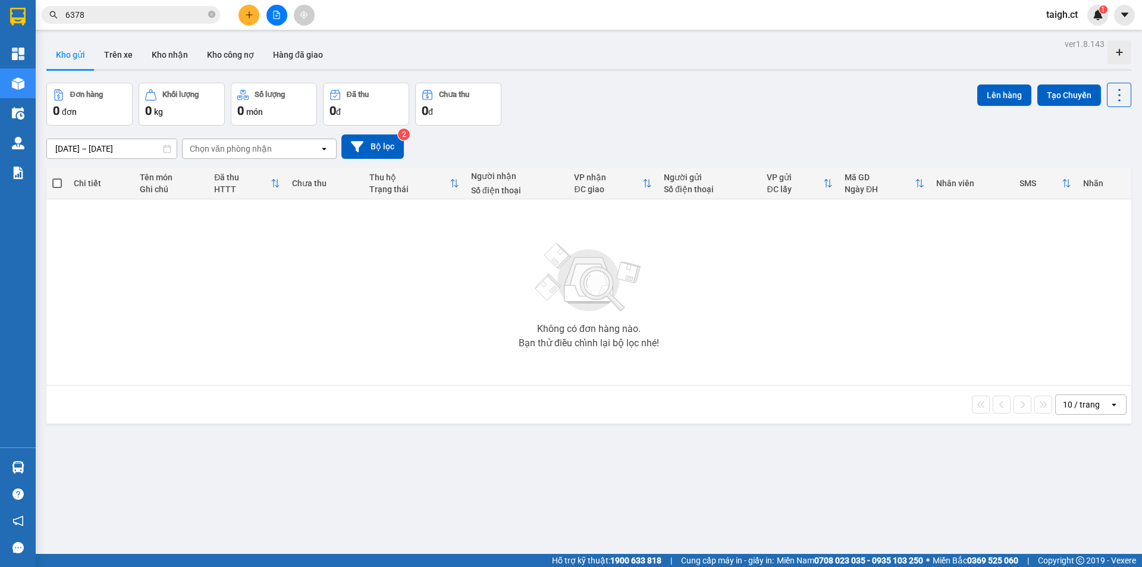
click at [169, 11] on input "6378" at bounding box center [135, 14] width 140 height 13
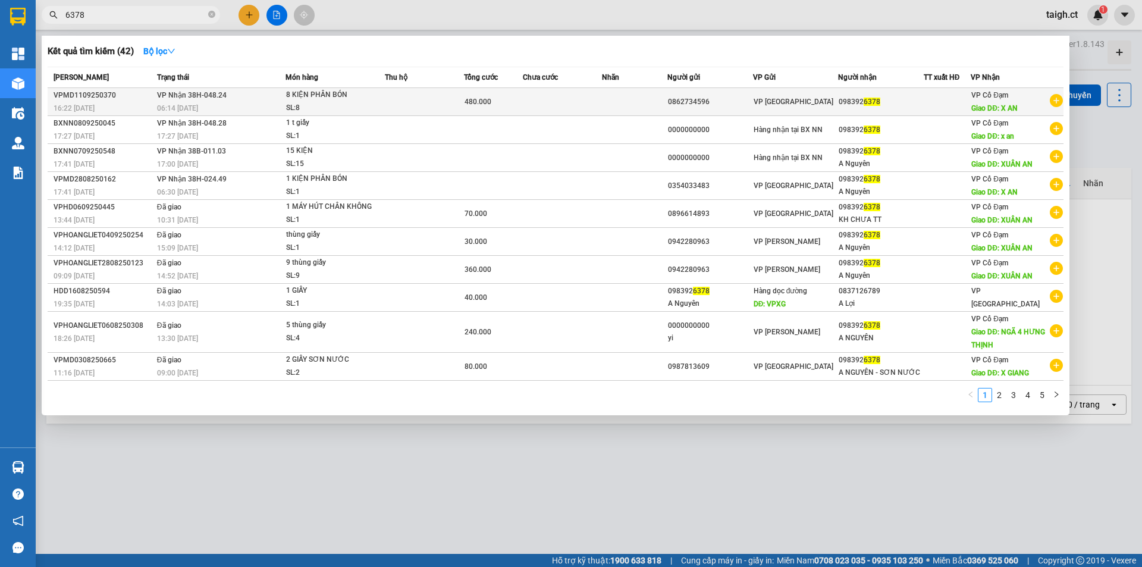
click at [181, 102] on div "06:14 [DATE]" at bounding box center [221, 108] width 128 height 13
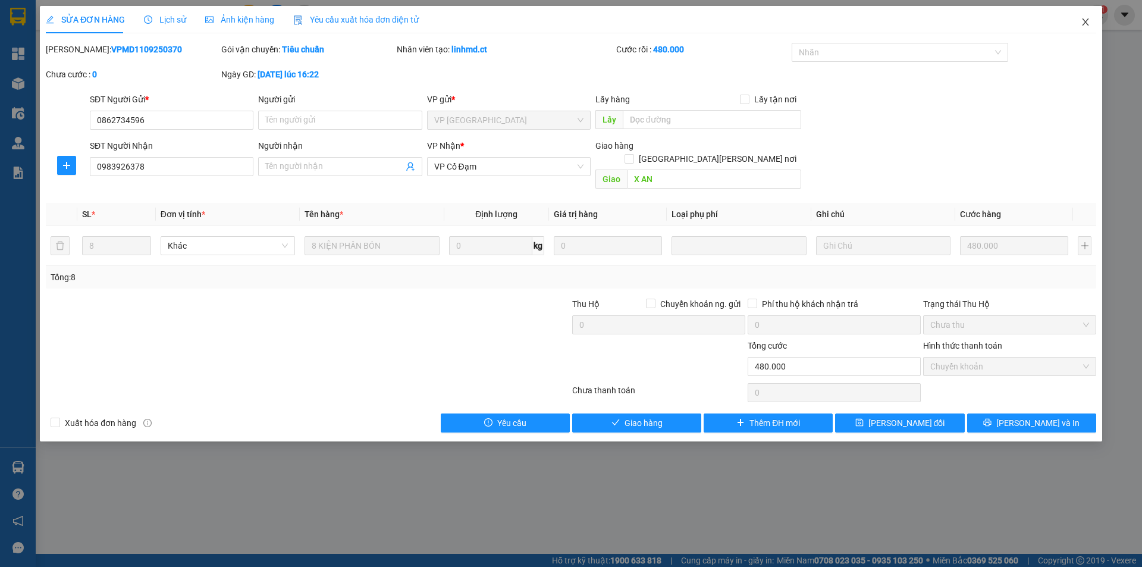
click at [1084, 18] on icon "close" at bounding box center [1085, 22] width 10 height 10
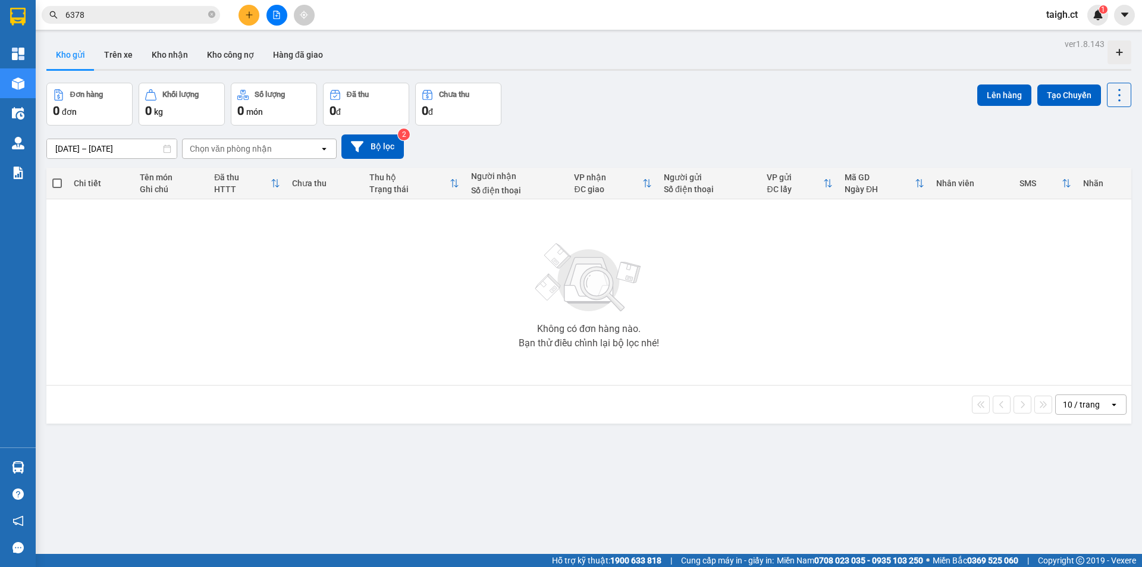
click at [164, 5] on div "Kết quả [PERSON_NAME] ( 42 ) Bộ lọc Mã ĐH Trạng thái Món hàng Thu hộ Tổng [PERS…" at bounding box center [116, 15] width 232 height 21
click at [184, 18] on input "6378" at bounding box center [135, 14] width 140 height 13
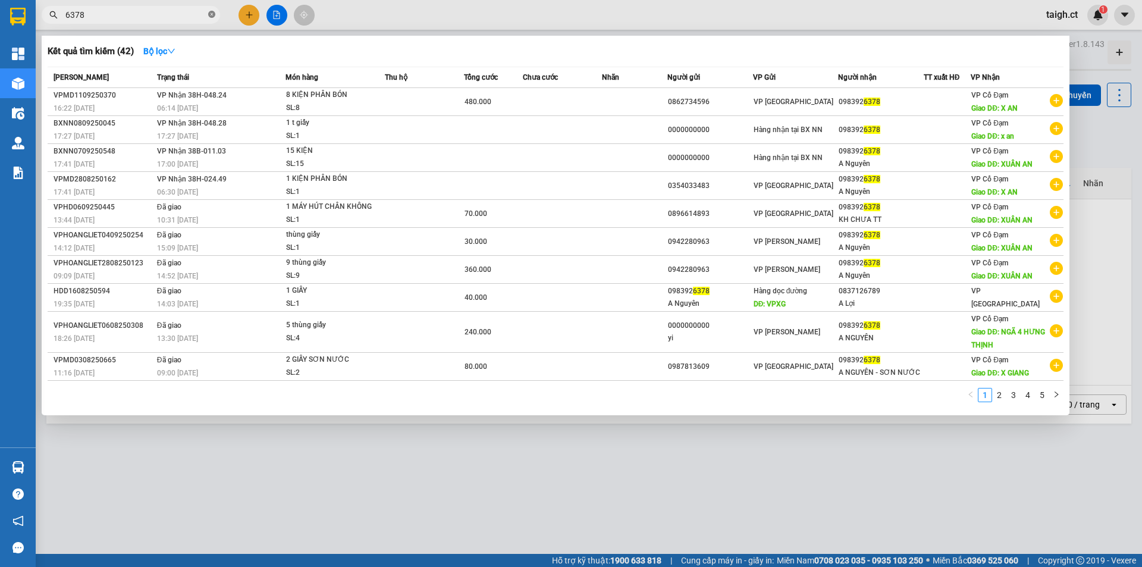
click at [213, 13] on icon "close-circle" at bounding box center [211, 14] width 7 height 7
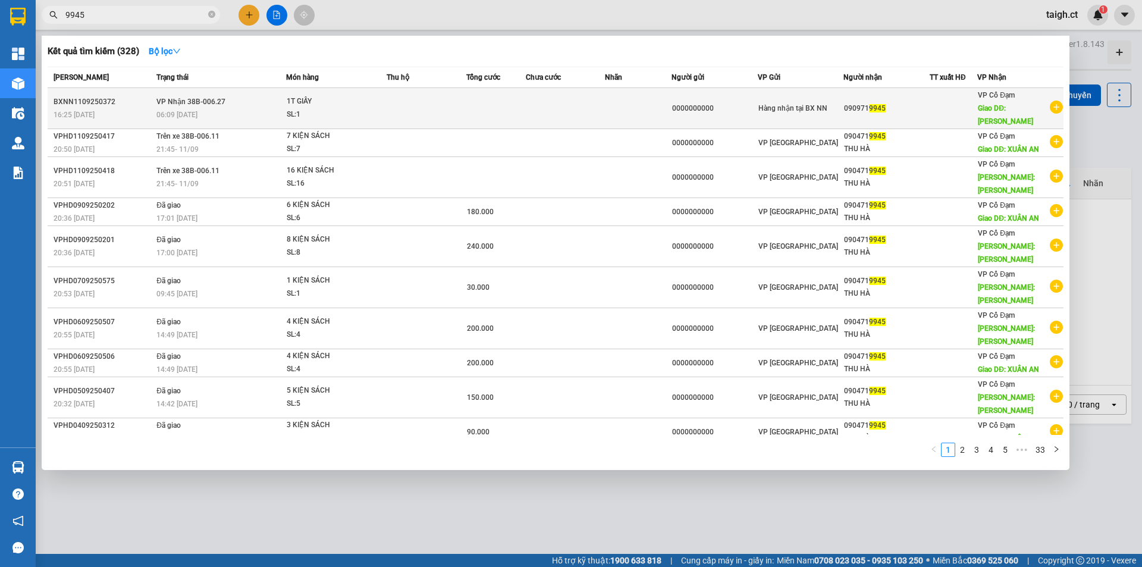
click at [216, 100] on td "[PERSON_NAME] 38B-006.27 06:09 [DATE]" at bounding box center [219, 108] width 133 height 41
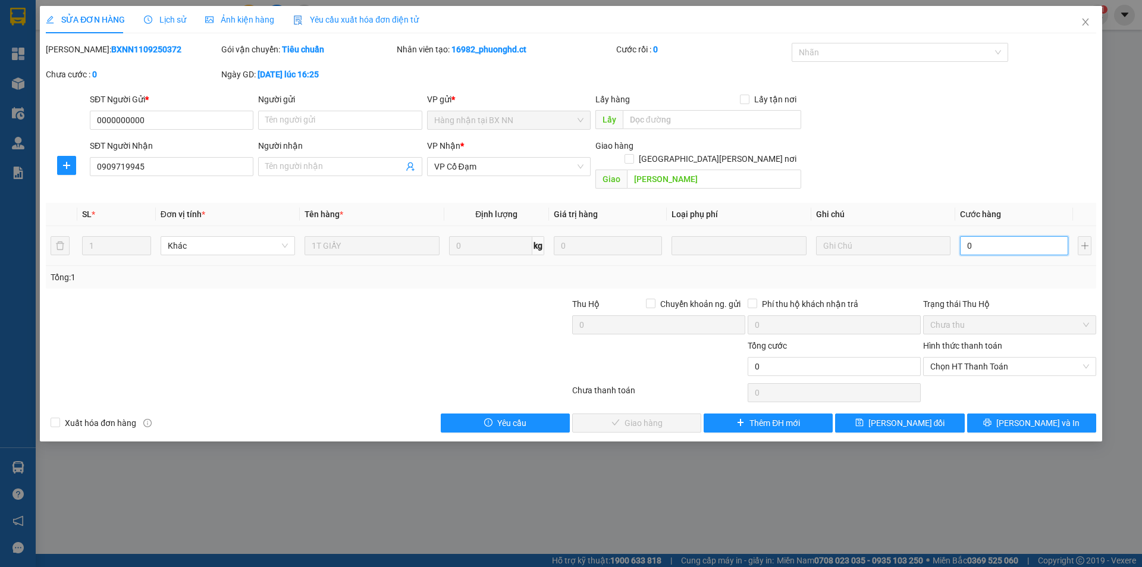
click at [1007, 236] on input "0" at bounding box center [1014, 245] width 108 height 19
click at [980, 358] on span "Chọn HT Thanh Toán" at bounding box center [1009, 366] width 159 height 18
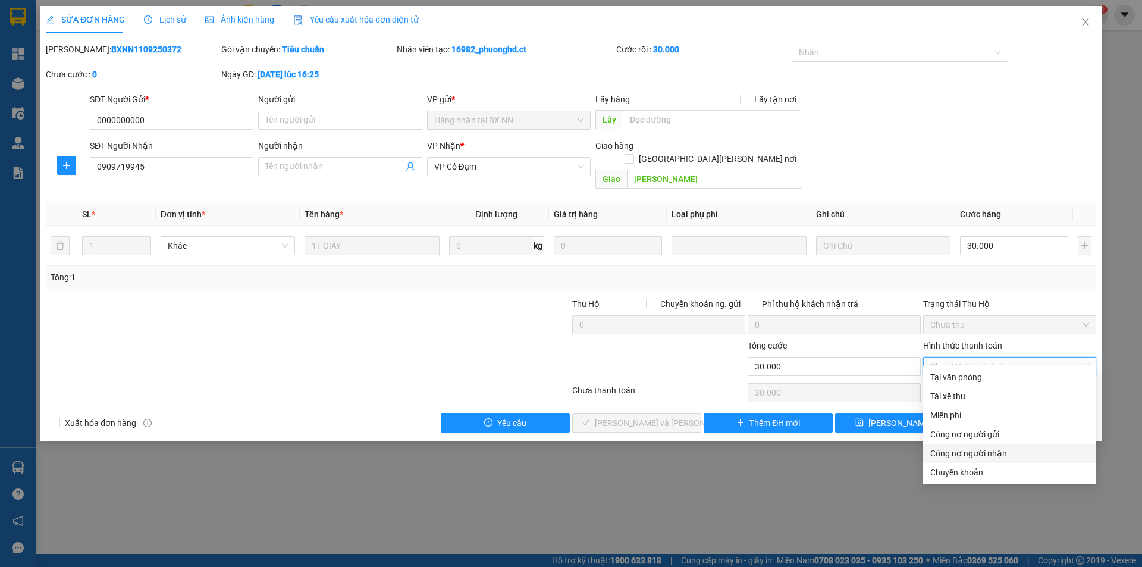
click at [956, 460] on div "Công nợ người nhận" at bounding box center [1009, 453] width 173 height 19
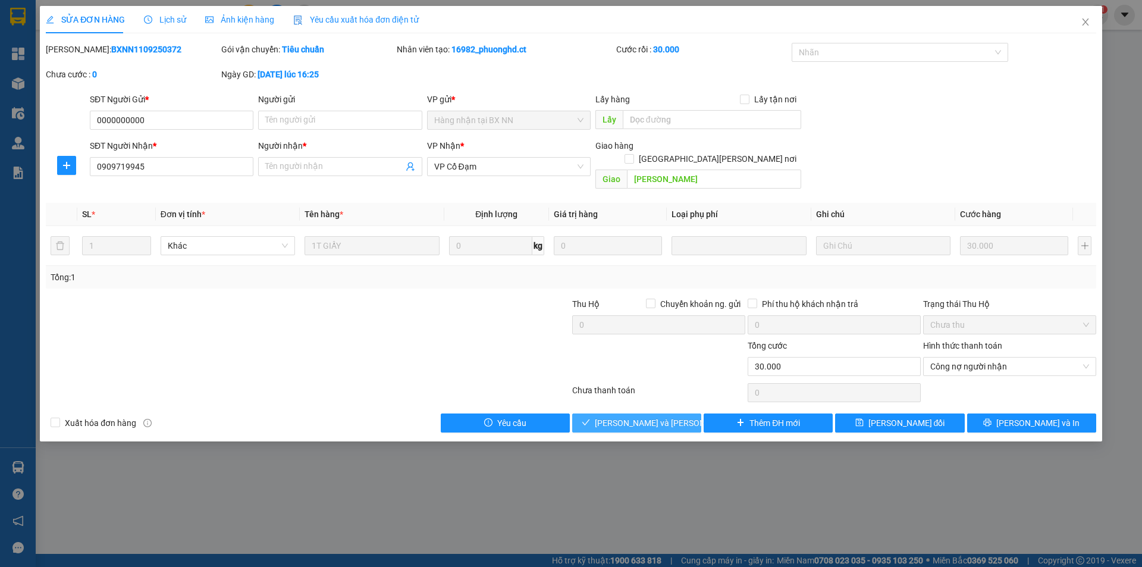
click at [653, 416] on span "[PERSON_NAME] và [PERSON_NAME] hàng" at bounding box center [675, 422] width 161 height 13
click at [290, 171] on input "Người nhận *" at bounding box center [333, 166] width 137 height 13
click at [1082, 22] on icon "close" at bounding box center [1085, 22] width 10 height 10
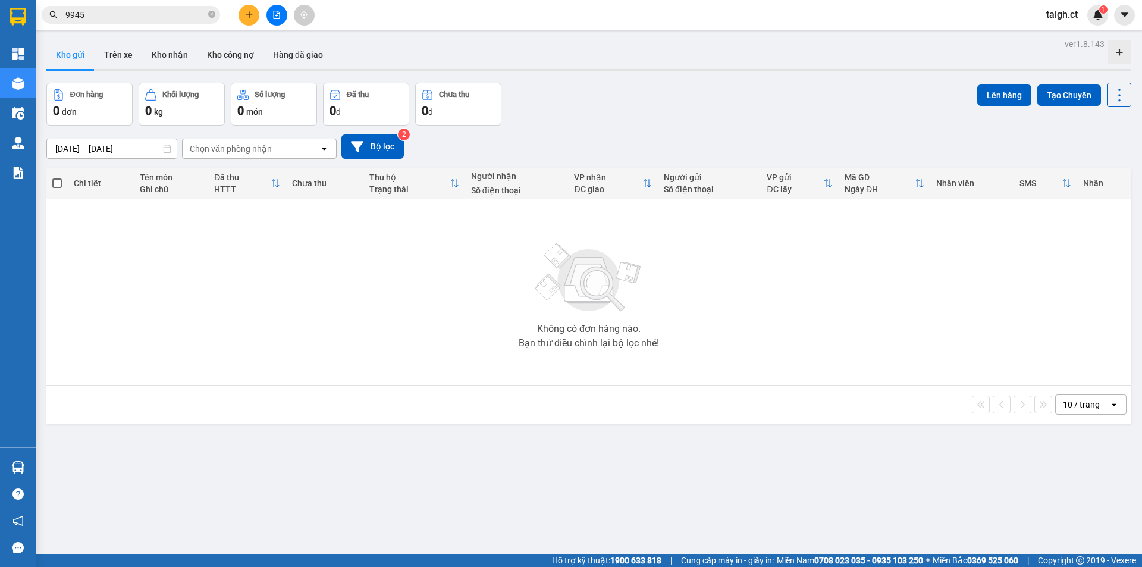
click at [134, 16] on input "9945" at bounding box center [135, 14] width 140 height 13
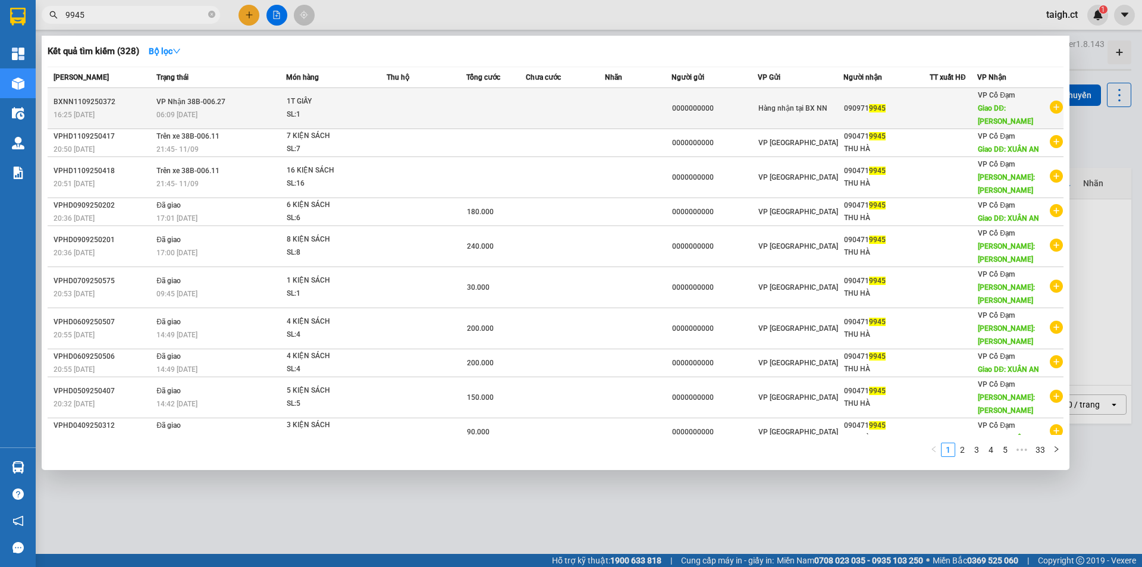
click at [187, 98] on span "VP Nhận 38B-006.27" at bounding box center [190, 102] width 69 height 8
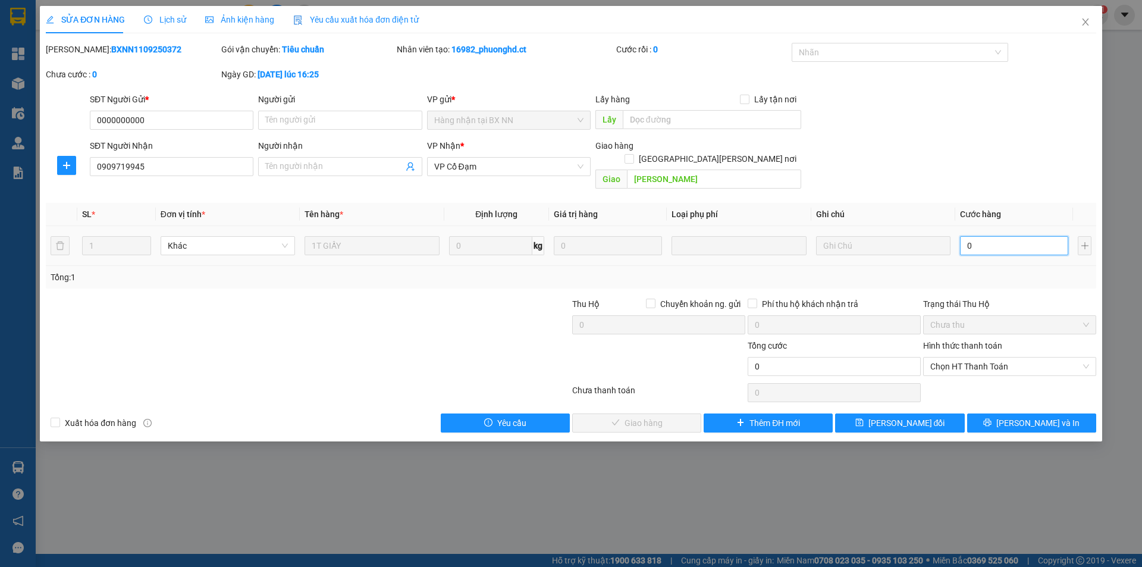
click at [1009, 236] on input "0" at bounding box center [1014, 245] width 108 height 19
click at [957, 357] on span "Chọn HT Thanh Toán" at bounding box center [1009, 366] width 159 height 18
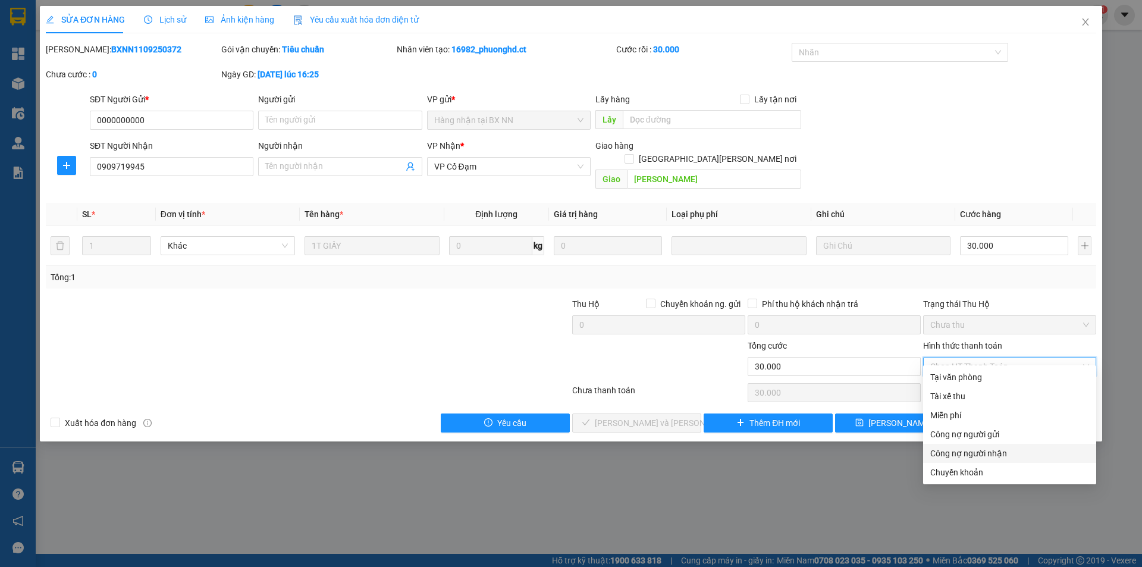
click at [941, 450] on div "Công nợ người nhận" at bounding box center [1009, 453] width 159 height 13
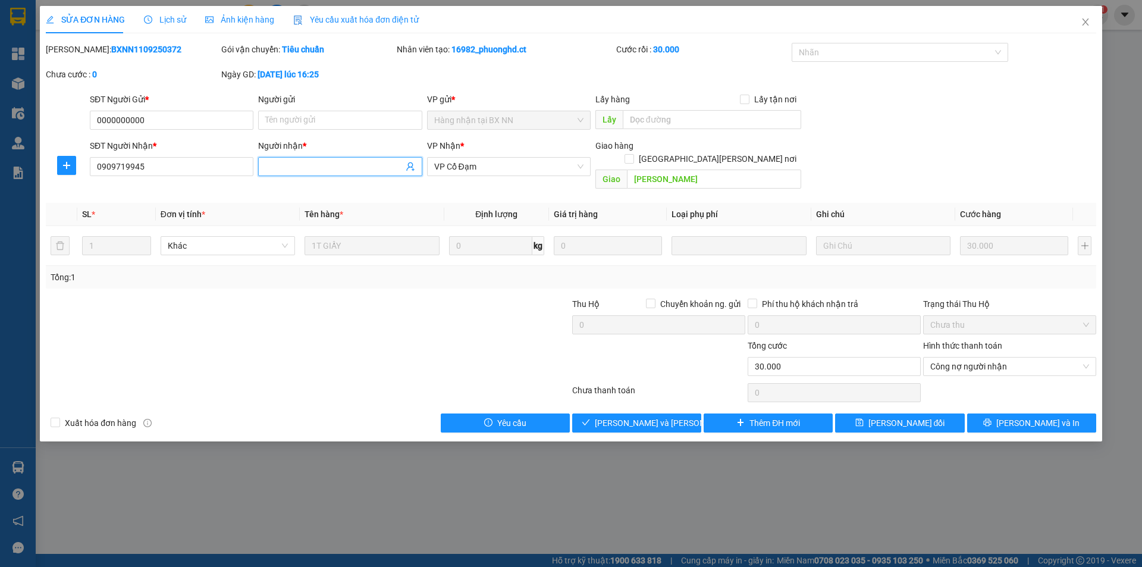
click at [309, 170] on input "Người nhận *" at bounding box center [333, 166] width 137 height 13
click at [349, 230] on div "THU HÀ - 0904719945" at bounding box center [339, 228] width 149 height 13
click at [670, 416] on span "[PERSON_NAME] và [PERSON_NAME] hàng" at bounding box center [675, 422] width 161 height 13
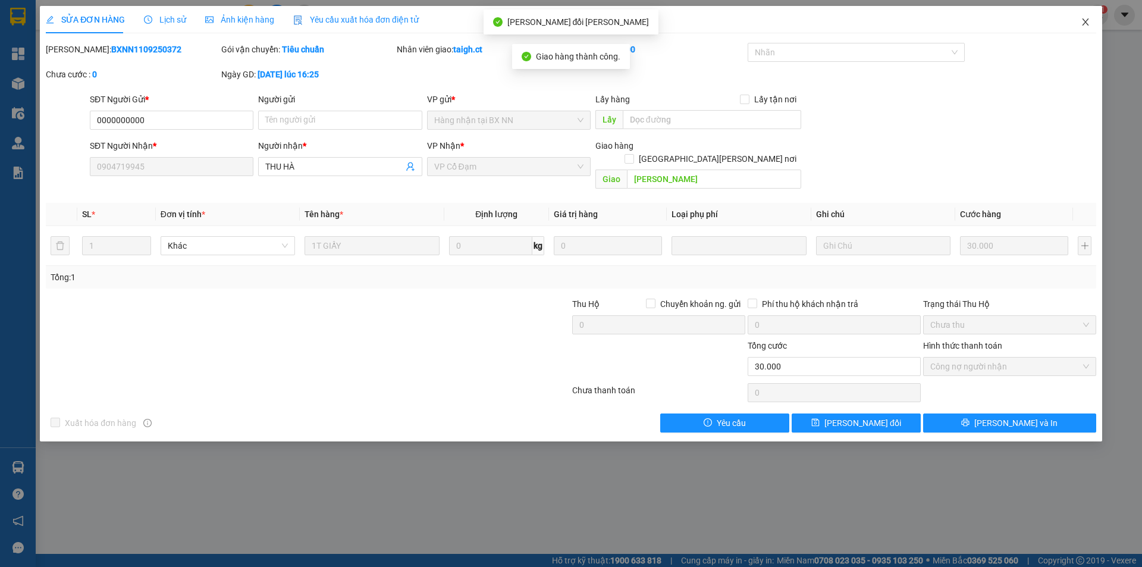
click at [1087, 18] on icon "close" at bounding box center [1085, 22] width 10 height 10
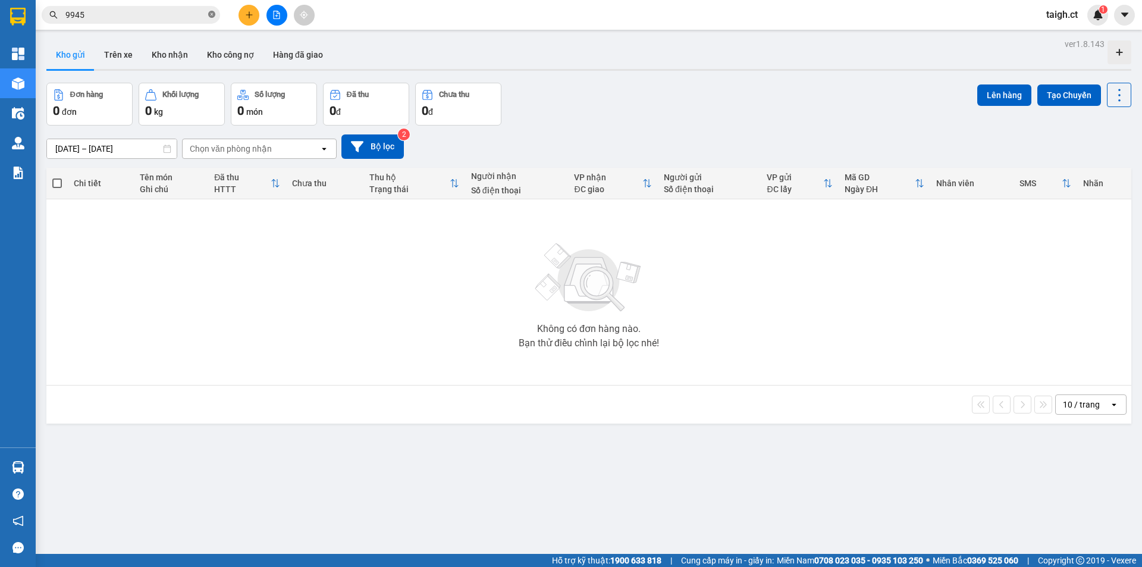
click at [214, 14] on icon "close-circle" at bounding box center [211, 14] width 7 height 7
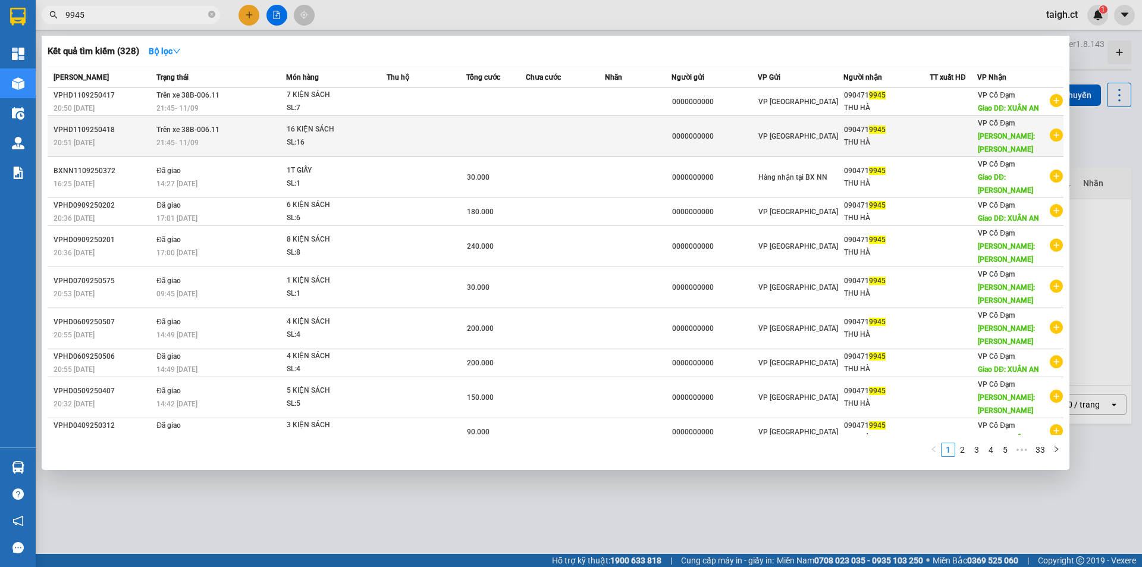
click at [202, 127] on span "Trên xe 38B-006.11" at bounding box center [187, 129] width 63 height 8
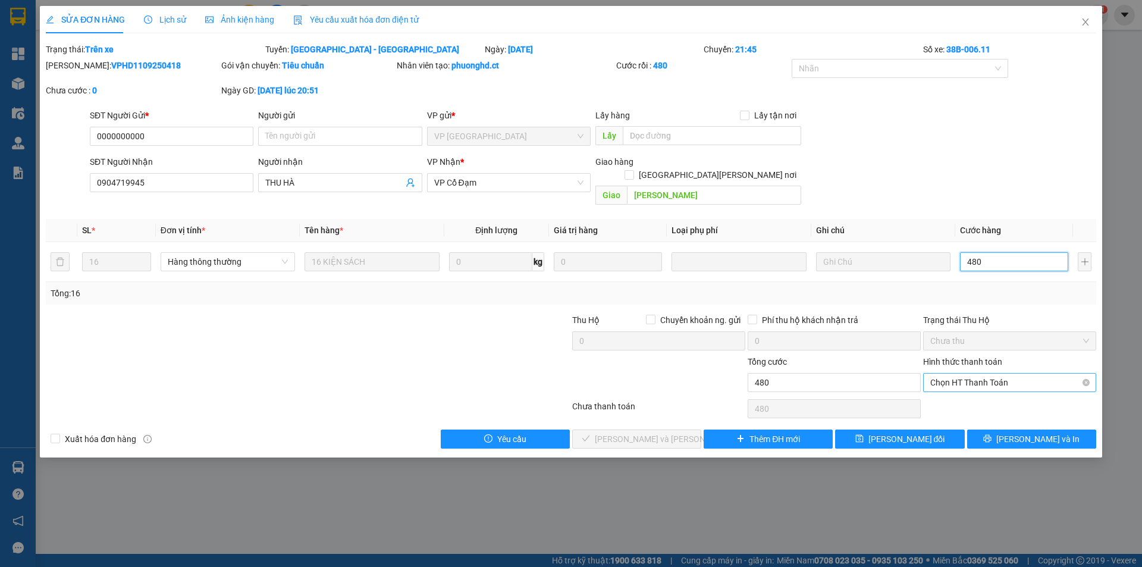
click at [966, 374] on span "Chọn HT Thanh Toán" at bounding box center [1009, 382] width 159 height 18
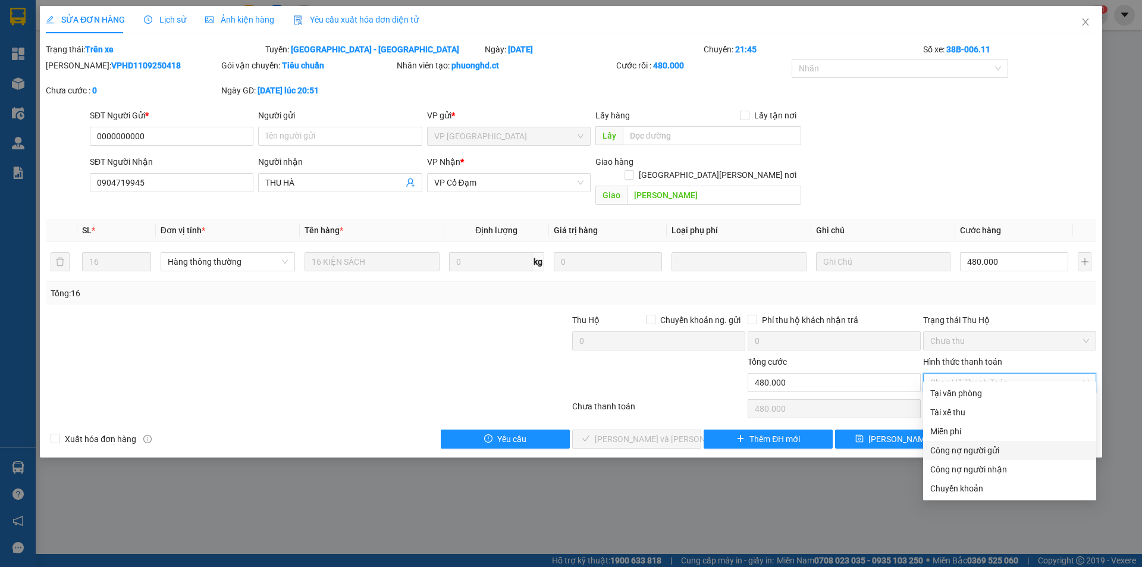
click at [968, 469] on div "Công nợ người nhận" at bounding box center [1009, 469] width 159 height 13
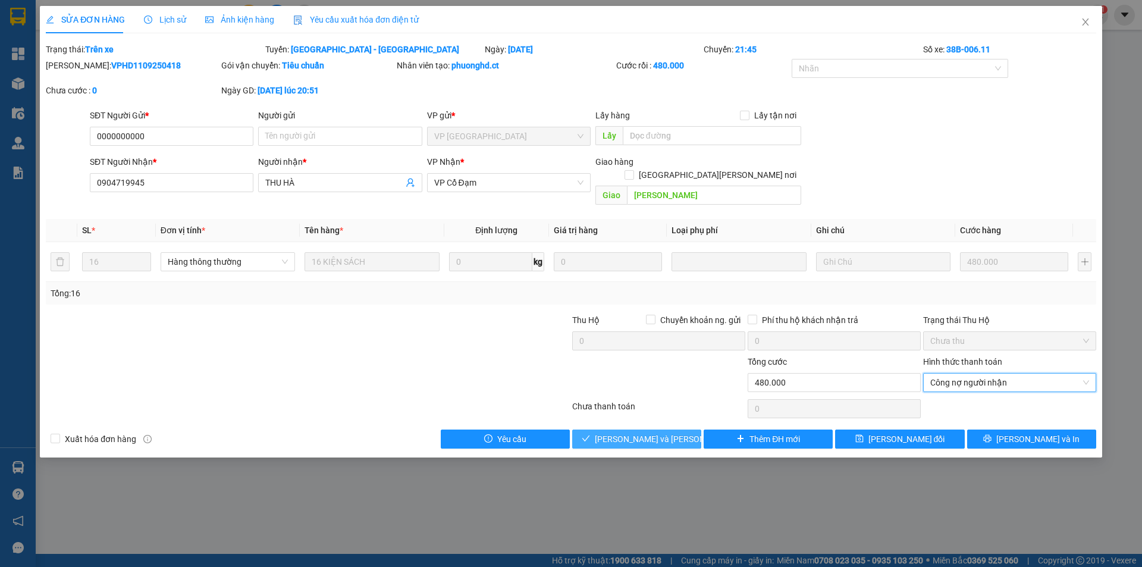
click at [658, 432] on span "[PERSON_NAME] và [PERSON_NAME] hàng" at bounding box center [675, 438] width 161 height 13
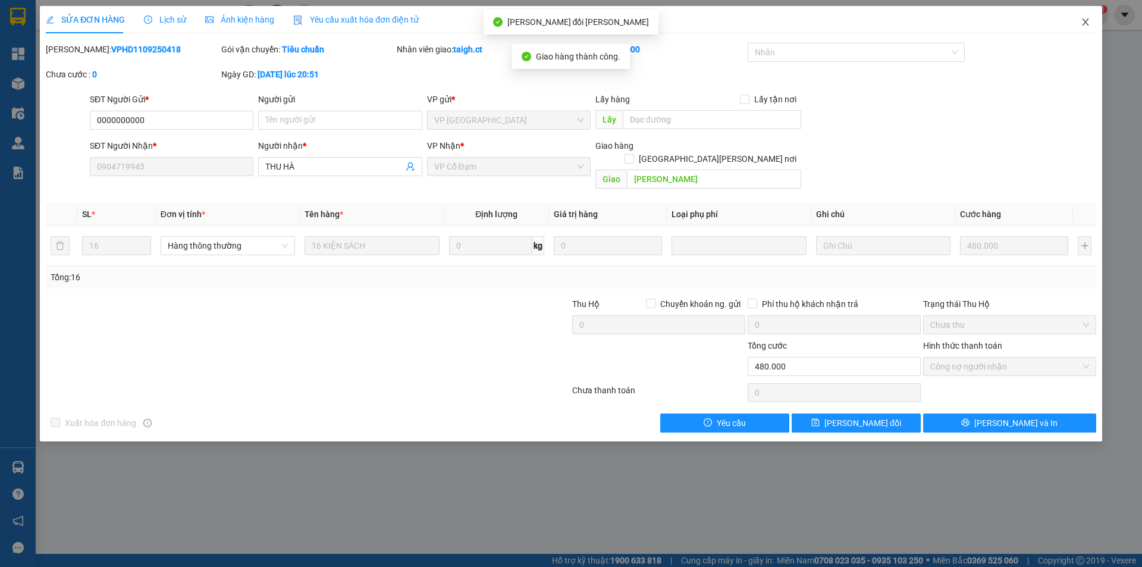
click at [1086, 16] on span "Close" at bounding box center [1085, 22] width 33 height 33
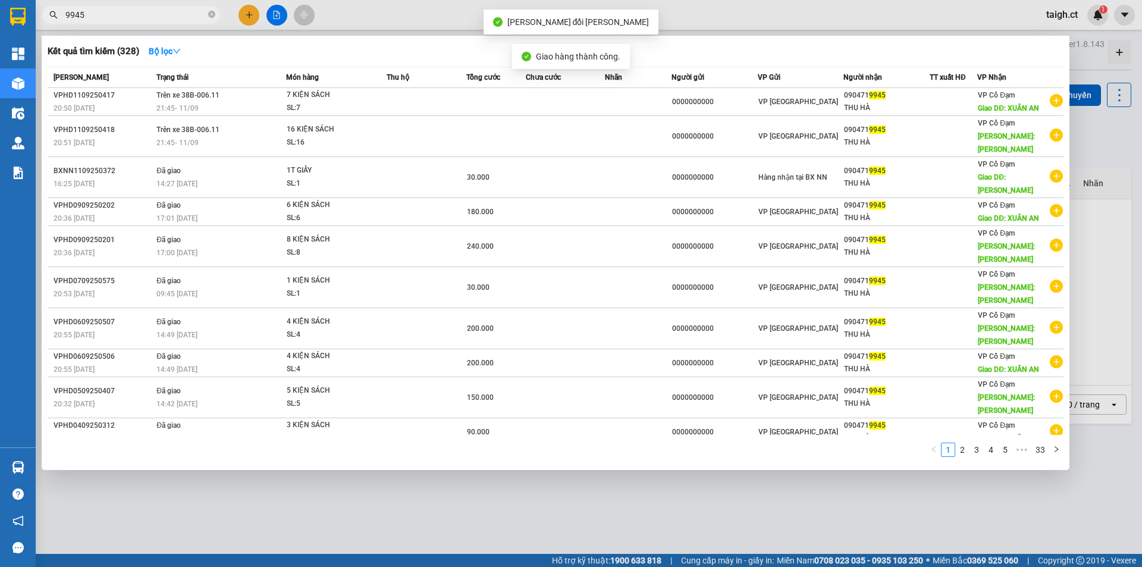
click at [158, 16] on input "9945" at bounding box center [135, 14] width 140 height 13
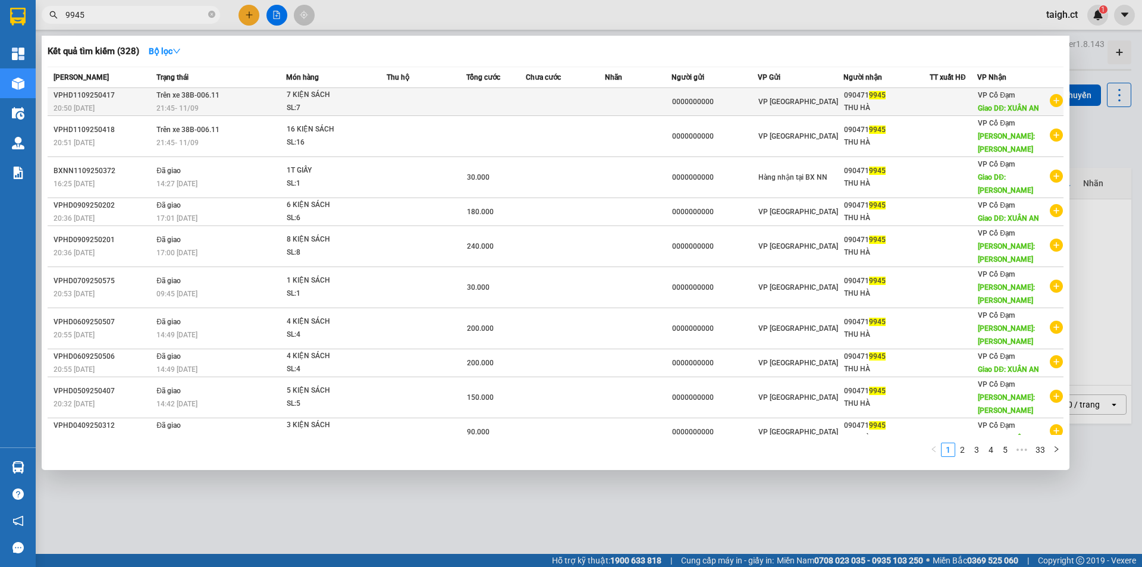
click at [184, 95] on span "Trên xe 38B-006.11" at bounding box center [187, 95] width 63 height 8
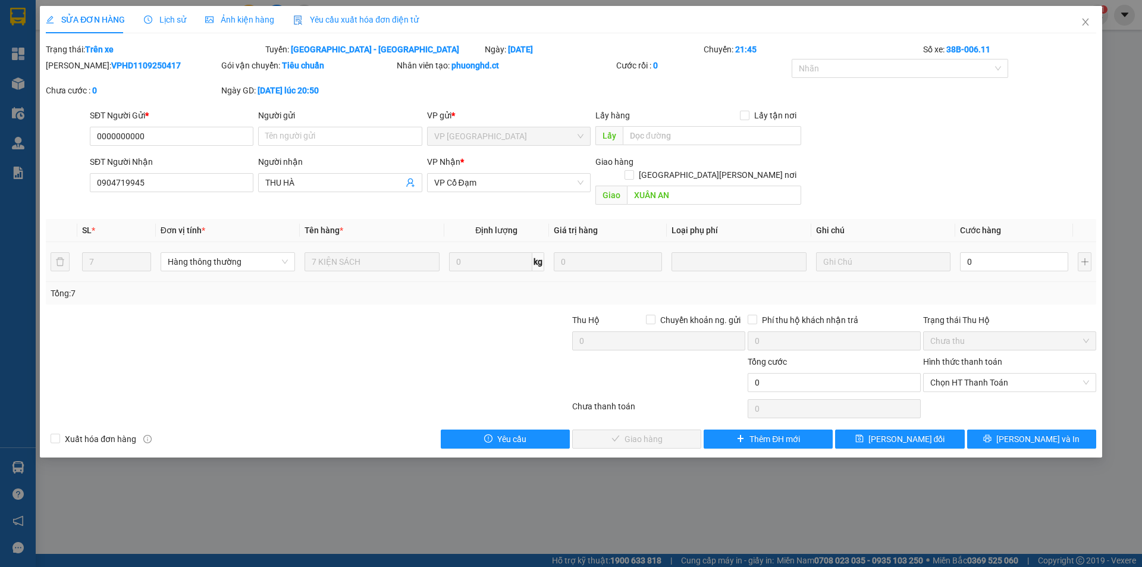
click at [1014, 242] on td "0" at bounding box center [1014, 262] width 118 height 40
click at [1015, 252] on input "0" at bounding box center [1014, 261] width 108 height 19
click at [1013, 373] on span "Chọn HT Thanh Toán" at bounding box center [1009, 382] width 159 height 18
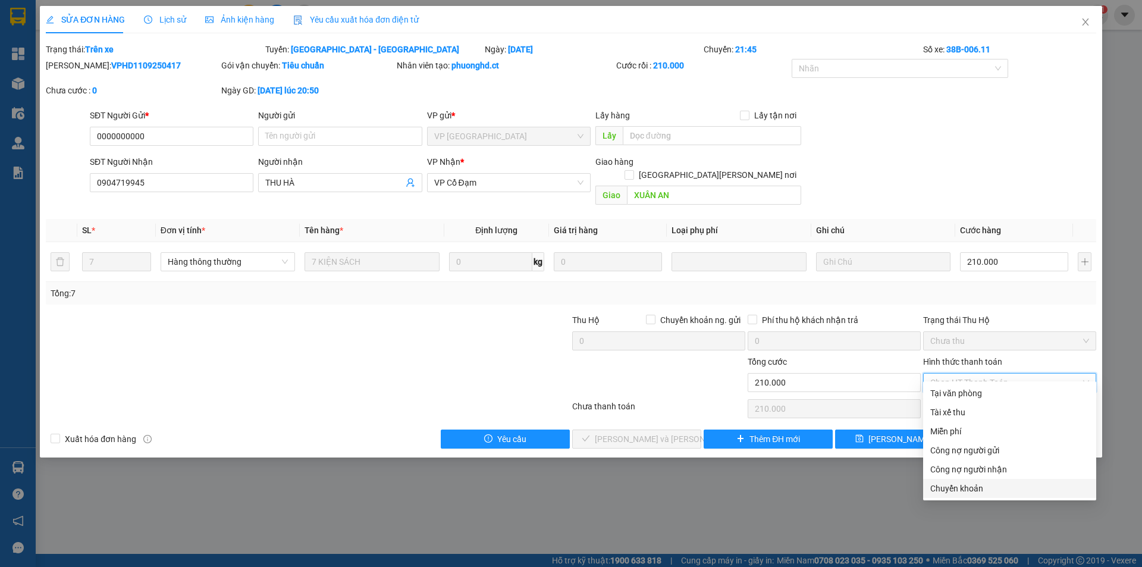
drag, startPoint x: 952, startPoint y: 482, endPoint x: 947, endPoint y: 477, distance: 6.7
click at [952, 483] on div "Chuyển khoản" at bounding box center [1009, 488] width 159 height 13
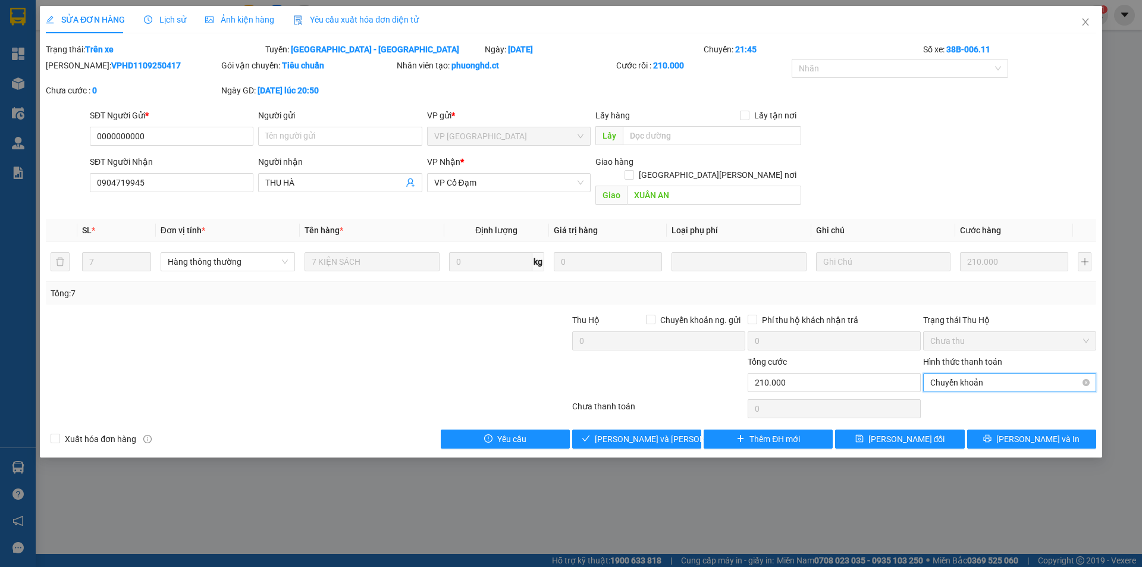
click at [961, 373] on span "Chuyển khoản" at bounding box center [1009, 382] width 159 height 18
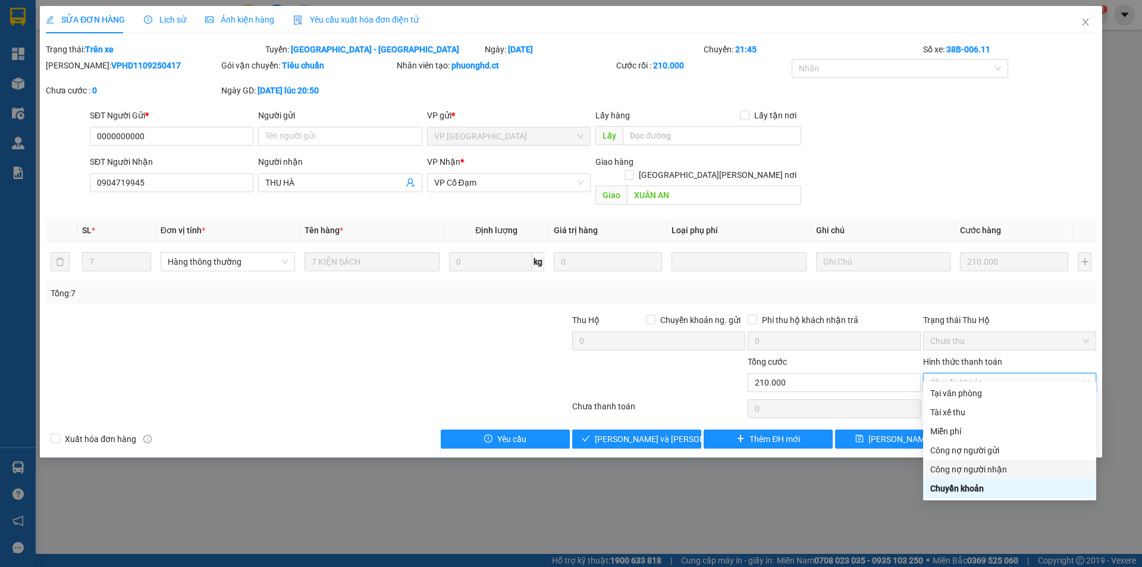
click at [954, 474] on div "Công nợ người nhận" at bounding box center [1009, 469] width 159 height 13
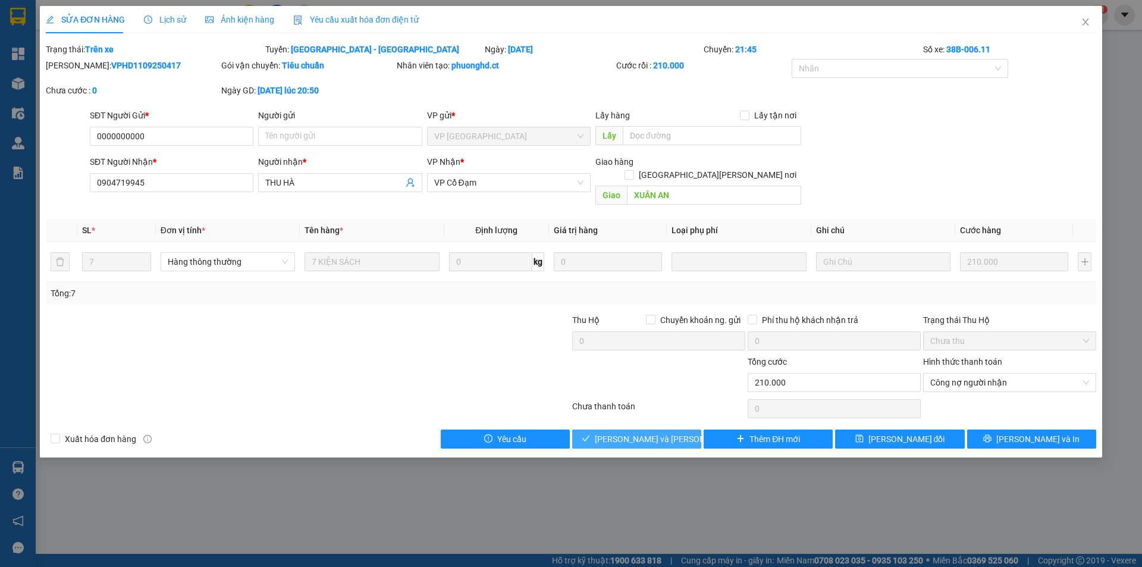
click at [615, 432] on span "[PERSON_NAME] và [PERSON_NAME] hàng" at bounding box center [675, 438] width 161 height 13
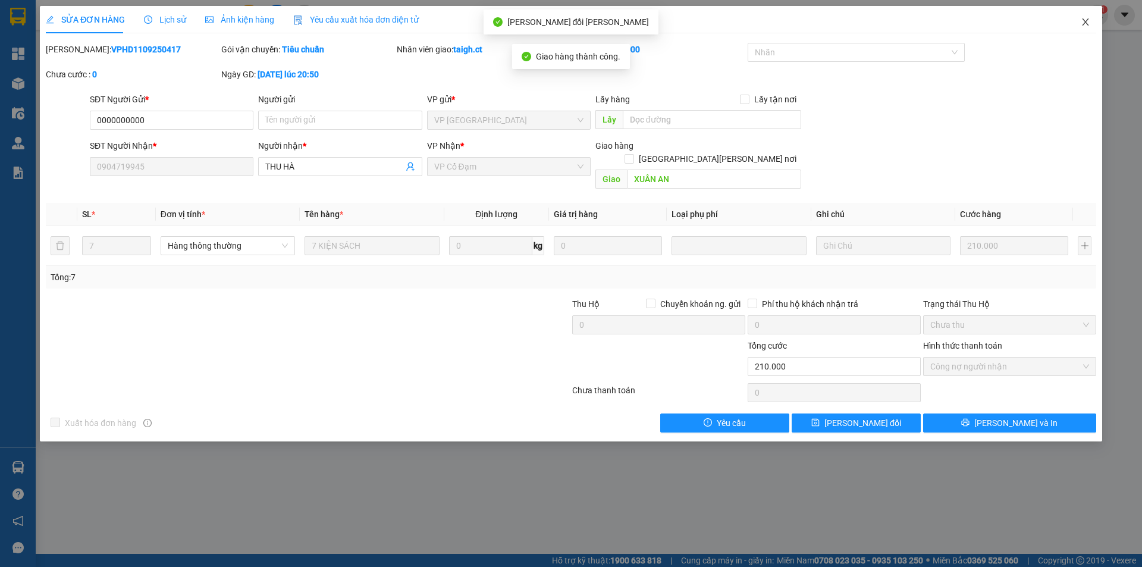
click at [1086, 14] on span "Close" at bounding box center [1085, 22] width 33 height 33
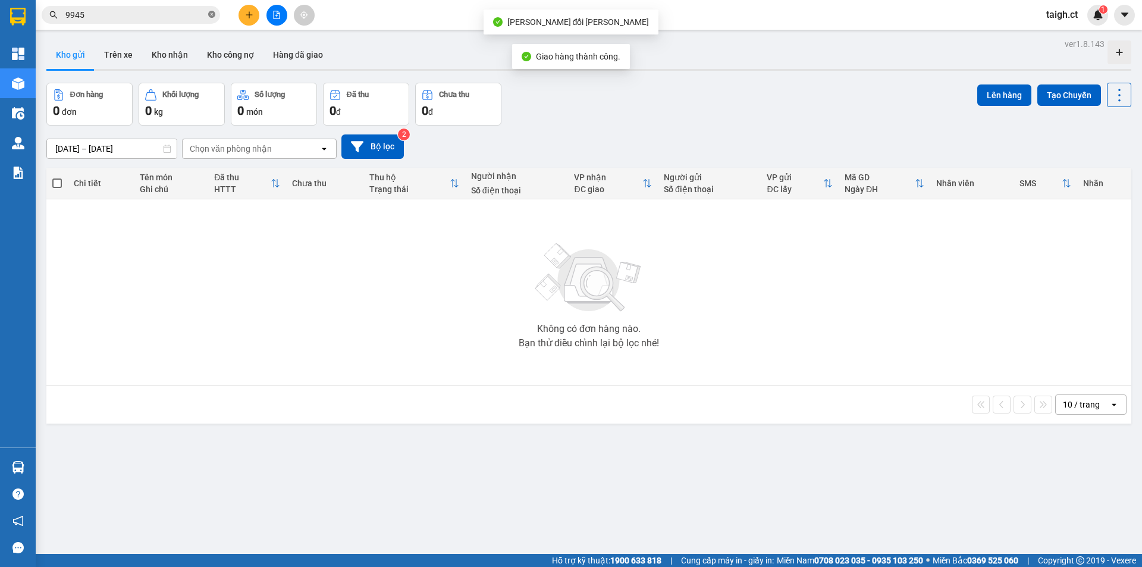
click at [212, 12] on icon "close-circle" at bounding box center [211, 14] width 7 height 7
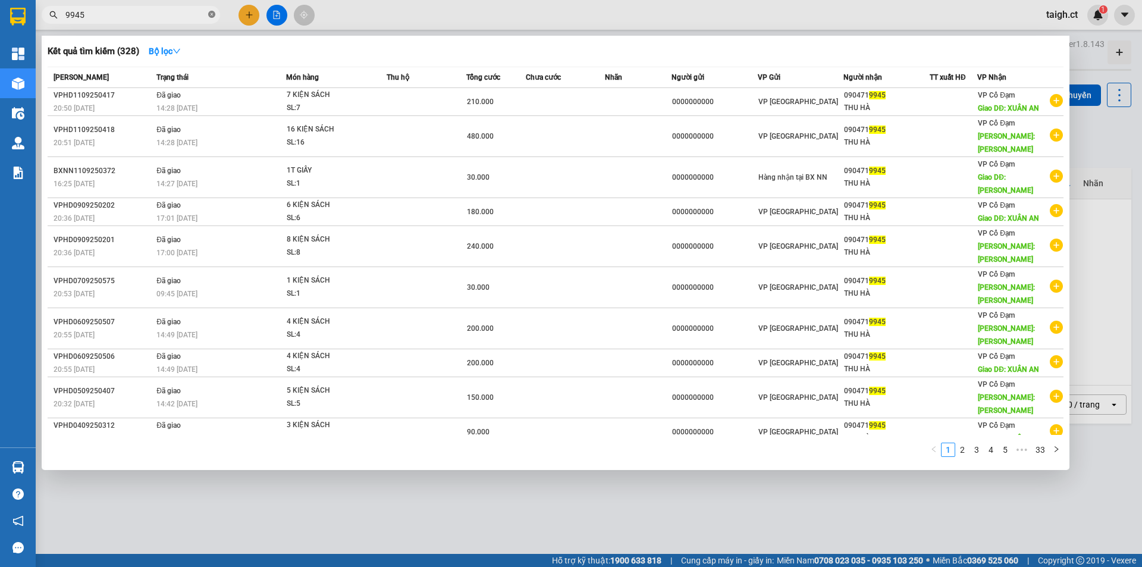
click at [213, 14] on icon "close-circle" at bounding box center [211, 14] width 7 height 7
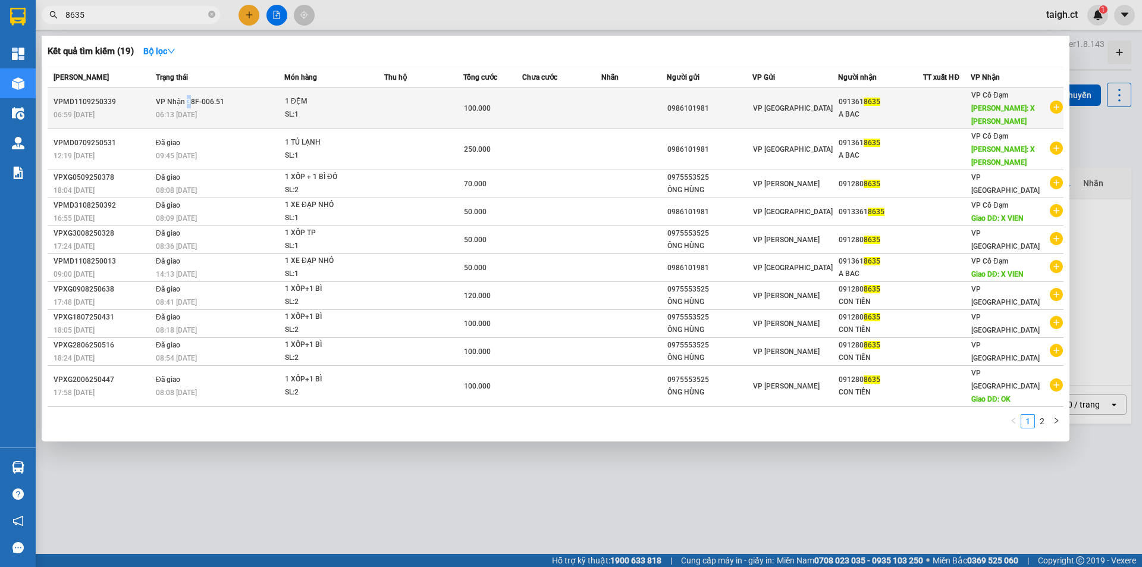
click at [188, 100] on span "VP Nhận 38F-006.51" at bounding box center [190, 101] width 68 height 10
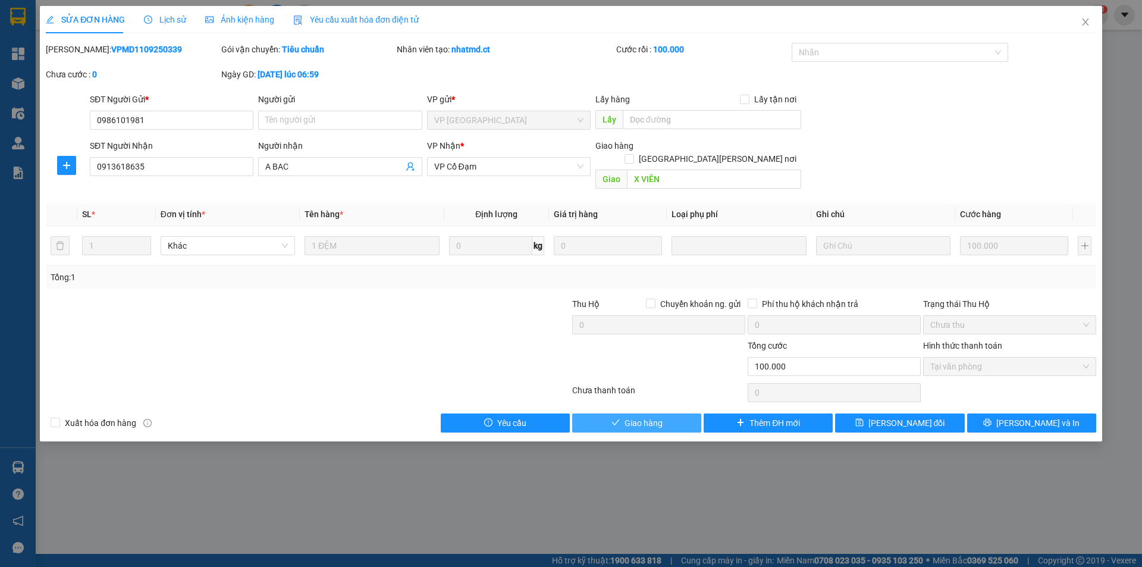
click at [659, 416] on span "Giao hàng" at bounding box center [643, 422] width 38 height 13
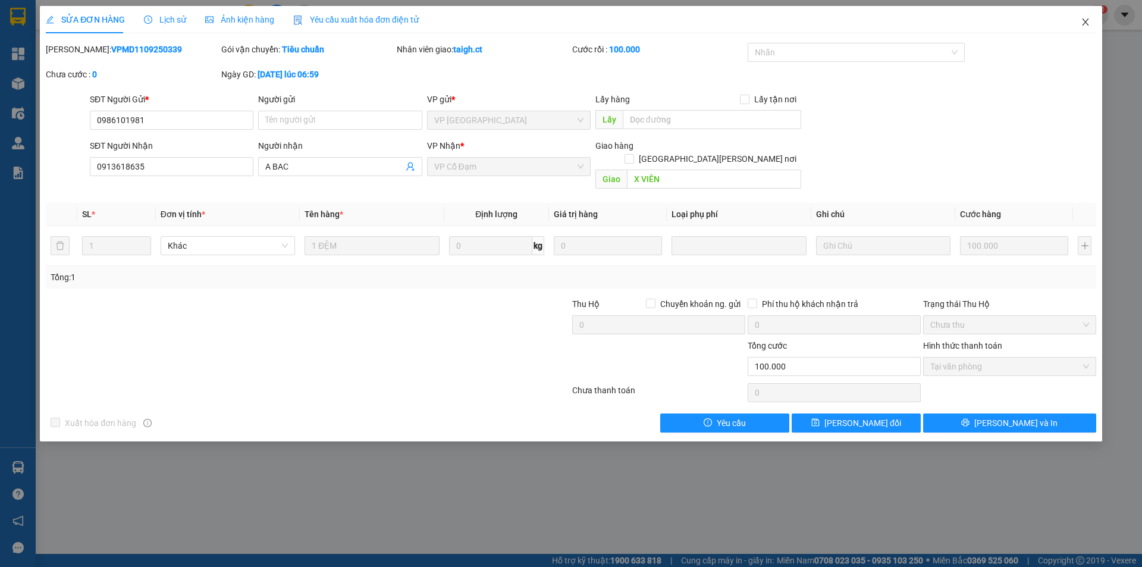
click at [1085, 21] on icon "close" at bounding box center [1085, 22] width 10 height 10
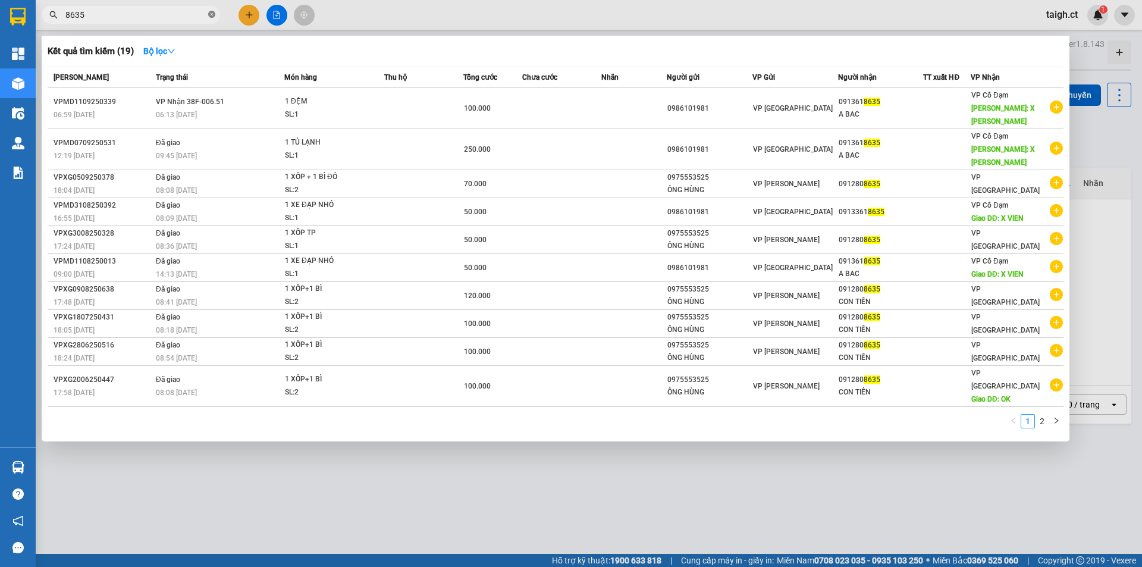
click at [213, 17] on icon "close-circle" at bounding box center [211, 14] width 7 height 7
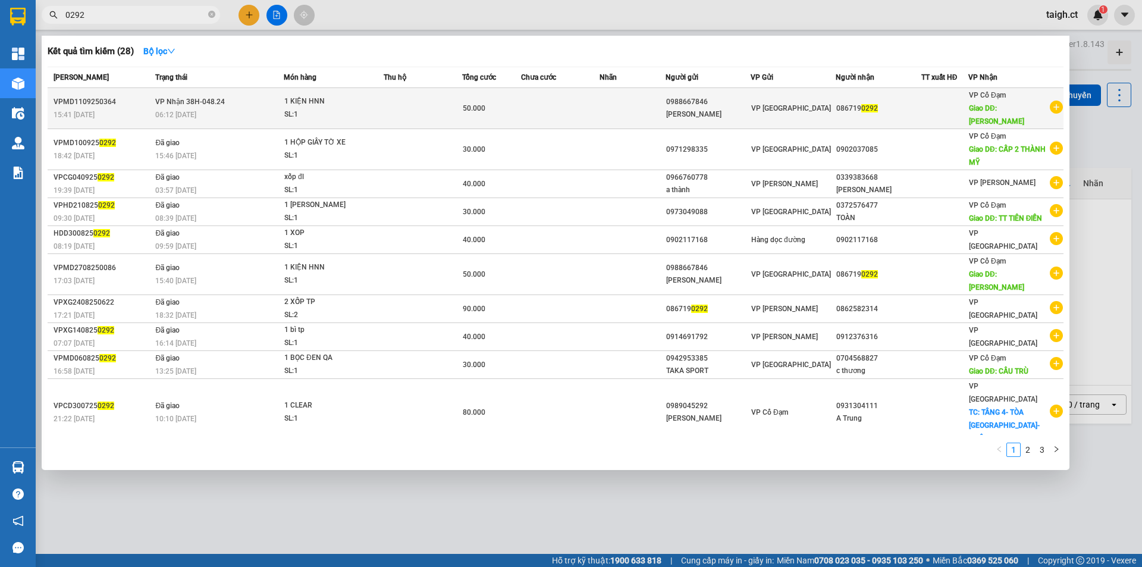
click at [197, 98] on span "VP Nhận 38H-048.24" at bounding box center [190, 102] width 70 height 8
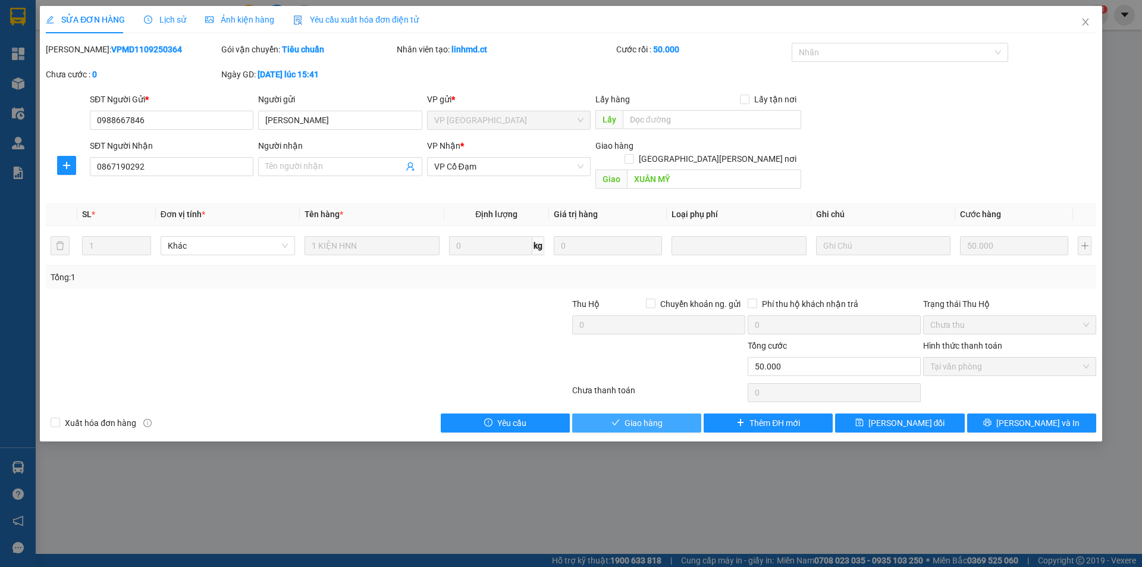
click at [661, 416] on span "Giao hàng" at bounding box center [643, 422] width 38 height 13
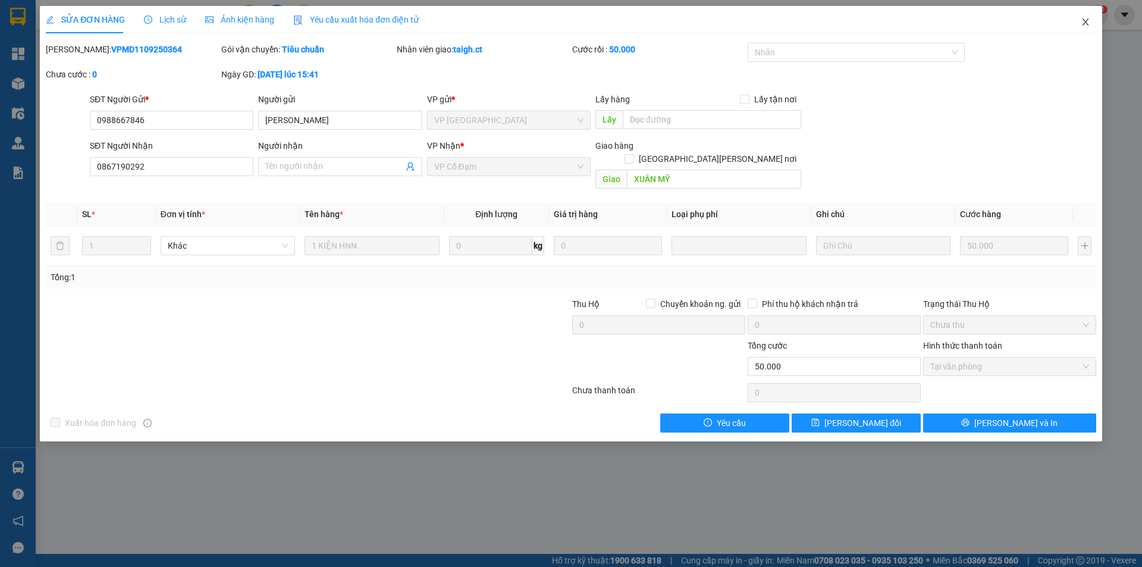
click at [1095, 19] on span "Close" at bounding box center [1085, 22] width 33 height 33
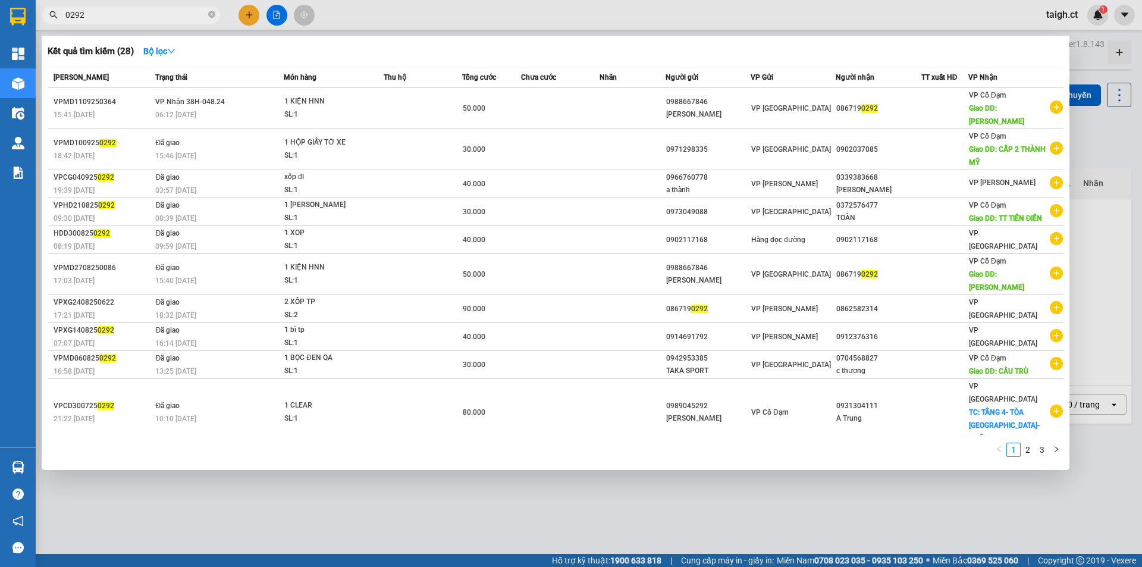
click at [215, 17] on icon "close-circle" at bounding box center [211, 14] width 7 height 7
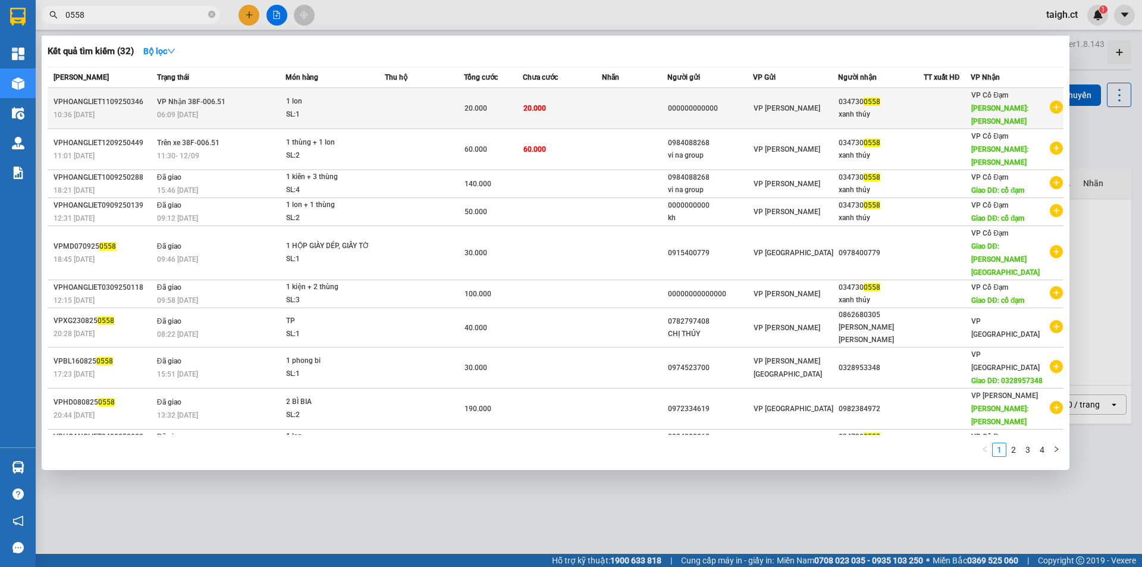
click at [196, 108] on div "06:09 [DATE]" at bounding box center [221, 114] width 128 height 13
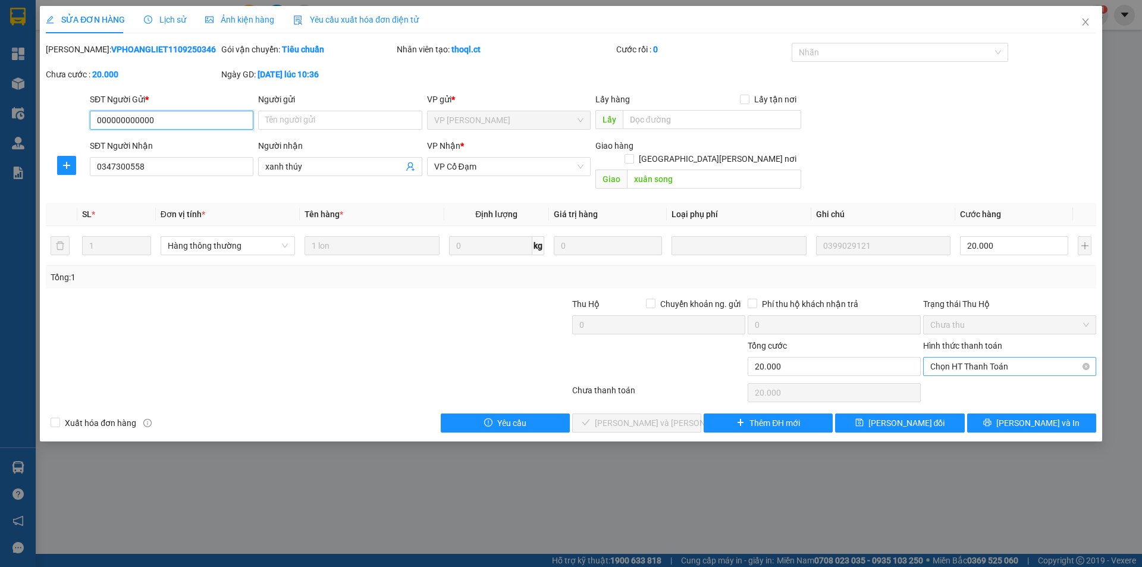
click at [972, 357] on span "Chọn HT Thanh Toán" at bounding box center [1009, 366] width 159 height 18
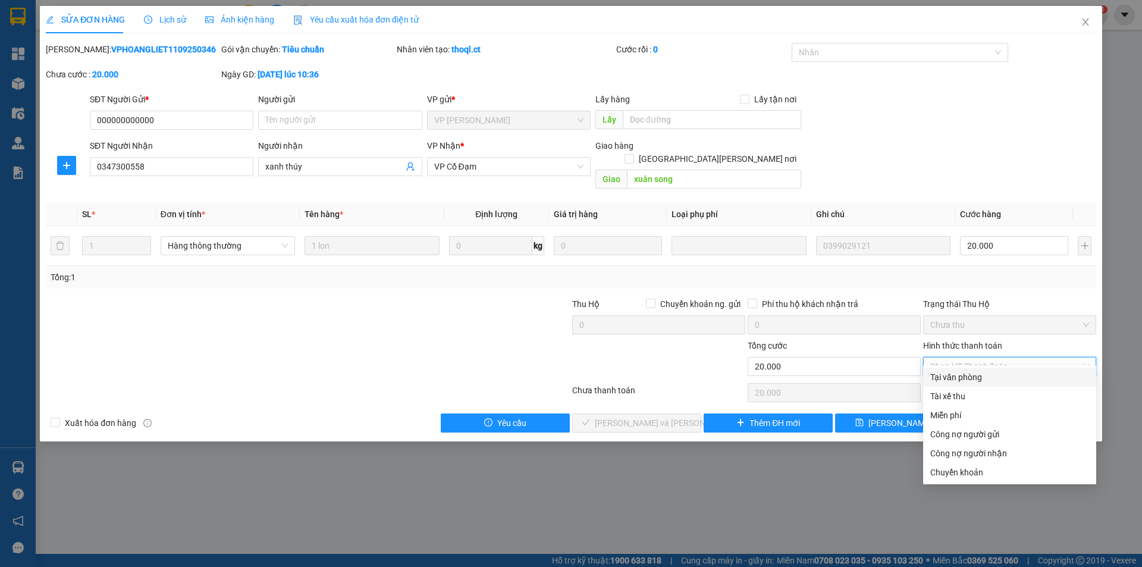
click at [970, 378] on div "Tại văn phòng" at bounding box center [1009, 376] width 159 height 13
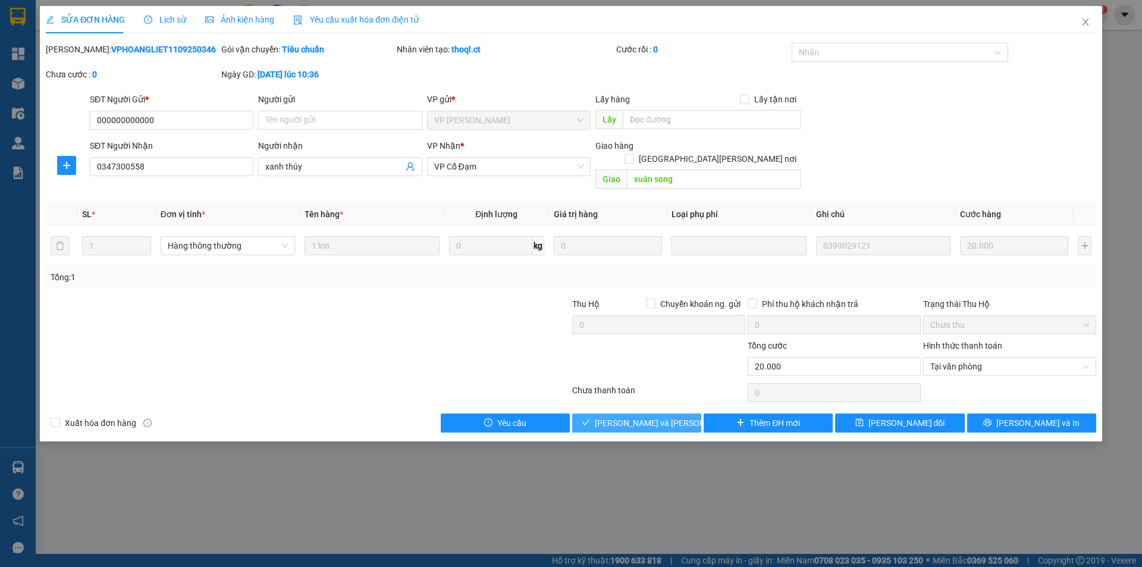
click at [683, 413] on button "[PERSON_NAME] và [PERSON_NAME] hàng" at bounding box center [636, 422] width 129 height 19
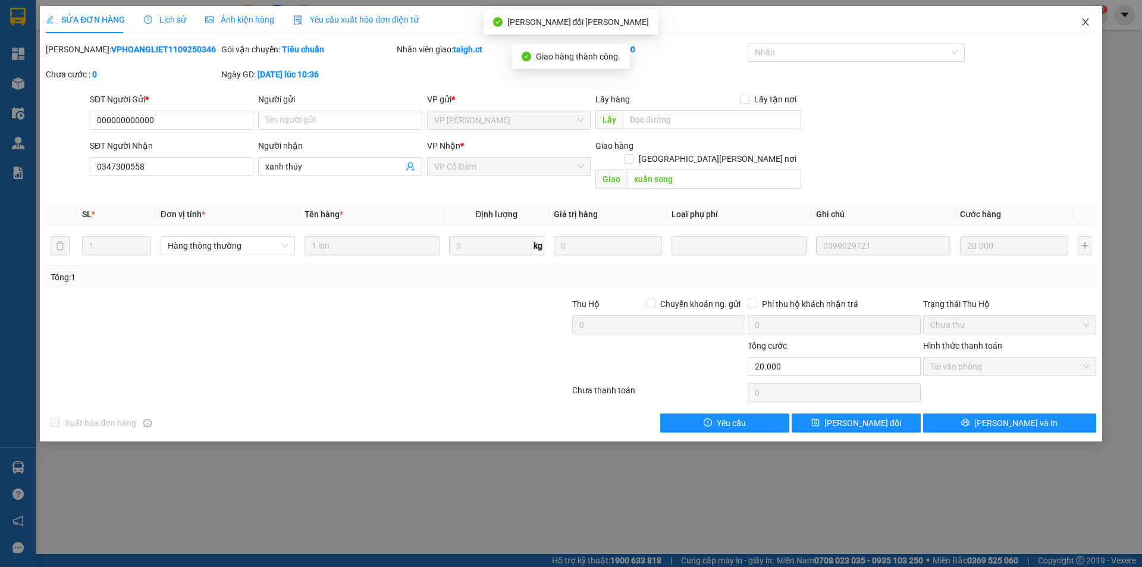
click at [1089, 20] on icon "close" at bounding box center [1085, 22] width 10 height 10
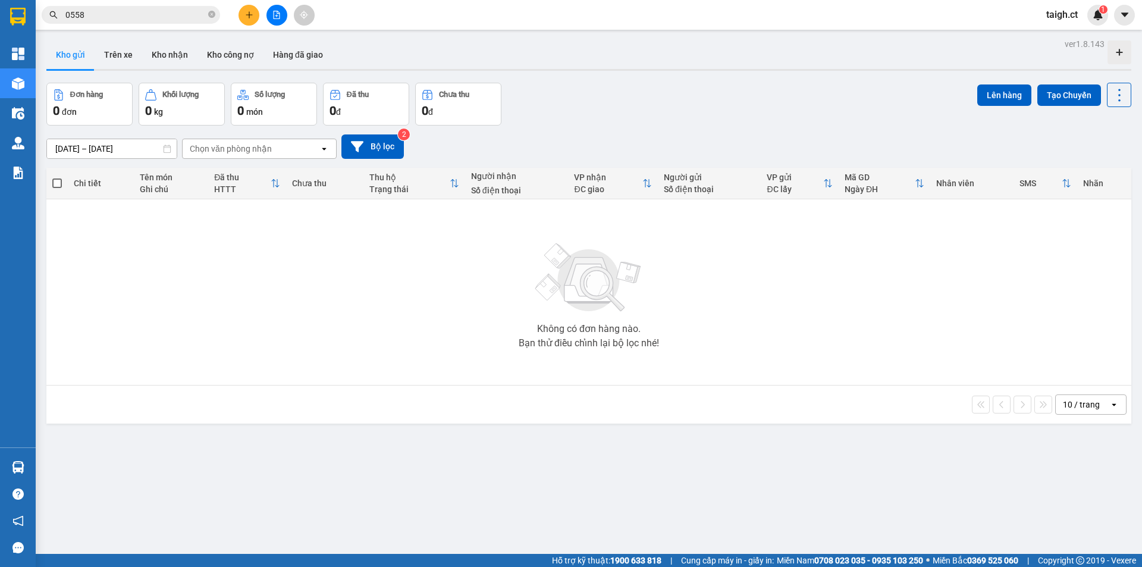
click at [208, 14] on span "0558" at bounding box center [131, 15] width 178 height 18
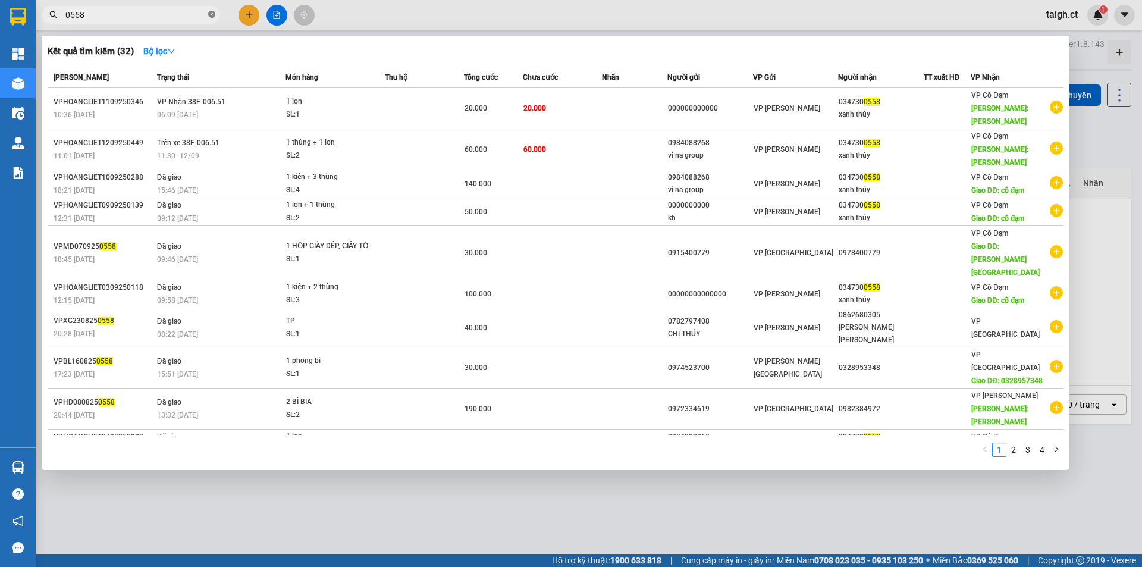
click at [212, 14] on icon "close-circle" at bounding box center [211, 14] width 7 height 7
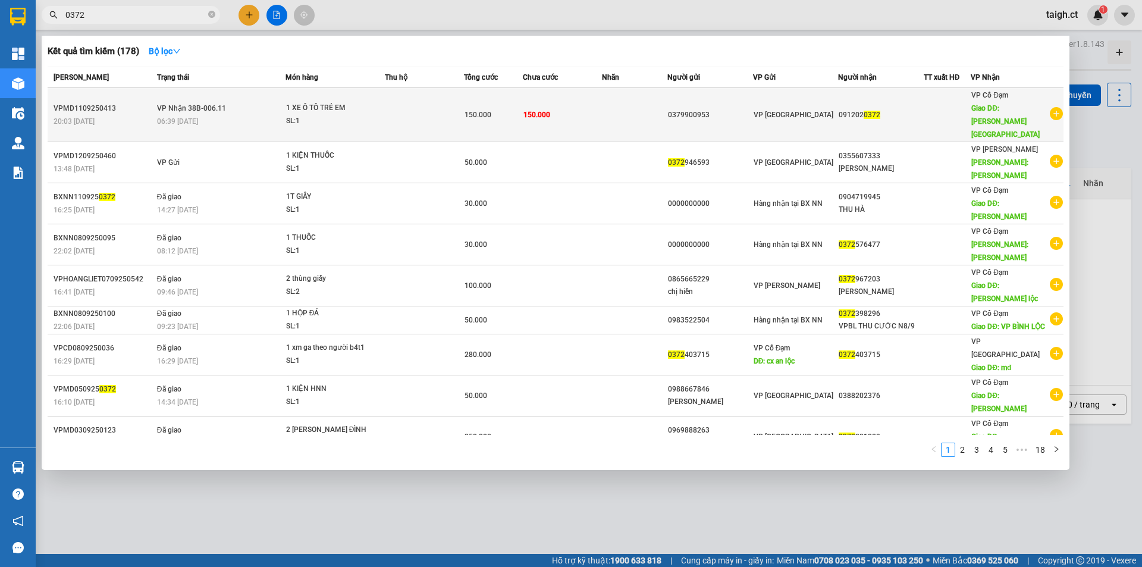
click at [192, 103] on span "VP Nhận 38B-006.11" at bounding box center [191, 108] width 69 height 10
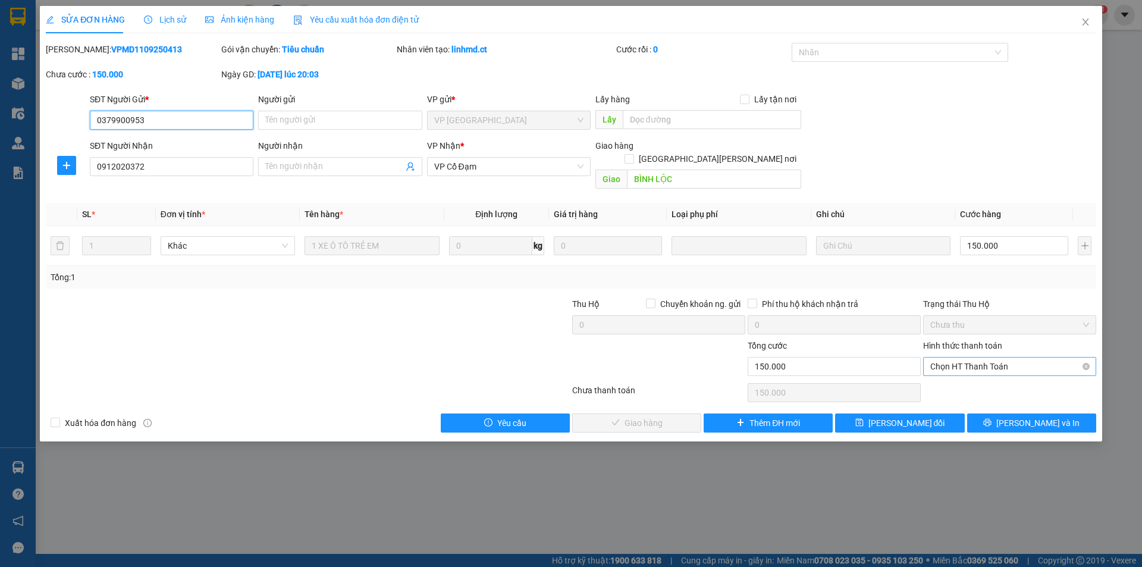
click at [967, 357] on span "Chọn HT Thanh Toán" at bounding box center [1009, 366] width 159 height 18
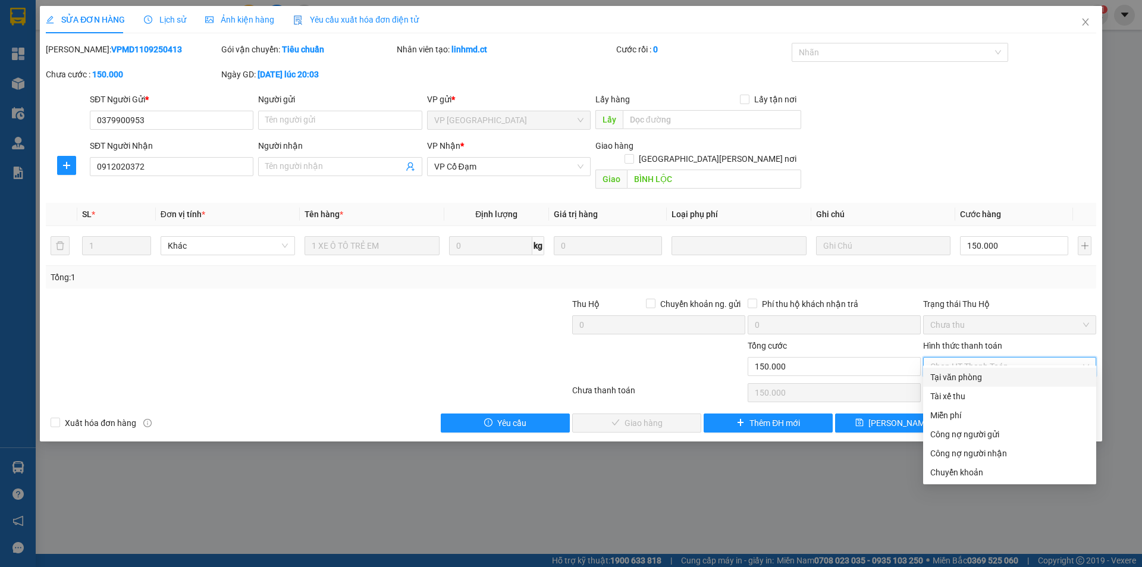
click at [964, 376] on div "Tại văn phòng" at bounding box center [1009, 376] width 159 height 13
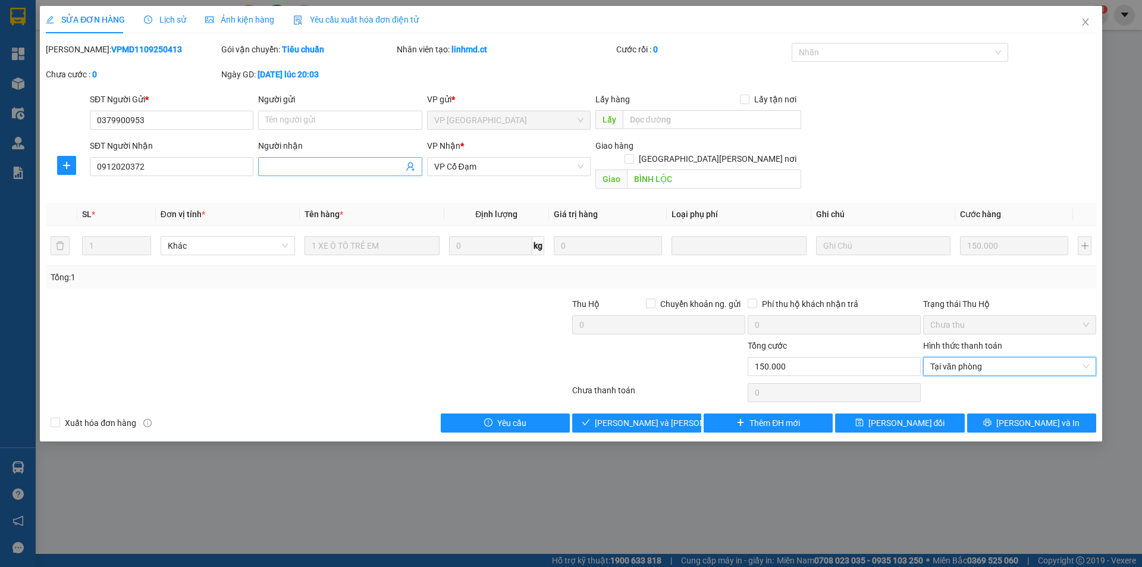
click at [288, 159] on span at bounding box center [340, 166] width 164 height 19
click at [275, 169] on input "VCBL TRẢ HÀNG" at bounding box center [333, 166] width 137 height 13
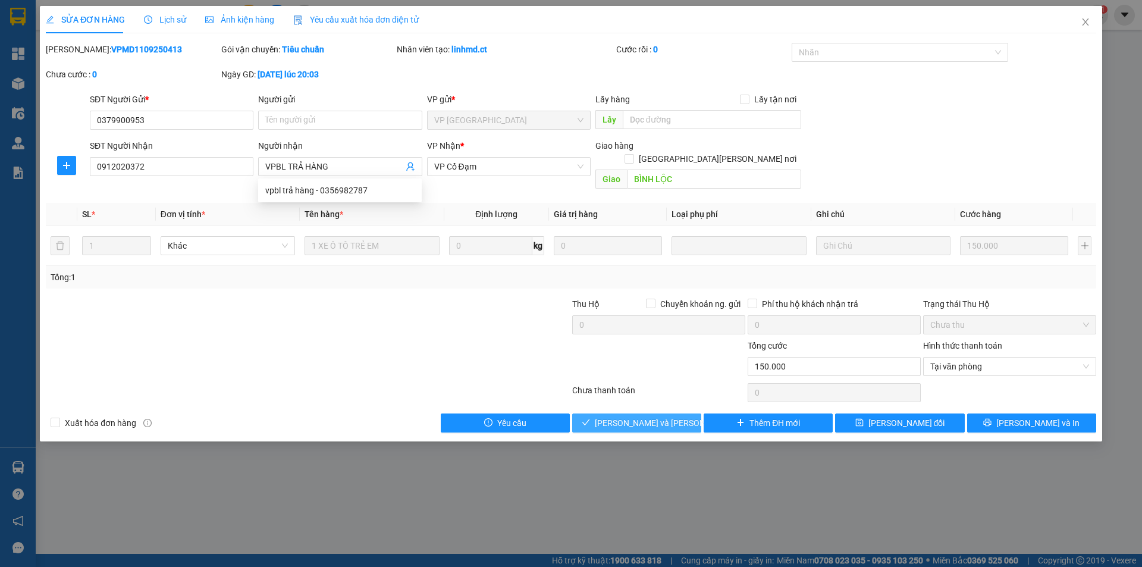
click at [668, 416] on span "[PERSON_NAME] và [PERSON_NAME] hàng" at bounding box center [675, 422] width 161 height 13
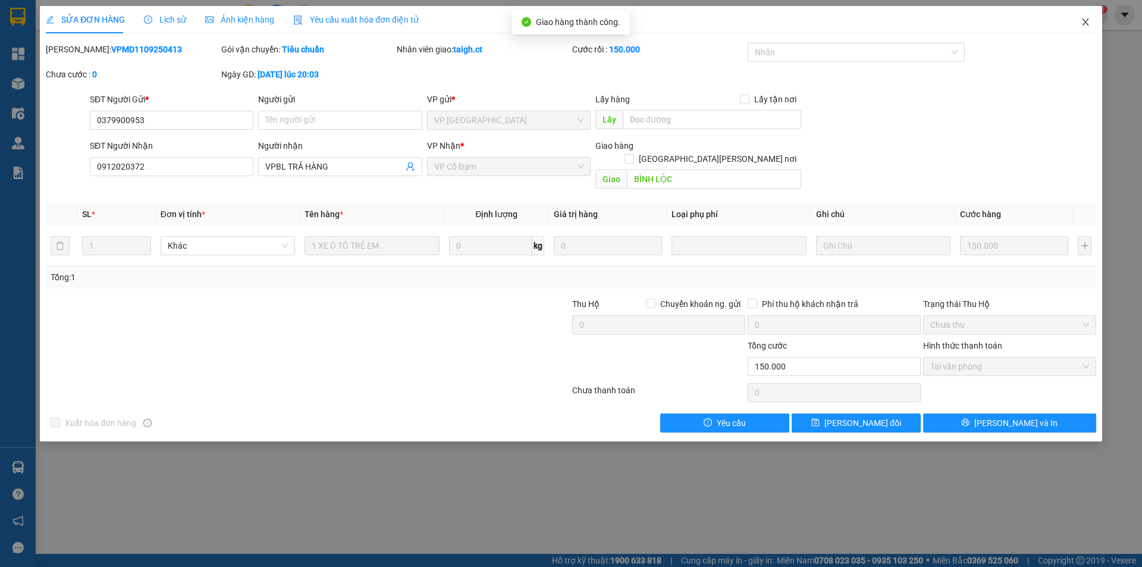
click at [1096, 19] on span "Close" at bounding box center [1085, 22] width 33 height 33
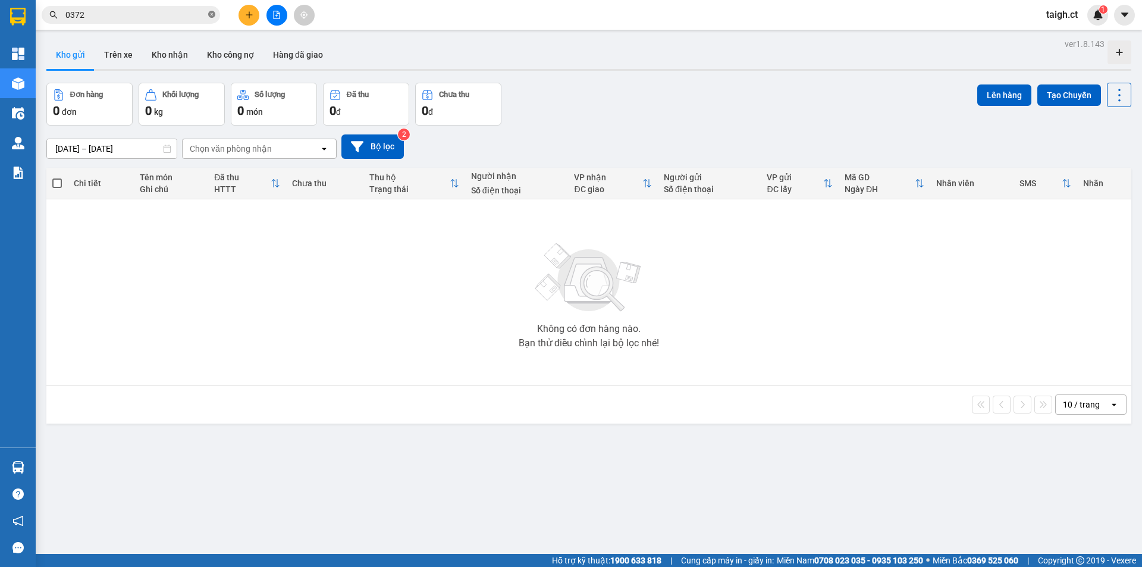
click at [214, 13] on icon "close-circle" at bounding box center [211, 14] width 7 height 7
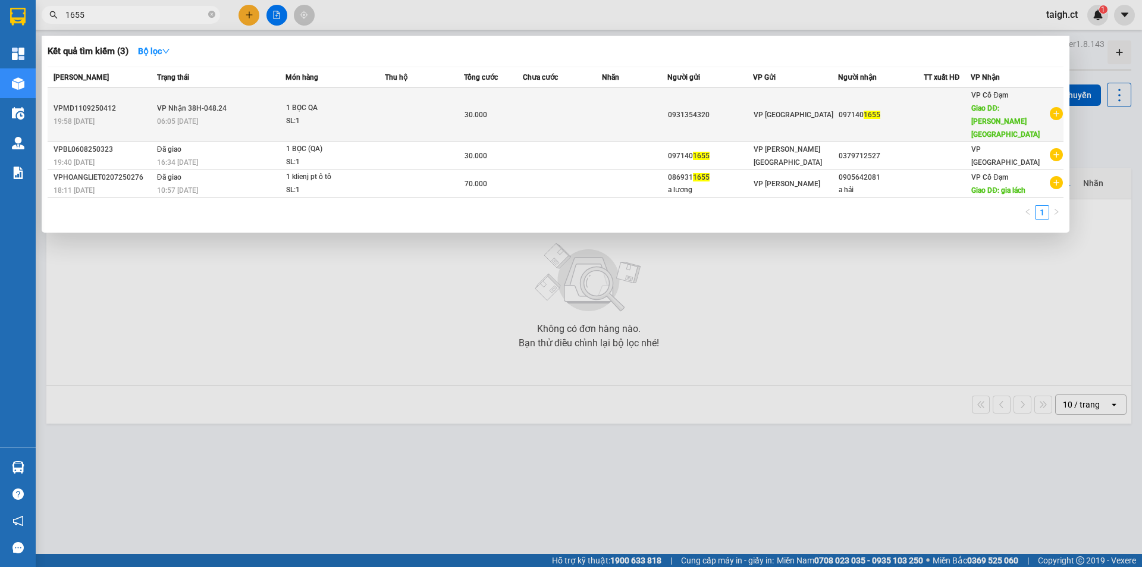
click at [194, 104] on span "VP Nhận 38H-048.24" at bounding box center [192, 108] width 70 height 8
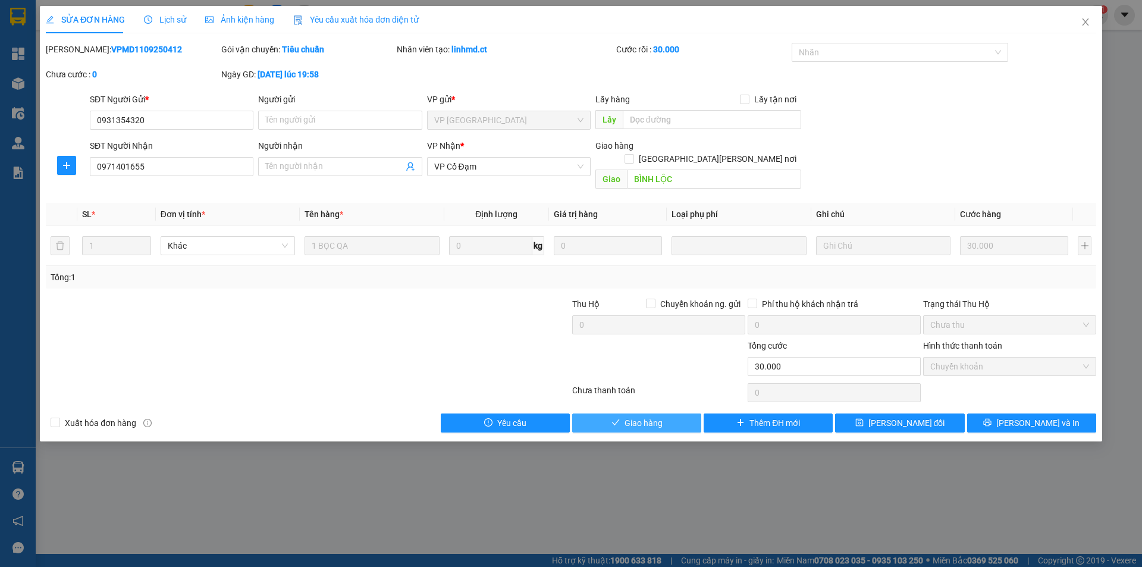
click at [650, 416] on span "Giao hàng" at bounding box center [643, 422] width 38 height 13
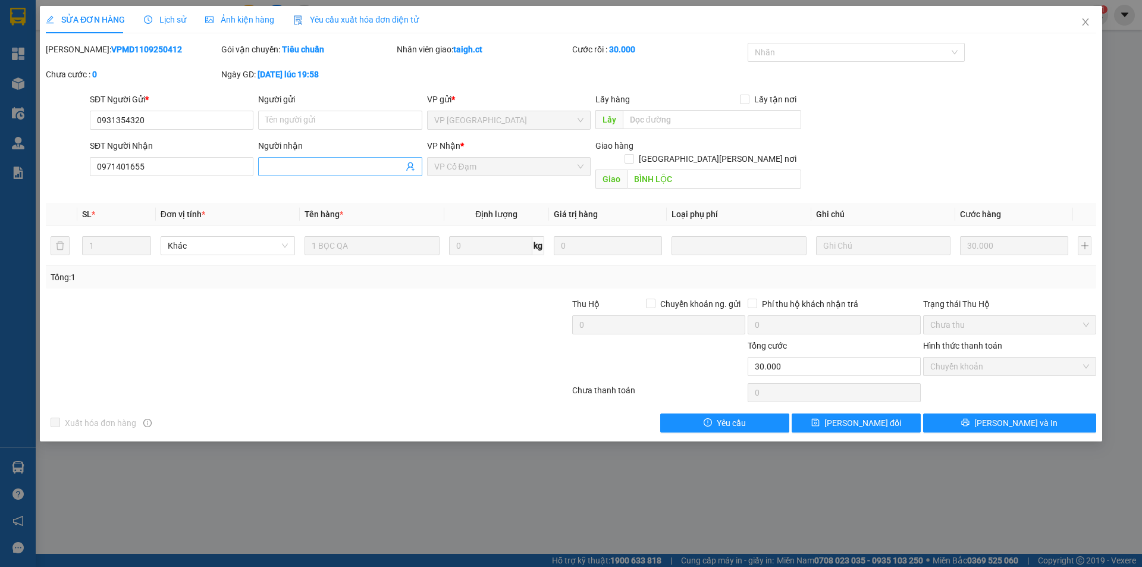
click at [350, 165] on input "Người nhận" at bounding box center [333, 166] width 137 height 13
click at [851, 416] on span "[PERSON_NAME] đổi" at bounding box center [862, 422] width 77 height 13
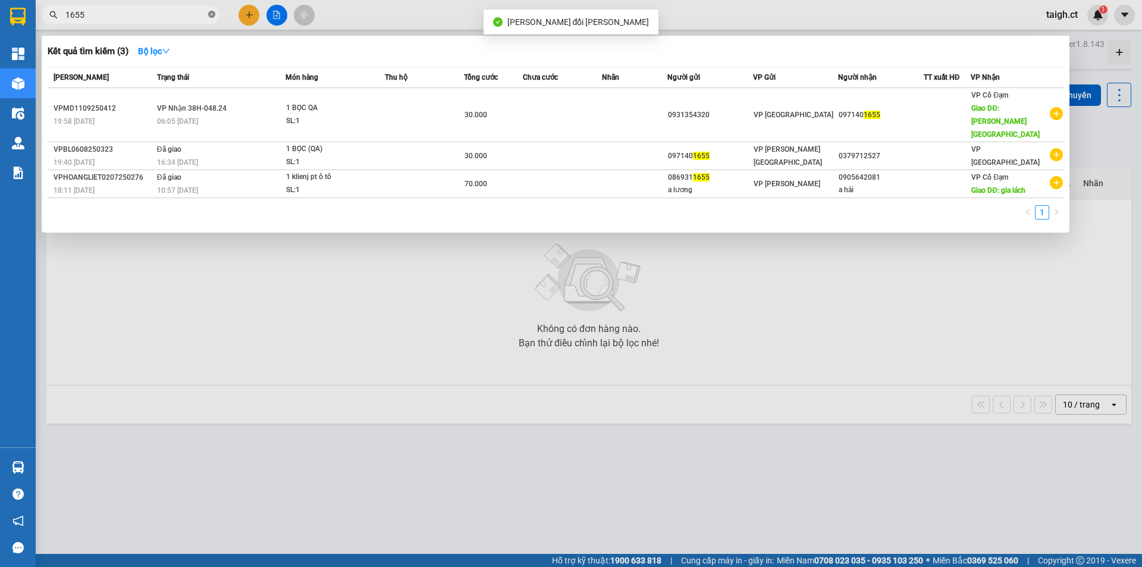
click at [213, 12] on icon "close-circle" at bounding box center [211, 14] width 7 height 7
click at [212, 14] on icon "close-circle" at bounding box center [211, 14] width 7 height 7
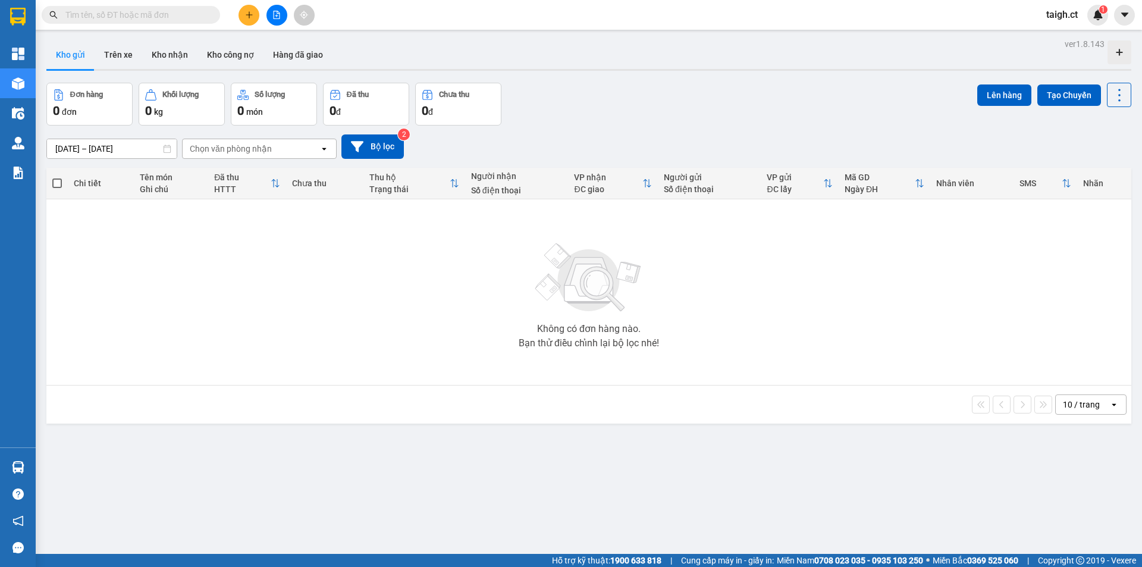
click at [157, 9] on input "text" at bounding box center [135, 14] width 140 height 13
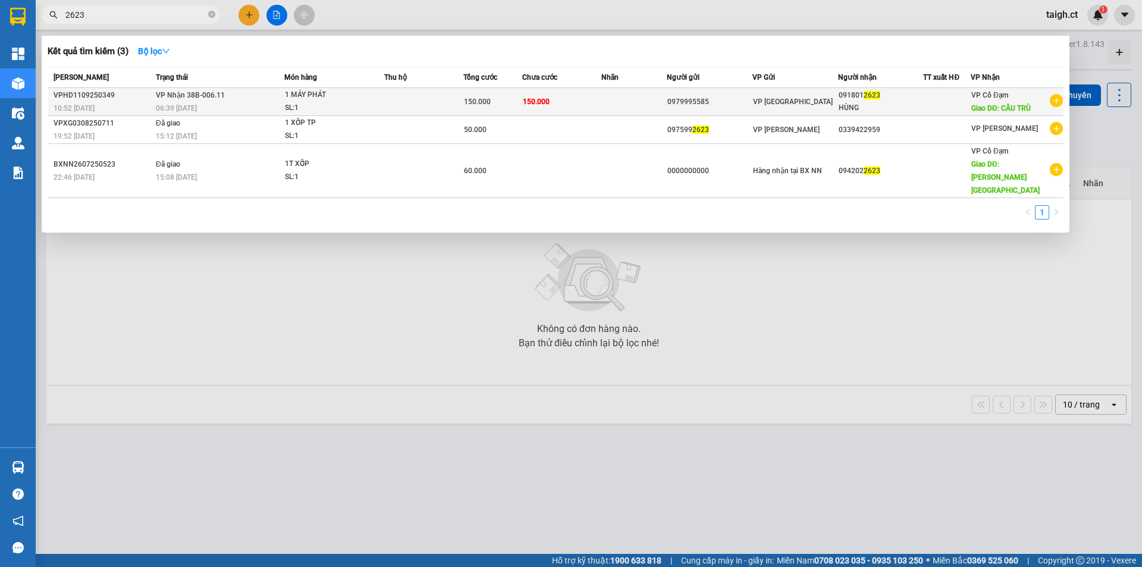
click at [191, 90] on span "VP Nhận 38B-006.11" at bounding box center [190, 95] width 69 height 10
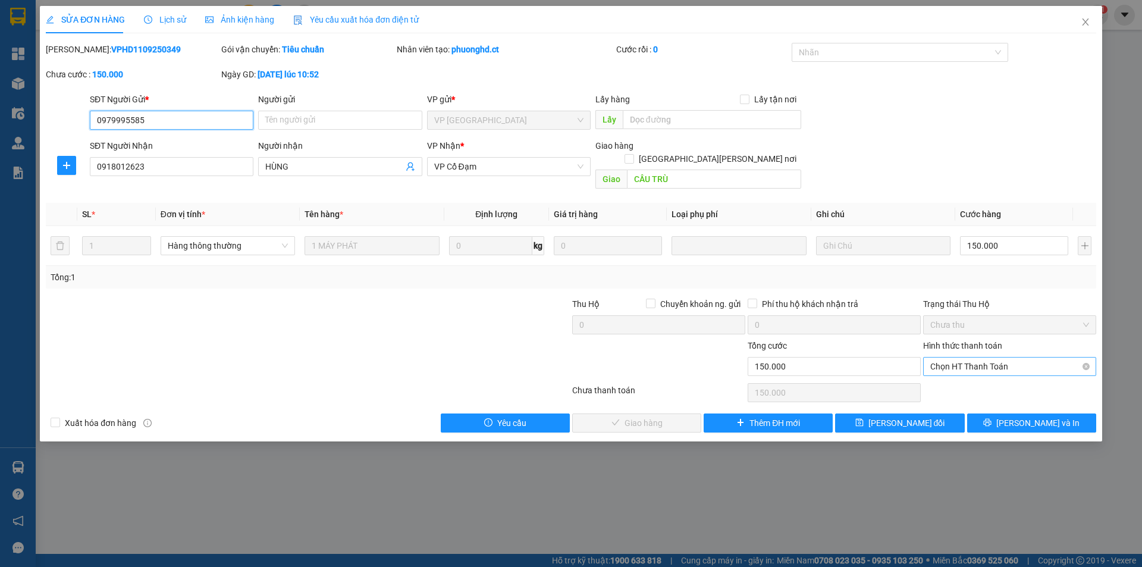
drag, startPoint x: 959, startPoint y: 350, endPoint x: 961, endPoint y: 359, distance: 9.8
click at [959, 357] on span "Chọn HT Thanh Toán" at bounding box center [1009, 366] width 159 height 18
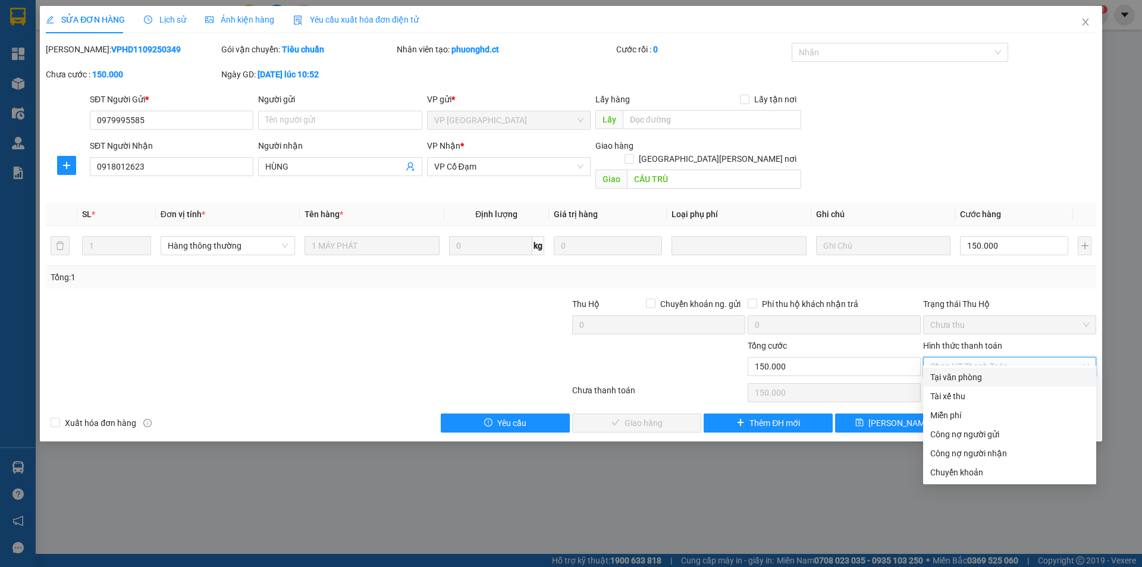
click at [961, 369] on div "Tại văn phòng" at bounding box center [1009, 376] width 173 height 19
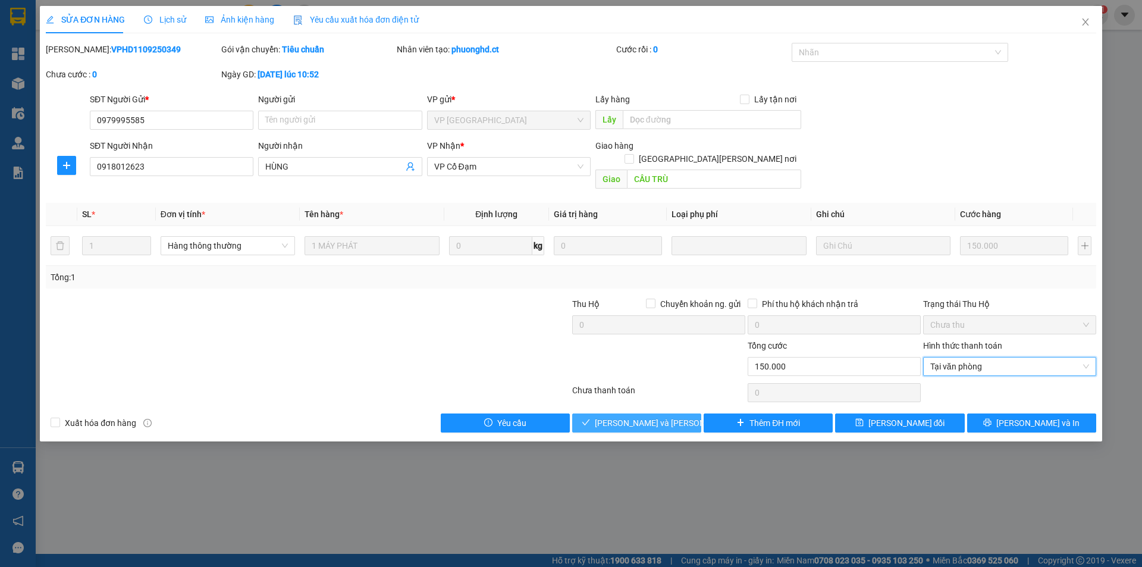
click at [679, 413] on button "[PERSON_NAME] và [PERSON_NAME] hàng" at bounding box center [636, 422] width 129 height 19
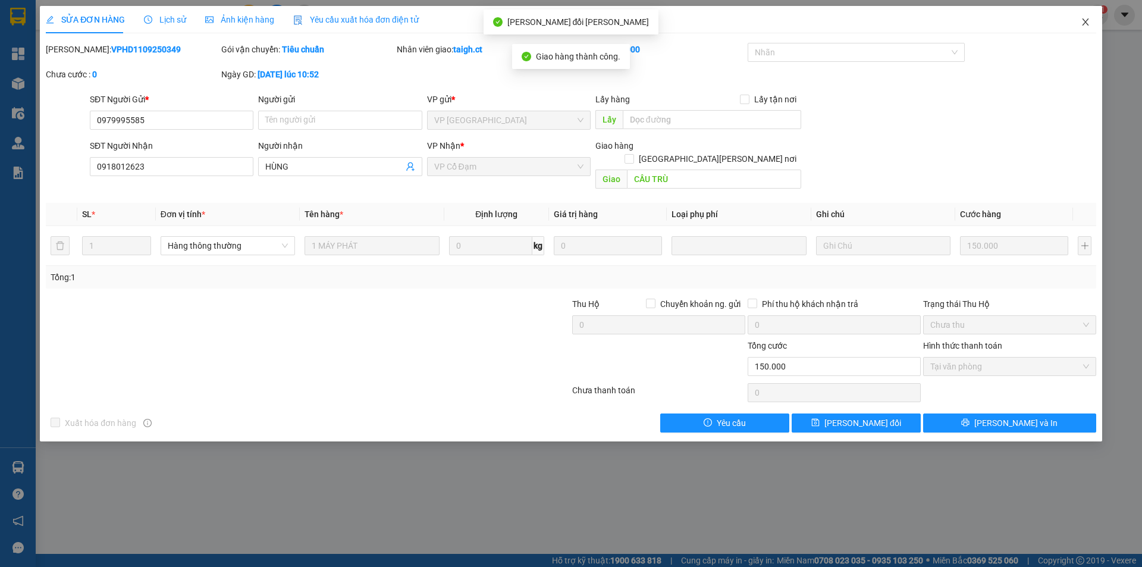
click at [1089, 20] on icon "close" at bounding box center [1085, 22] width 10 height 10
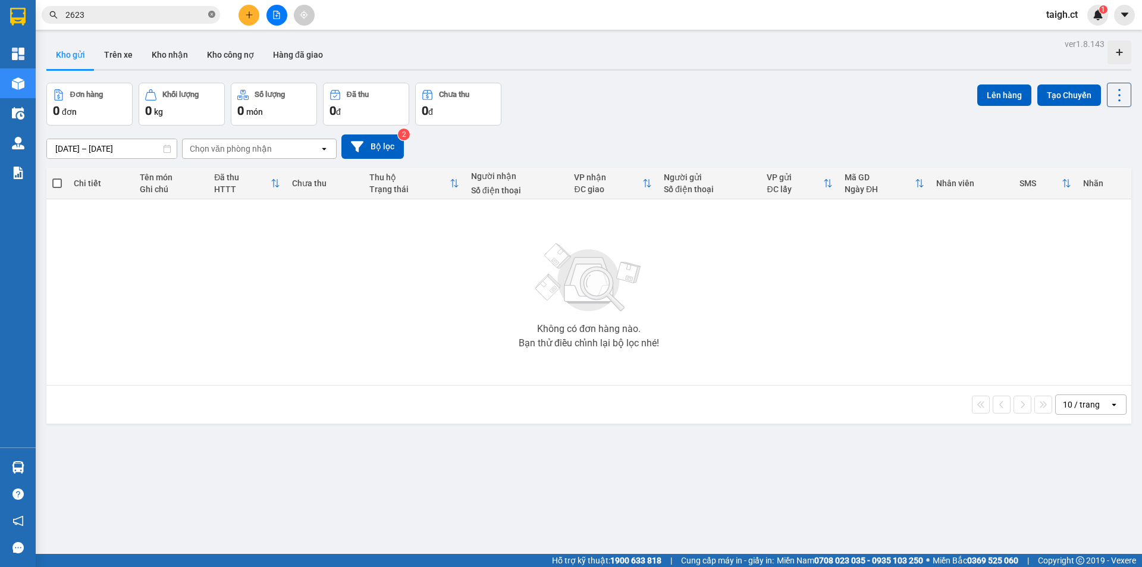
click at [210, 14] on icon "close-circle" at bounding box center [211, 14] width 7 height 7
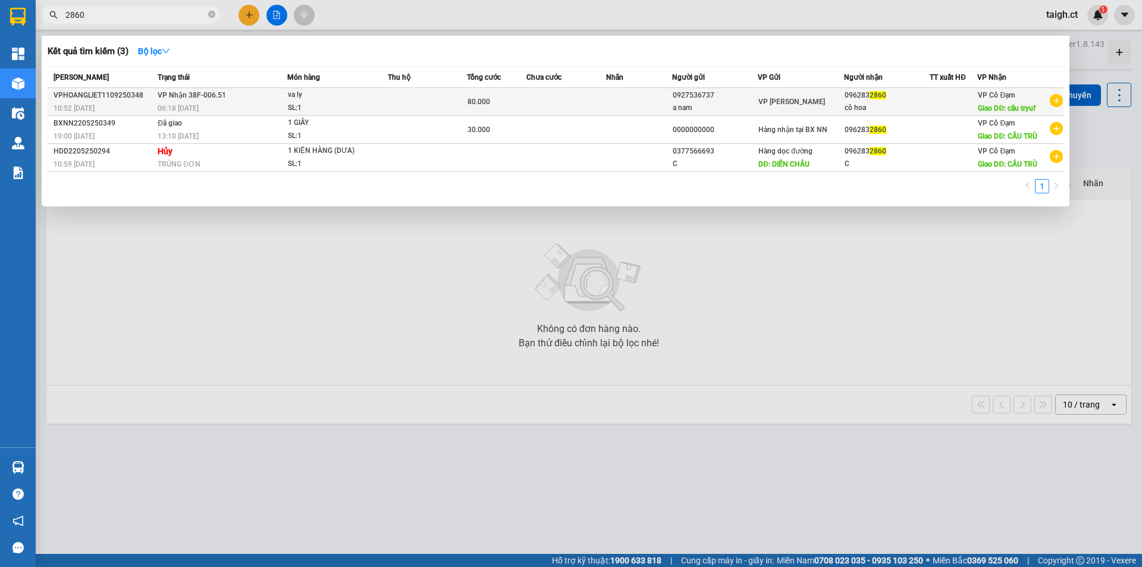
click at [180, 104] on span "06:18 [DATE]" at bounding box center [178, 108] width 41 height 8
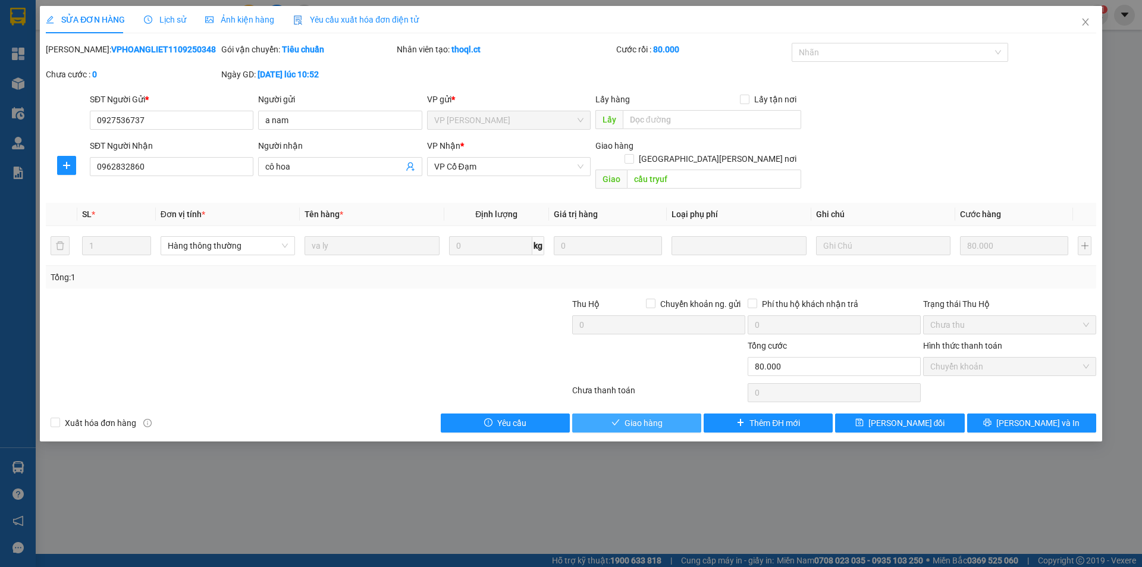
click at [653, 416] on span "Giao hàng" at bounding box center [643, 422] width 38 height 13
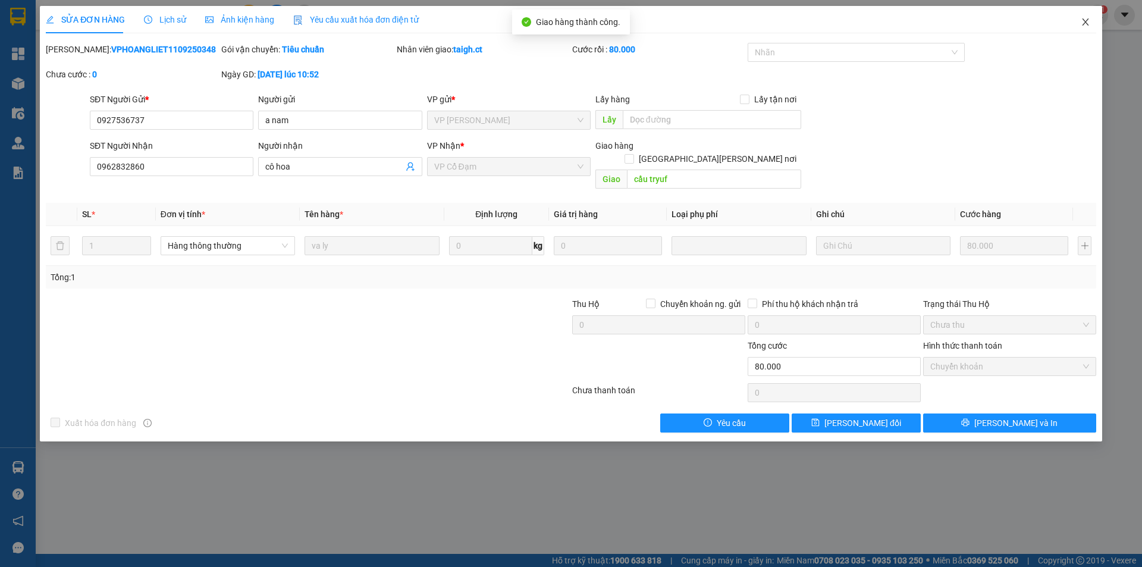
click at [1086, 21] on icon "close" at bounding box center [1085, 21] width 7 height 7
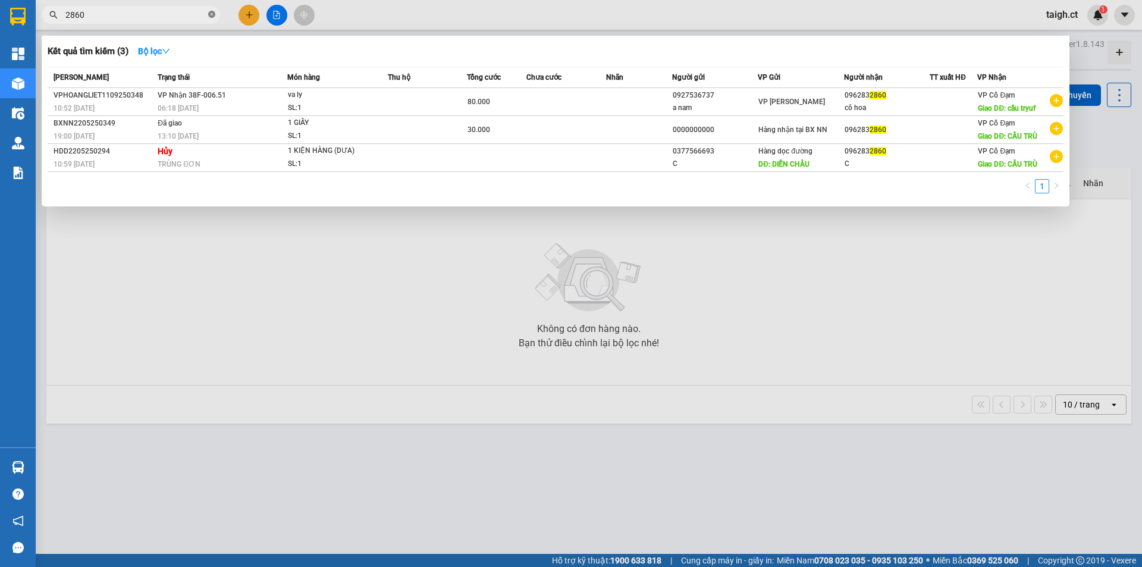
click at [215, 14] on icon "close-circle" at bounding box center [211, 14] width 7 height 7
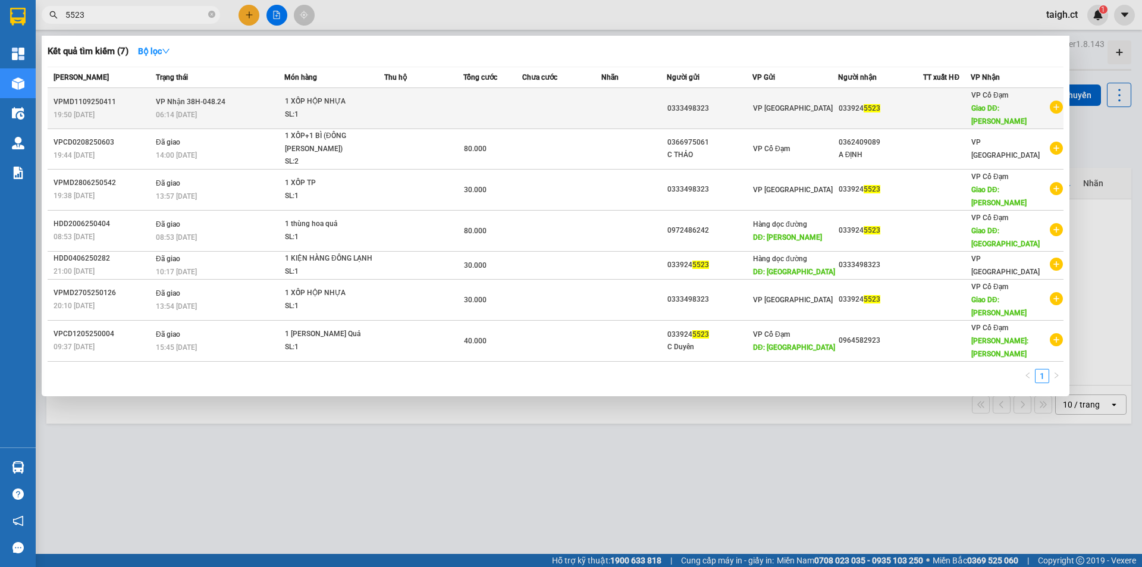
click at [200, 108] on div "06:14 [DATE]" at bounding box center [220, 114] width 128 height 13
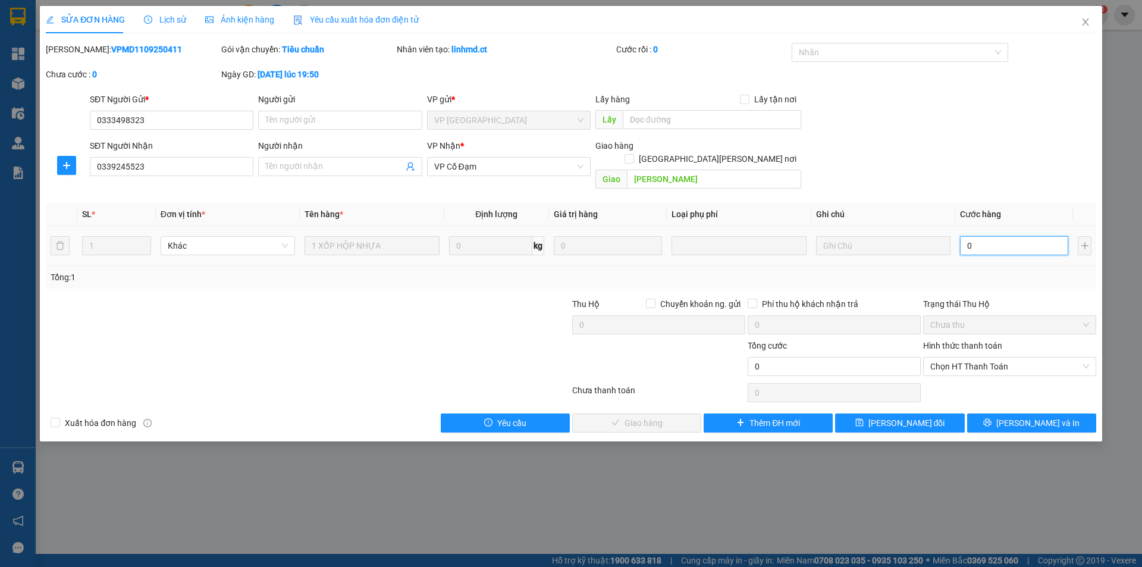
click at [984, 236] on input "0" at bounding box center [1014, 245] width 108 height 19
click at [996, 357] on span "Chọn HT Thanh Toán" at bounding box center [1009, 366] width 159 height 18
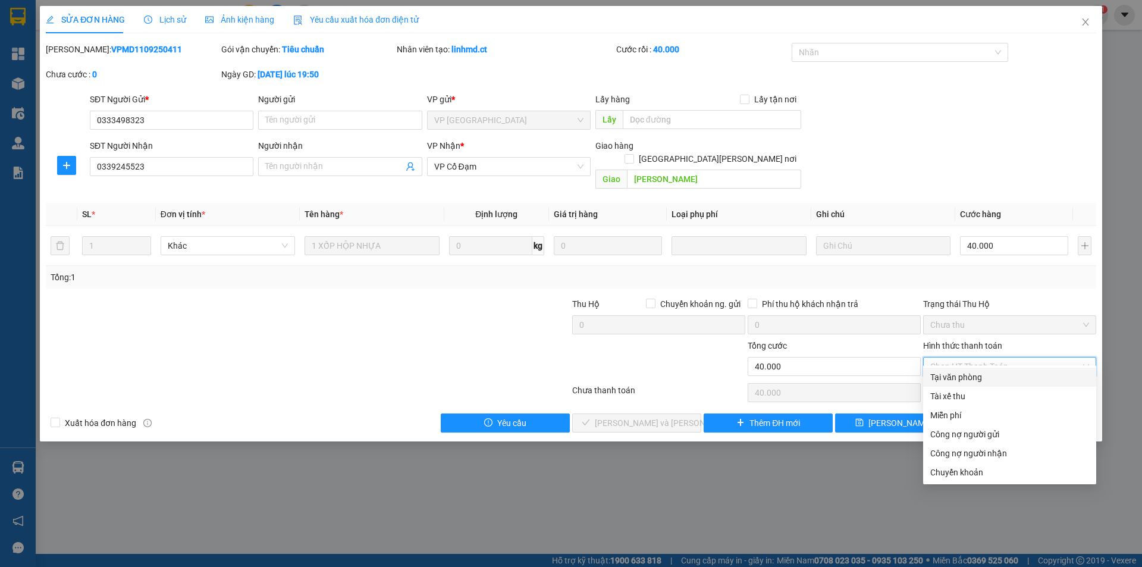
click at [986, 380] on div "Tại văn phòng" at bounding box center [1009, 376] width 159 height 13
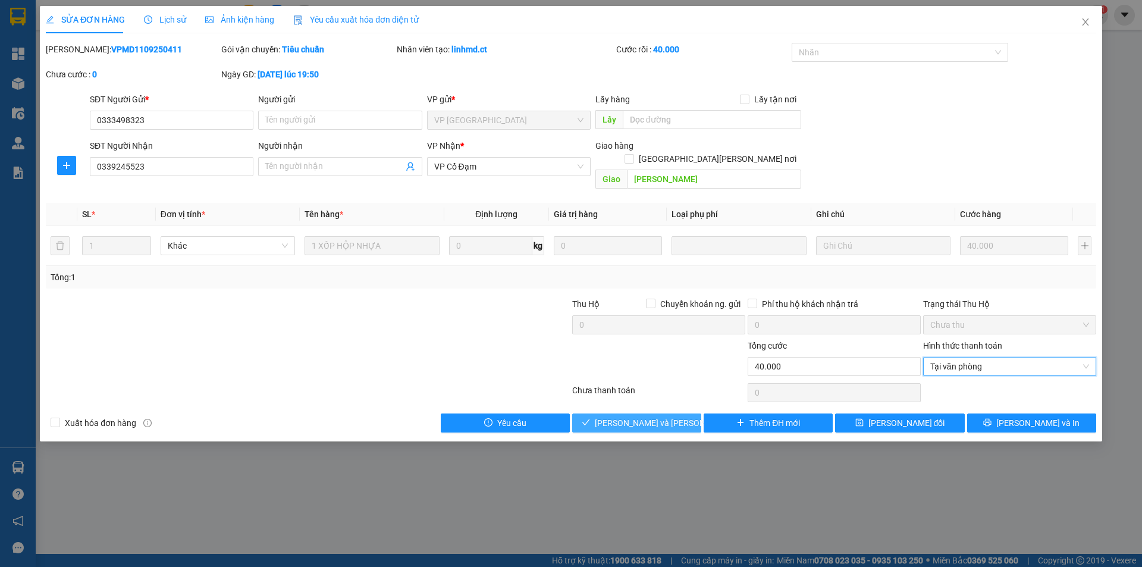
click at [670, 416] on span "[PERSON_NAME] và [PERSON_NAME] hàng" at bounding box center [675, 422] width 161 height 13
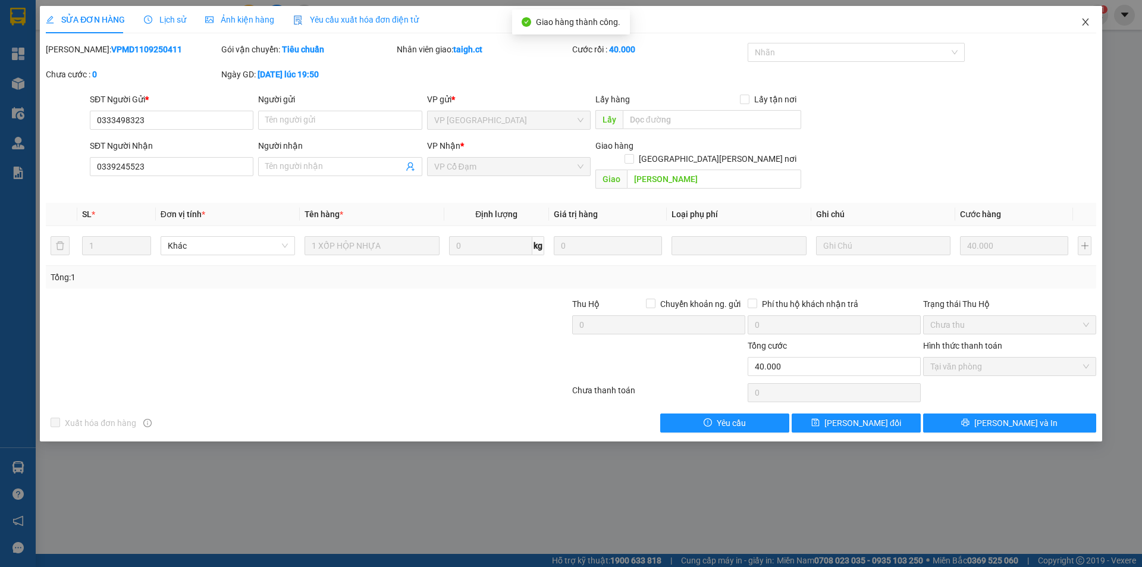
click at [1088, 17] on span "Close" at bounding box center [1085, 22] width 33 height 33
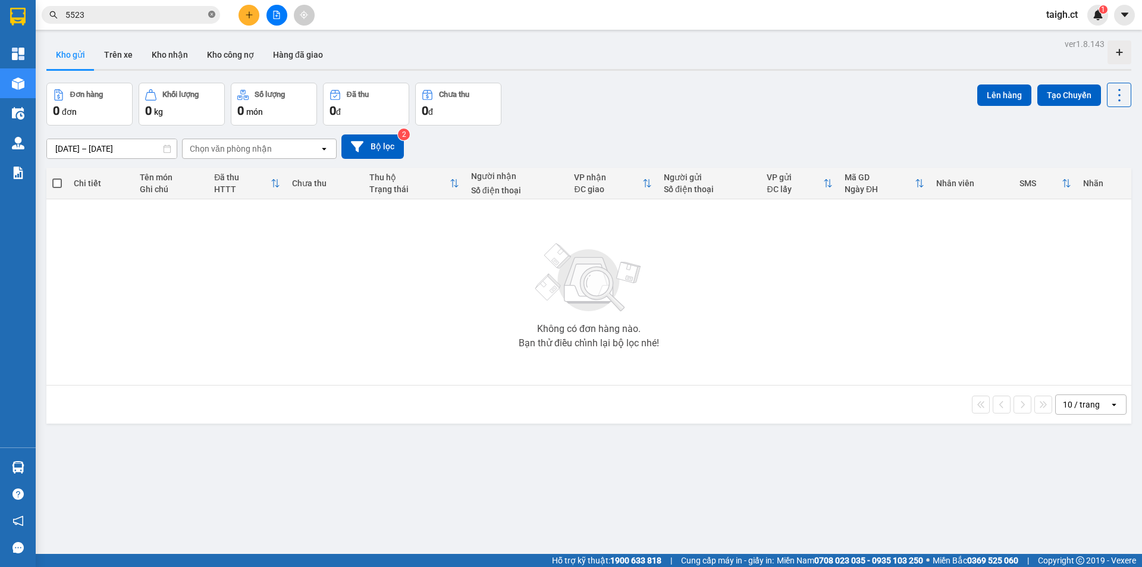
click at [211, 14] on icon "close-circle" at bounding box center [211, 14] width 7 height 7
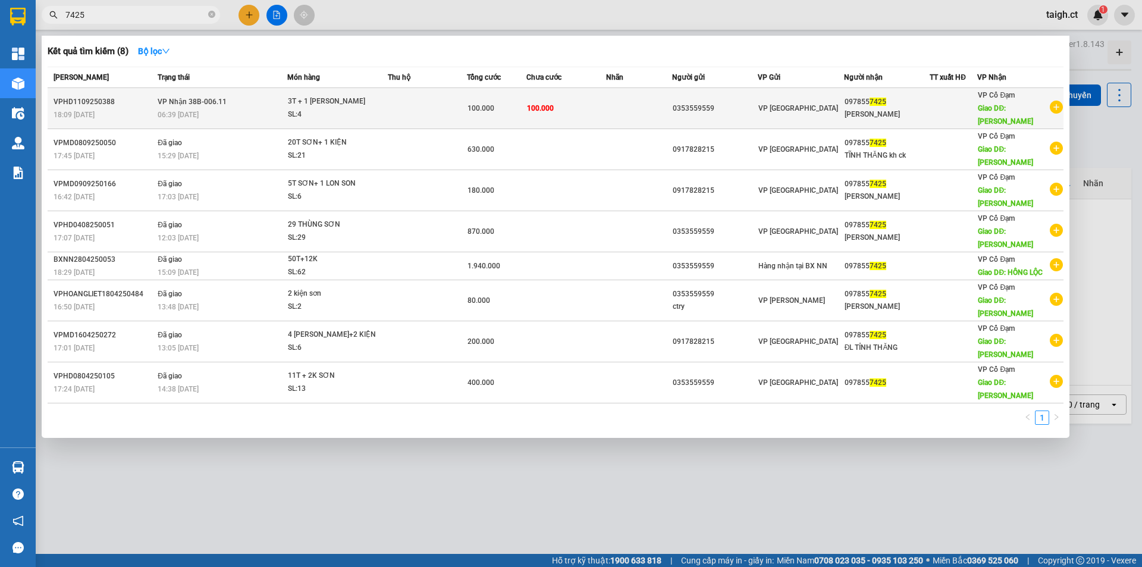
click at [216, 108] on div "06:39 [DATE]" at bounding box center [222, 114] width 128 height 13
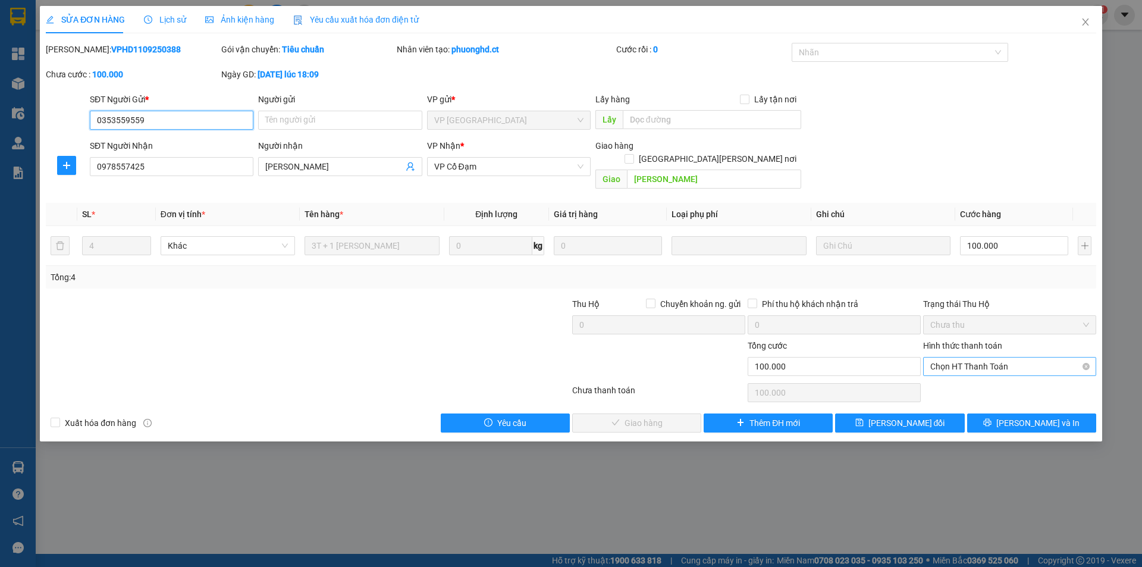
click at [973, 362] on div "Chọn HT Thanh Toán" at bounding box center [1009, 366] width 173 height 19
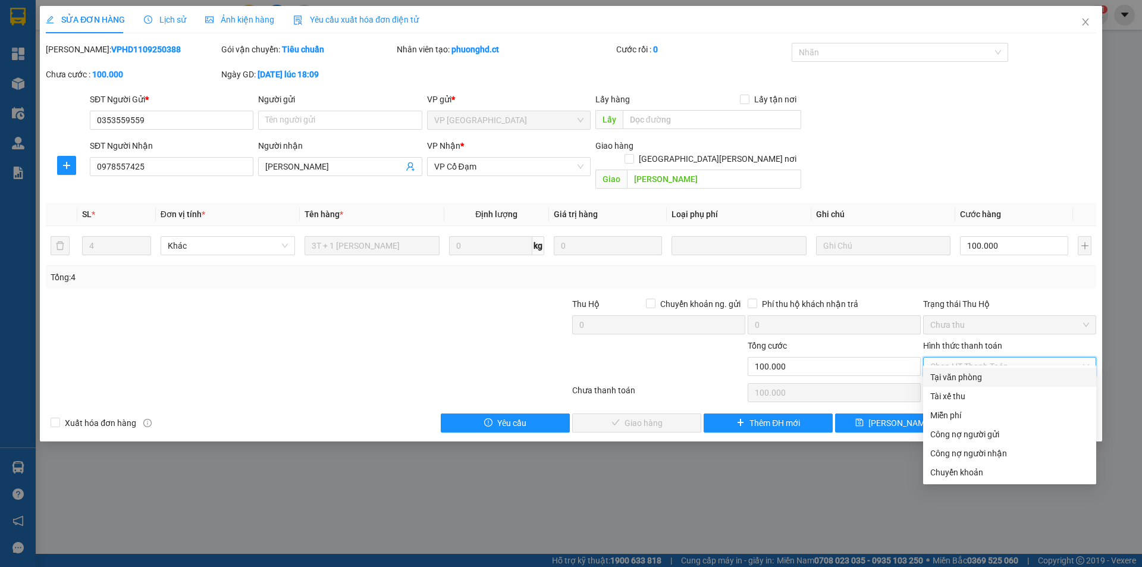
drag, startPoint x: 959, startPoint y: 379, endPoint x: 923, endPoint y: 387, distance: 37.1
click at [959, 379] on div "Tại văn phòng" at bounding box center [1009, 376] width 159 height 13
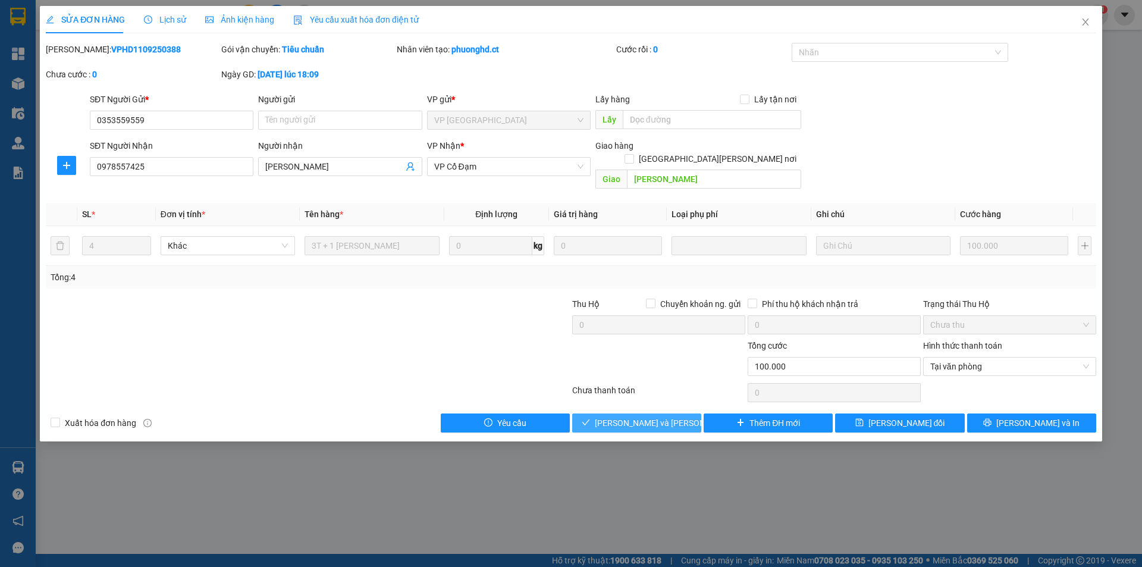
click at [639, 416] on span "[PERSON_NAME] và [PERSON_NAME] hàng" at bounding box center [675, 422] width 161 height 13
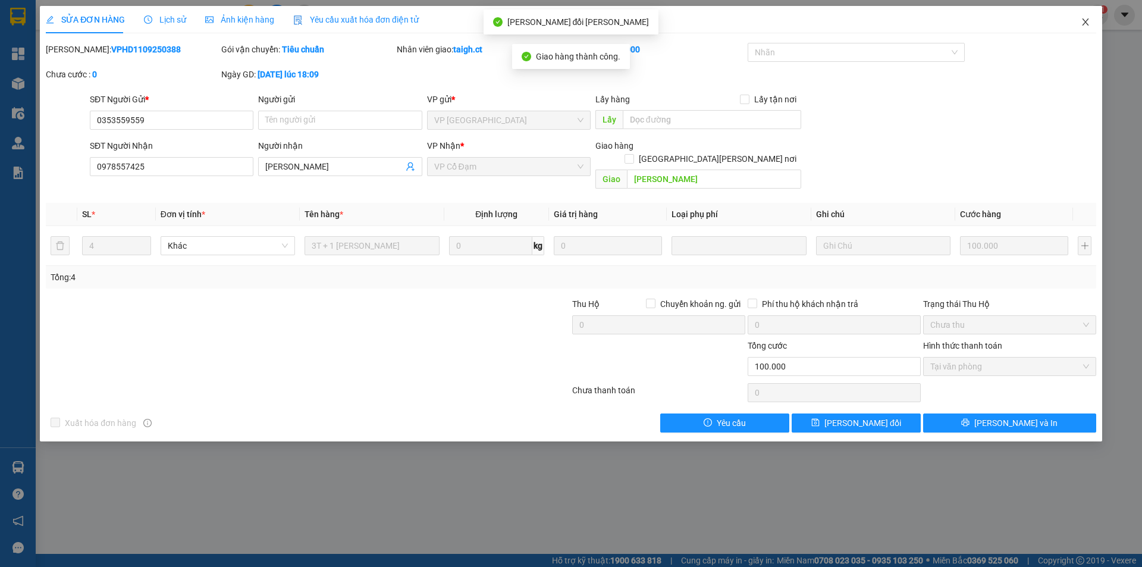
click at [1085, 23] on icon "close" at bounding box center [1085, 22] width 10 height 10
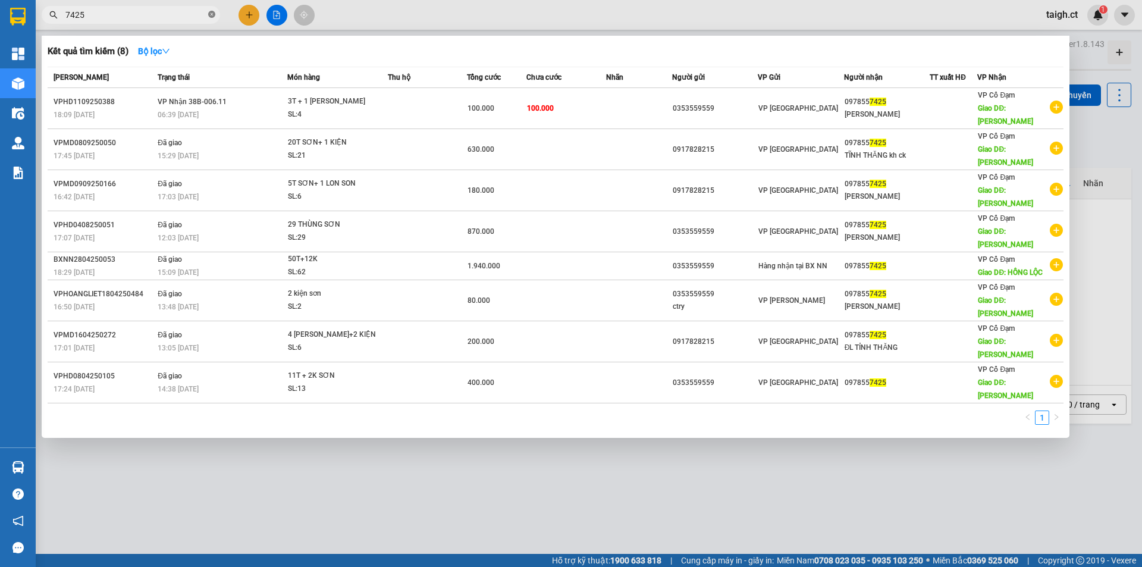
click at [212, 15] on icon "close-circle" at bounding box center [211, 14] width 7 height 7
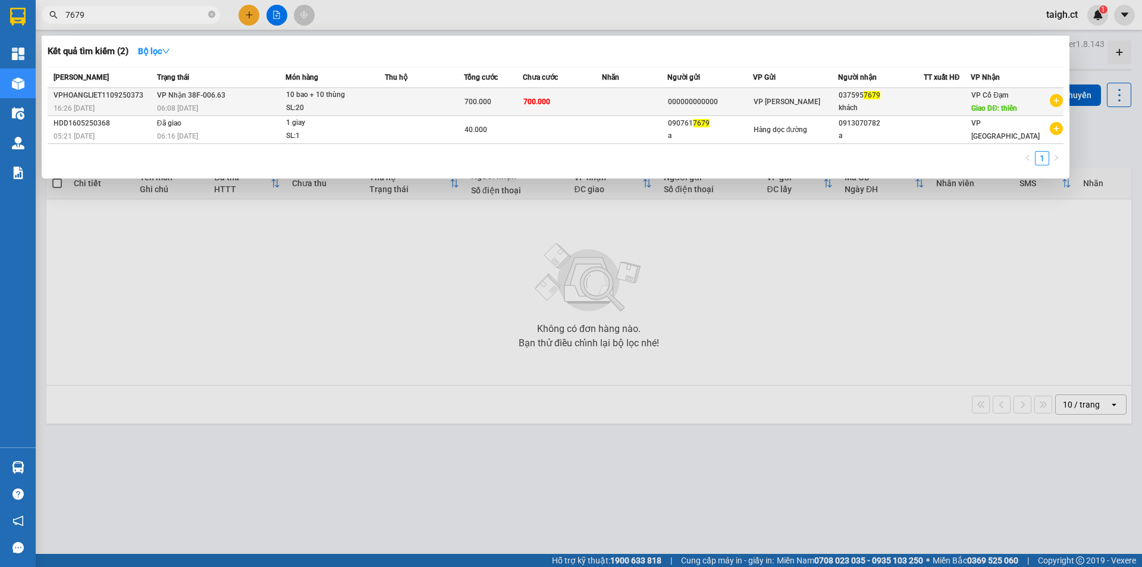
click at [221, 107] on div "06:08 [DATE]" at bounding box center [221, 108] width 128 height 13
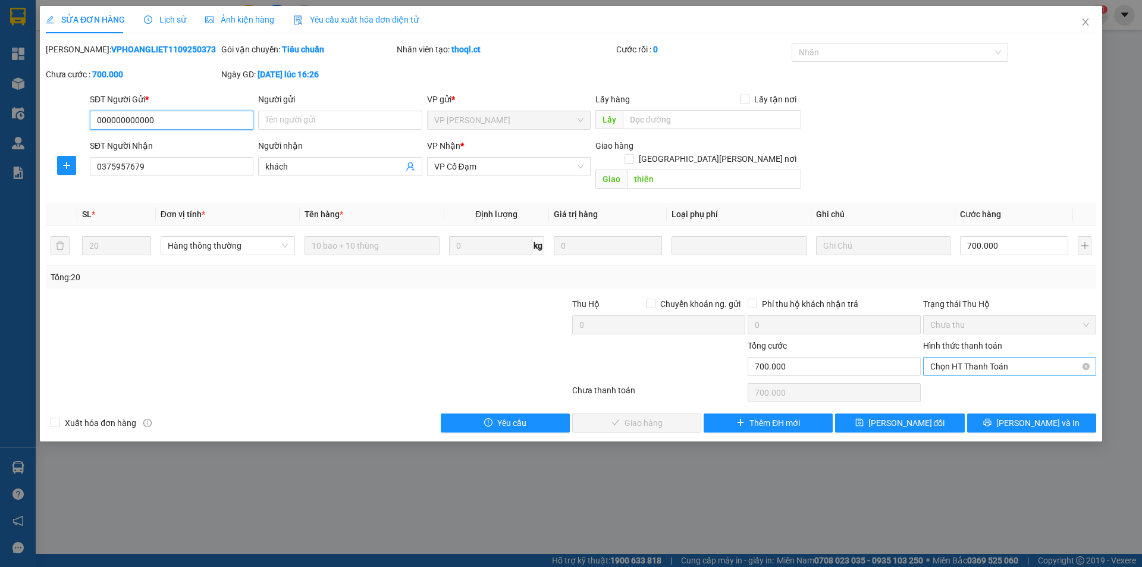
click at [959, 357] on span "Chọn HT Thanh Toán" at bounding box center [1009, 366] width 159 height 18
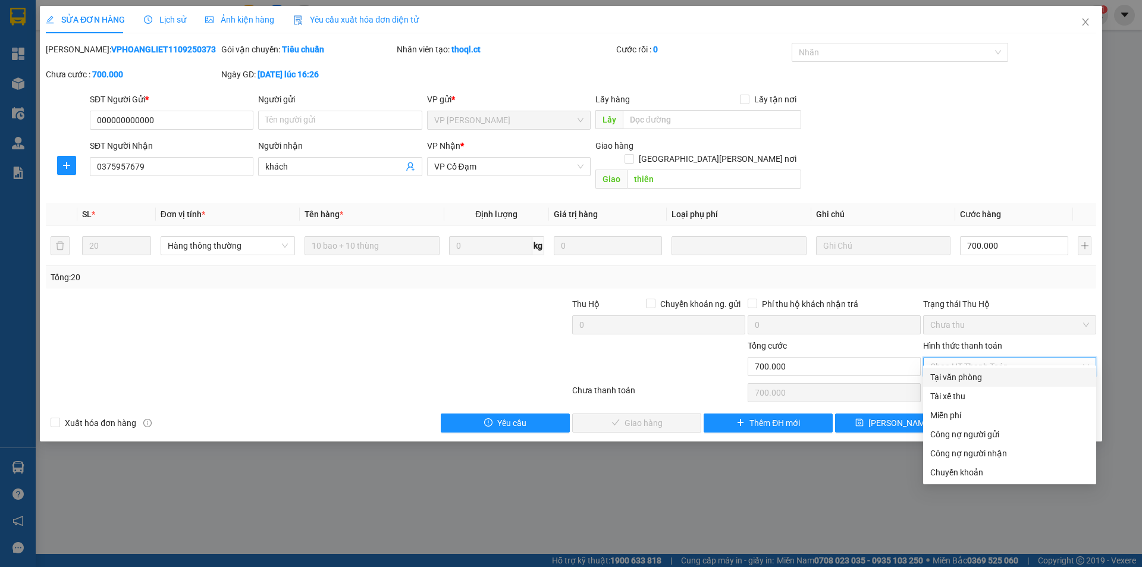
click at [957, 383] on div "Tại văn phòng" at bounding box center [1009, 376] width 159 height 13
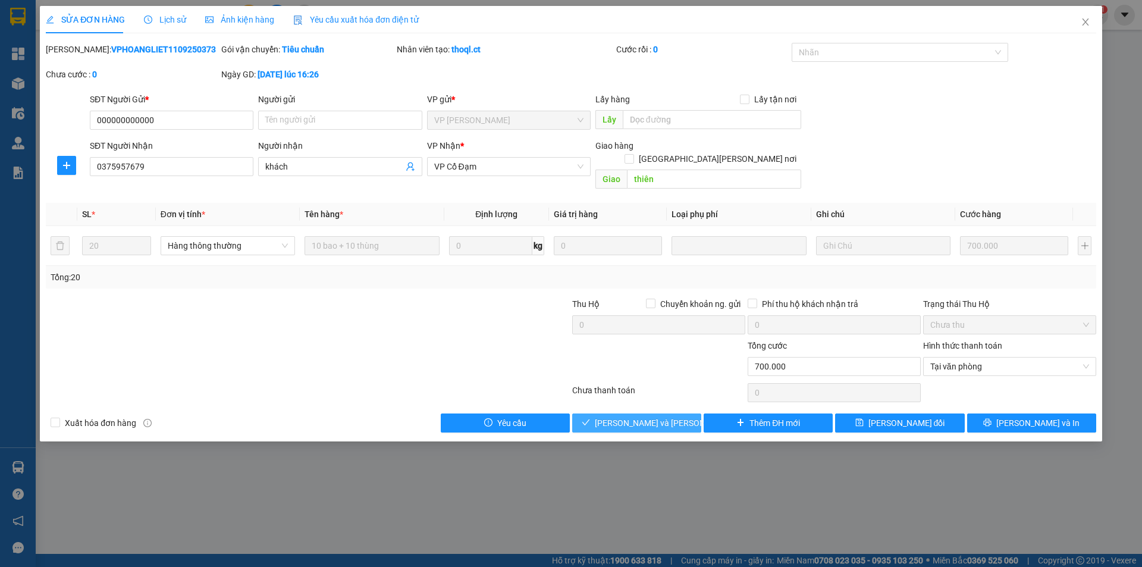
click at [679, 413] on button "[PERSON_NAME] và [PERSON_NAME] hàng" at bounding box center [636, 422] width 129 height 19
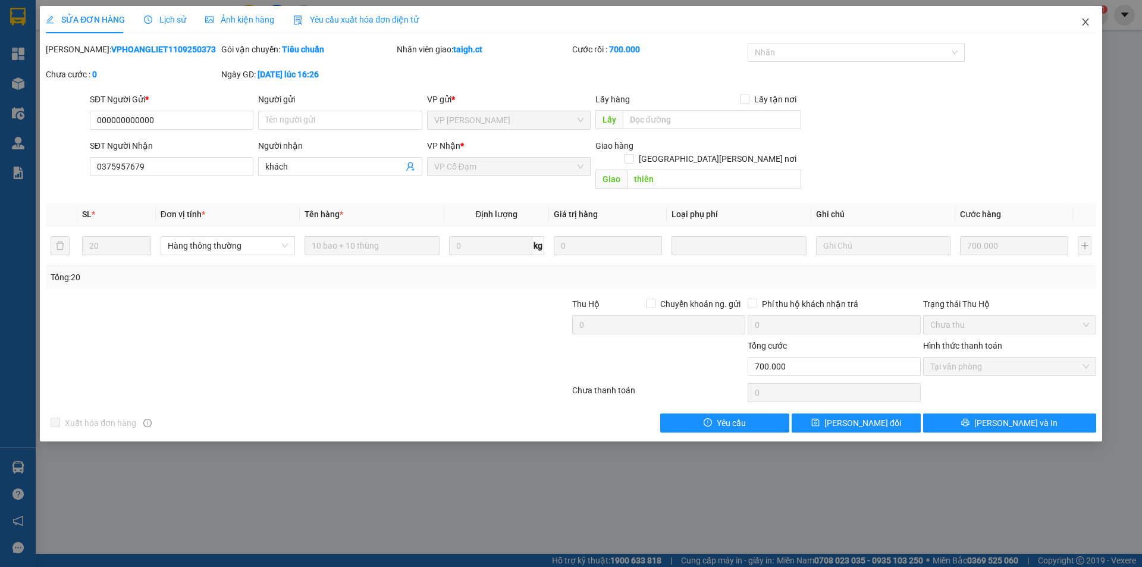
click at [1083, 21] on icon "close" at bounding box center [1085, 22] width 10 height 10
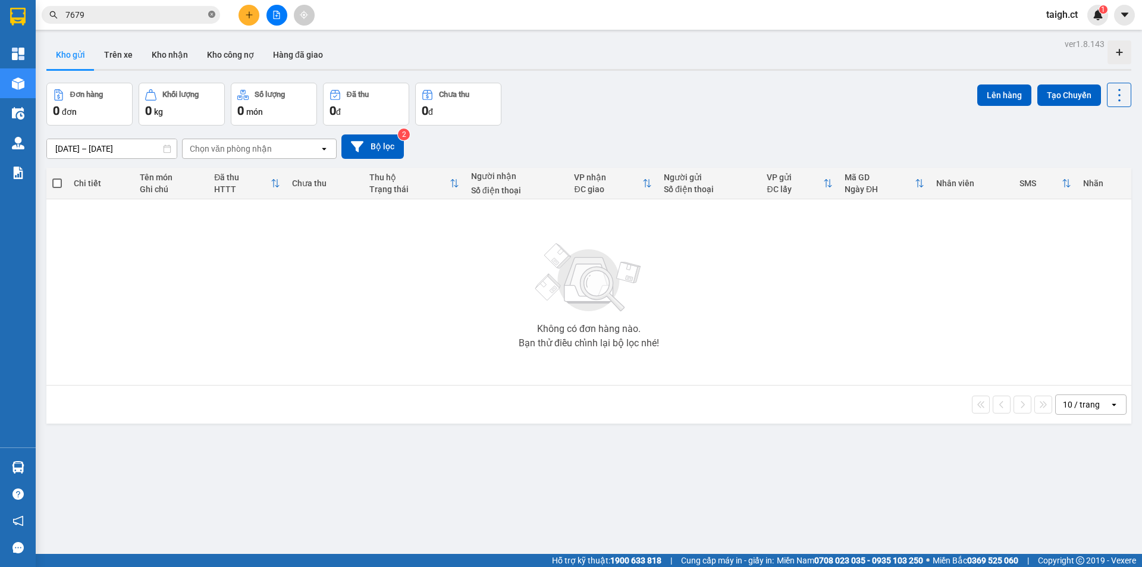
click at [213, 15] on icon "close-circle" at bounding box center [211, 14] width 7 height 7
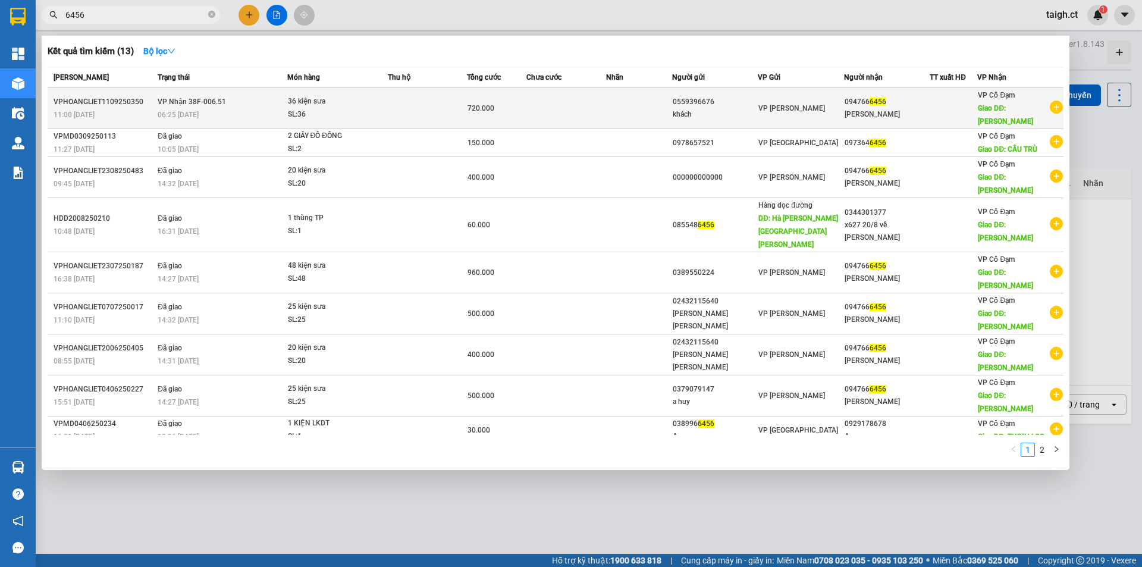
click at [203, 108] on div "06:25 [DATE]" at bounding box center [222, 114] width 128 height 13
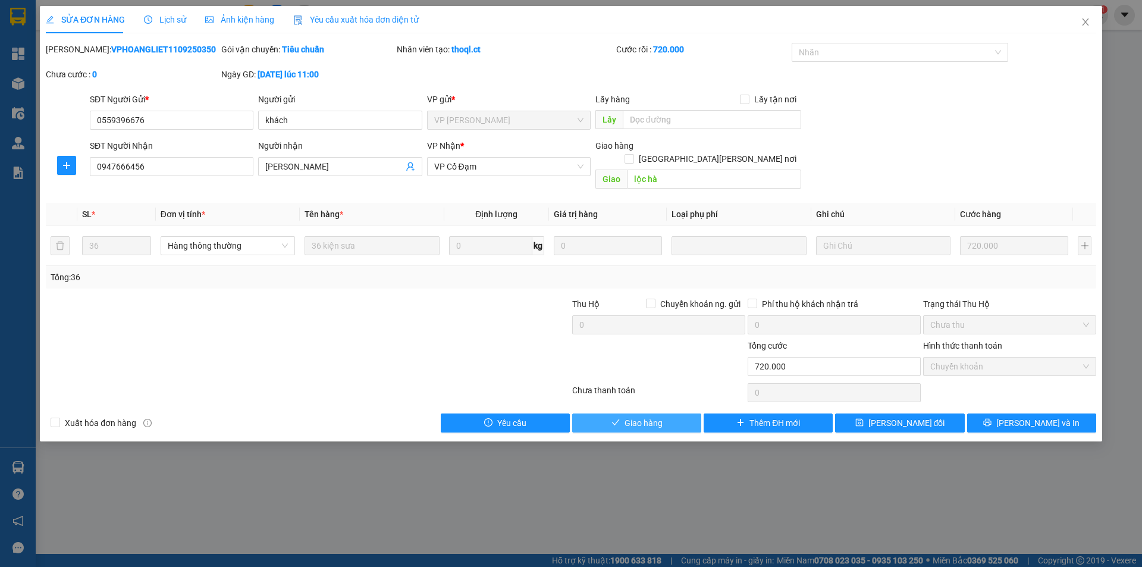
click at [599, 413] on button "Giao hàng" at bounding box center [636, 422] width 129 height 19
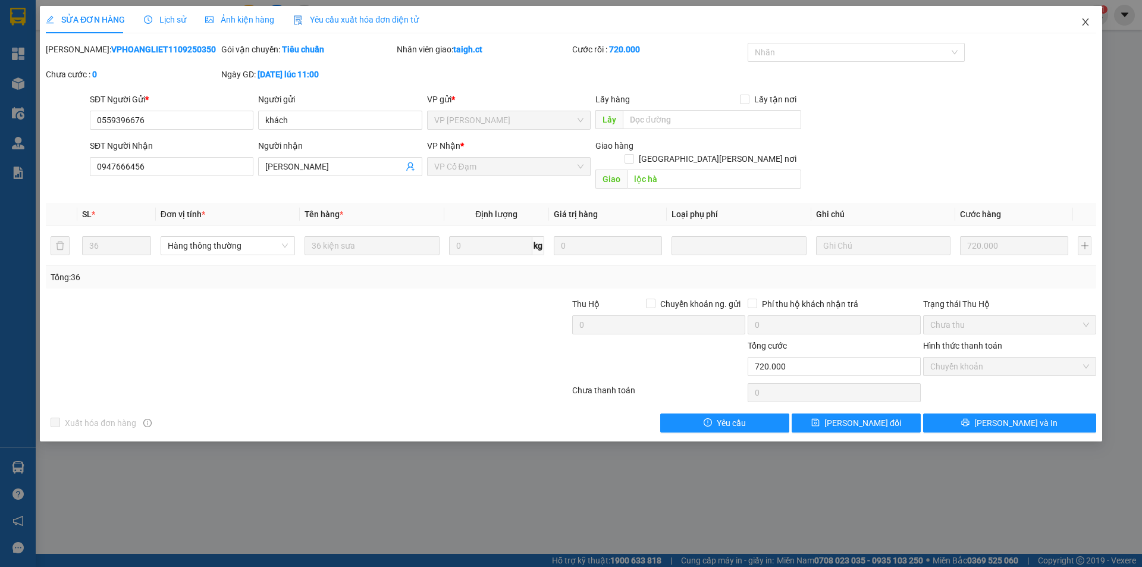
click at [1088, 17] on span "Close" at bounding box center [1085, 22] width 33 height 33
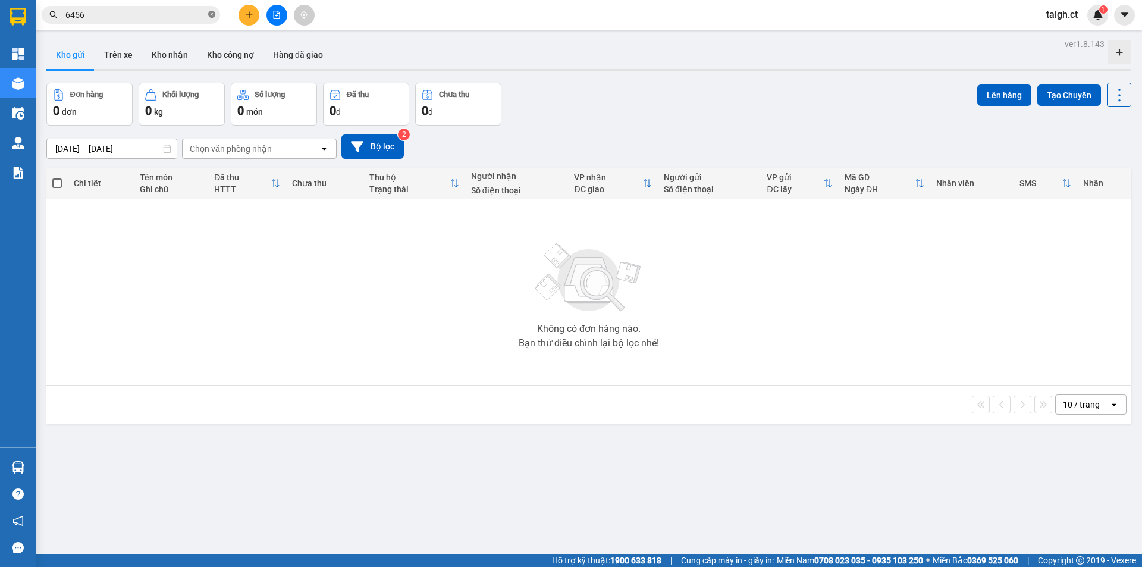
click at [215, 12] on icon "close-circle" at bounding box center [211, 14] width 7 height 7
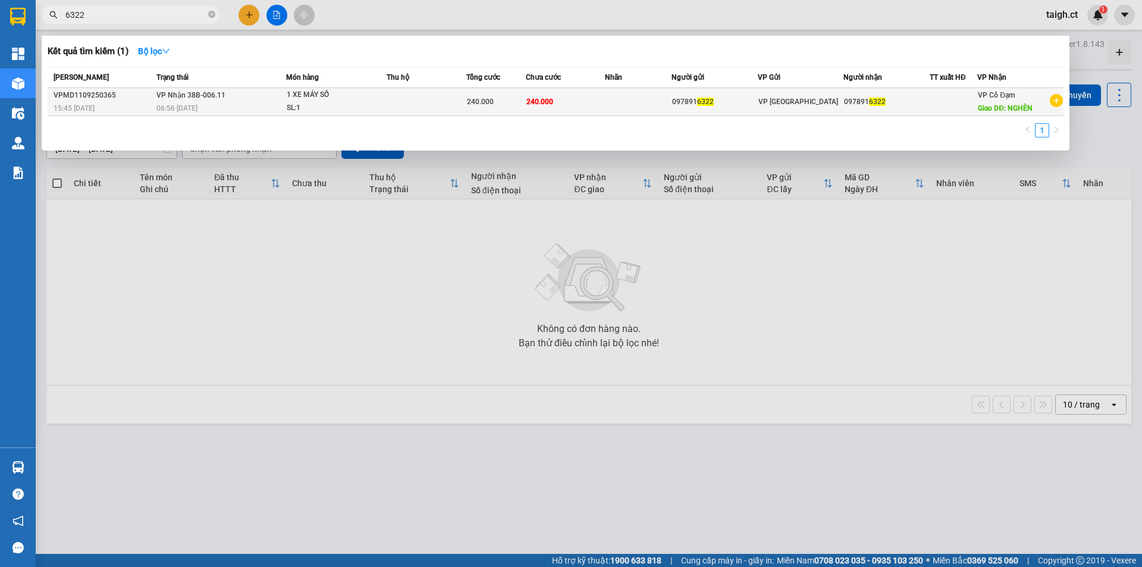
click at [200, 102] on div "06:56 [DATE]" at bounding box center [220, 108] width 129 height 13
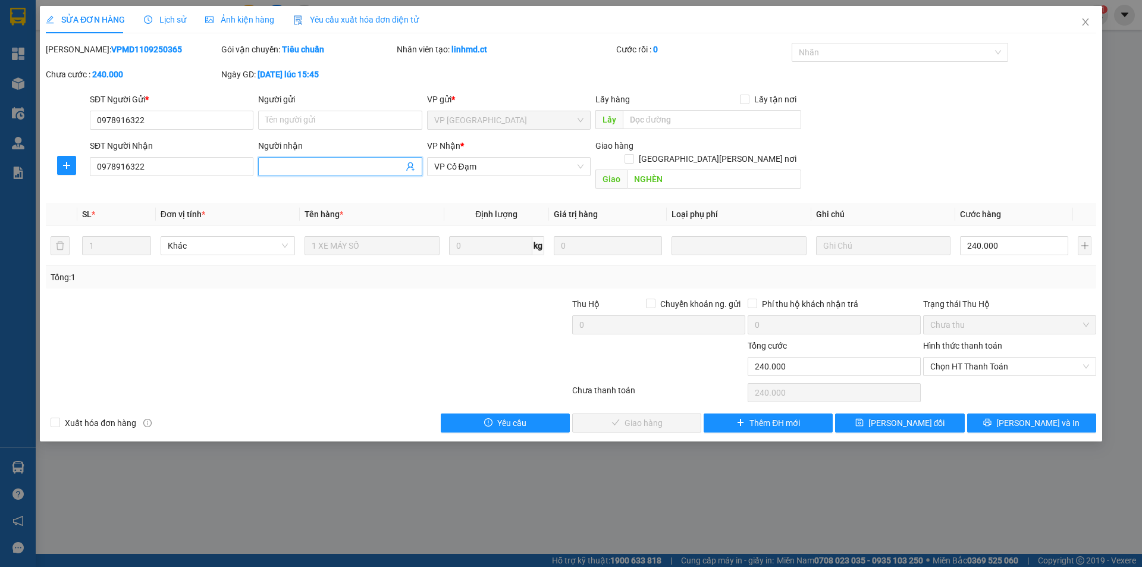
click at [316, 169] on input "Người nhận" at bounding box center [333, 166] width 137 height 13
click at [883, 416] on span "[PERSON_NAME] đổi" at bounding box center [906, 422] width 77 height 13
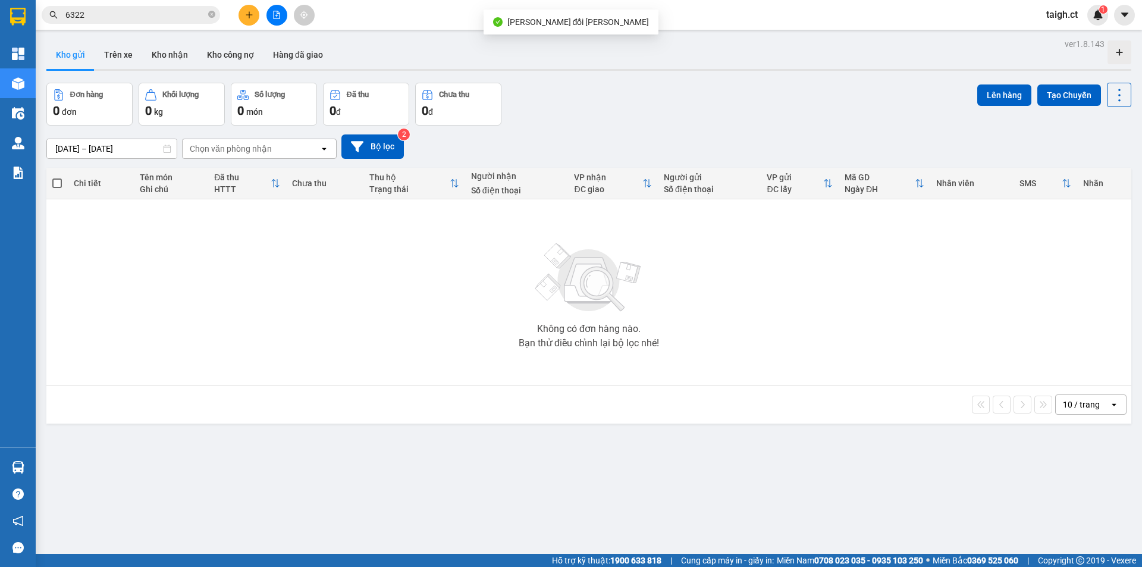
click at [186, 14] on input "6322" at bounding box center [135, 14] width 140 height 13
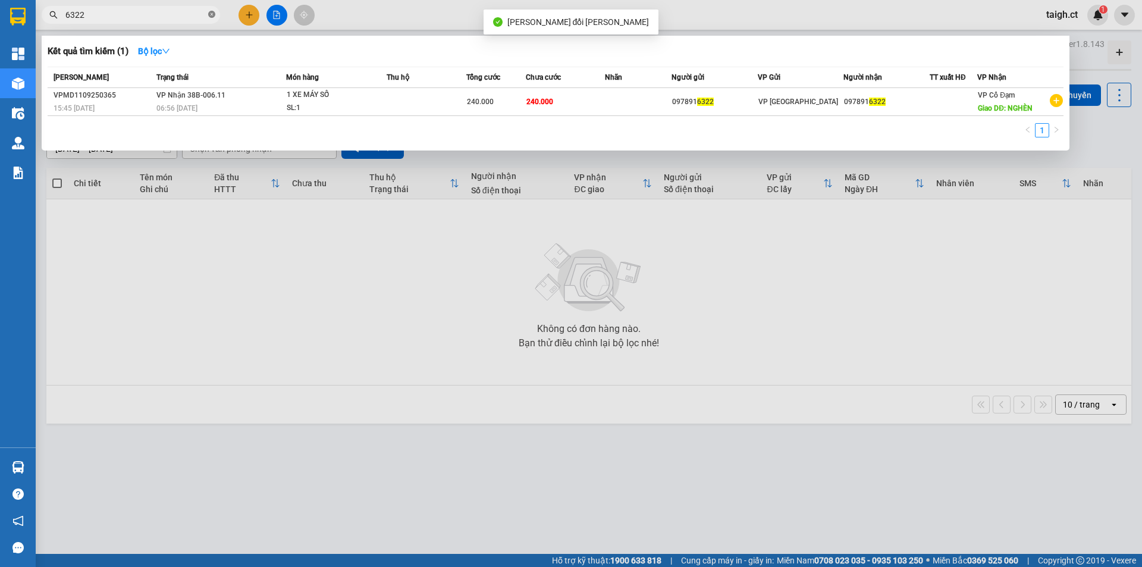
click at [209, 16] on icon "close-circle" at bounding box center [211, 14] width 7 height 7
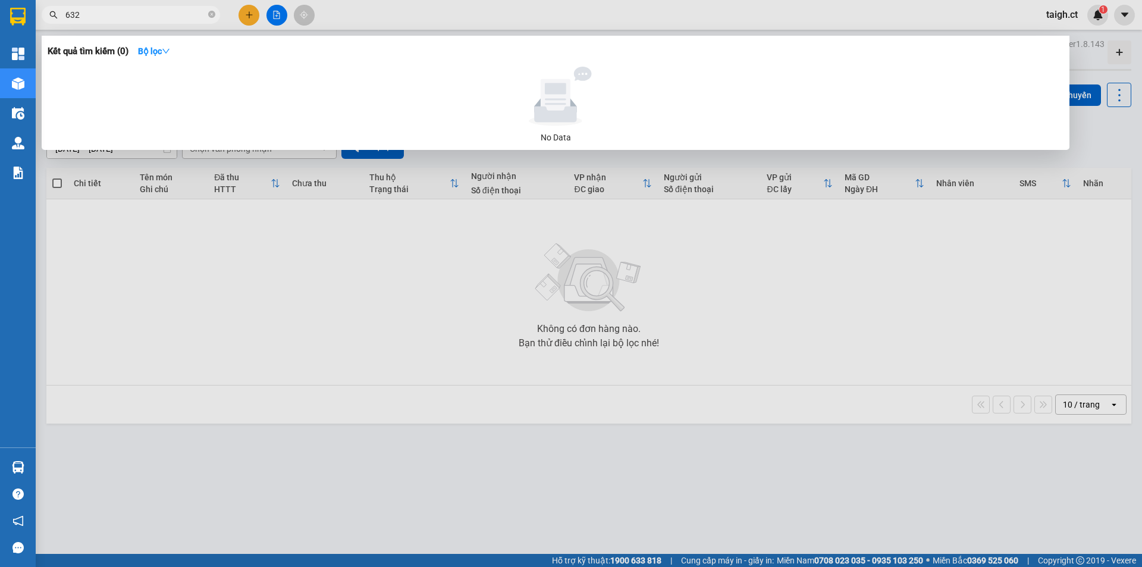
type input "6322"
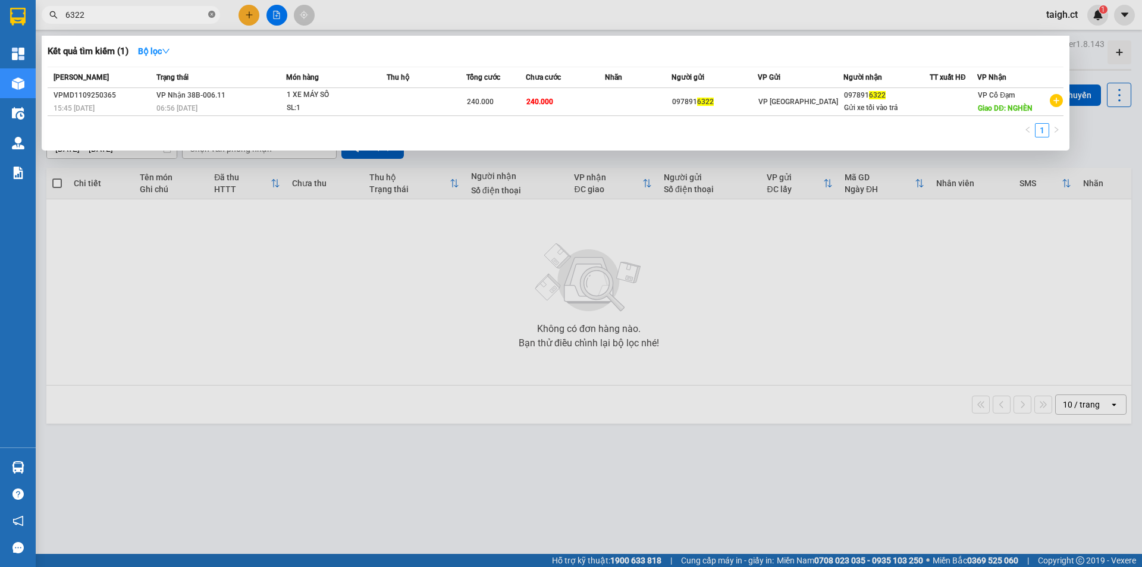
click at [212, 14] on icon "close-circle" at bounding box center [211, 14] width 7 height 7
